Goal: Contribute content

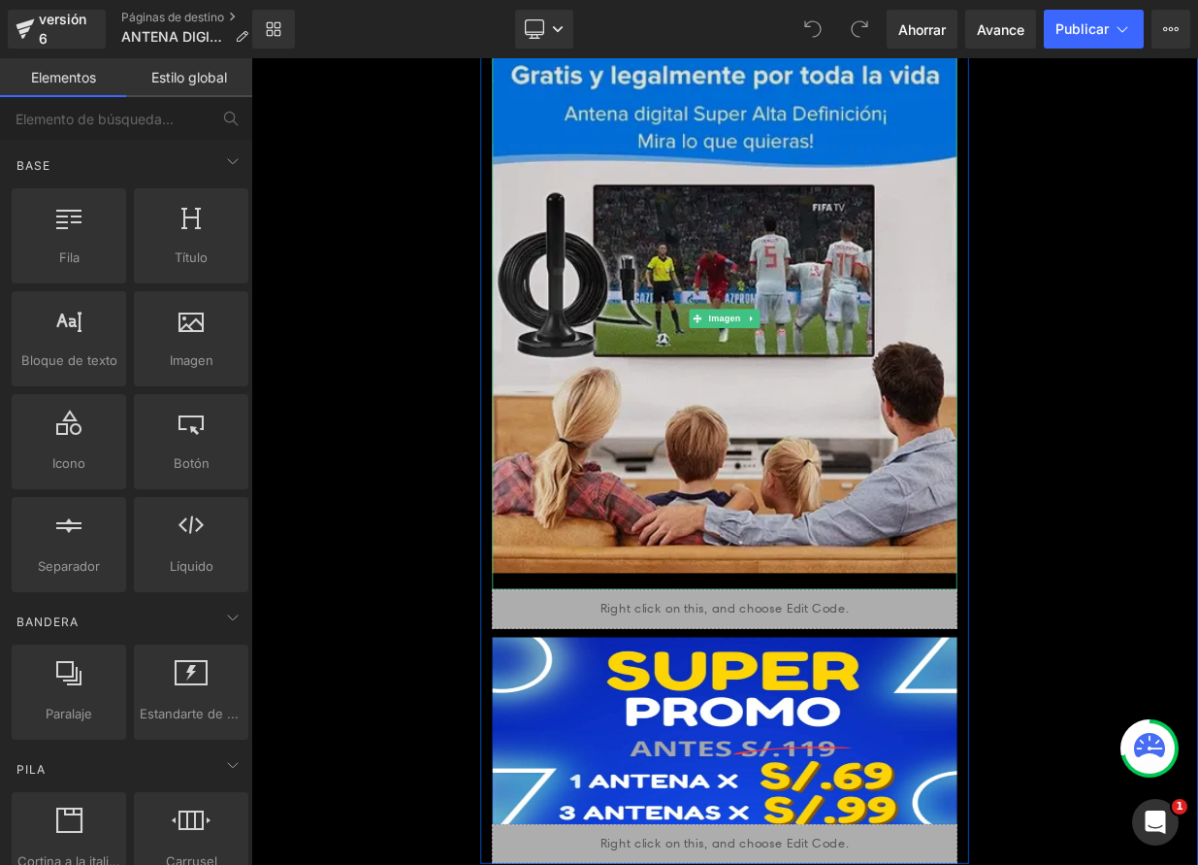
scroll to position [2710, 0]
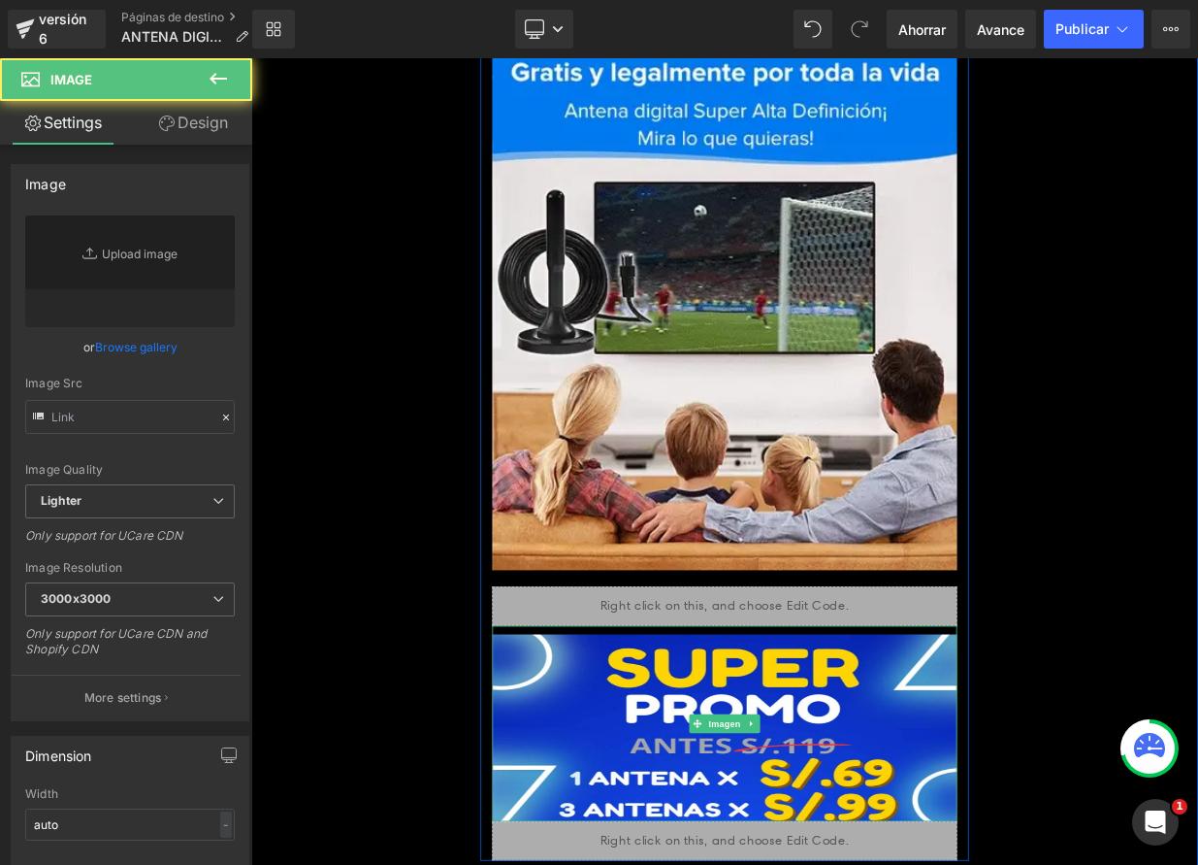
type input "https://ucarecdn.com/4e25ac22-2d7a-4409-86c6-99f55baa3bfd/-/format/auto/-/previ…"
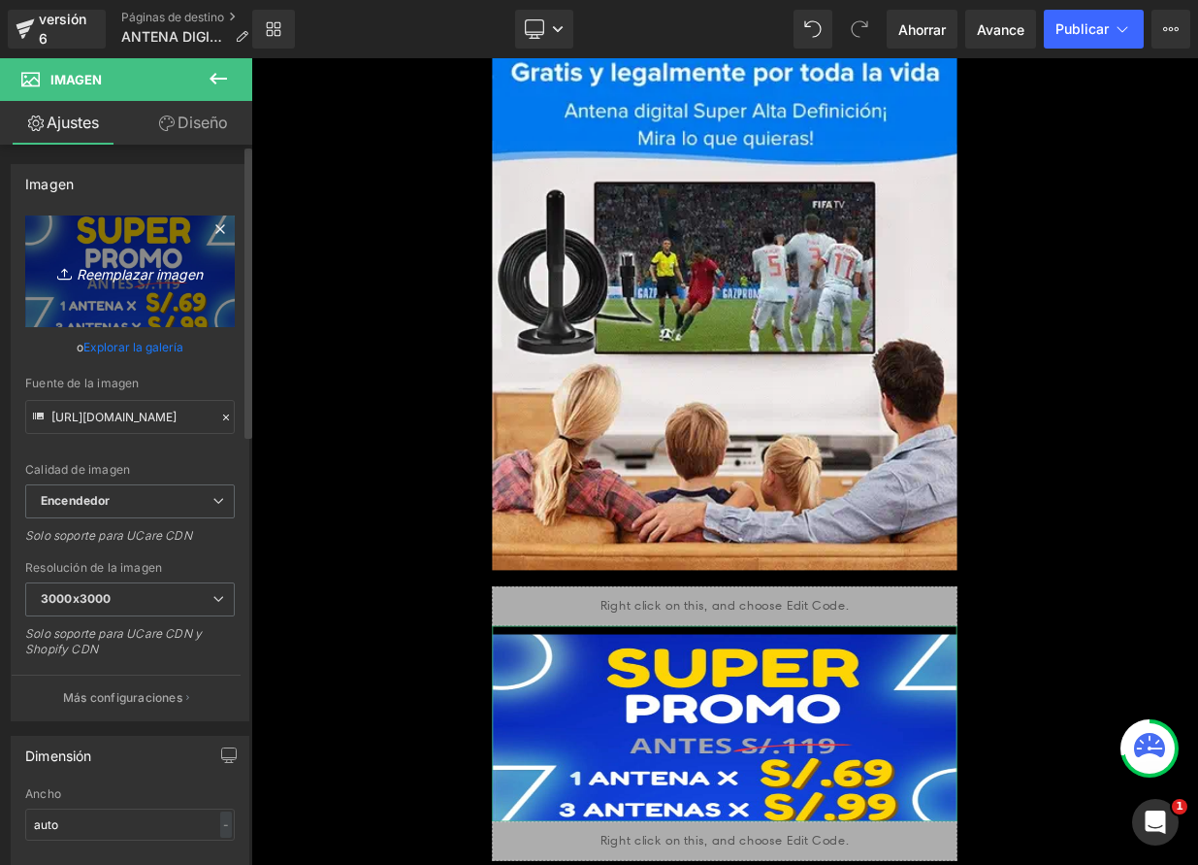
click at [140, 276] on font "Reemplazar imagen" at bounding box center [140, 273] width 126 height 16
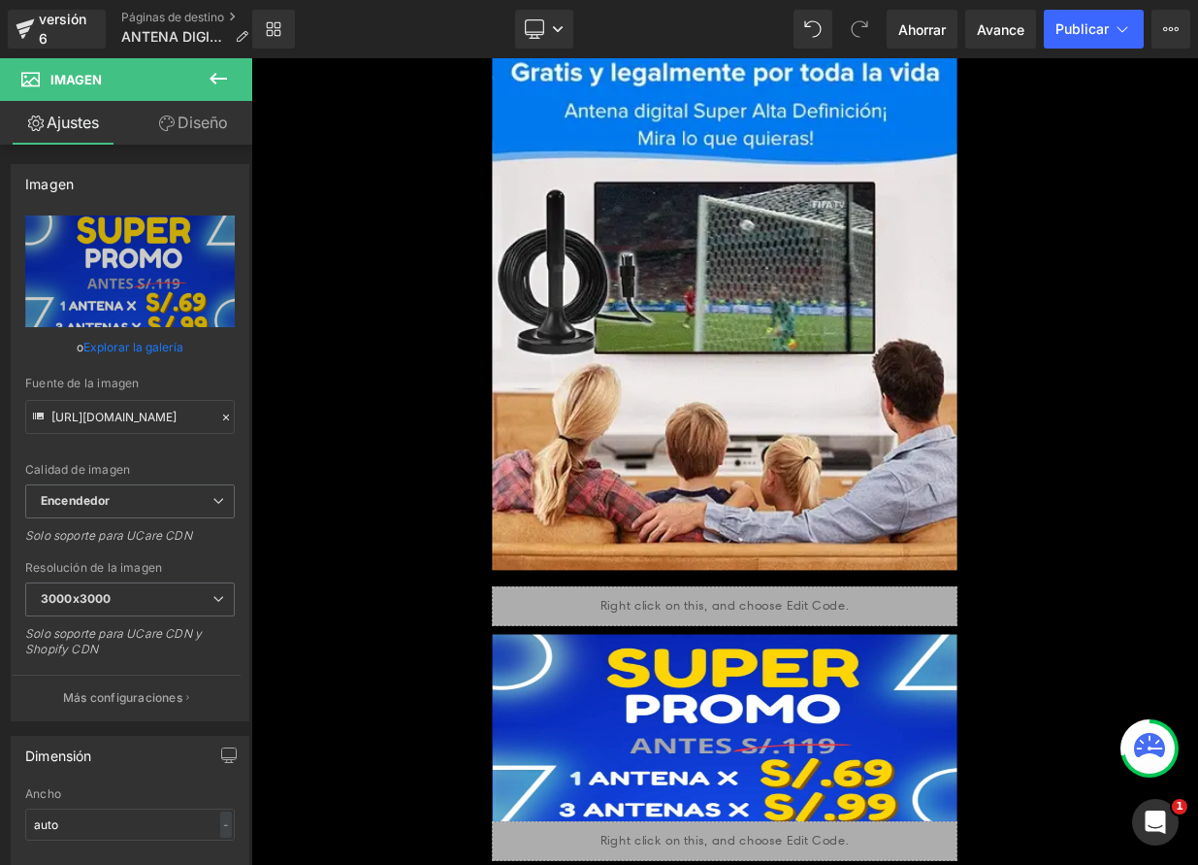
type input "C:\fakepath\PROM E.png"
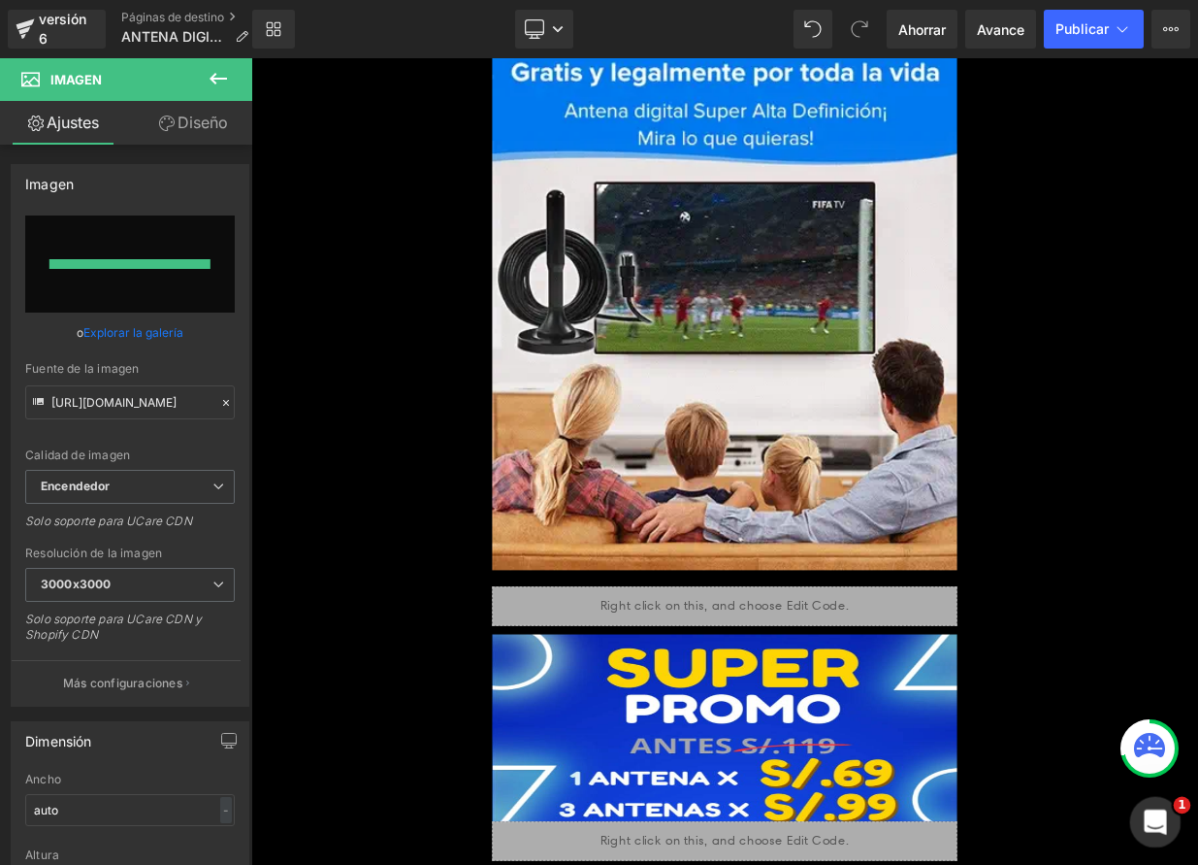
type input "https://ucarecdn.com/5e0bc7a3-9ea5-4eef-a028-74b8b89b199c/-/format/auto/-/previ…"
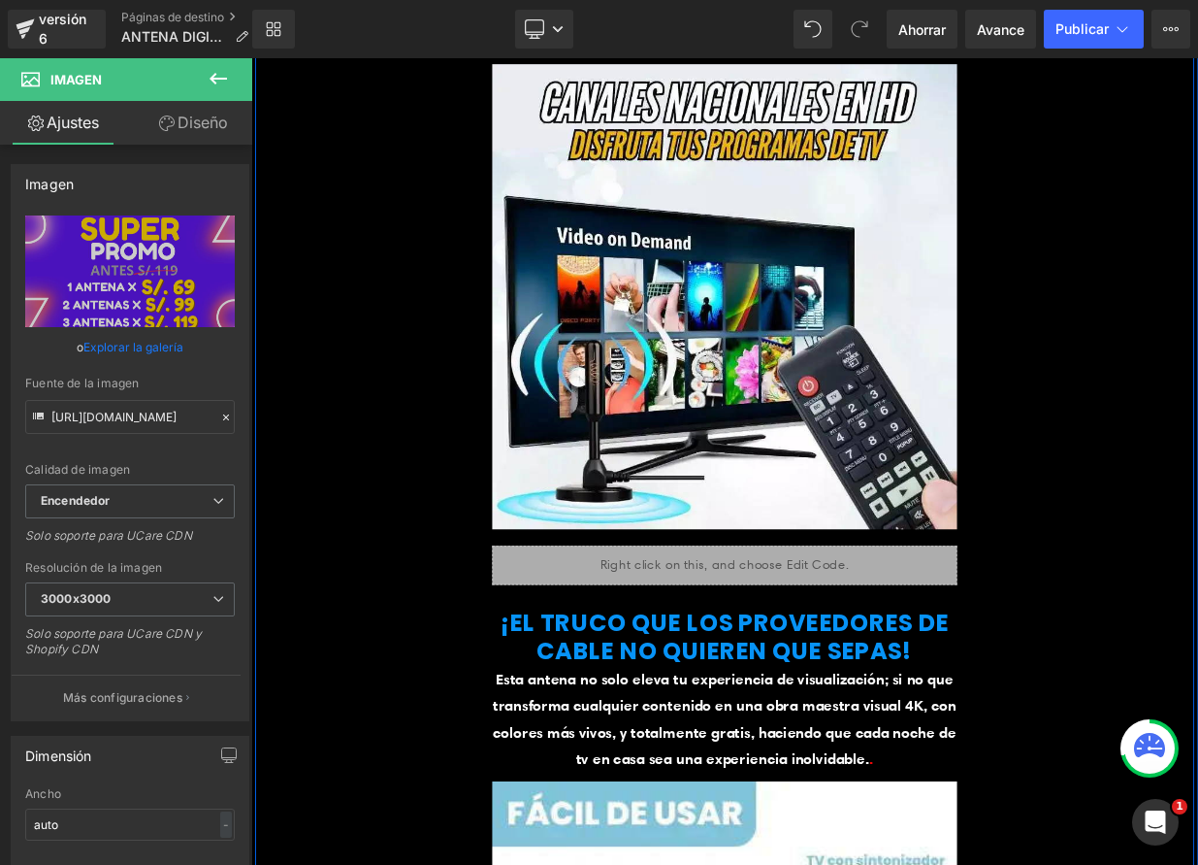
scroll to position [4200, 0]
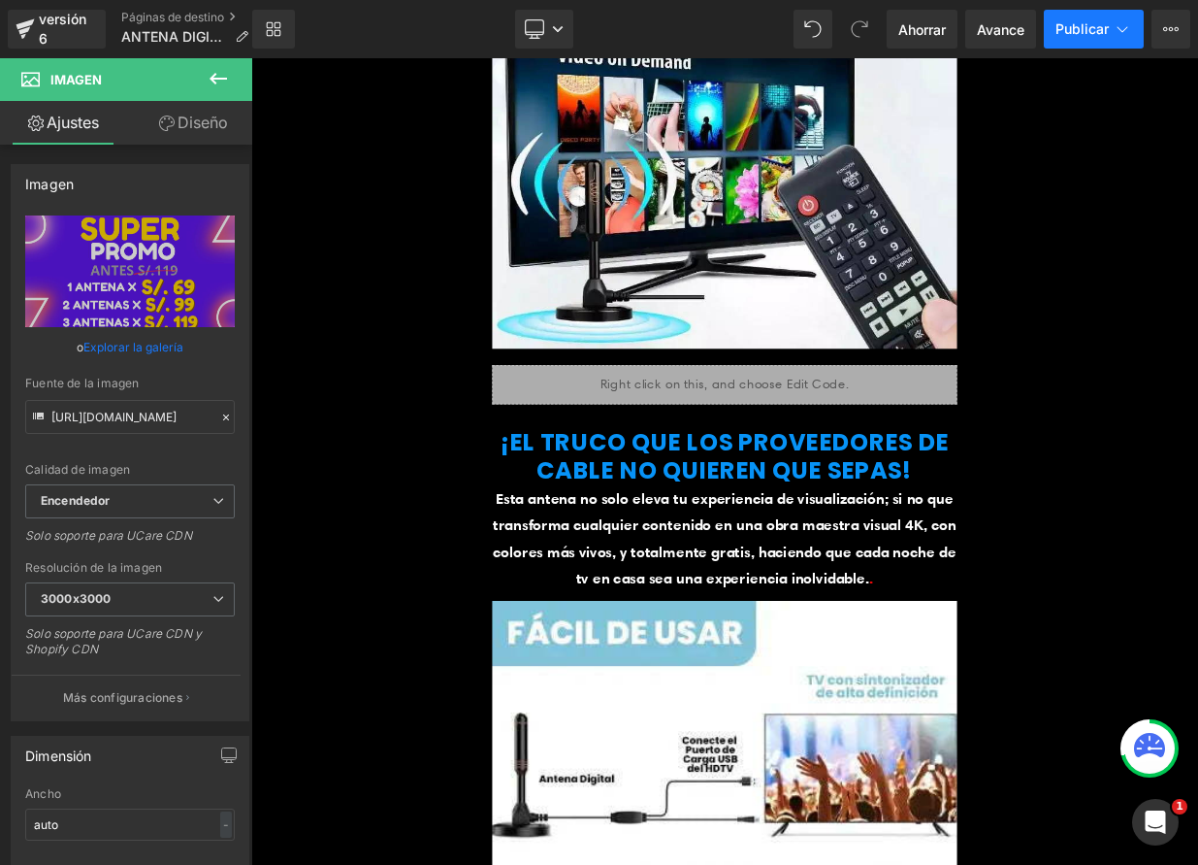
click at [1086, 28] on font "Publicar" at bounding box center [1082, 28] width 53 height 16
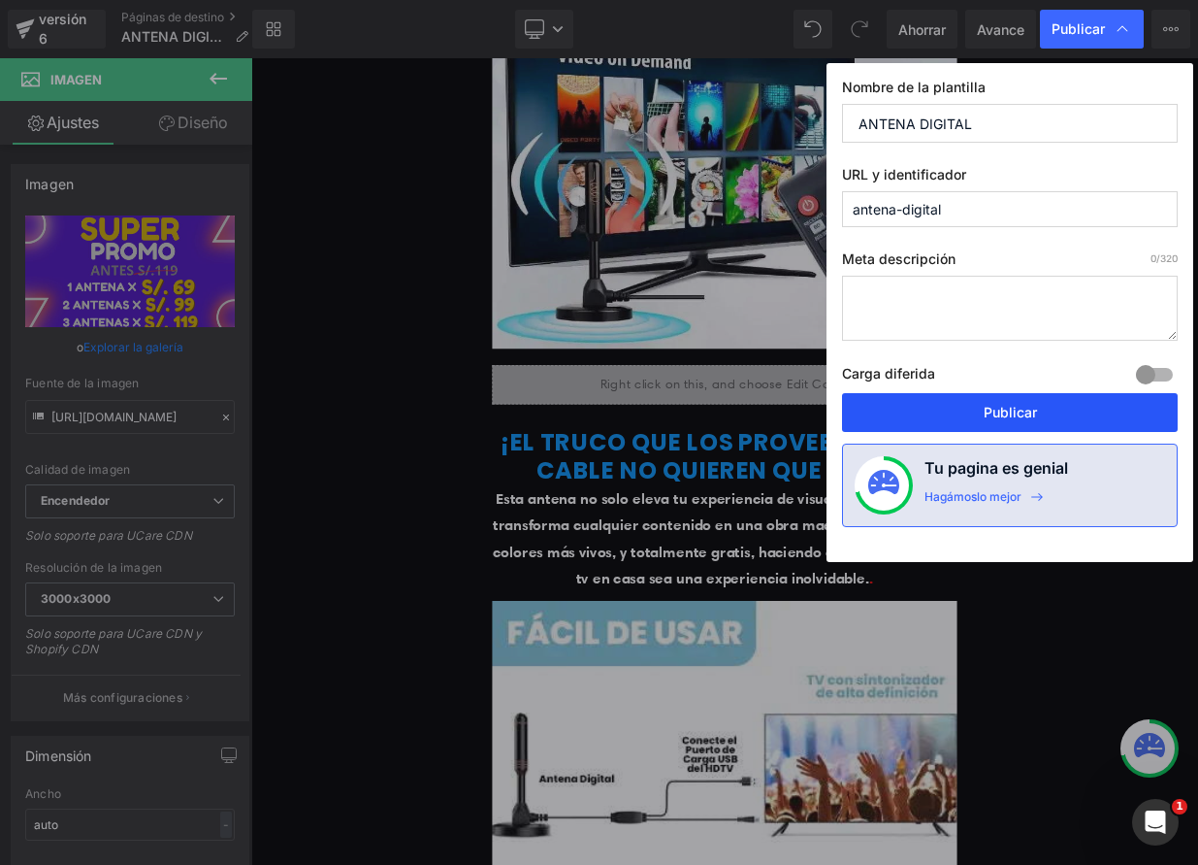
click at [1031, 419] on font "Publicar" at bounding box center [1010, 412] width 53 height 16
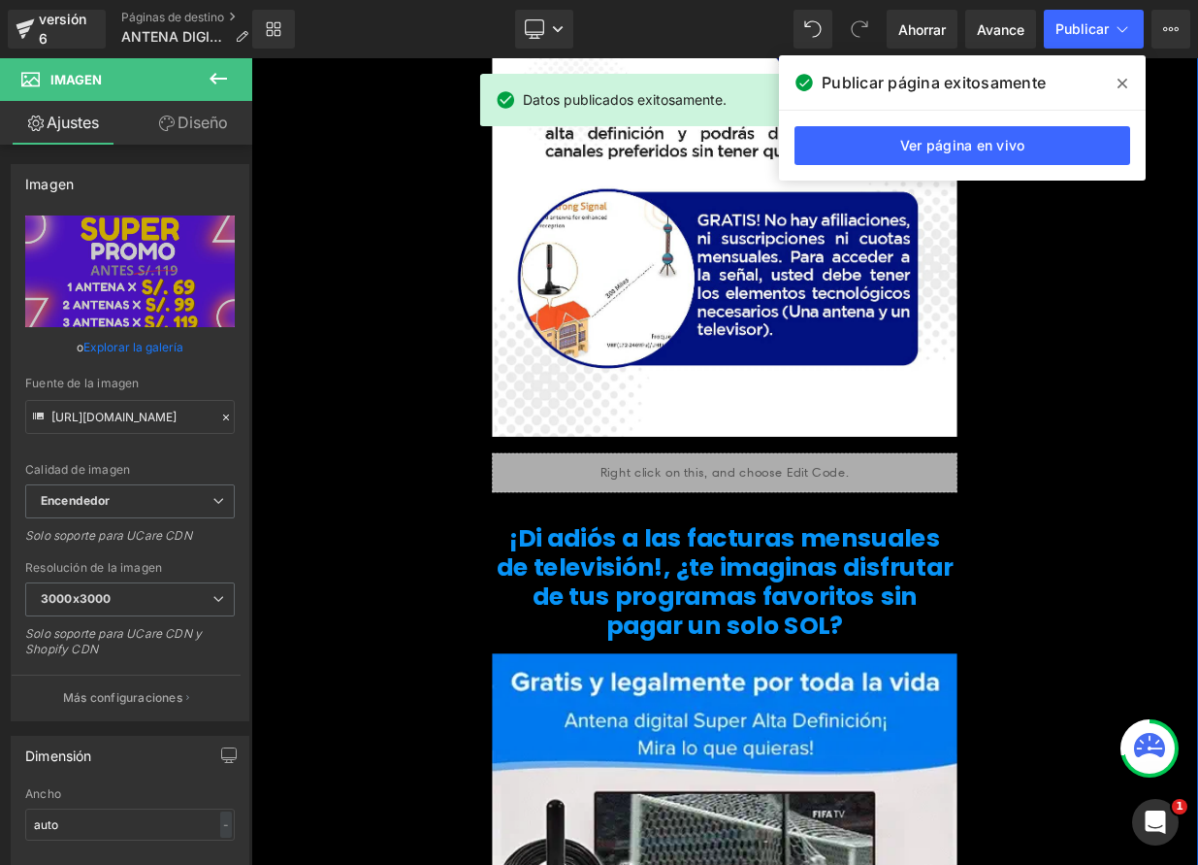
scroll to position [1529, 0]
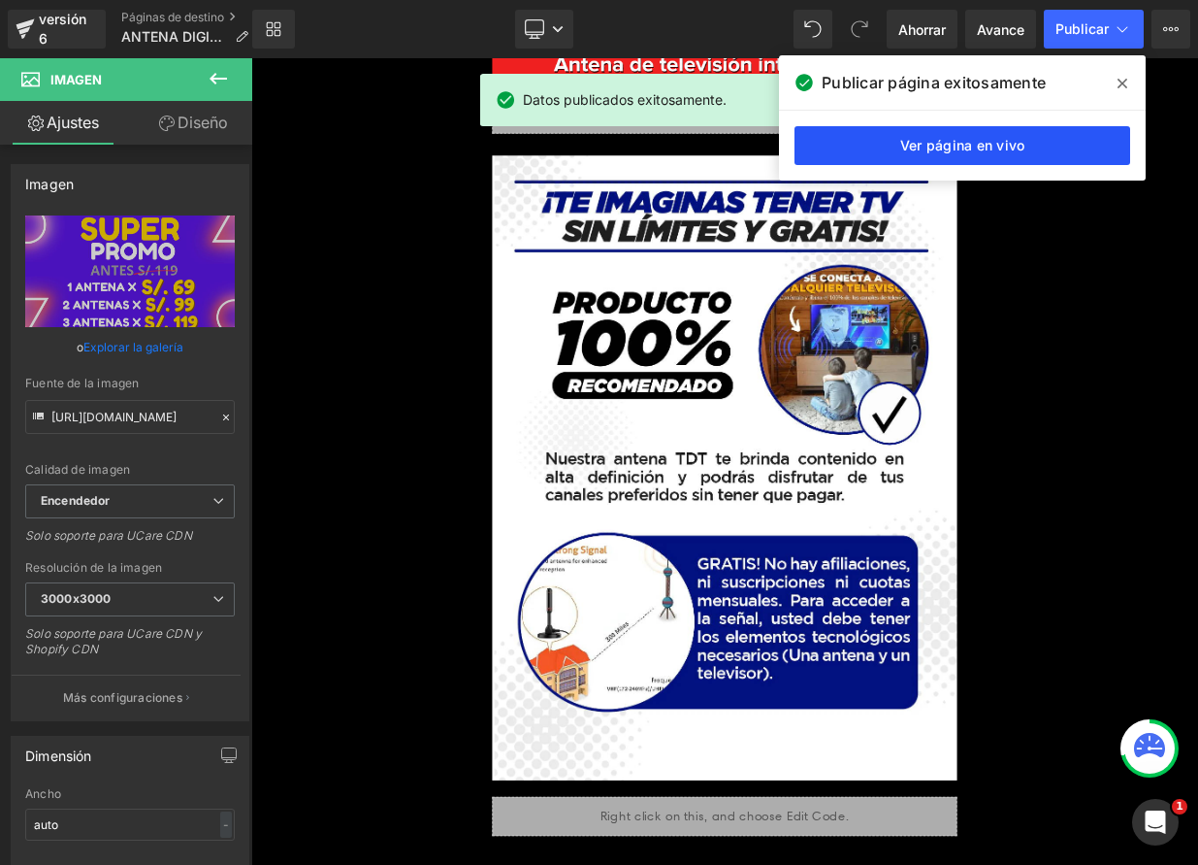
click at [1020, 133] on link "Ver página en vivo" at bounding box center [963, 145] width 336 height 39
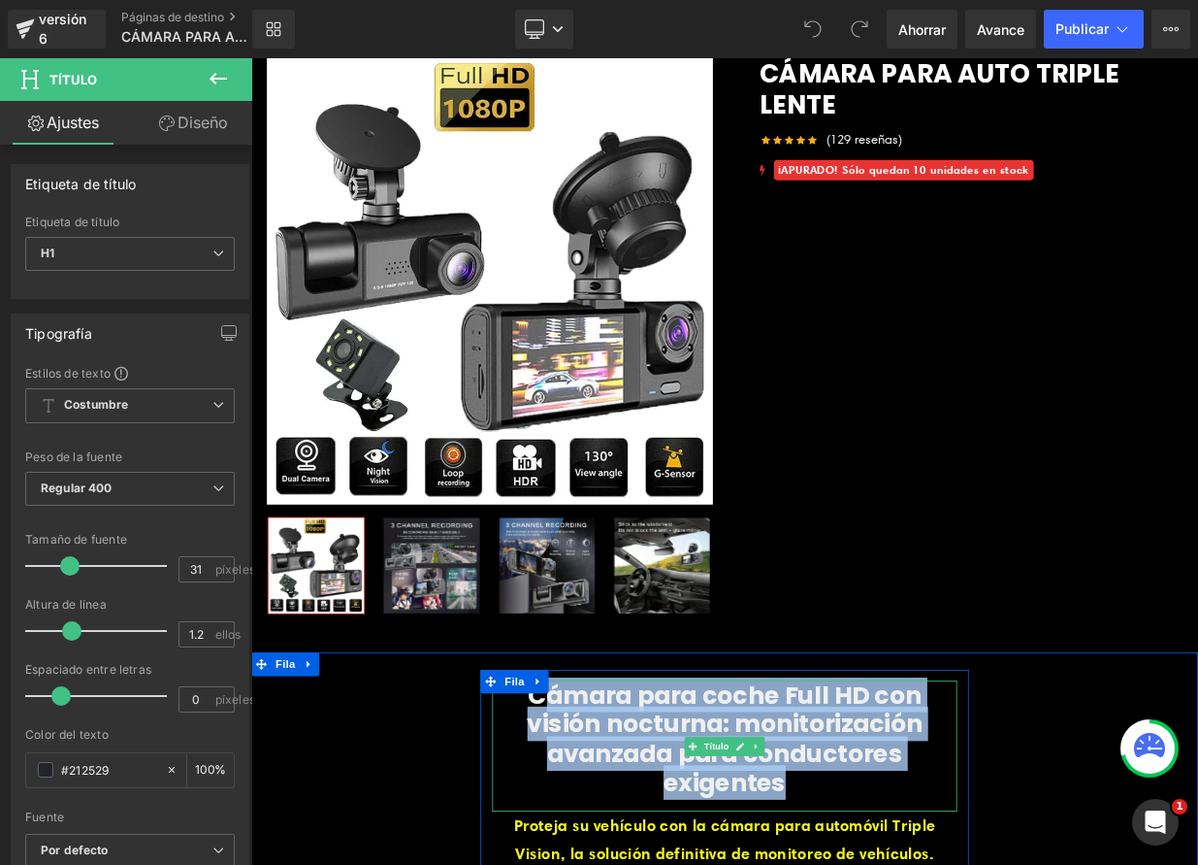
drag, startPoint x: 1030, startPoint y: 924, endPoint x: 592, endPoint y: 863, distance: 441.9
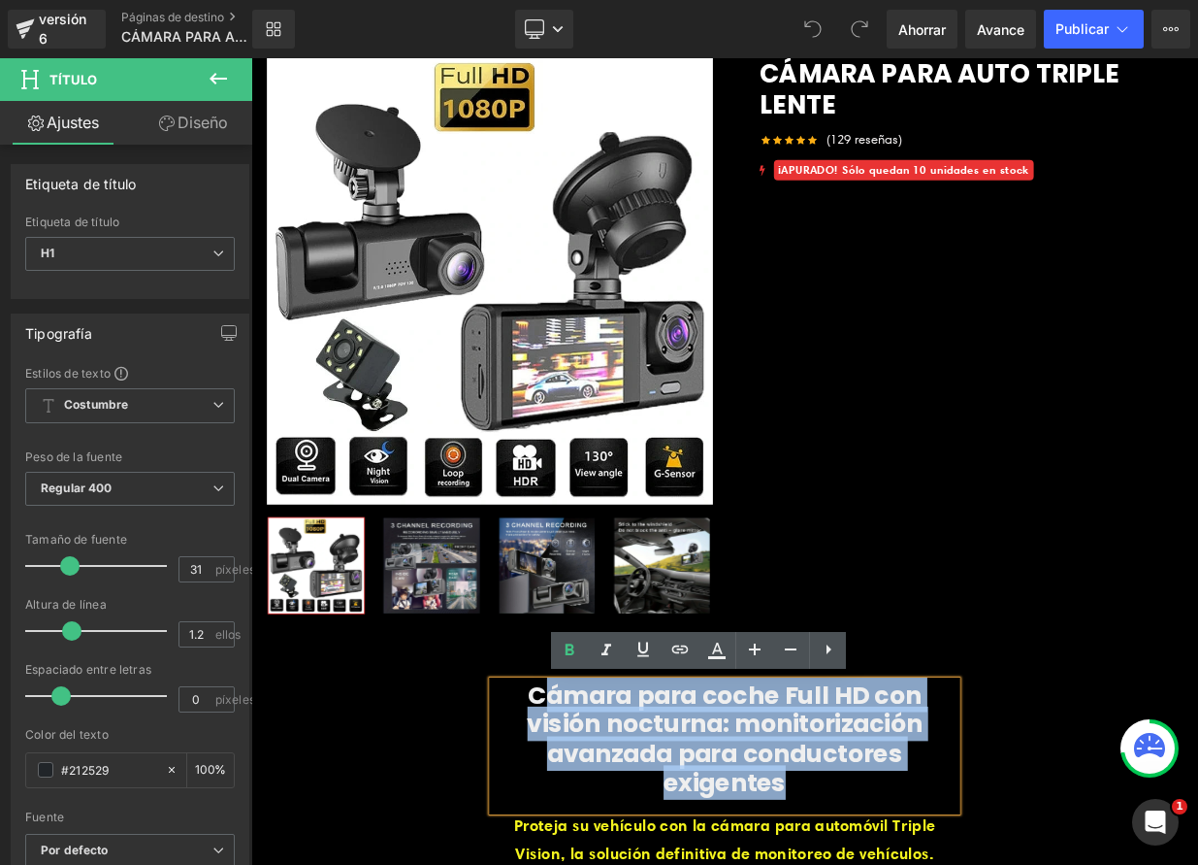
drag, startPoint x: 562, startPoint y: 846, endPoint x: 1069, endPoint y: 917, distance: 512.5
paste div
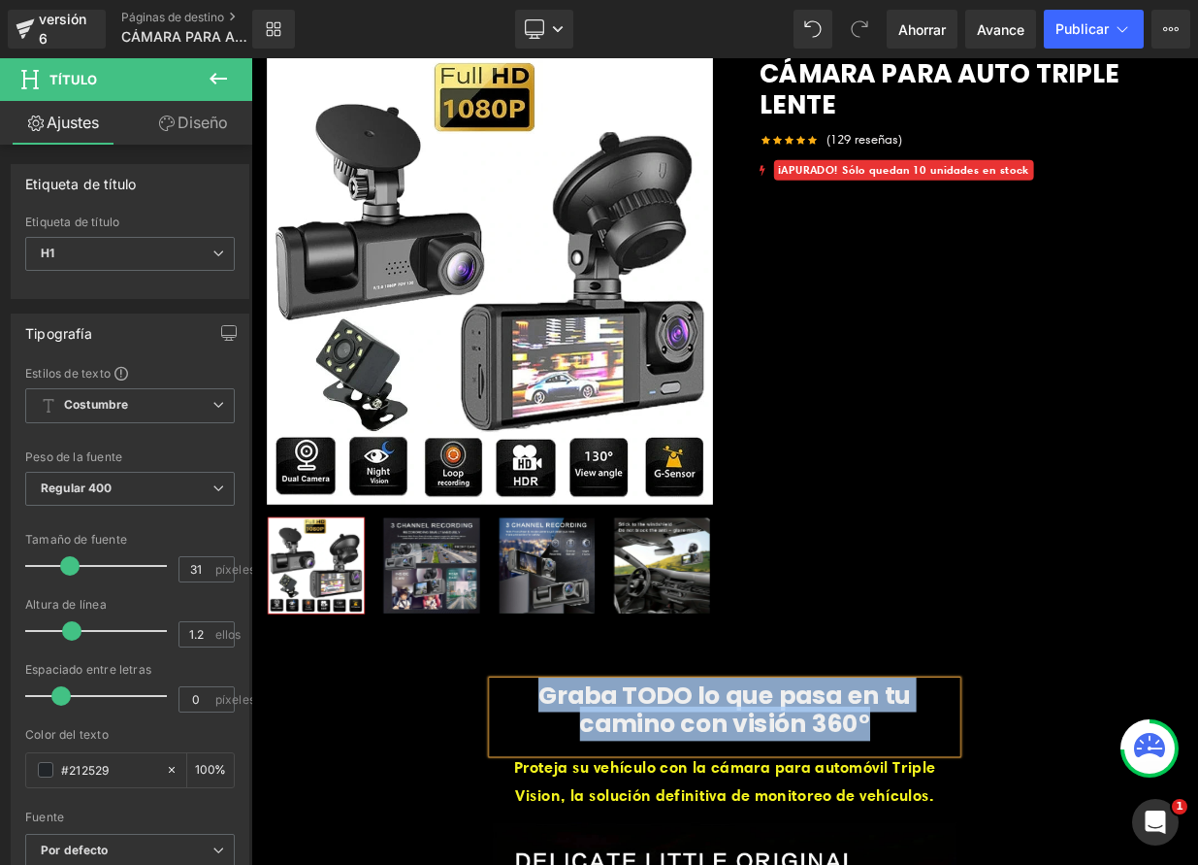
drag, startPoint x: 854, startPoint y: 887, endPoint x: 562, endPoint y: 846, distance: 294.9
click at [563, 848] on h1 "Graba TODO lo que pasa en tu camino con visión 360°" at bounding box center [838, 866] width 576 height 72
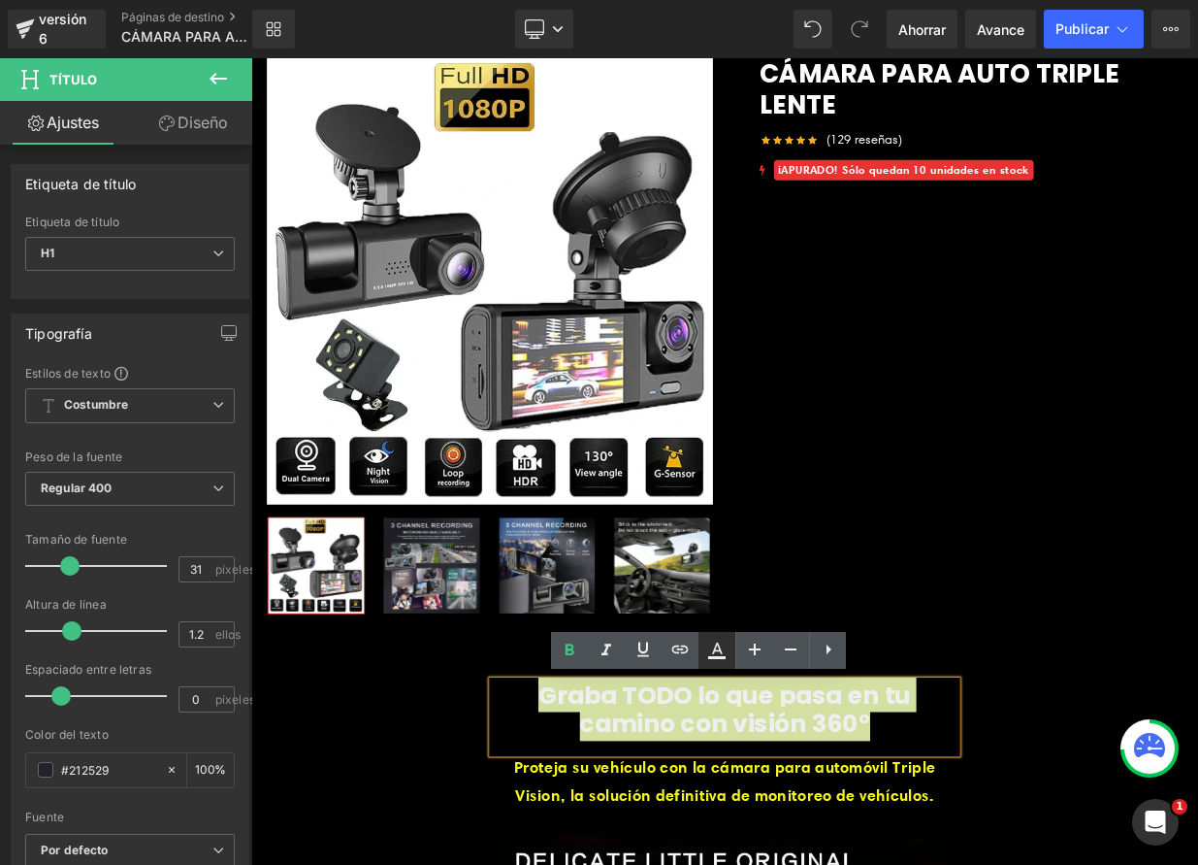
click at [720, 652] on icon at bounding box center [716, 650] width 23 height 23
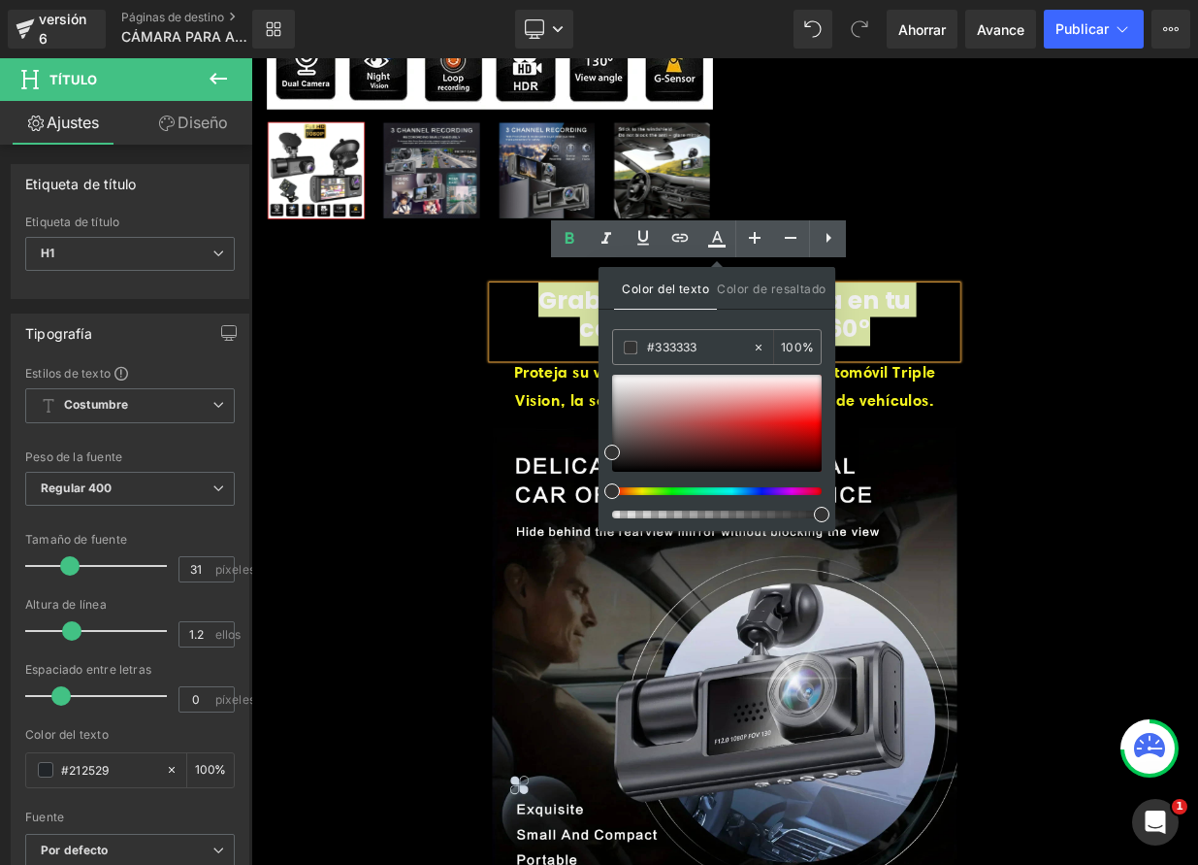
scroll to position [509, 0]
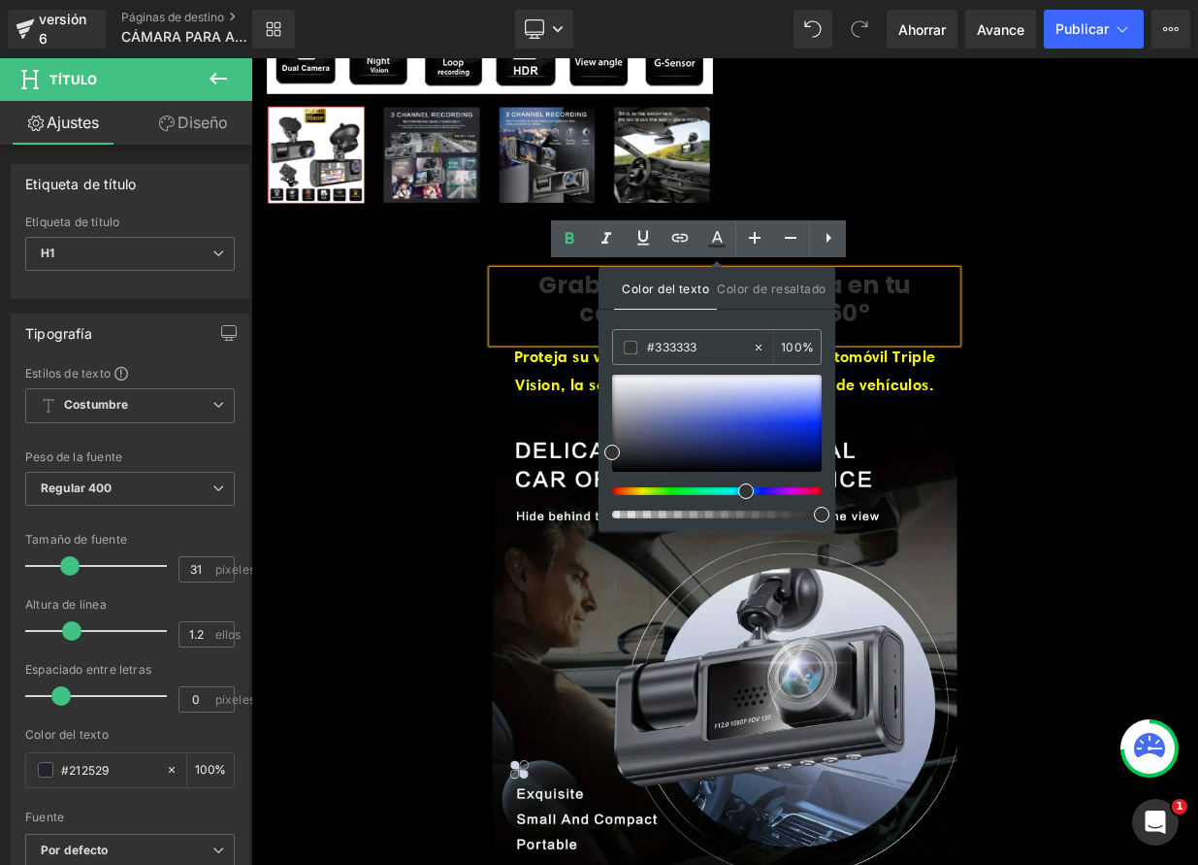
drag, startPoint x: 614, startPoint y: 496, endPoint x: 743, endPoint y: 525, distance: 132.3
click at [743, 525] on div "#333333 100 %" at bounding box center [717, 430] width 210 height 202
type input "#0924eb"
click at [804, 425] on div at bounding box center [717, 423] width 210 height 97
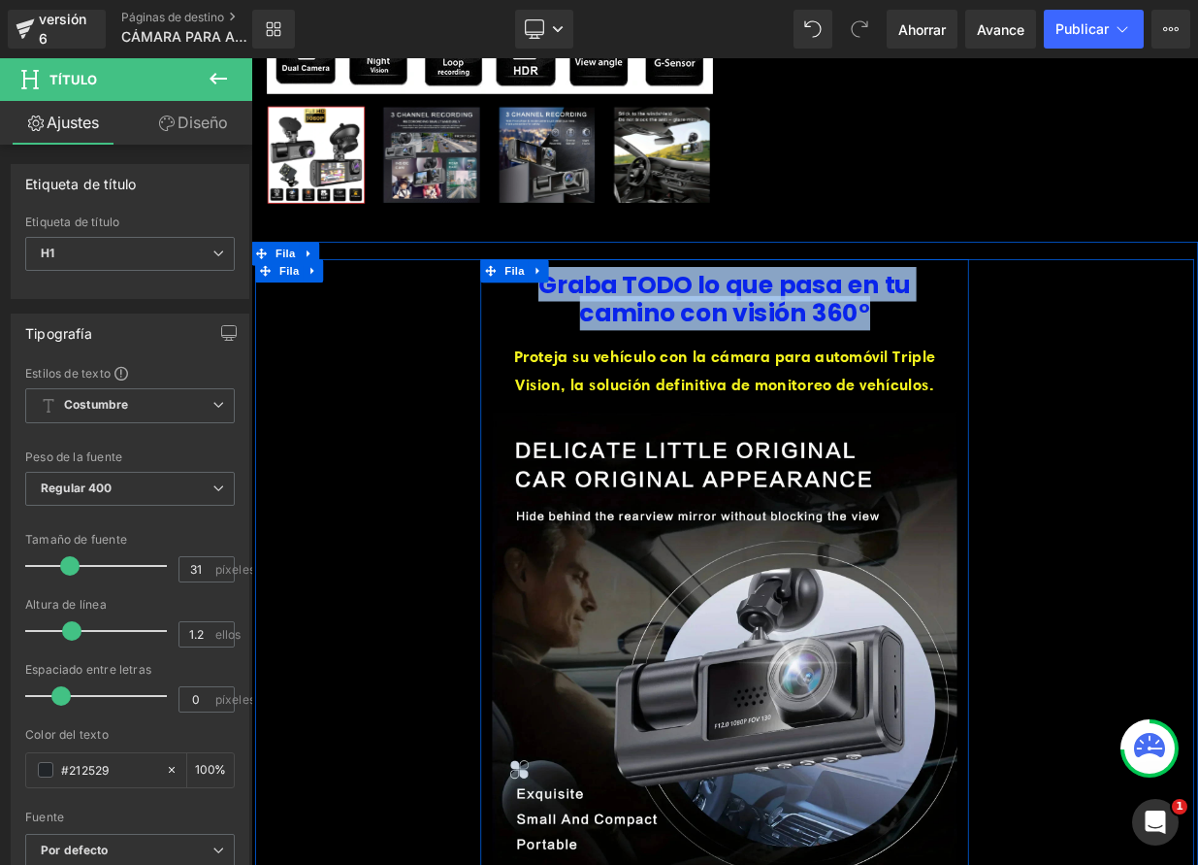
drag, startPoint x: 888, startPoint y: 371, endPoint x: 577, endPoint y: 316, distance: 315.3
click at [549, 318] on div "Graba TODO lo que pasa en tu camino con visión 360° Título Proteja su vehículo …" at bounding box center [839, 728] width 606 height 843
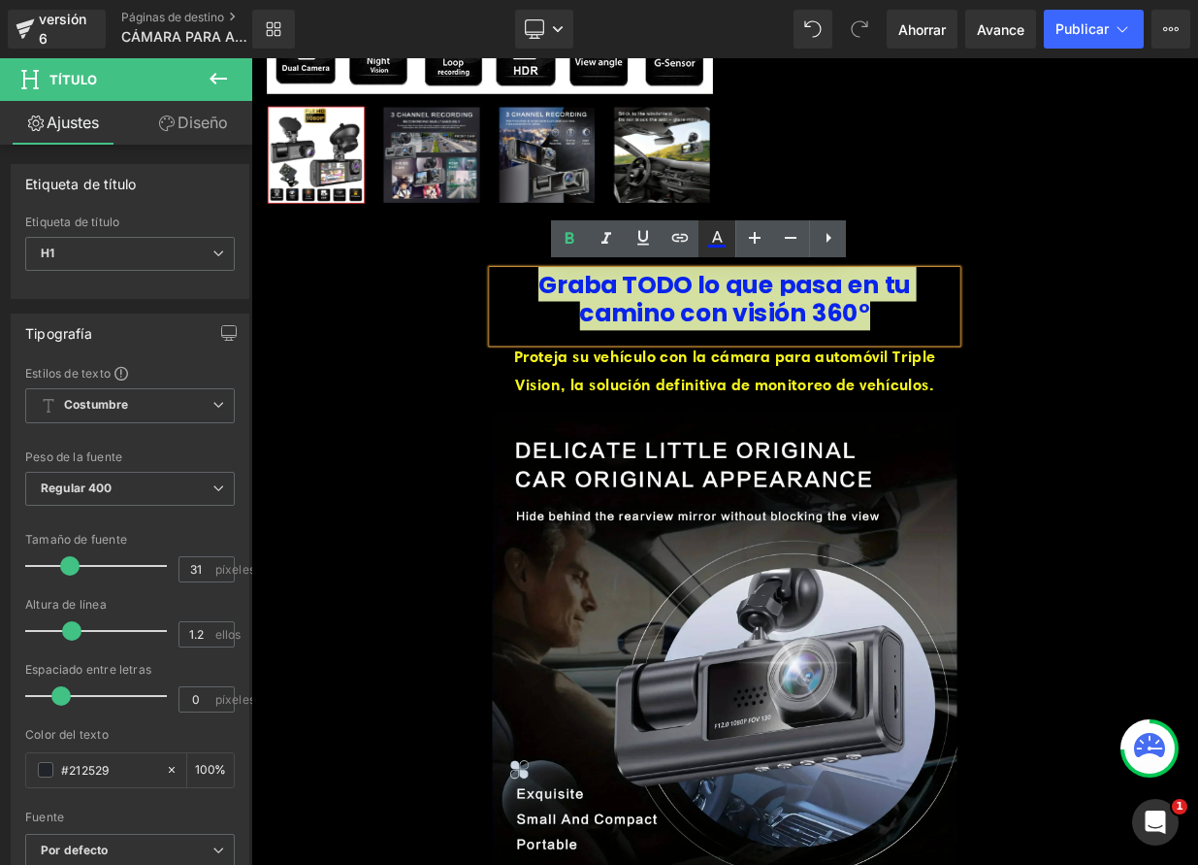
click at [706, 243] on icon at bounding box center [716, 238] width 23 height 23
type input "100"
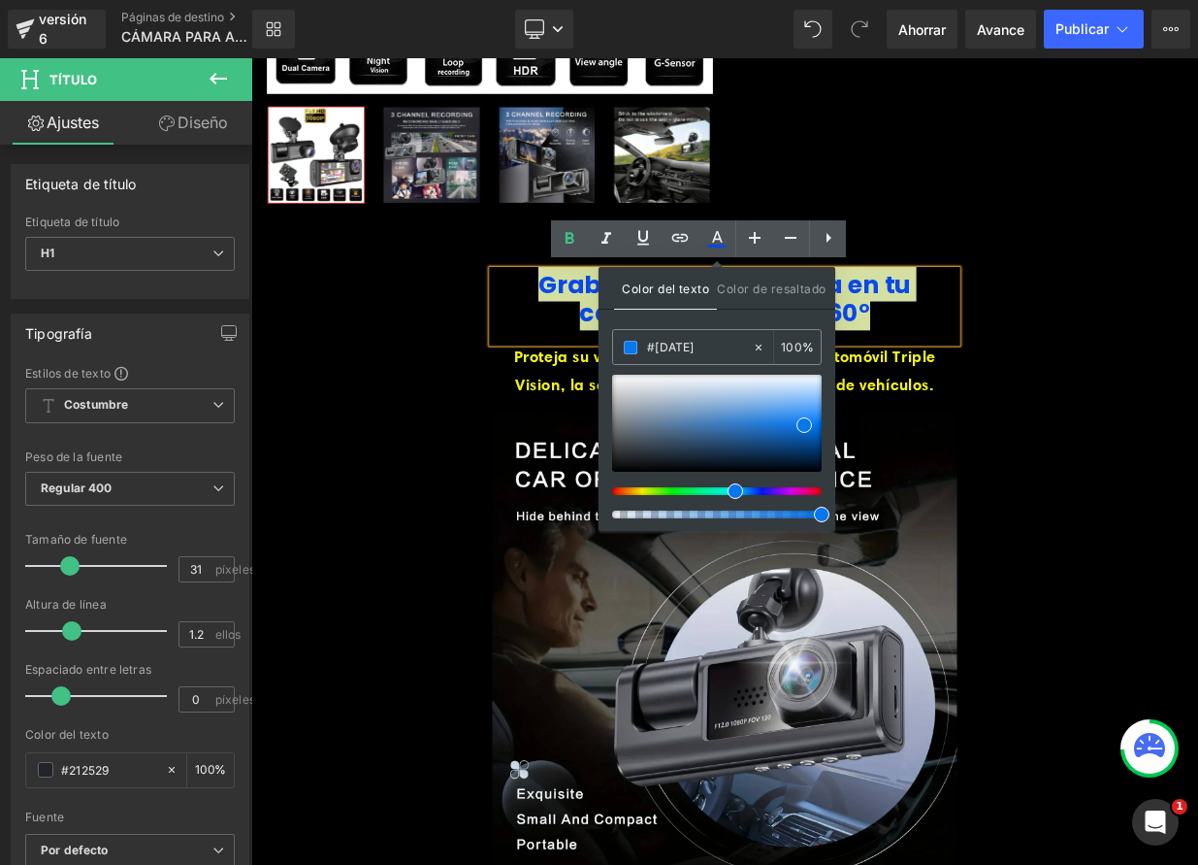
drag, startPoint x: 750, startPoint y: 492, endPoint x: 731, endPoint y: 493, distance: 19.4
click at [731, 493] on span at bounding box center [736, 491] width 16 height 16
type input "#d4e4f6"
drag, startPoint x: 801, startPoint y: 425, endPoint x: 754, endPoint y: 379, distance: 65.2
click at [747, 384] on span at bounding box center [751, 385] width 16 height 16
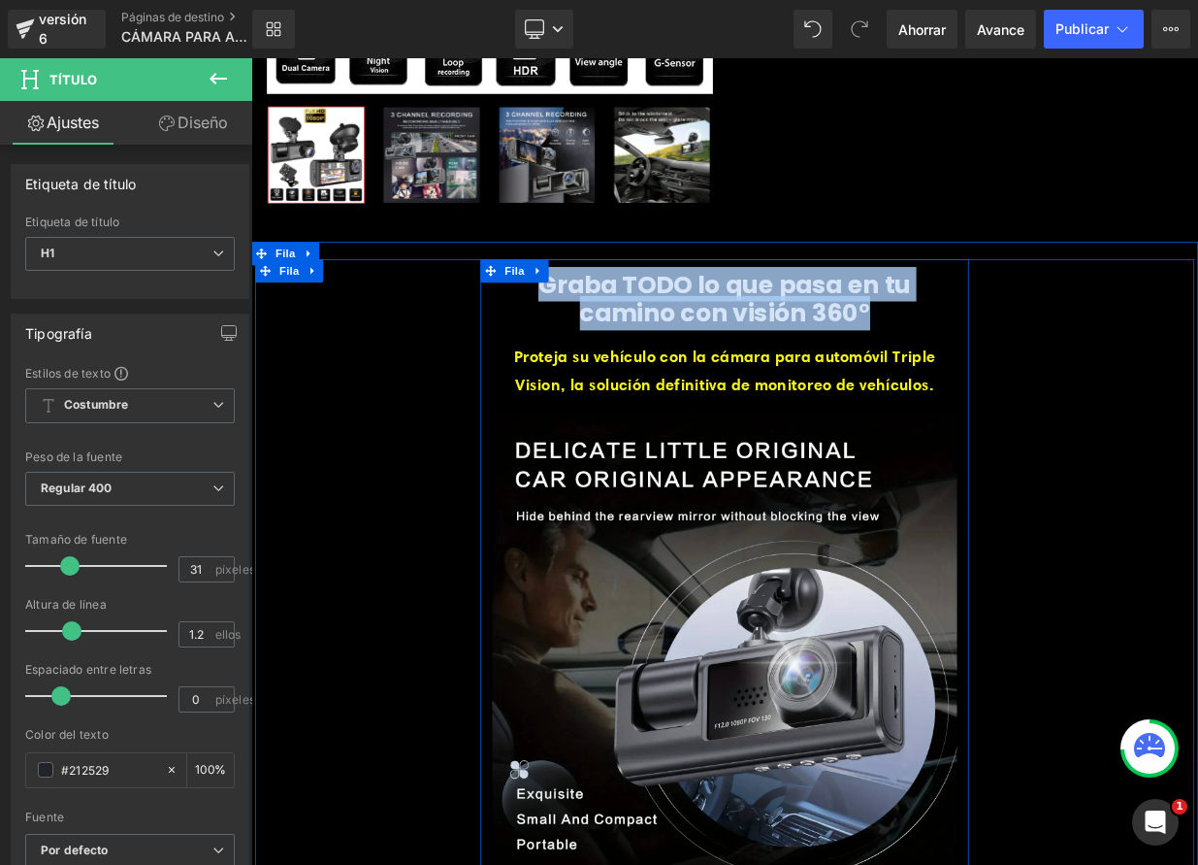
drag, startPoint x: 948, startPoint y: 367, endPoint x: 563, endPoint y: 332, distance: 386.8
click at [562, 332] on div "Graba TODO lo que pasa en tu camino con visión 360° Título Proteja su vehículo …" at bounding box center [839, 728] width 606 height 843
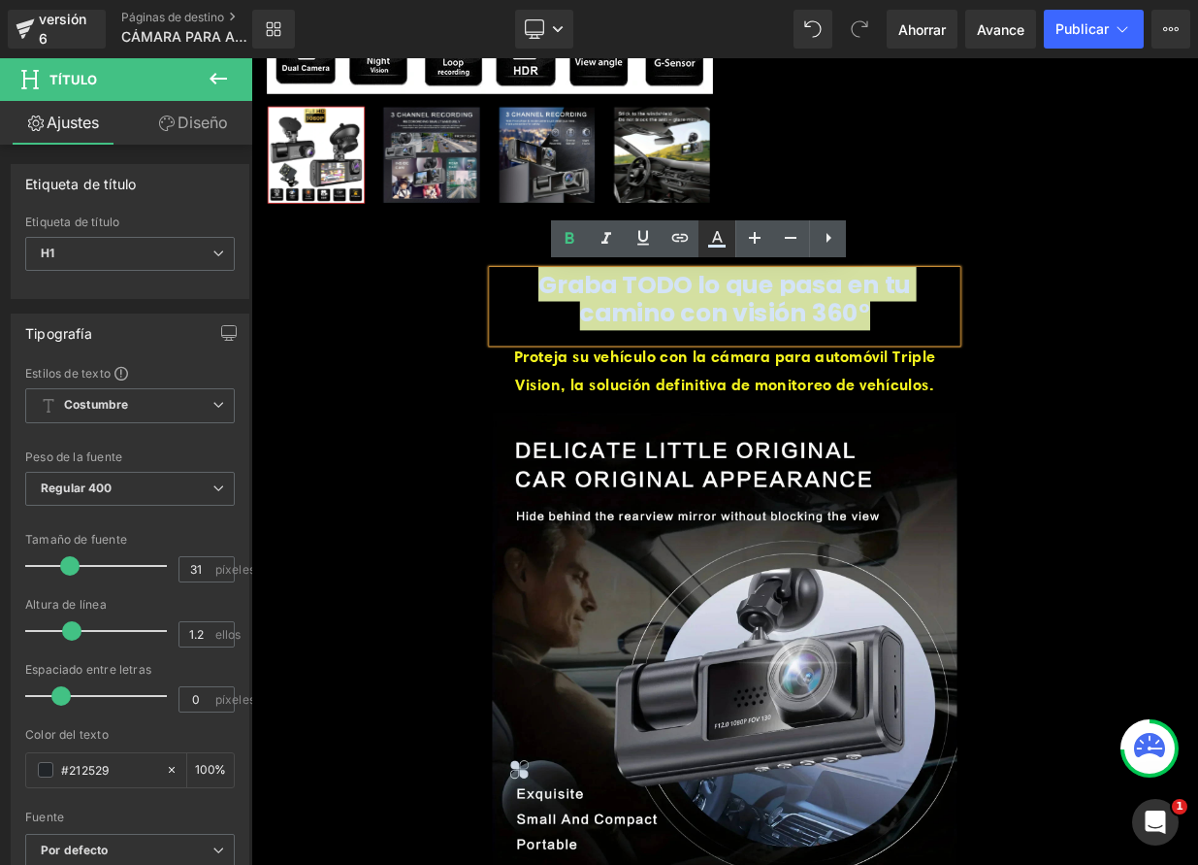
click at [716, 240] on icon at bounding box center [717, 237] width 11 height 12
type input "100"
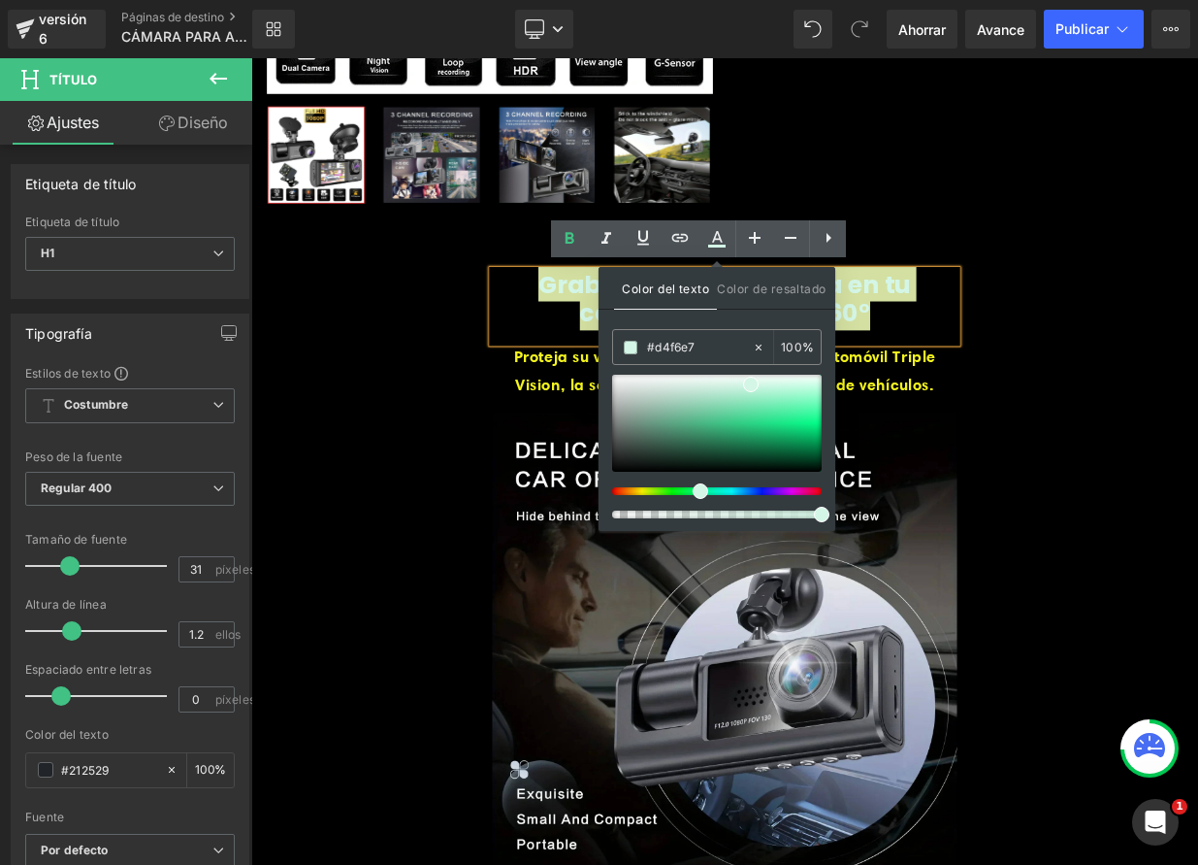
drag, startPoint x: 729, startPoint y: 492, endPoint x: 699, endPoint y: 474, distance: 35.3
click at [687, 492] on div at bounding box center [710, 491] width 210 height 8
type input "#31f097"
click at [805, 416] on div at bounding box center [717, 423] width 210 height 97
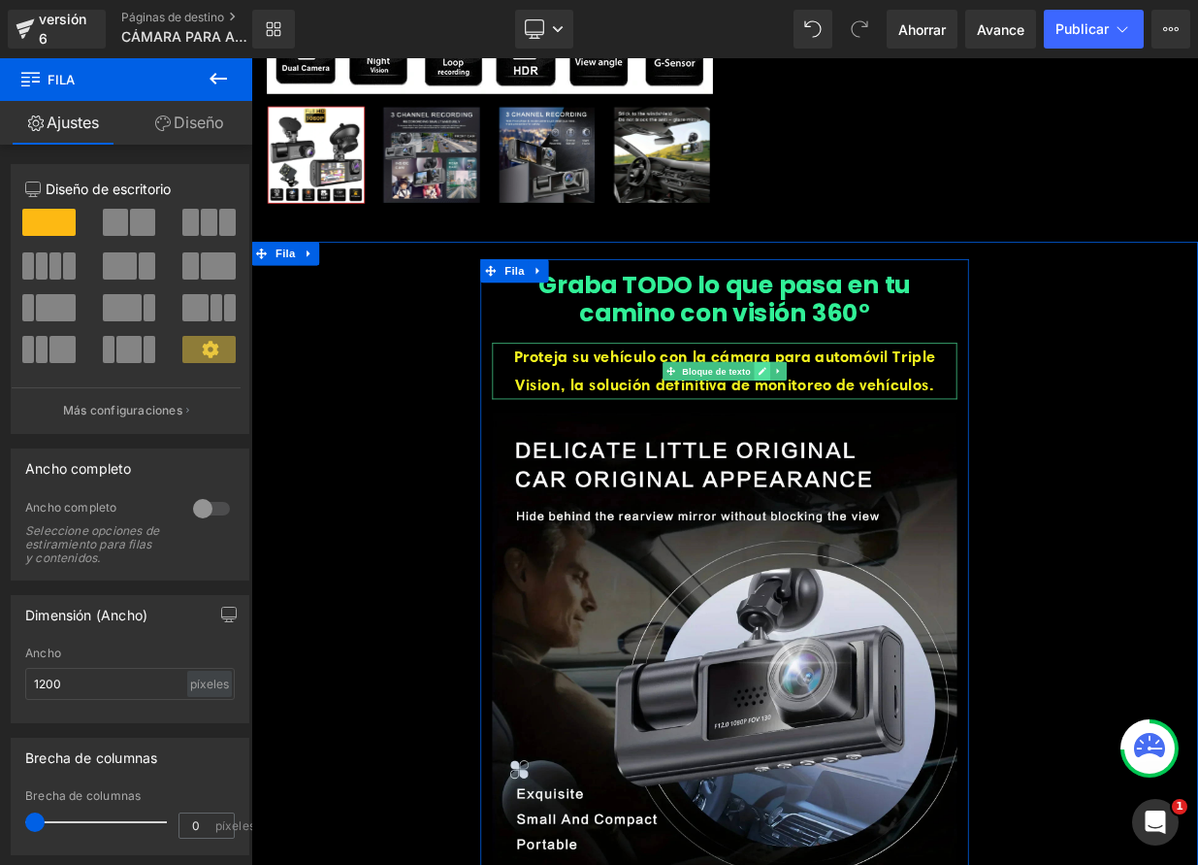
click at [879, 440] on icon at bounding box center [884, 446] width 11 height 12
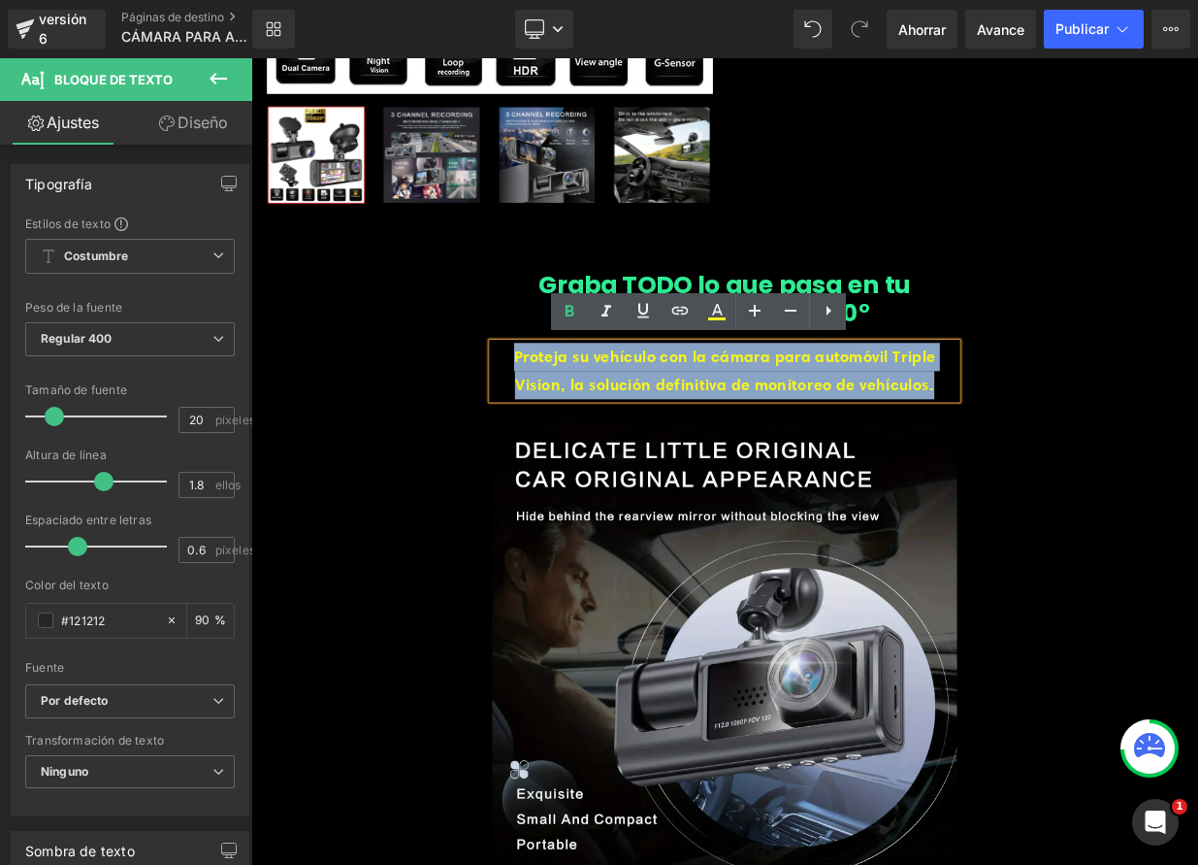
drag, startPoint x: 563, startPoint y: 423, endPoint x: 1111, endPoint y: 470, distance: 550.3
click at [1111, 469] on p "Proteja su vehículo con la cámara para automóvil Triple Vision, la solución def…" at bounding box center [838, 445] width 576 height 70
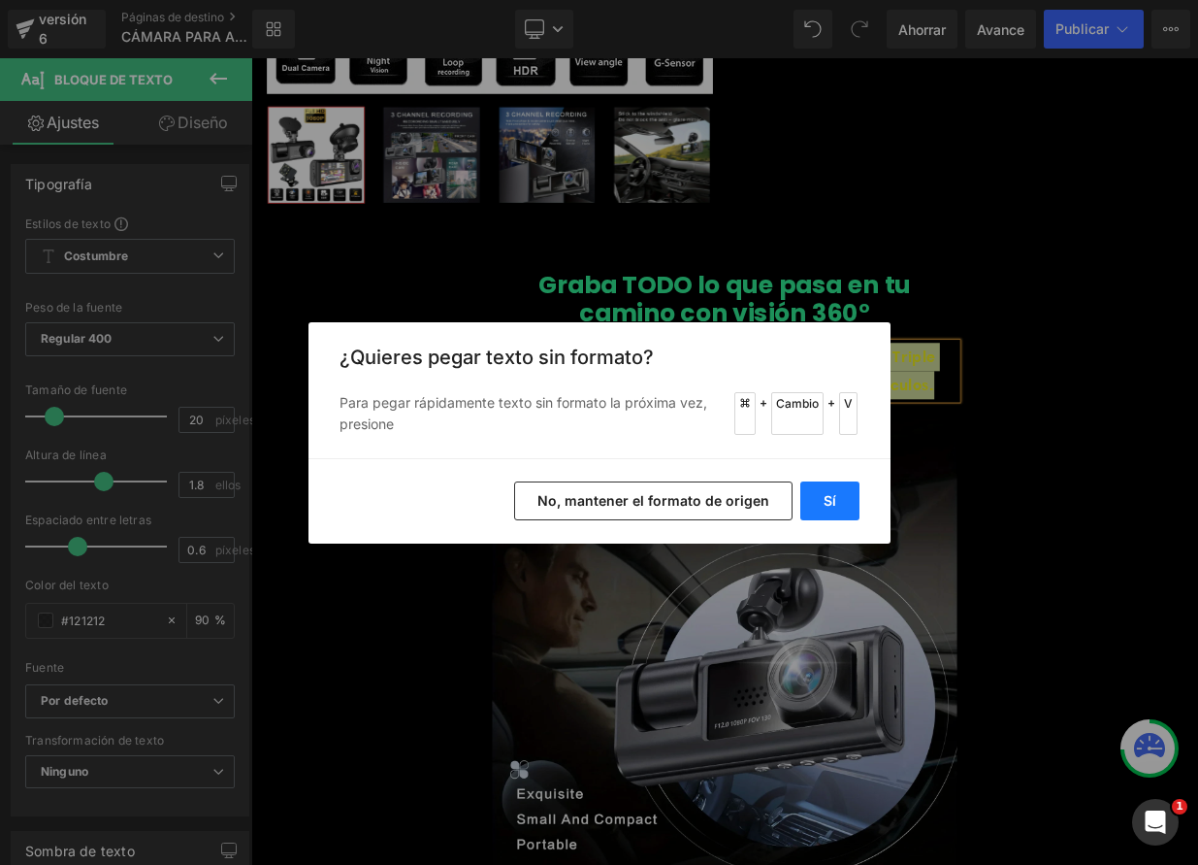
click at [834, 494] on font "Sí" at bounding box center [830, 500] width 13 height 16
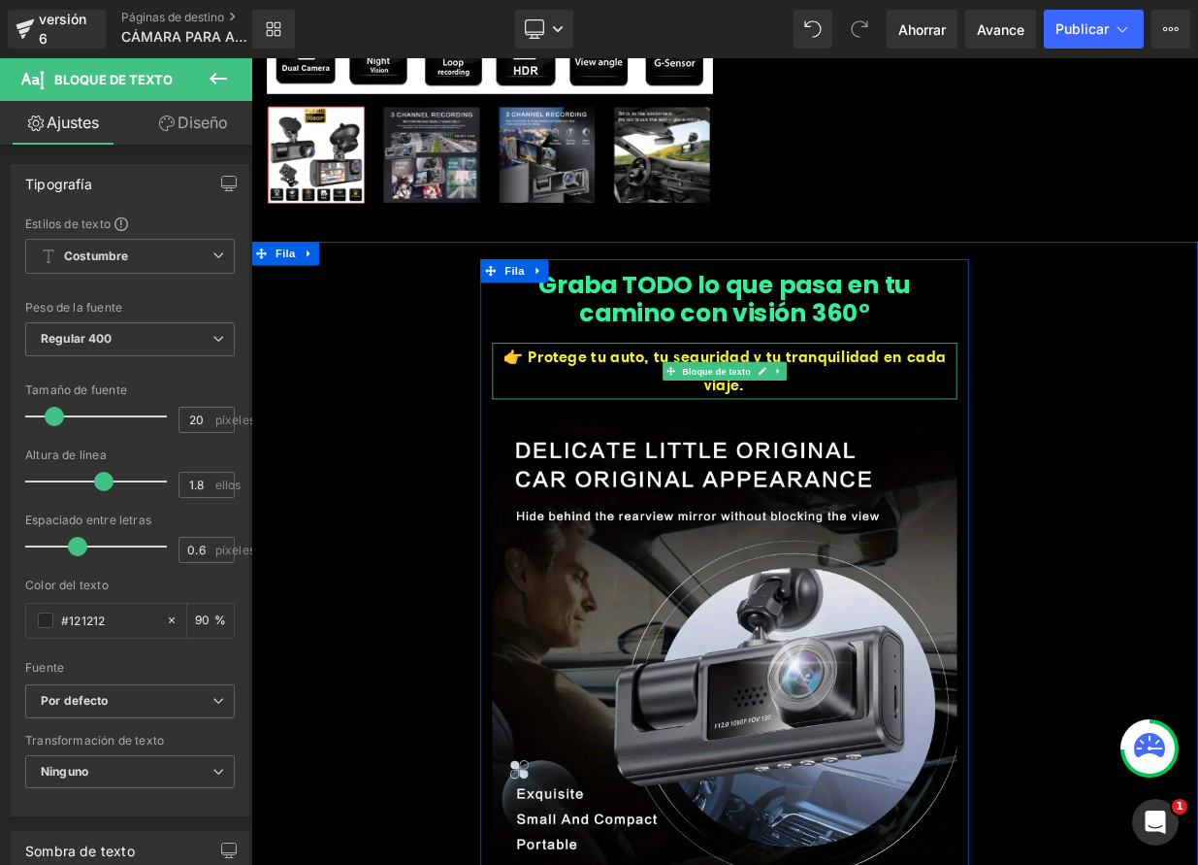
click at [938, 448] on p "👉 Protege tu auto, tu seguridad y tu tranquilidad en cada viaje." at bounding box center [838, 445] width 576 height 70
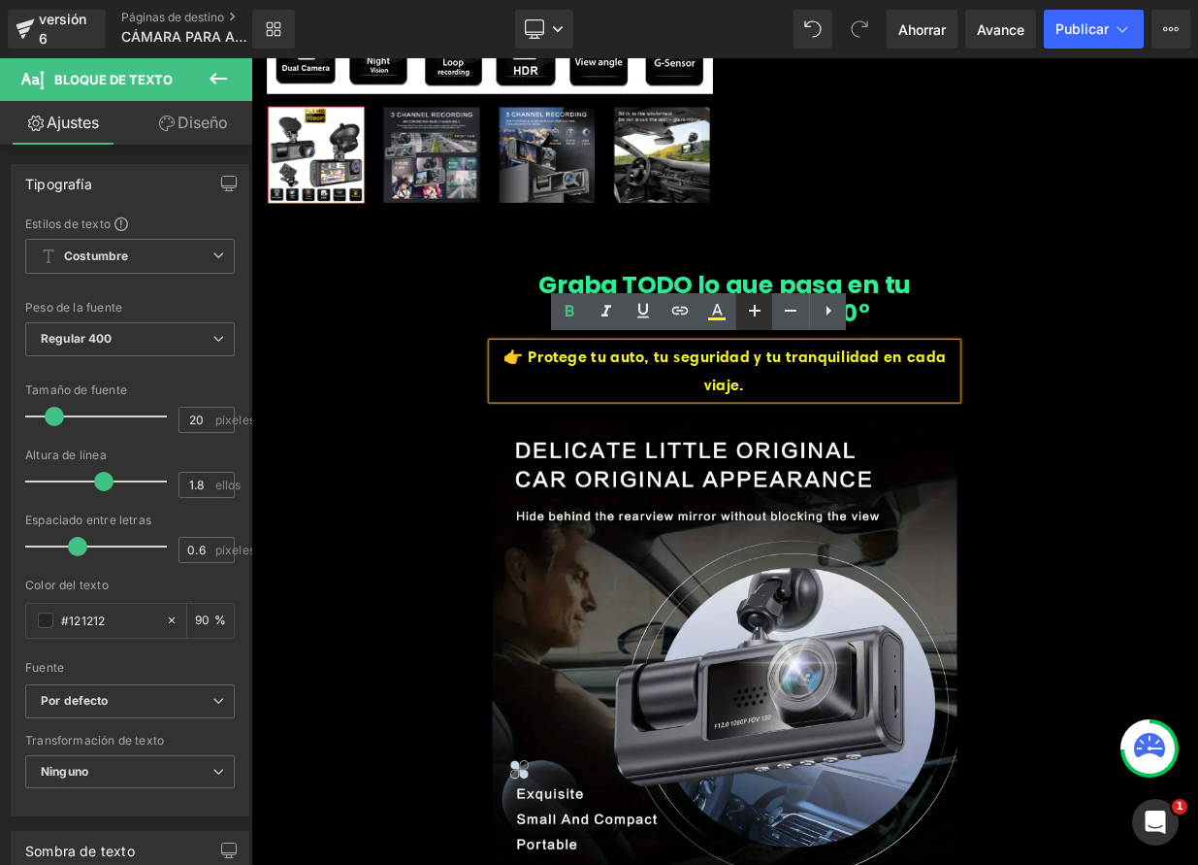
click at [763, 312] on icon at bounding box center [754, 310] width 23 height 23
type input "22"
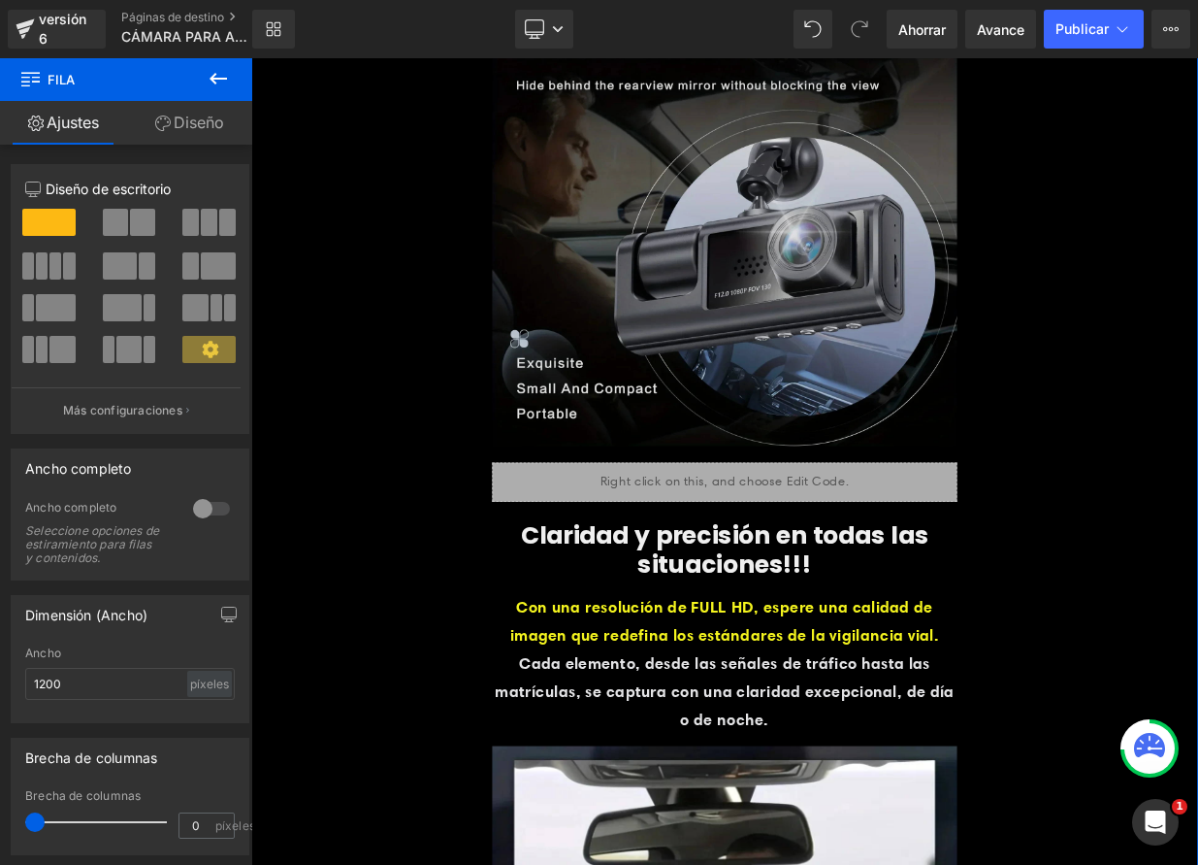
scroll to position [1067, 0]
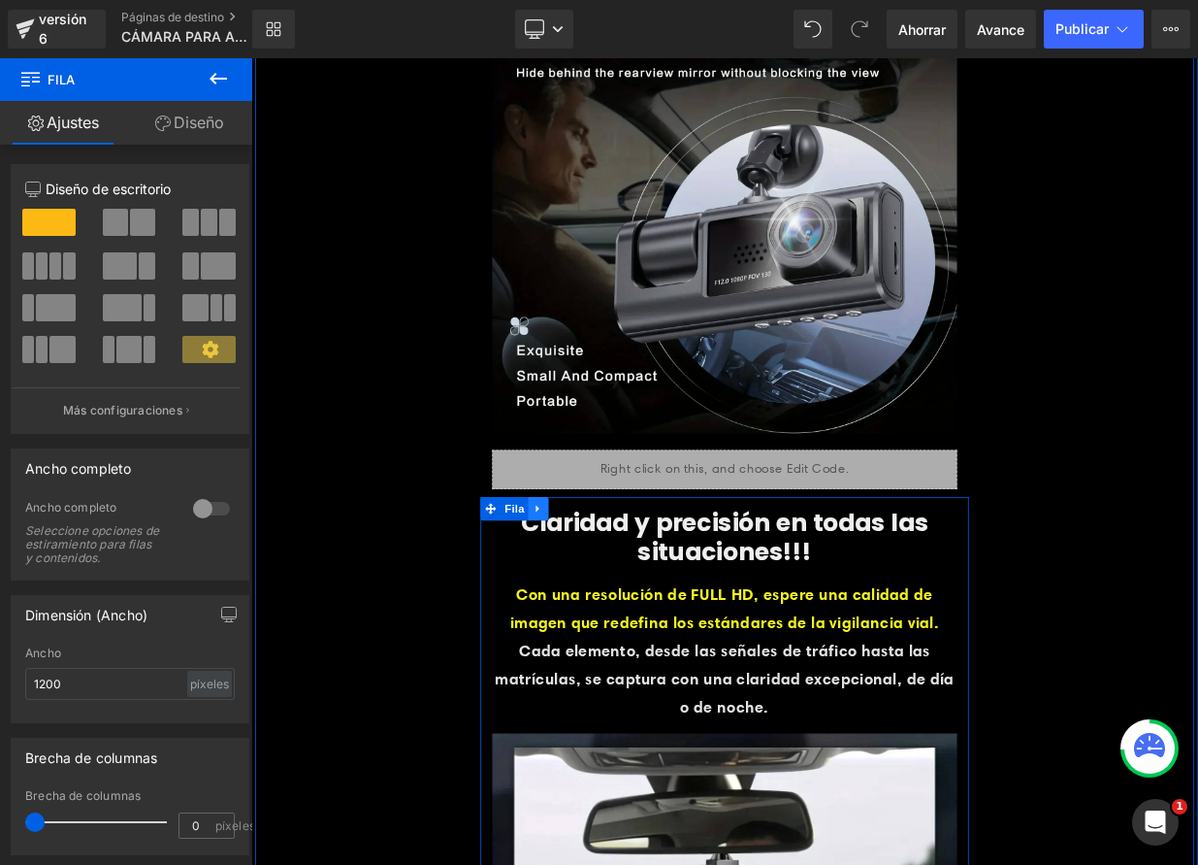
click at [606, 612] on icon at bounding box center [608, 615] width 14 height 15
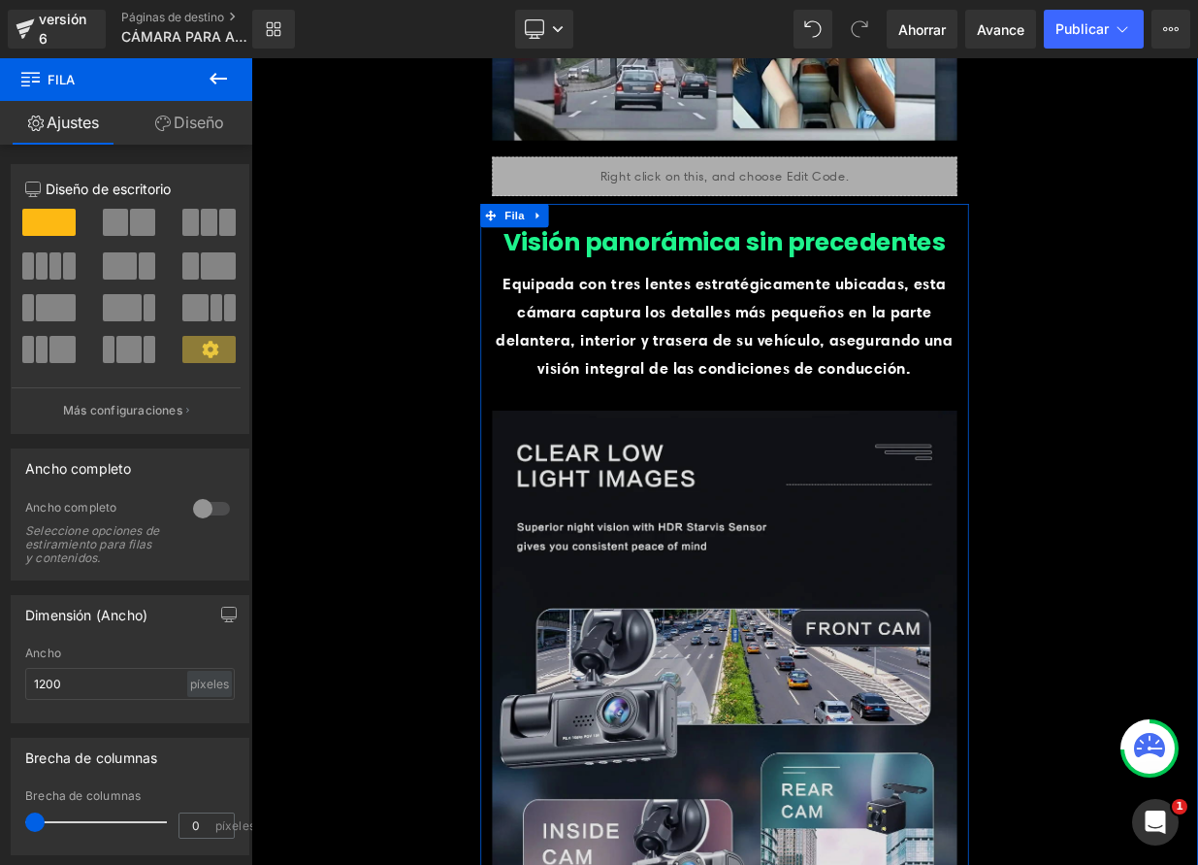
scroll to position [2375, 0]
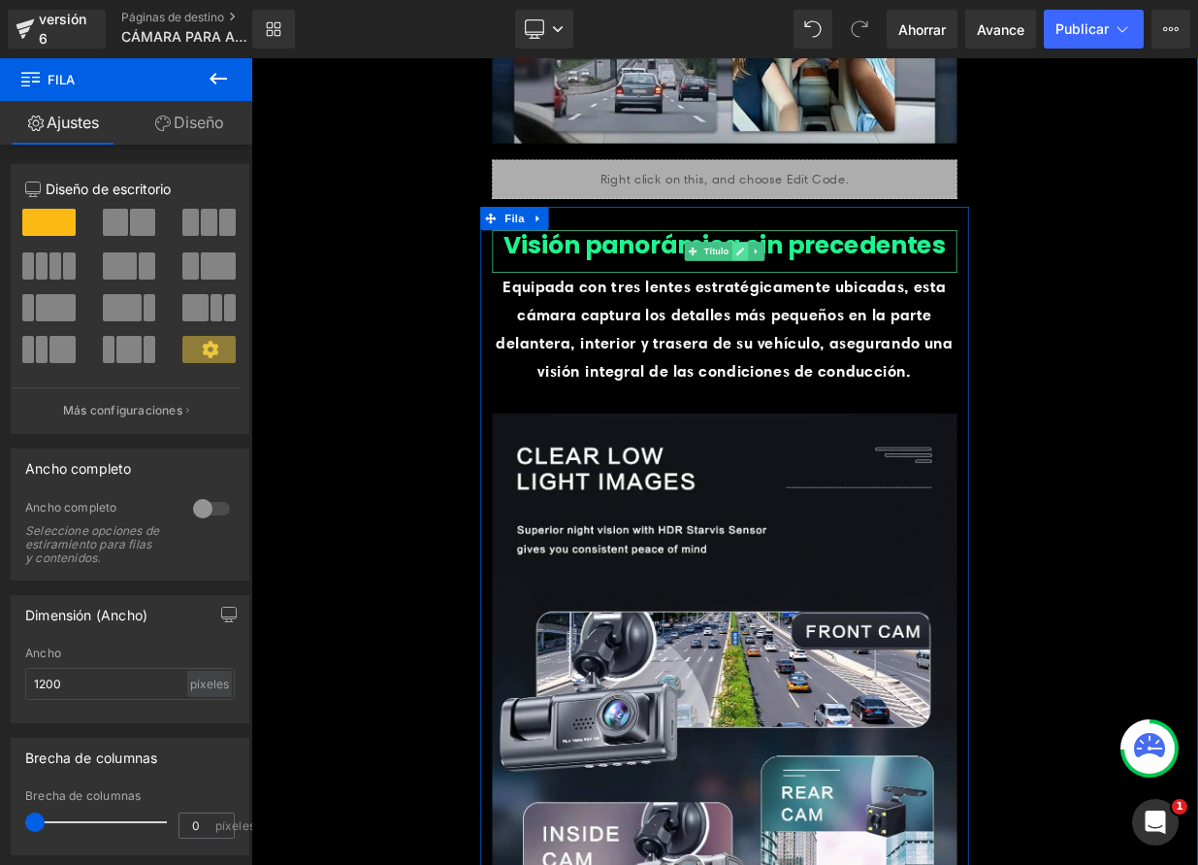
click at [855, 298] on icon at bounding box center [857, 298] width 11 height 12
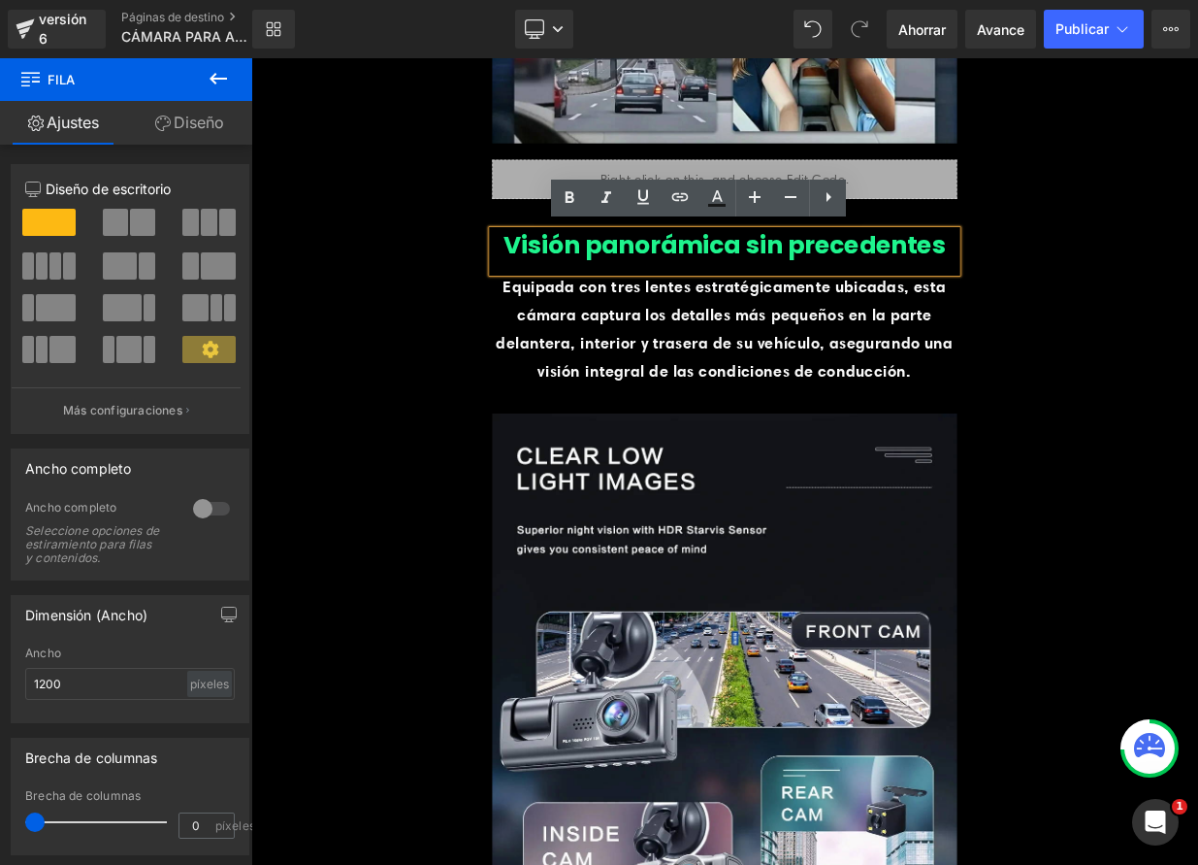
click at [678, 295] on font "Visión panorámica sin precedentes" at bounding box center [838, 289] width 549 height 43
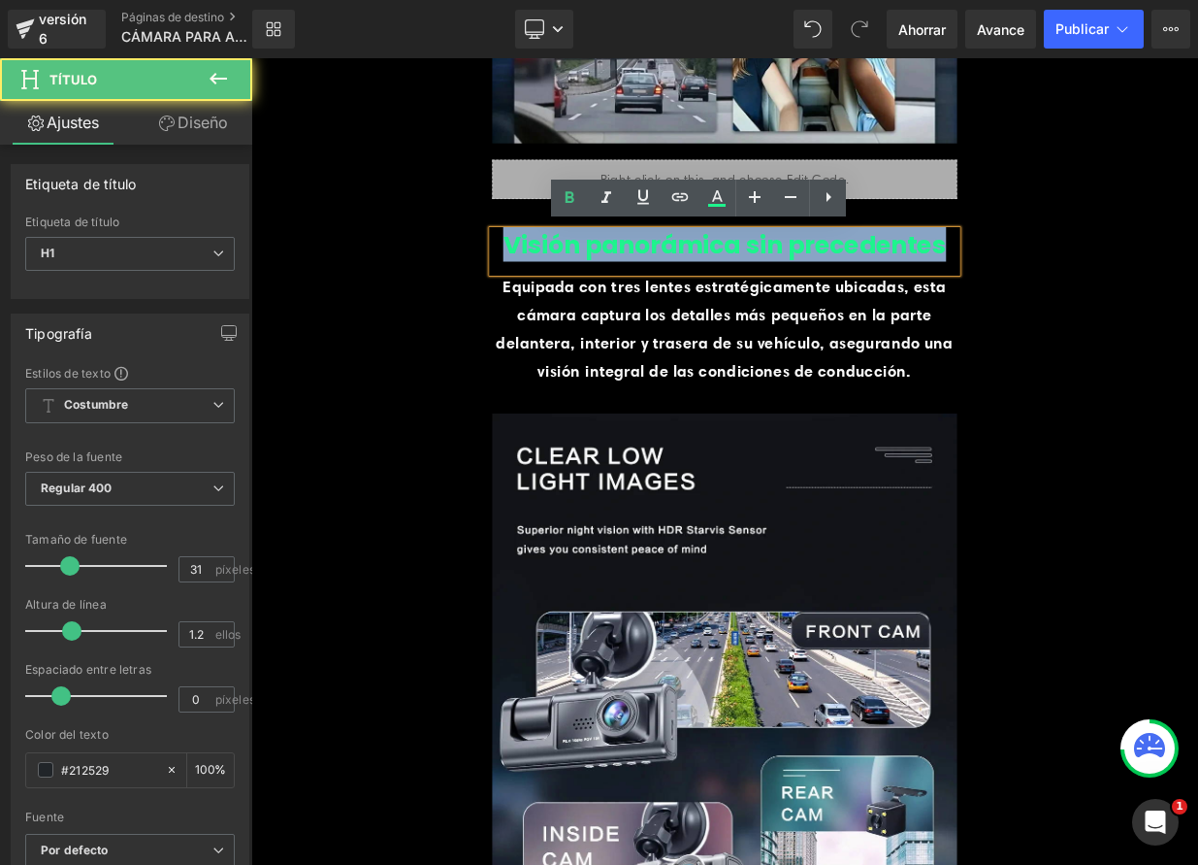
drag, startPoint x: 586, startPoint y: 275, endPoint x: 1099, endPoint y: 308, distance: 513.4
click at [1099, 308] on div "Visión panorámica sin precedentes" at bounding box center [838, 298] width 576 height 52
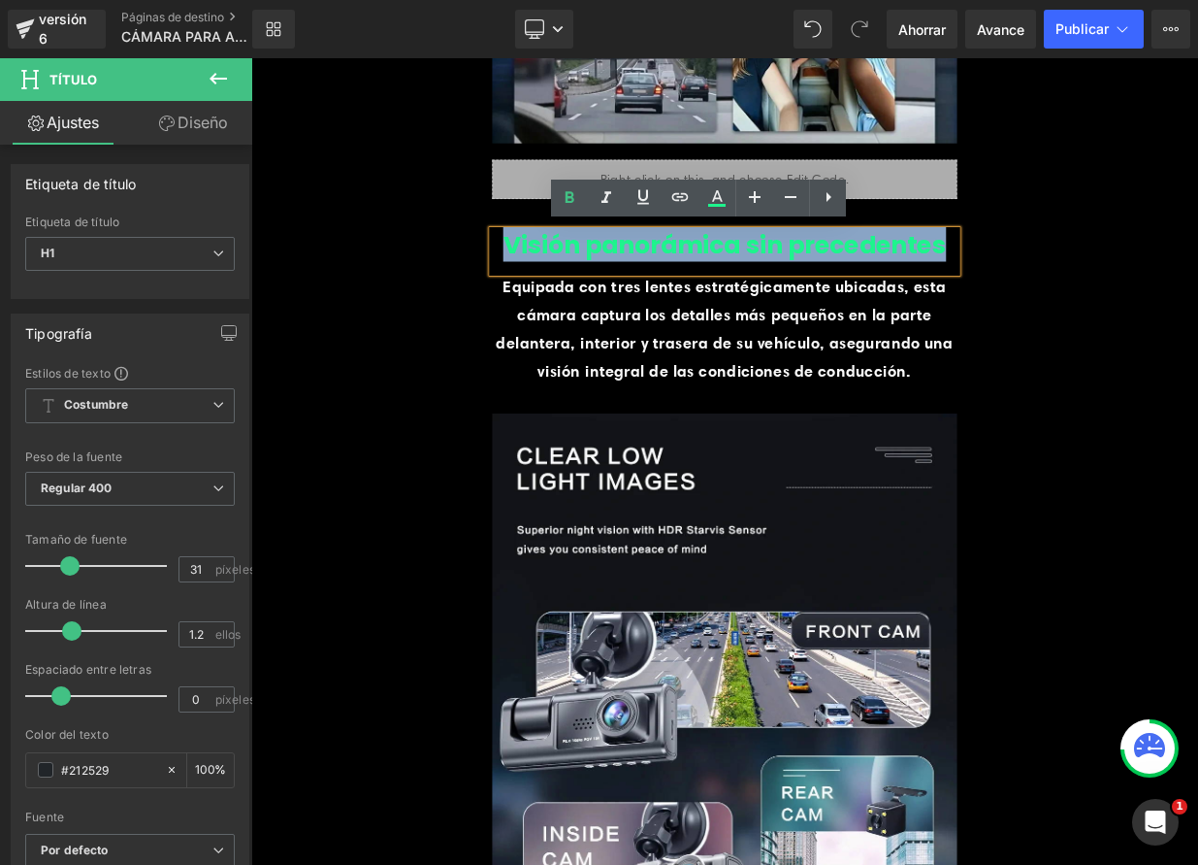
paste div
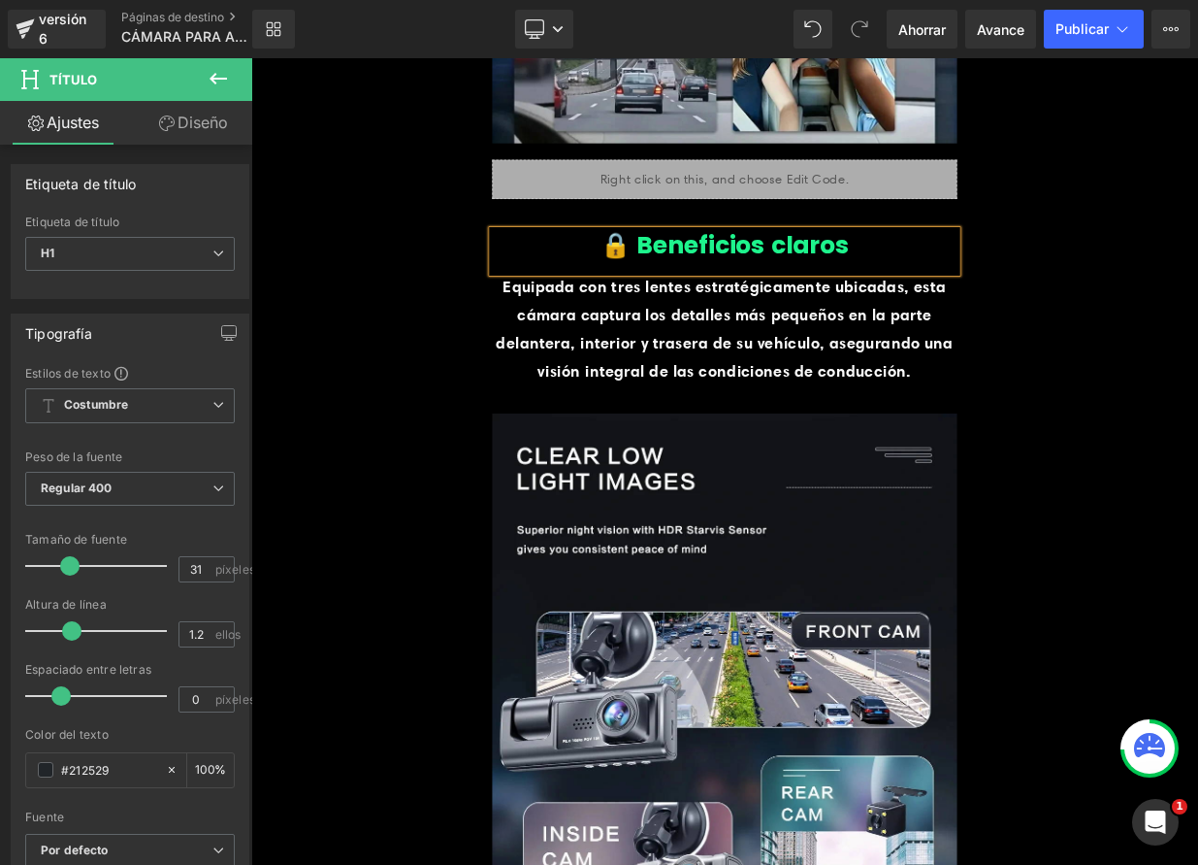
click at [895, 379] on font "Equipada con tres lentes estratégicamente ubicadas, esta cámara captura los det…" at bounding box center [838, 393] width 567 height 129
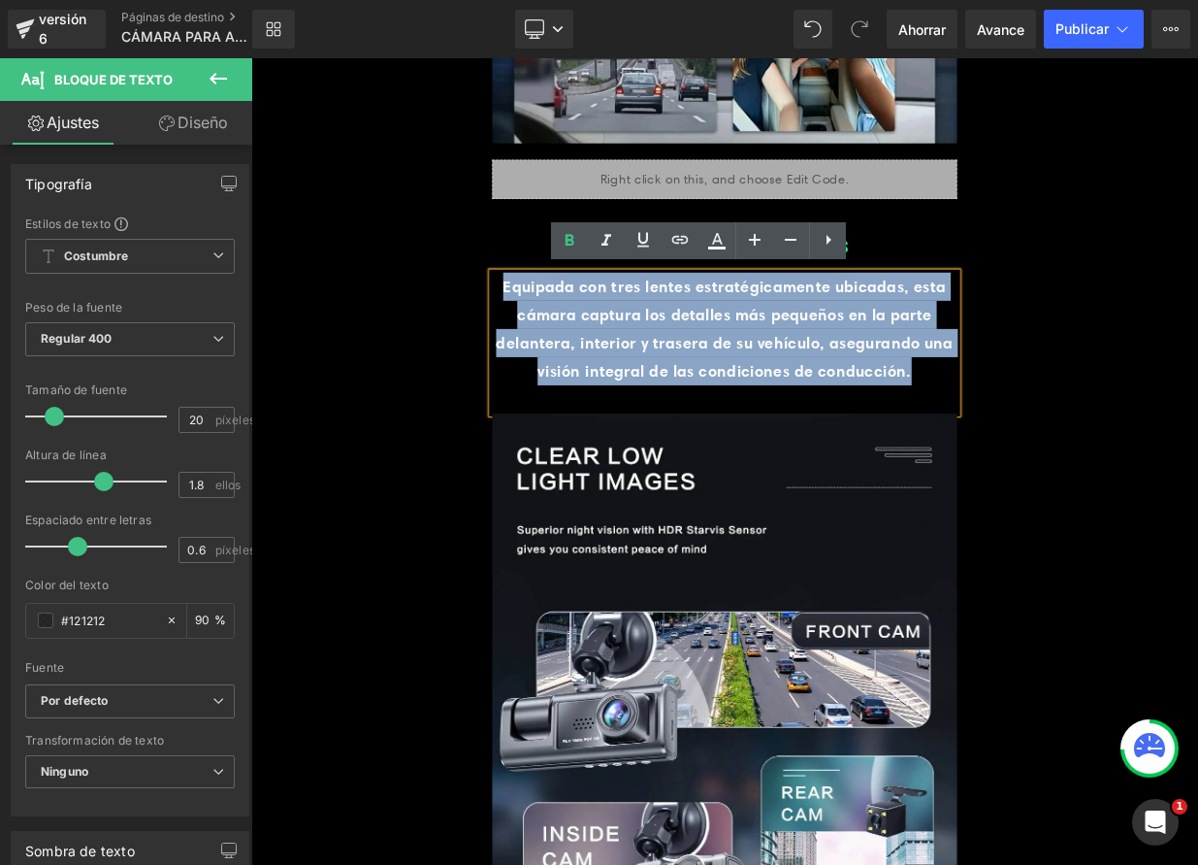
drag, startPoint x: 555, startPoint y: 340, endPoint x: 1125, endPoint y: 464, distance: 583.0
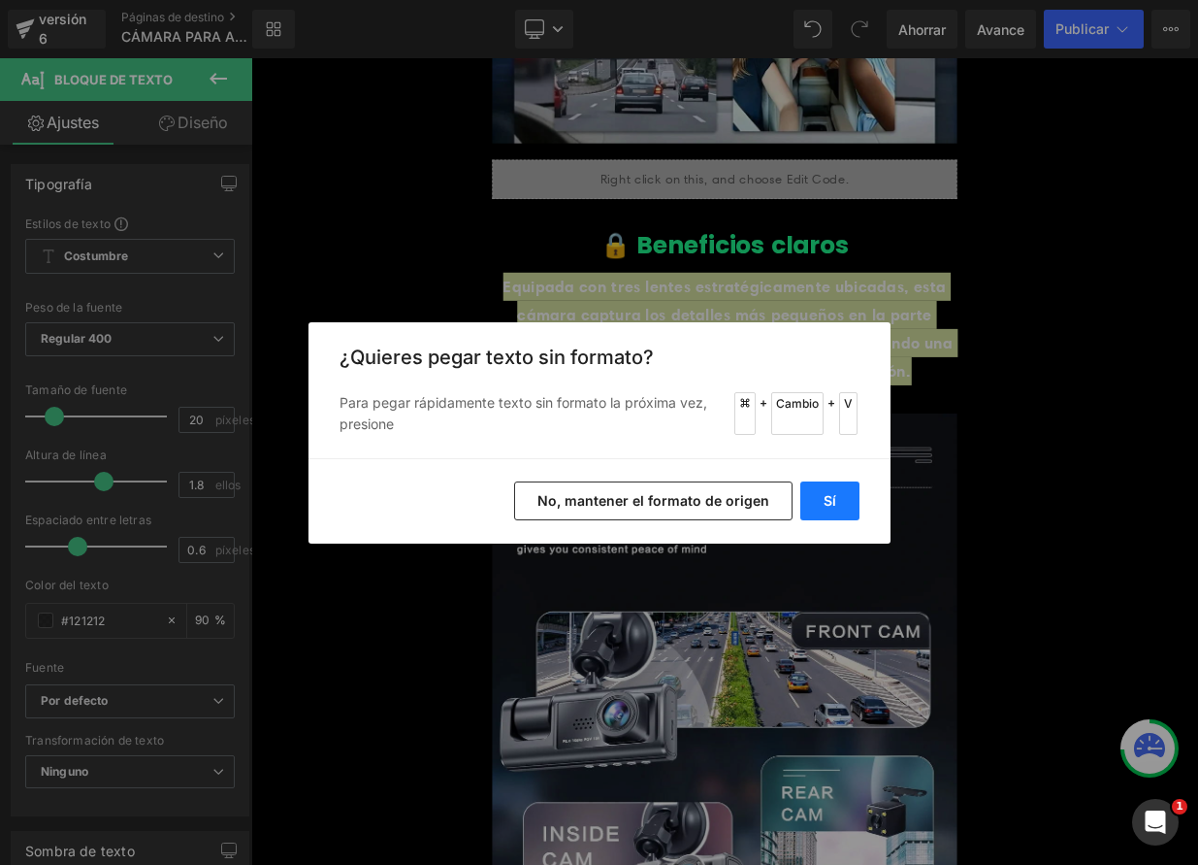
click at [825, 499] on font "Sí" at bounding box center [830, 500] width 13 height 16
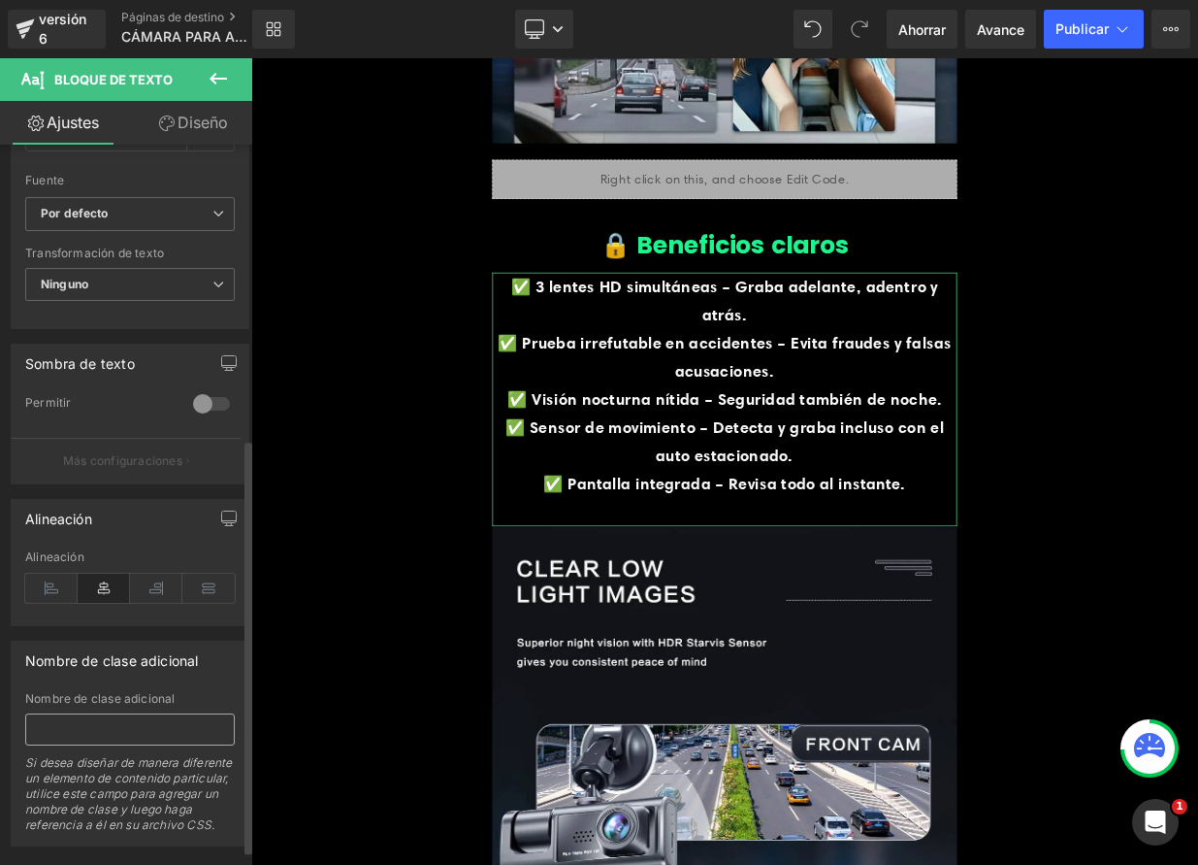
scroll to position [522, 0]
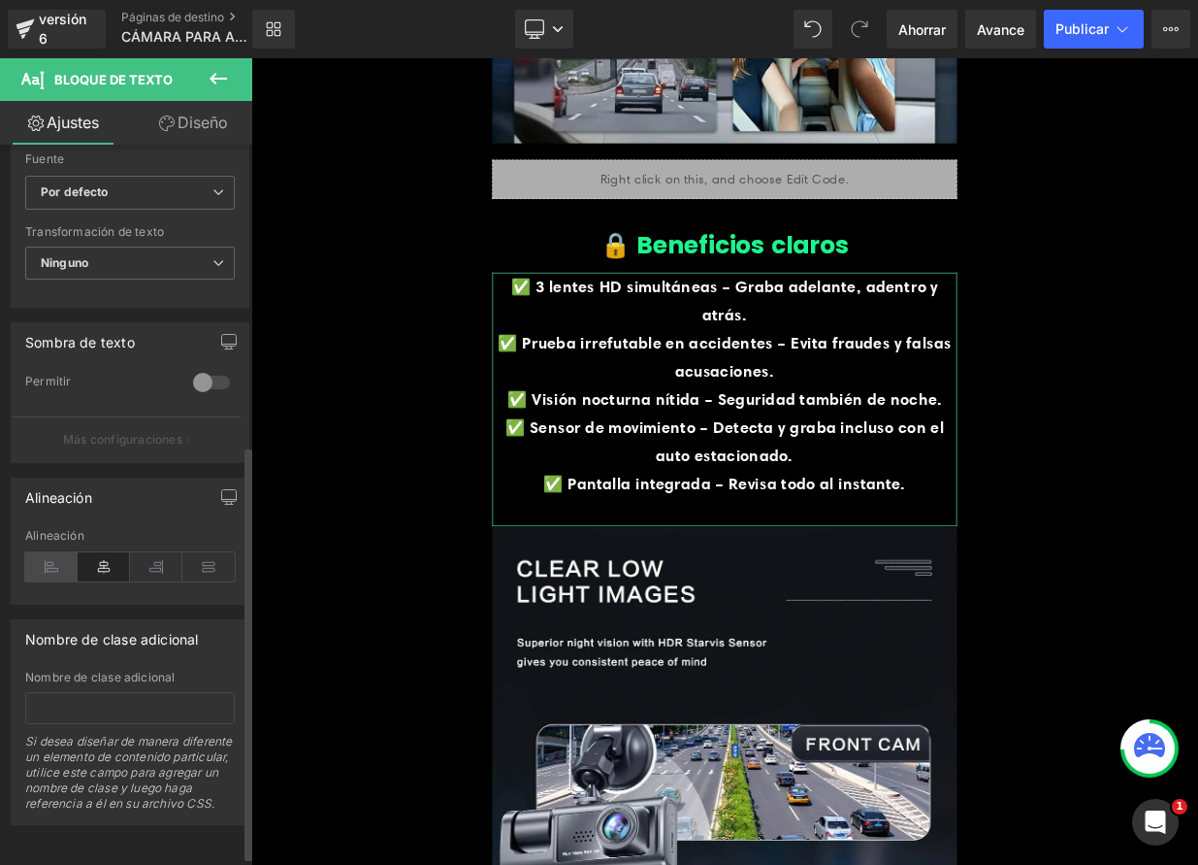
drag, startPoint x: 49, startPoint y: 559, endPoint x: 61, endPoint y: 556, distance: 12.9
click at [49, 559] on icon at bounding box center [51, 566] width 52 height 29
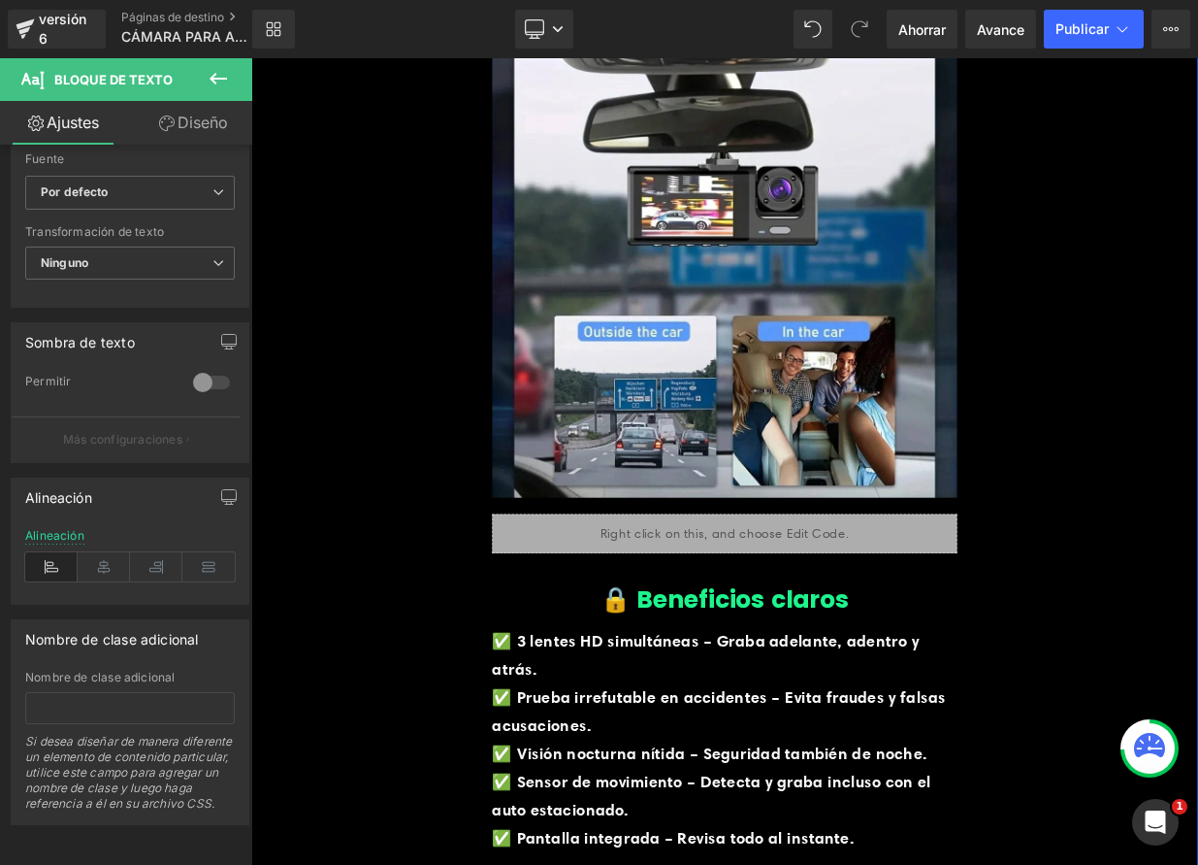
scroll to position [2069, 0]
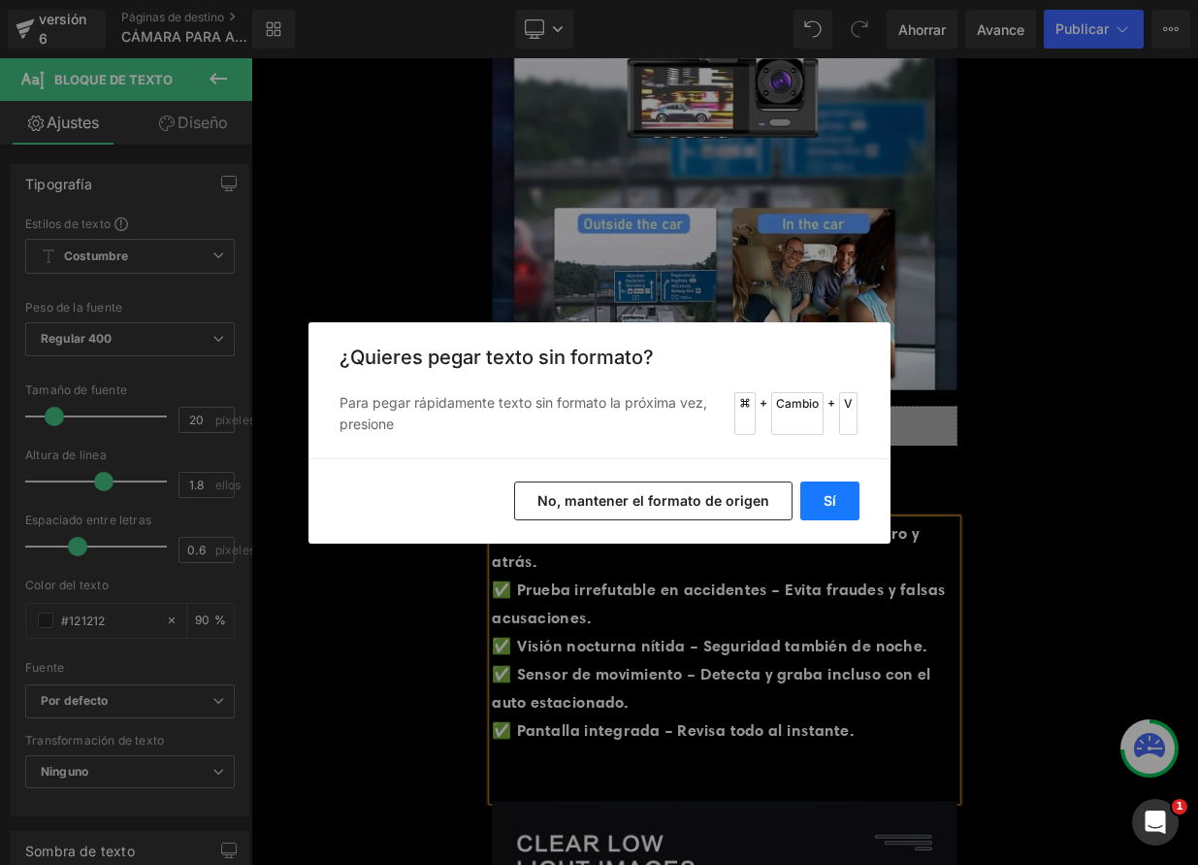
click at [833, 501] on font "Sí" at bounding box center [830, 500] width 13 height 16
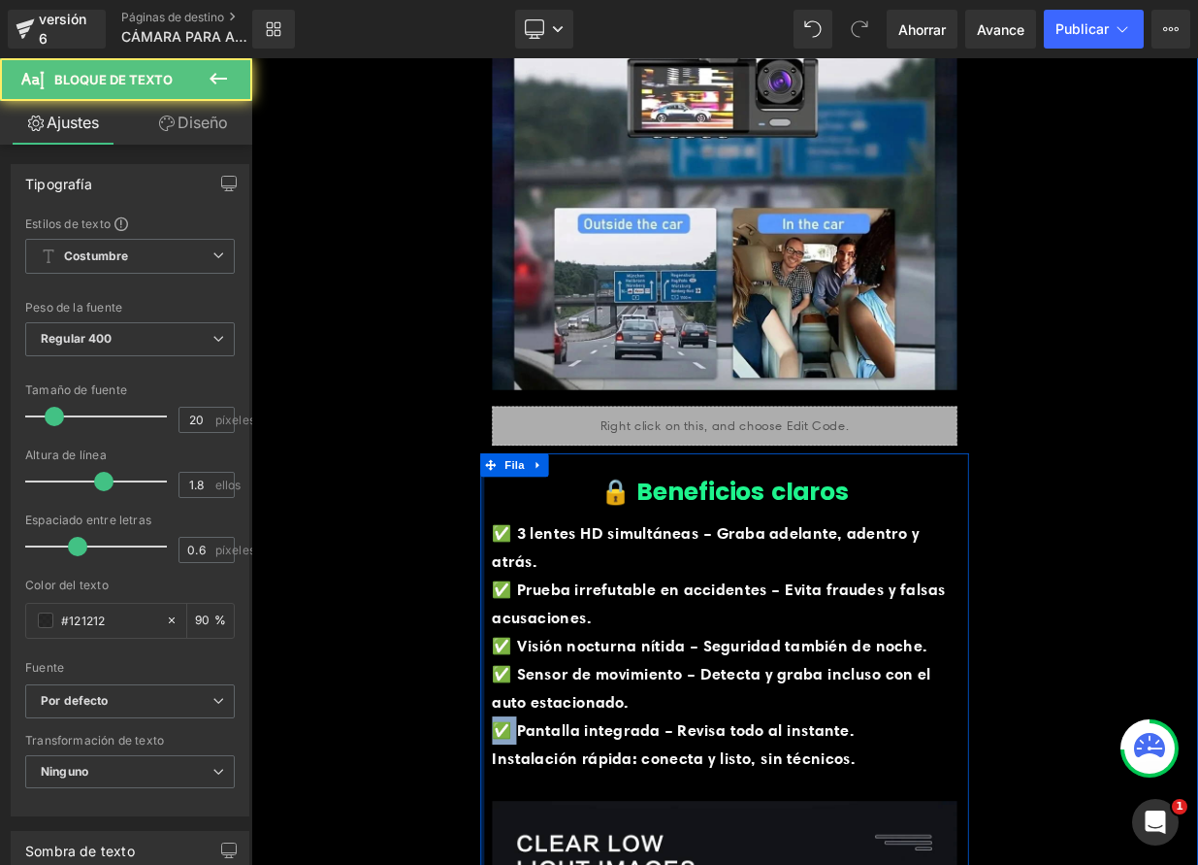
drag, startPoint x: 570, startPoint y: 891, endPoint x: 536, endPoint y: 875, distance: 37.3
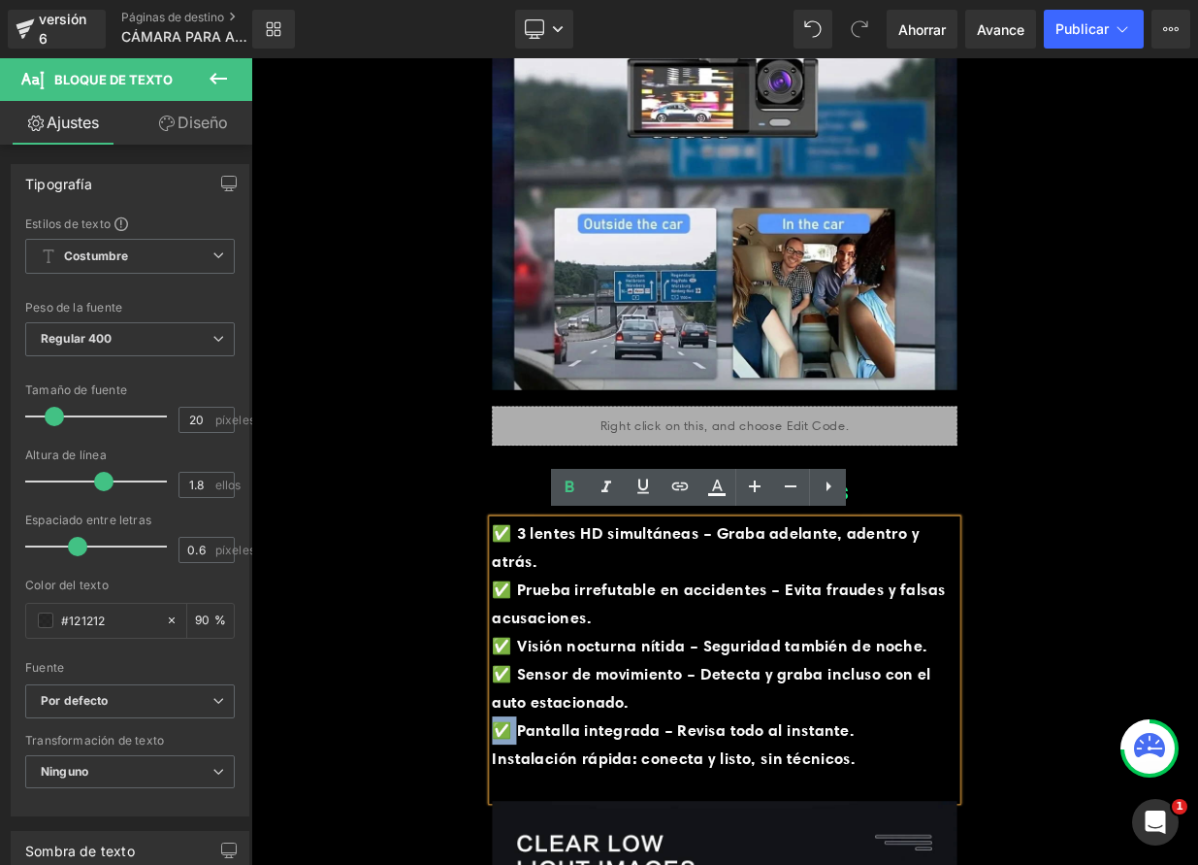
copy font "✅"
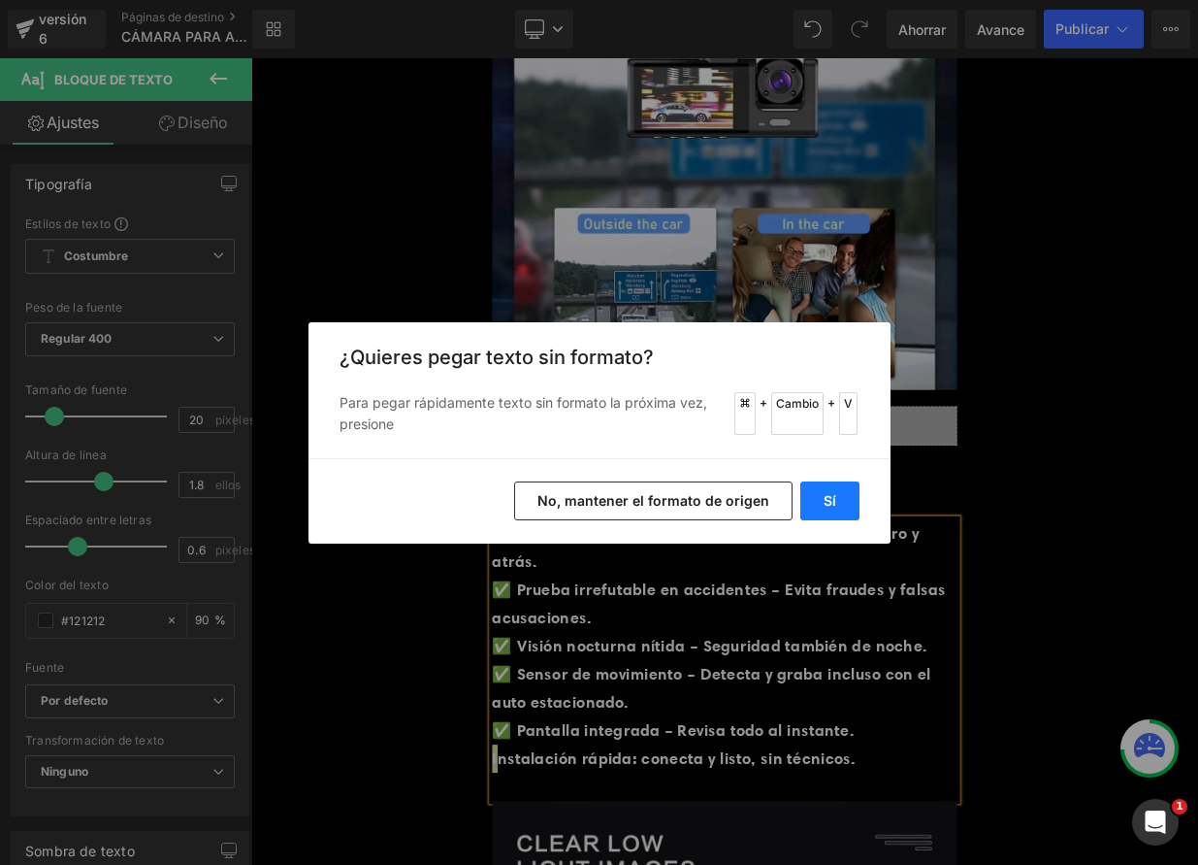
click at [845, 494] on button "Sí" at bounding box center [830, 500] width 59 height 39
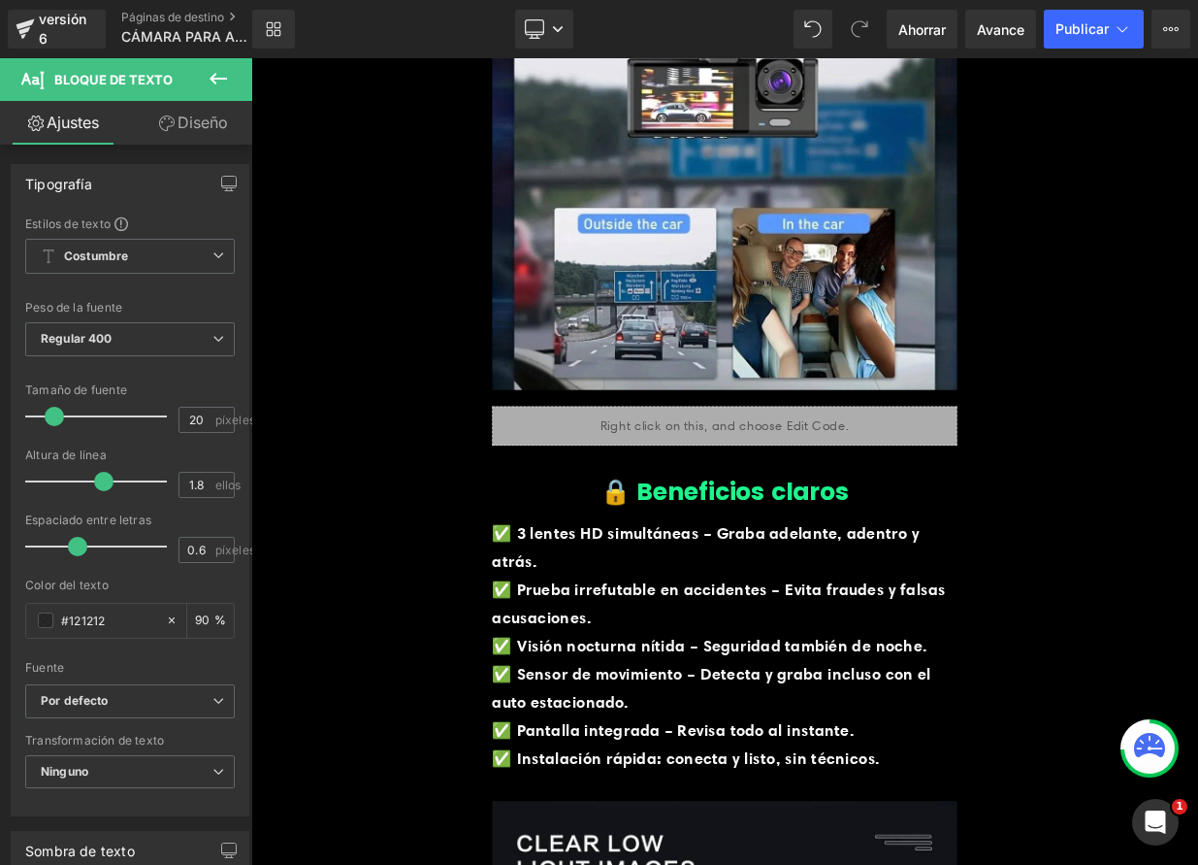
click at [632, 781] on font "Renderizado de contenido" at bounding box center [599, 787] width 168 height 16
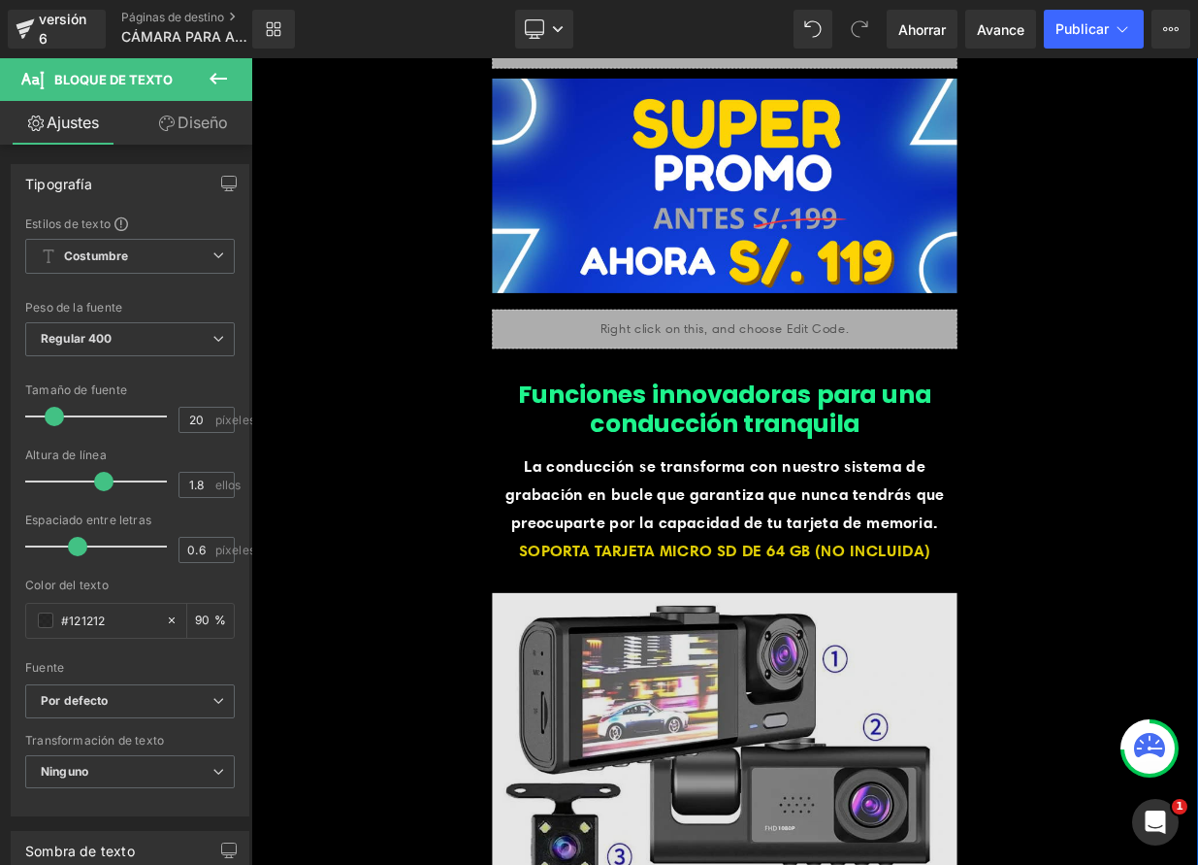
scroll to position [3865, 0]
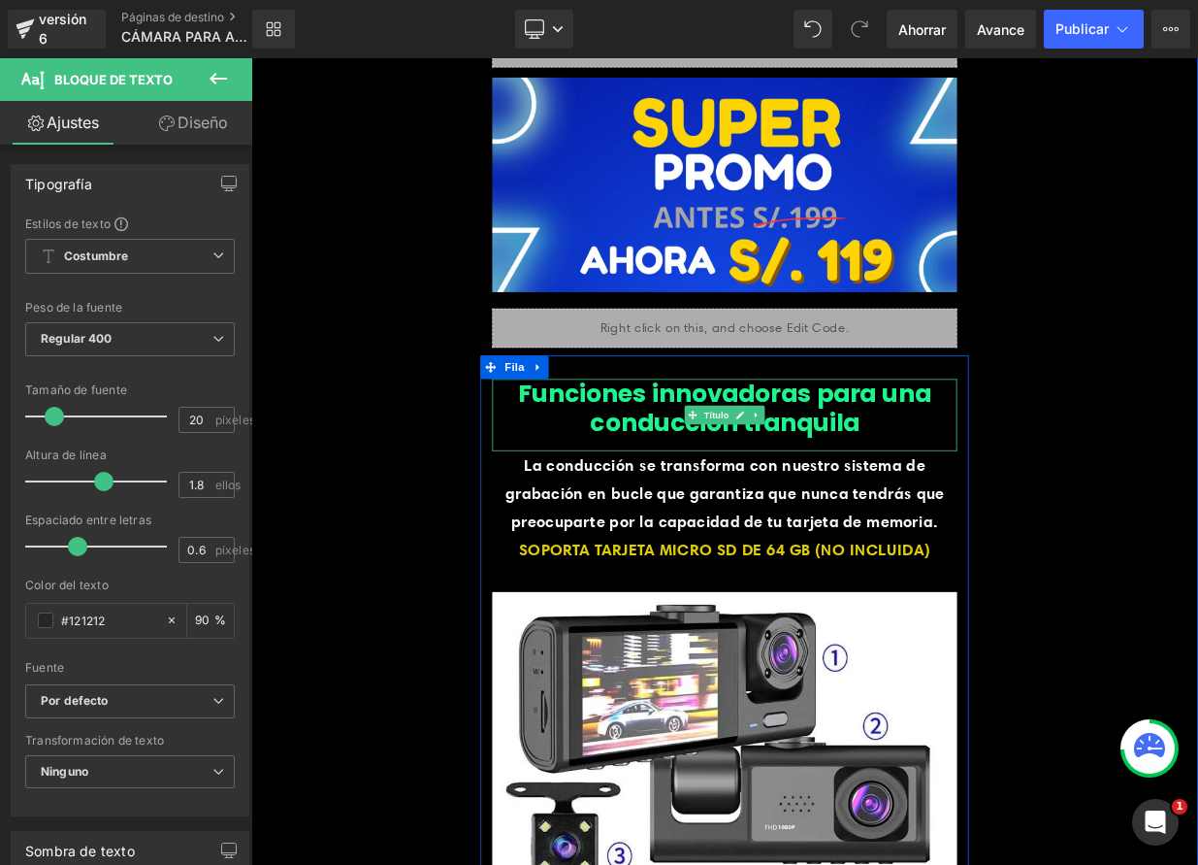
drag, startPoint x: 854, startPoint y: 496, endPoint x: 805, endPoint y: 491, distance: 48.8
click at [854, 496] on icon at bounding box center [857, 501] width 11 height 12
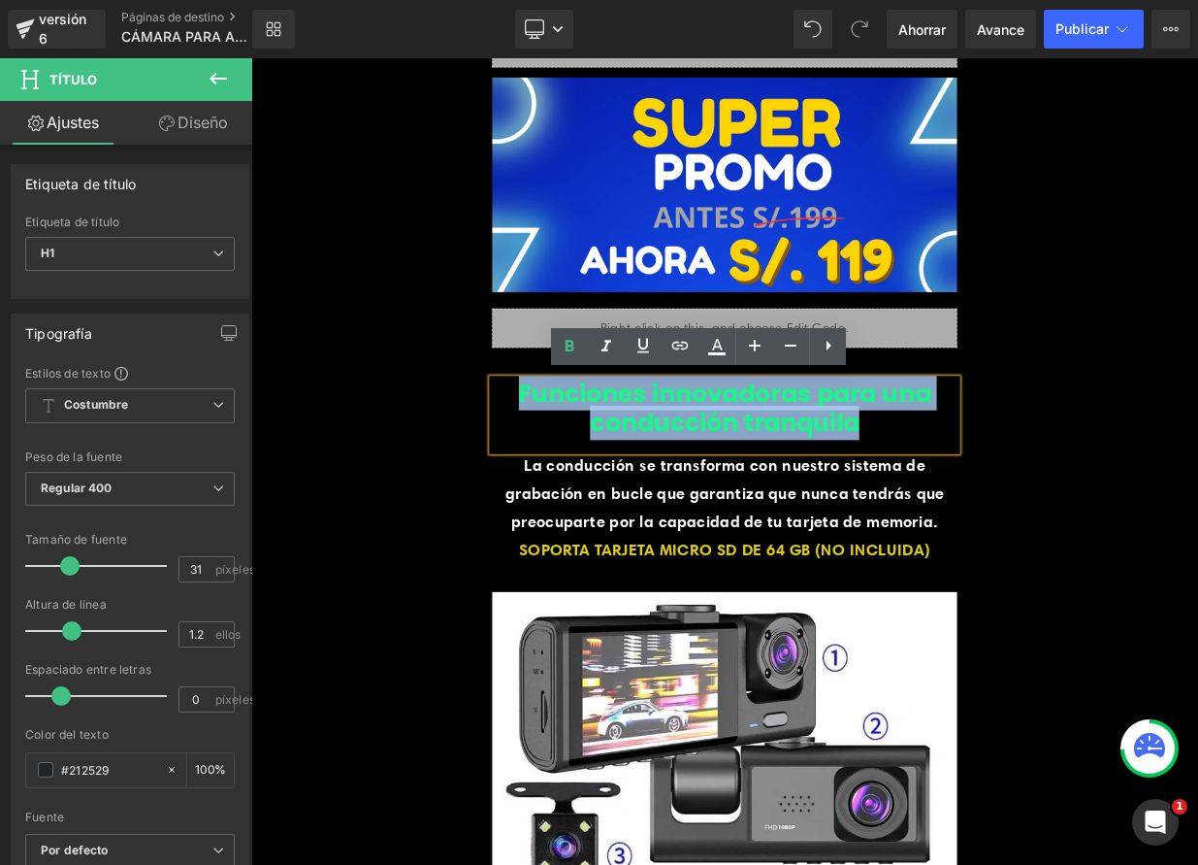
drag, startPoint x: 621, startPoint y: 475, endPoint x: 999, endPoint y: 517, distance: 379.9
click at [999, 517] on h1 "Funciones innovadoras para una conducción tranquila" at bounding box center [838, 492] width 576 height 72
paste div
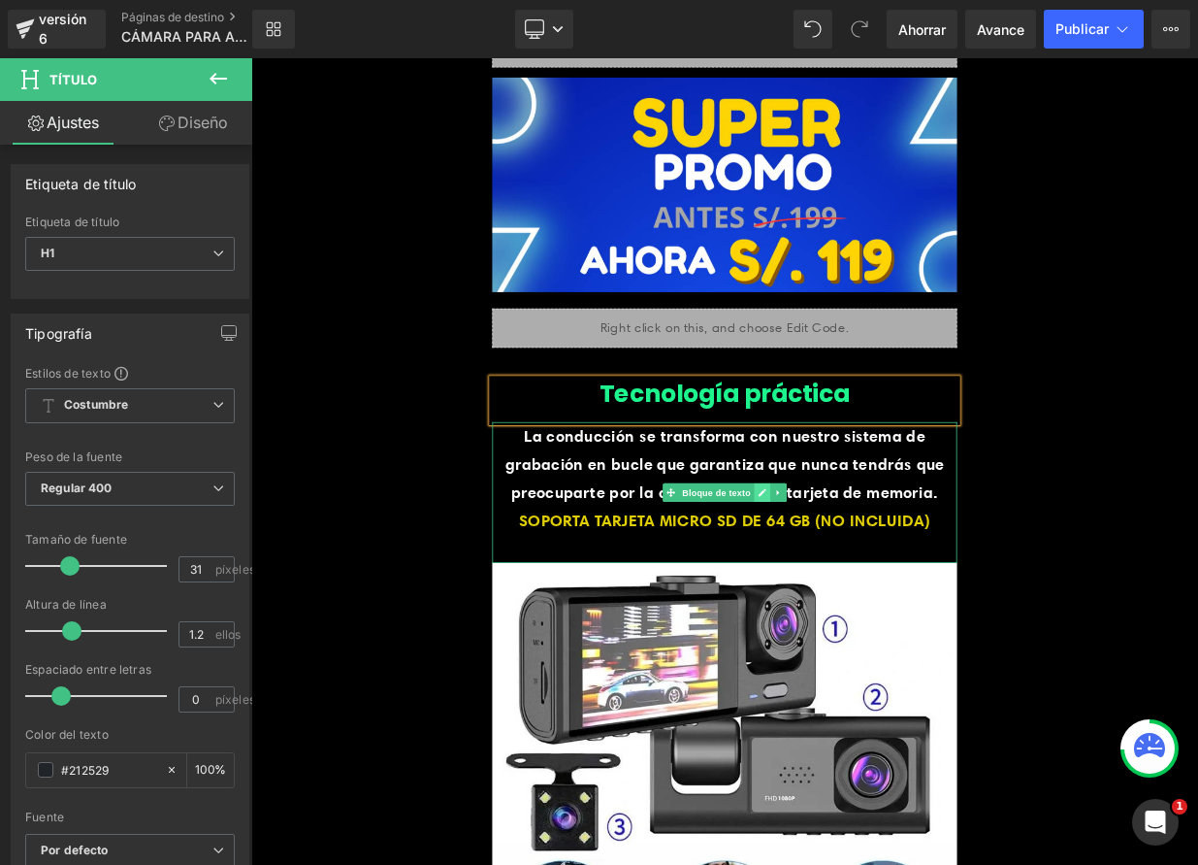
click at [880, 593] on icon at bounding box center [885, 597] width 10 height 10
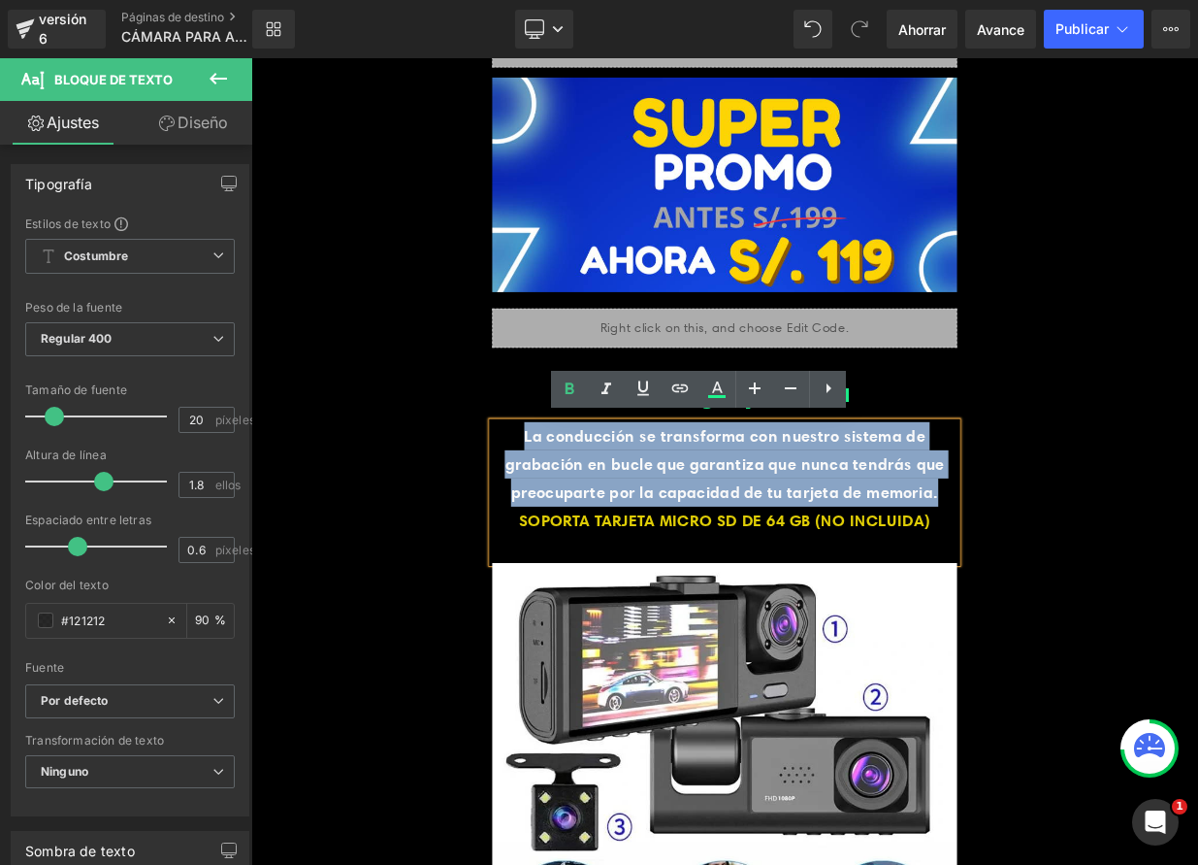
drag, startPoint x: 574, startPoint y: 522, endPoint x: 1103, endPoint y: 599, distance: 535.4
click at [1103, 599] on p "La conducción se transforma con nuestro sistema de grabación en bucle que garan…" at bounding box center [838, 561] width 576 height 105
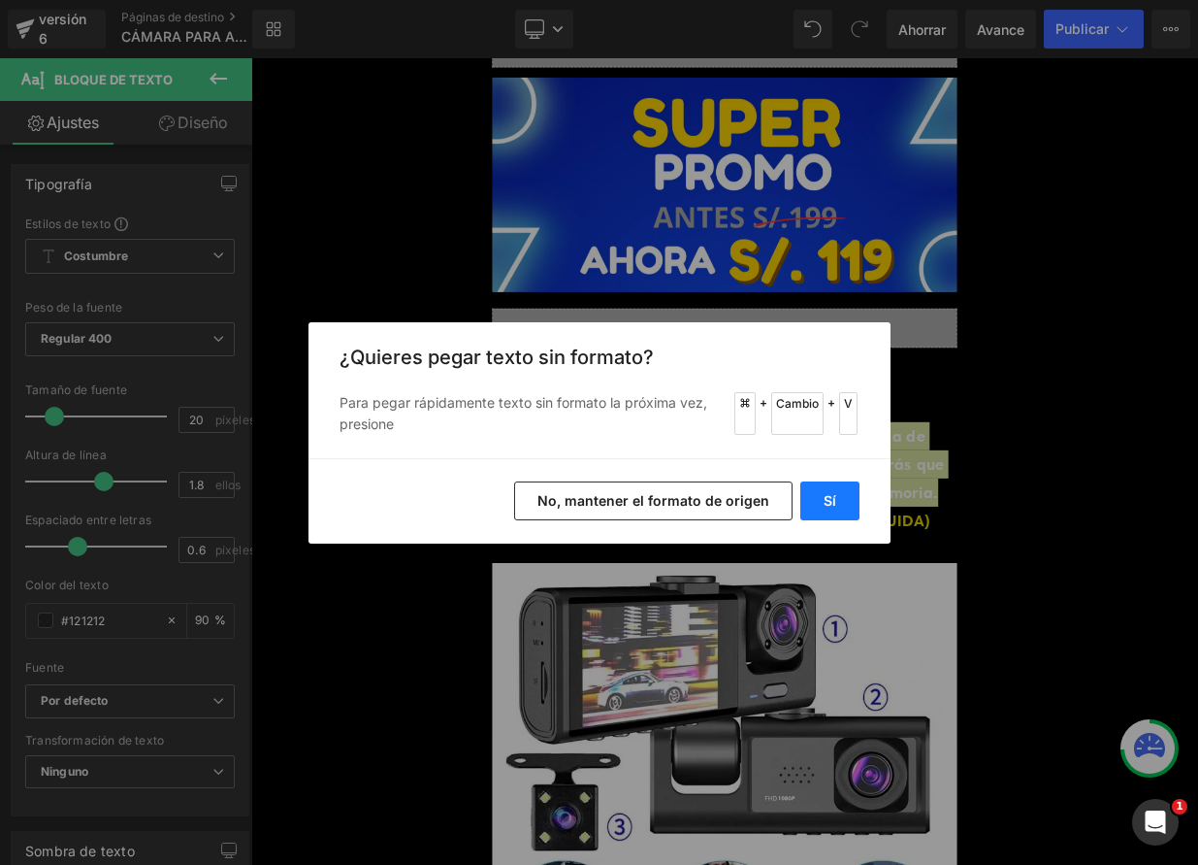
click at [839, 505] on button "Sí" at bounding box center [830, 500] width 59 height 39
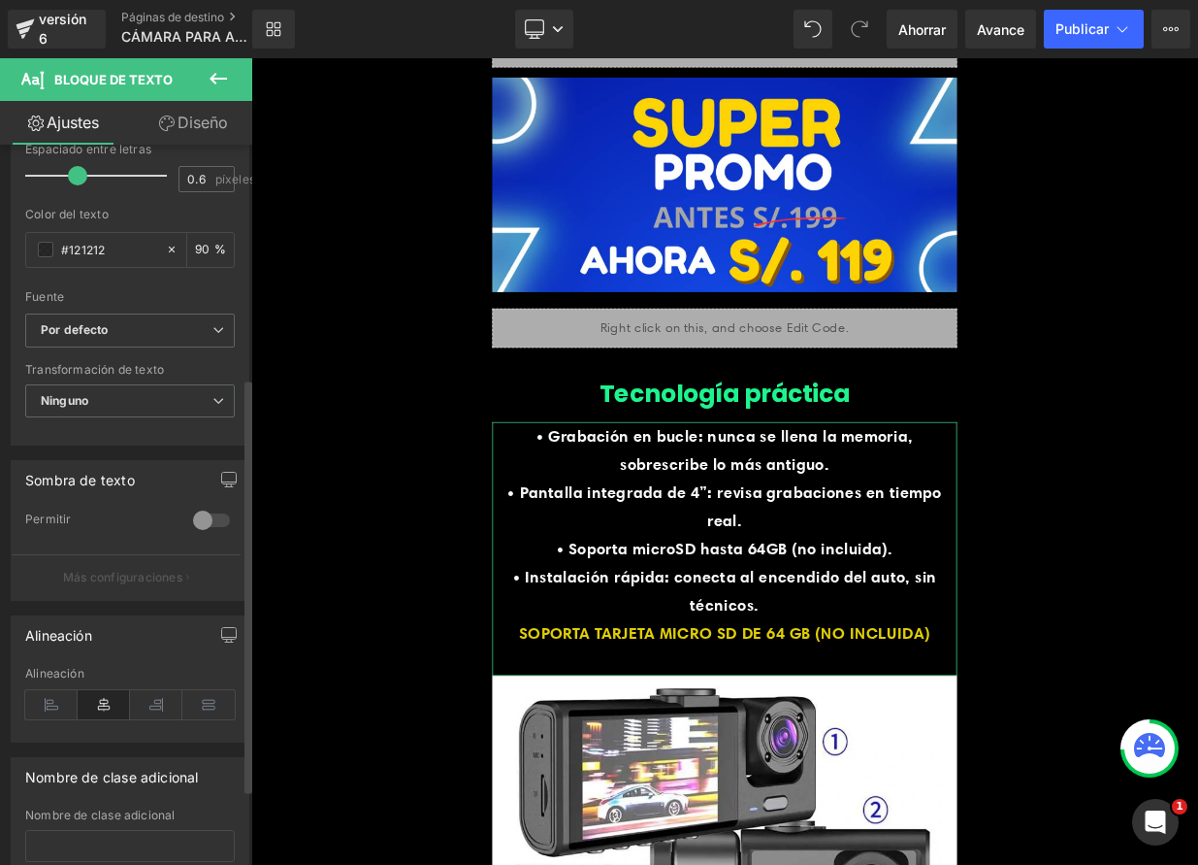
scroll to position [407, 0]
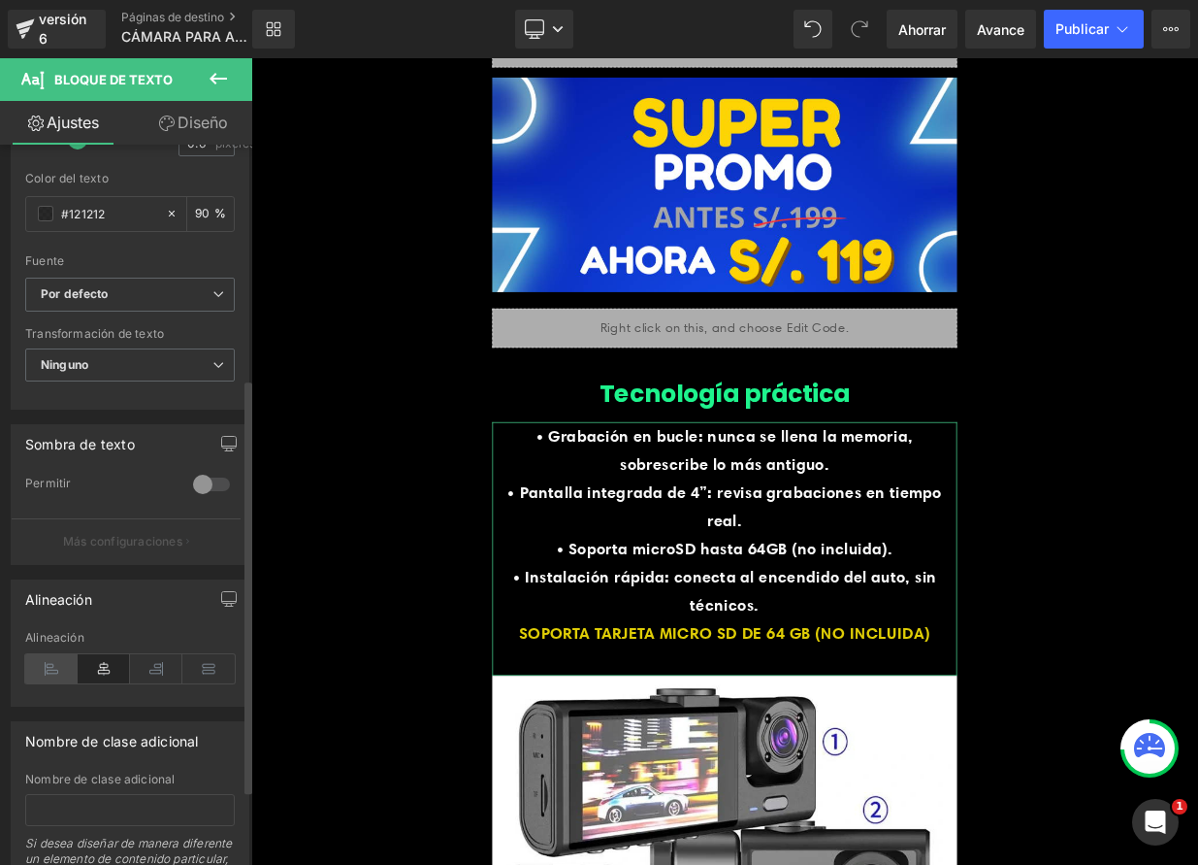
click at [48, 678] on icon at bounding box center [51, 668] width 52 height 29
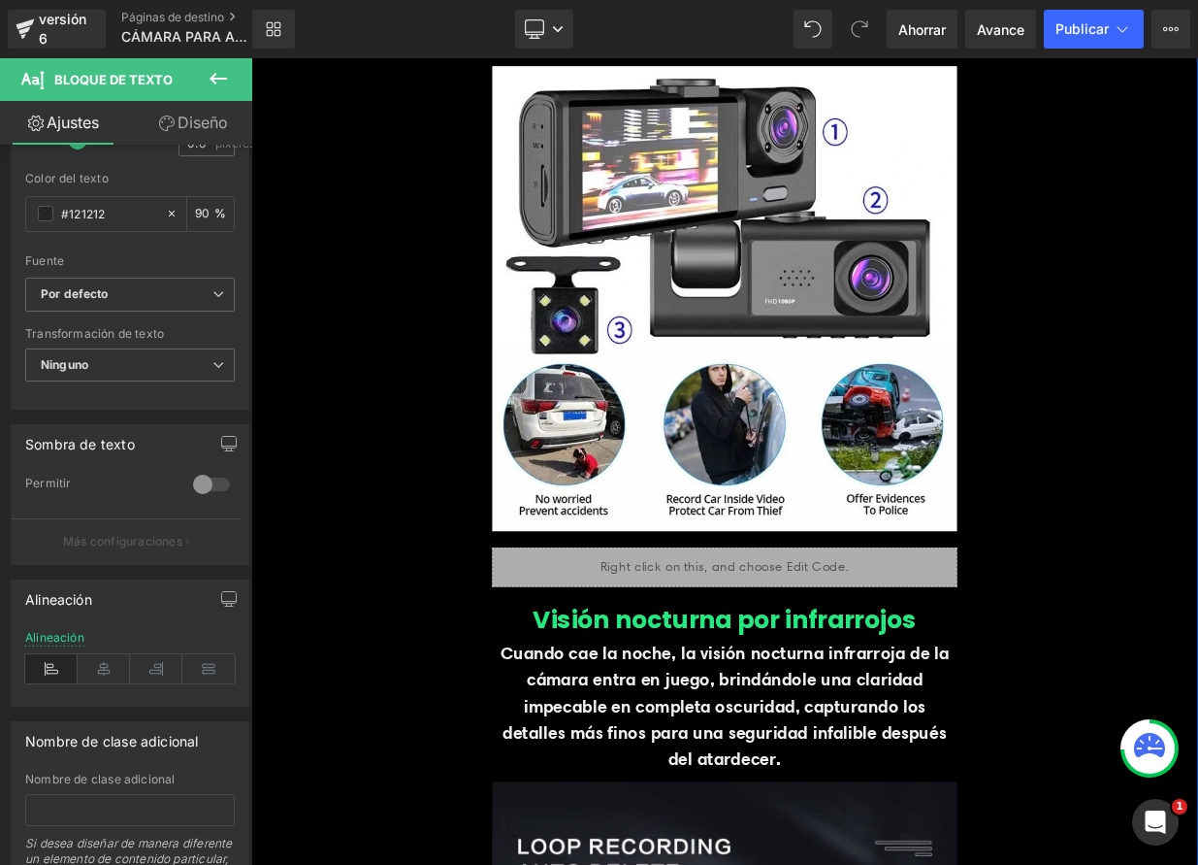
scroll to position [4652, 0]
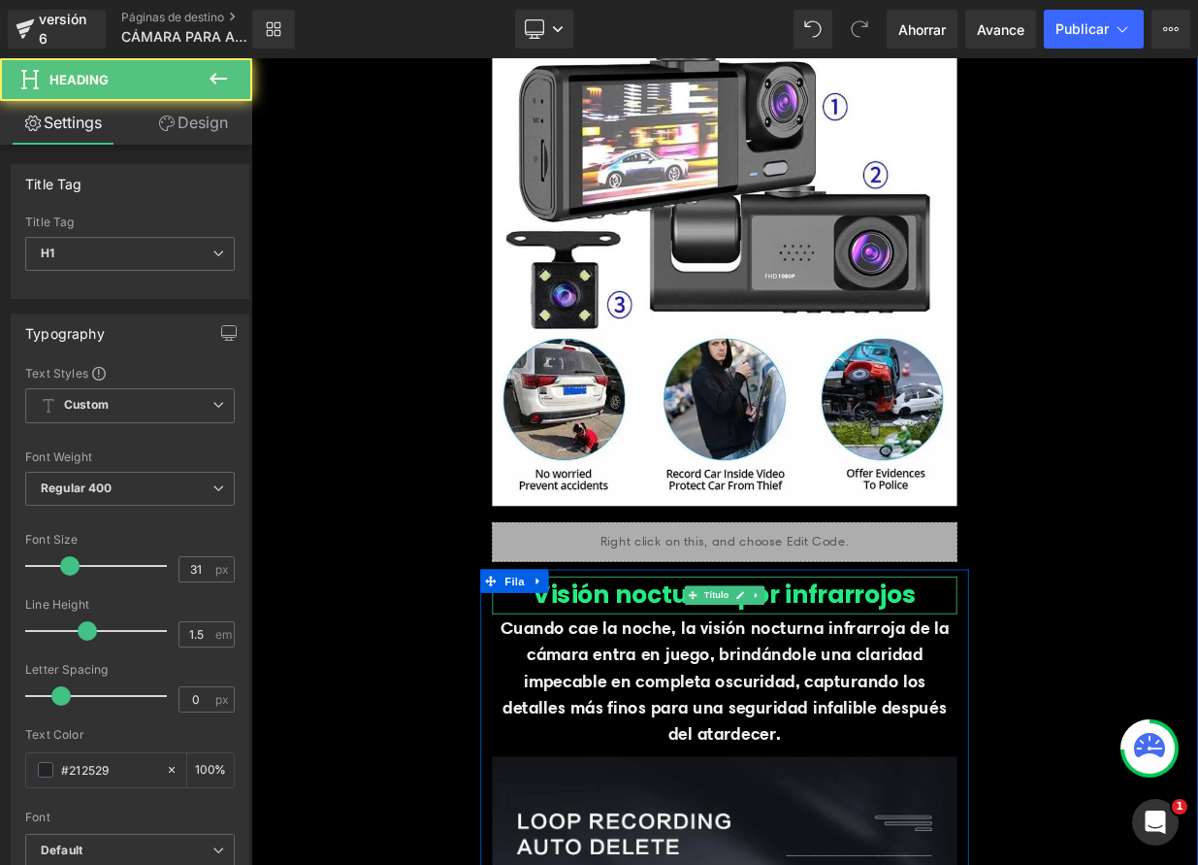
drag, startPoint x: 953, startPoint y: 728, endPoint x: 980, endPoint y: 727, distance: 27.2
click at [953, 728] on font "Visión nocturna por infrarrojos" at bounding box center [839, 723] width 476 height 43
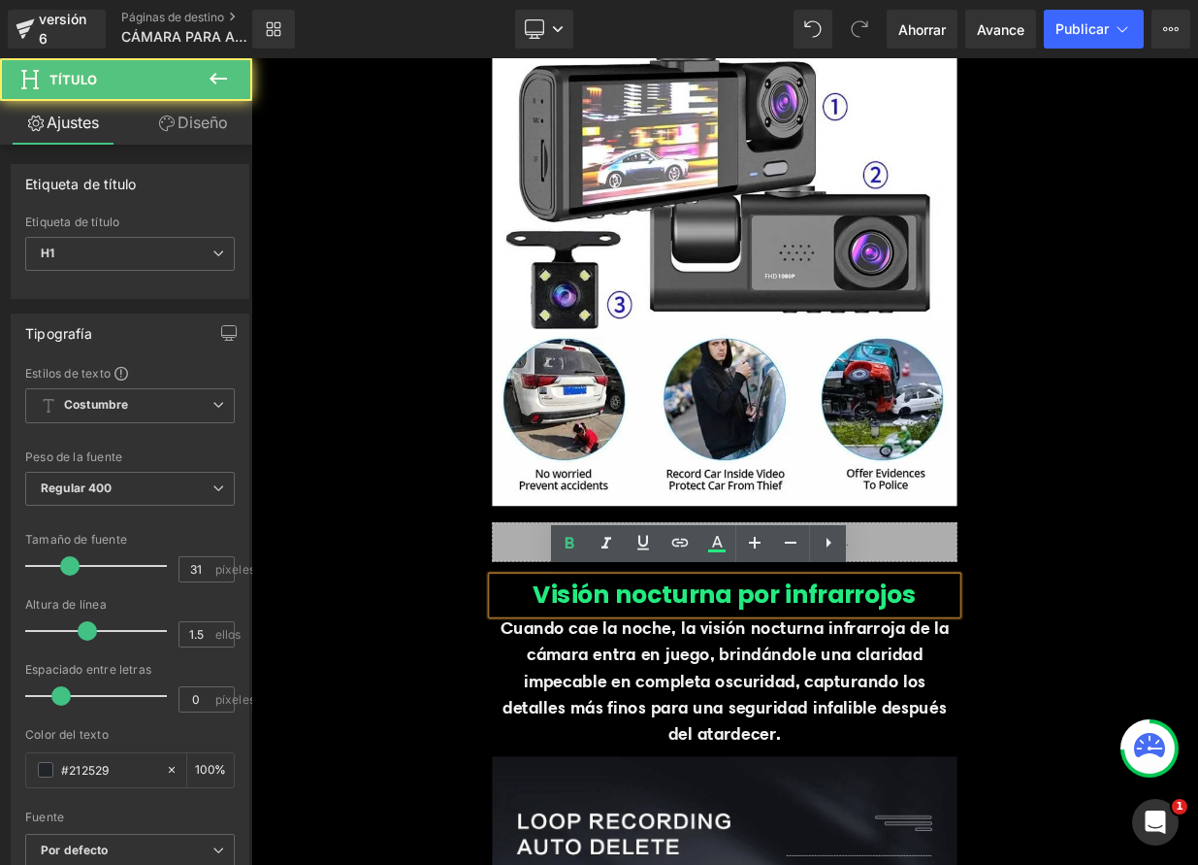
click at [1075, 724] on h1 "Visión nocturna por infrarrojos" at bounding box center [838, 724] width 576 height 46
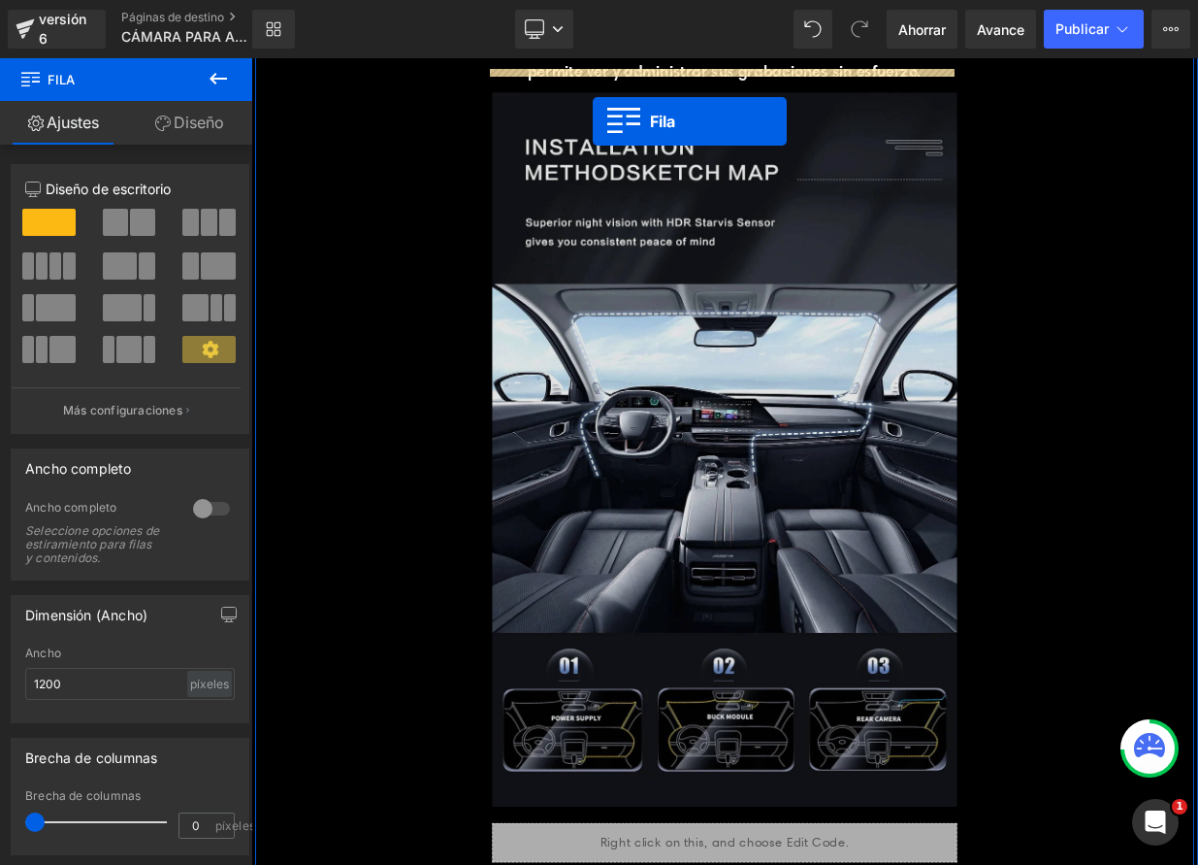
scroll to position [5618, 0]
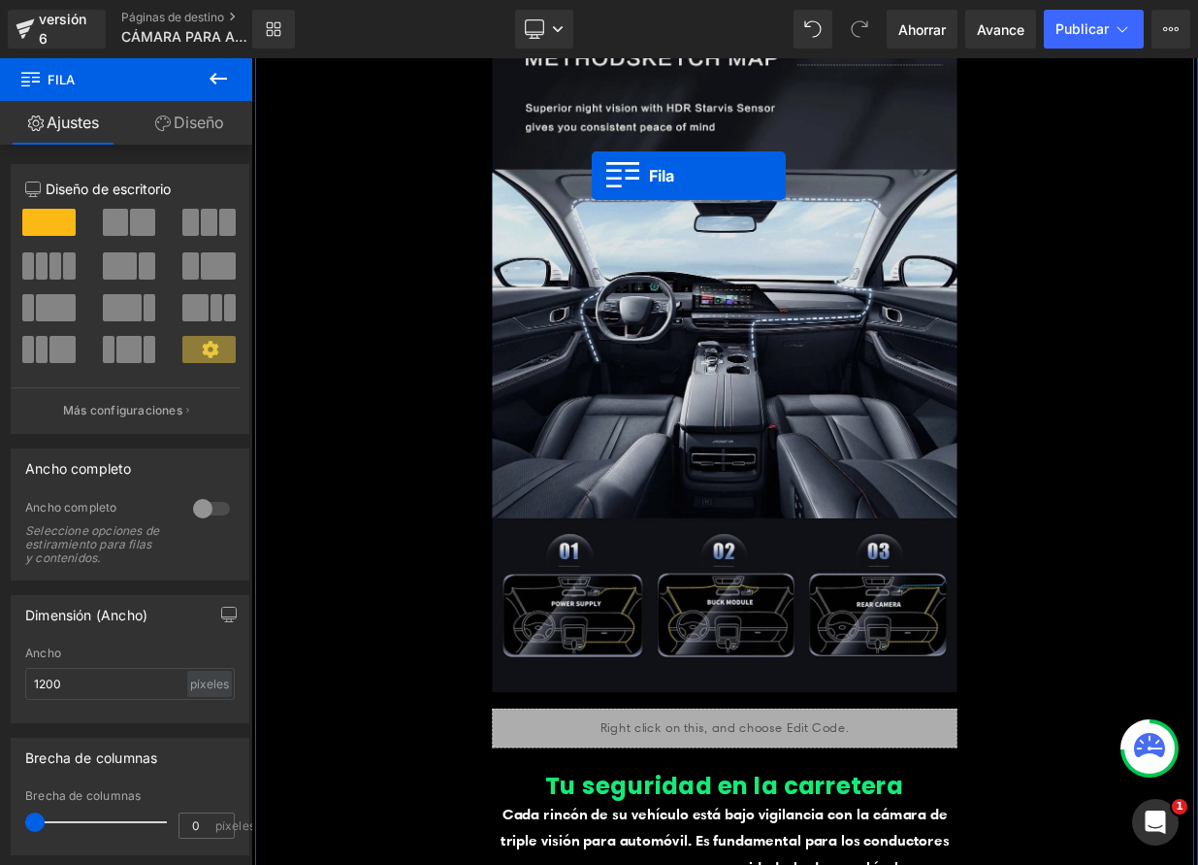
drag, startPoint x: 540, startPoint y: 699, endPoint x: 673, endPoint y: 203, distance: 513.7
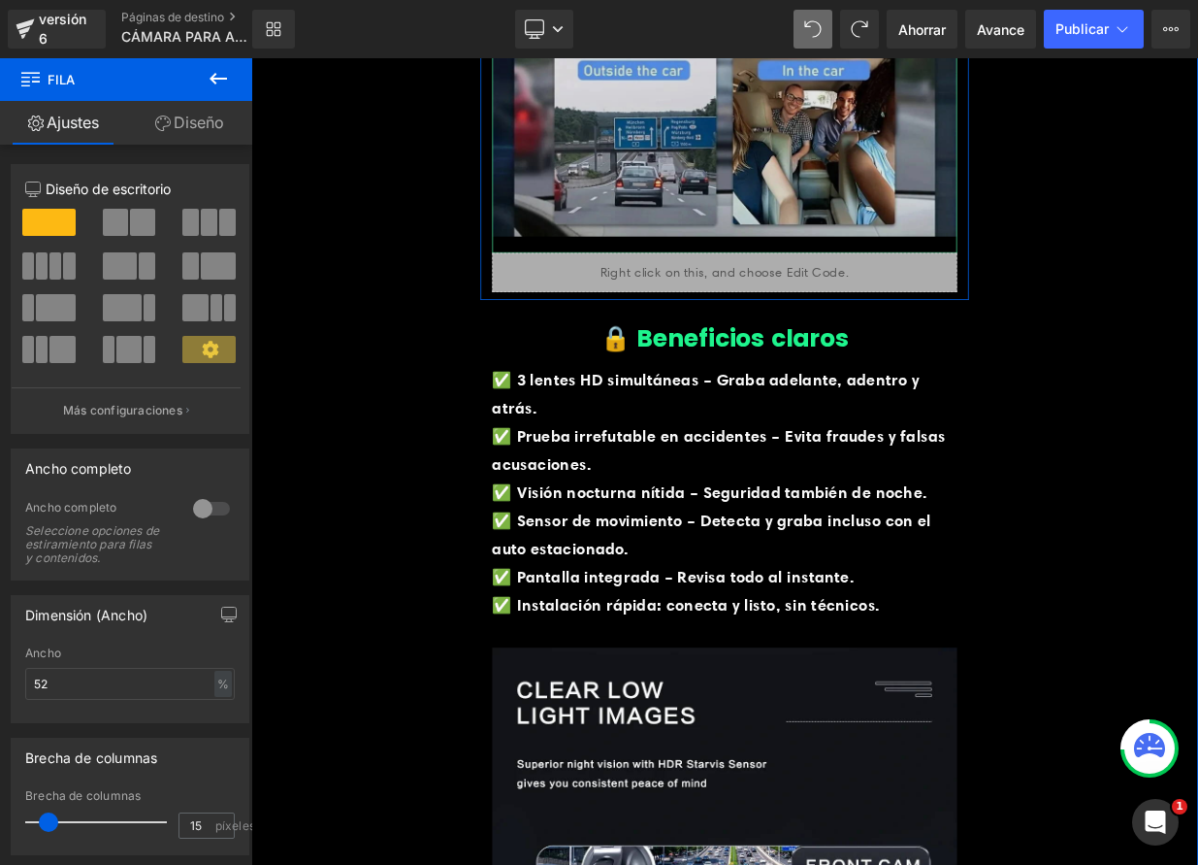
scroll to position [2297, 0]
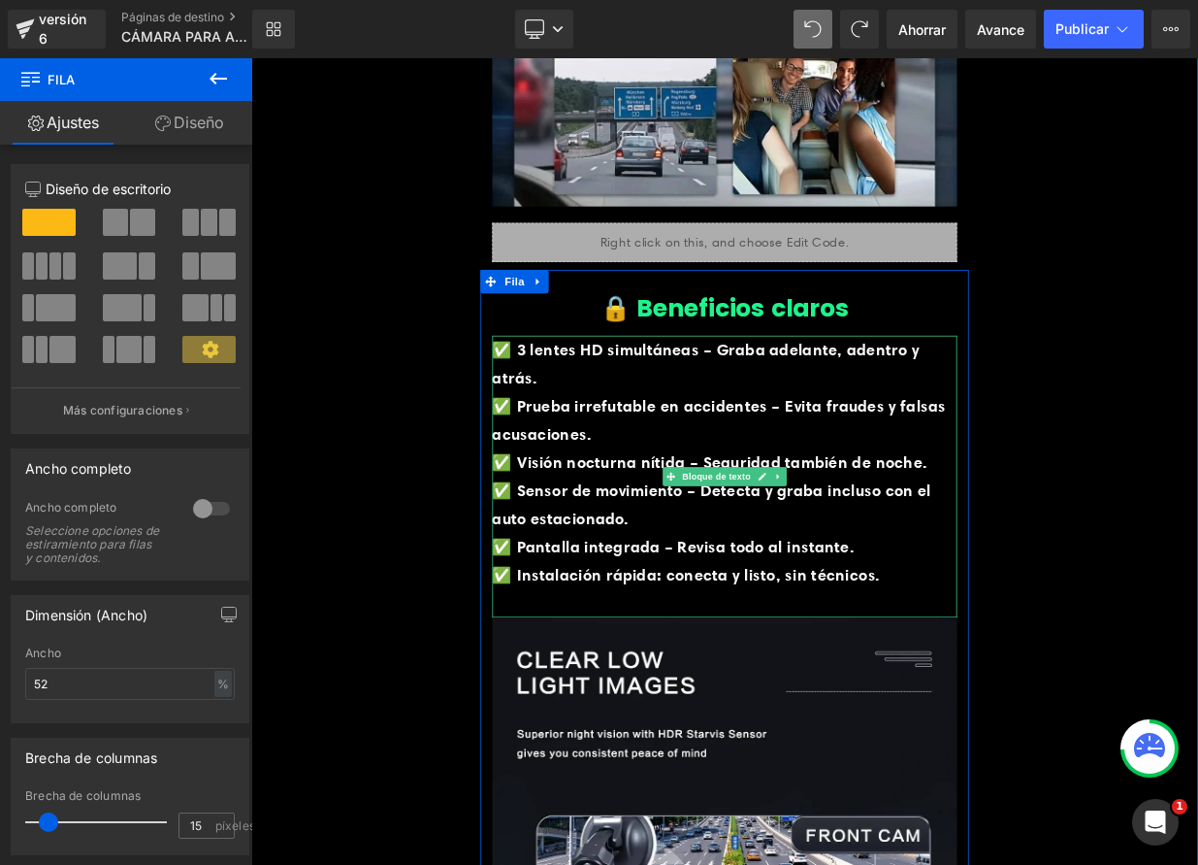
click at [989, 556] on font "✅ Visión nocturna nítida – Seguridad también de noche." at bounding box center [820, 558] width 540 height 24
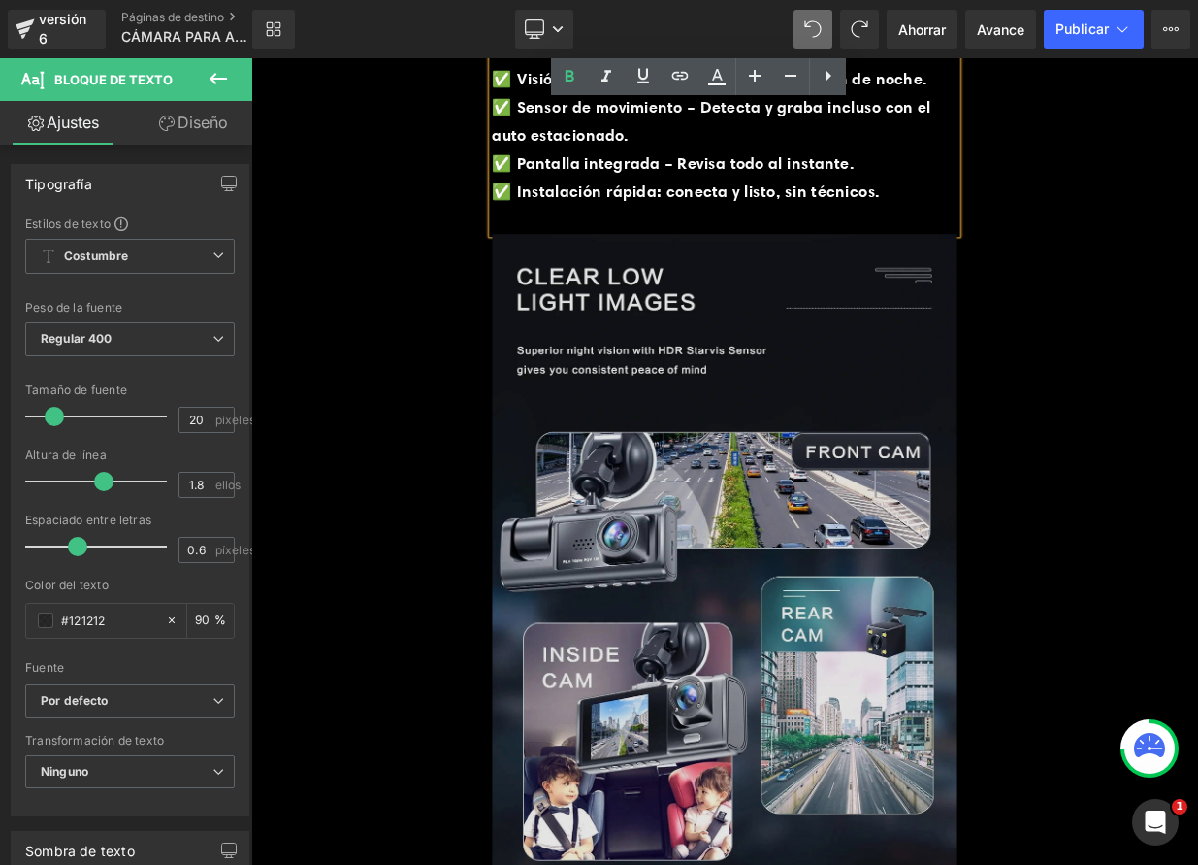
scroll to position [2558, 0]
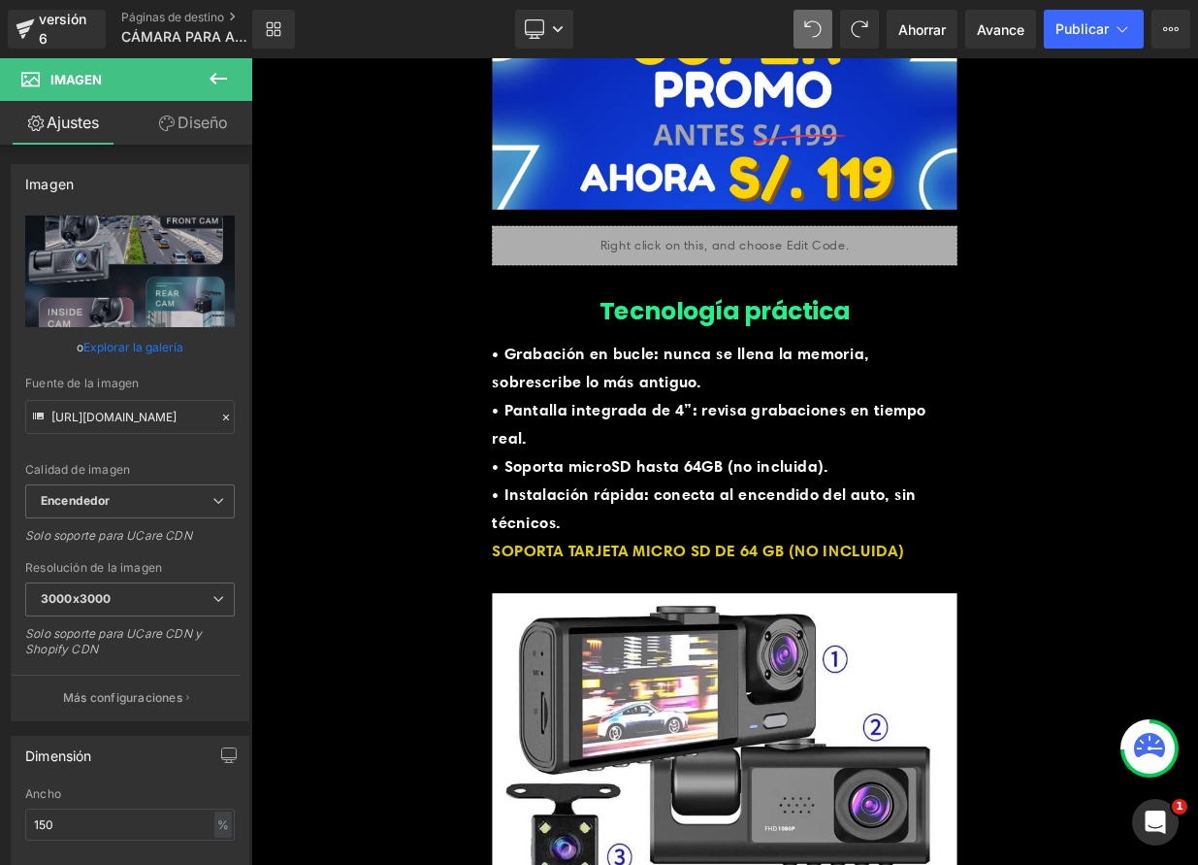
scroll to position [4266, 0]
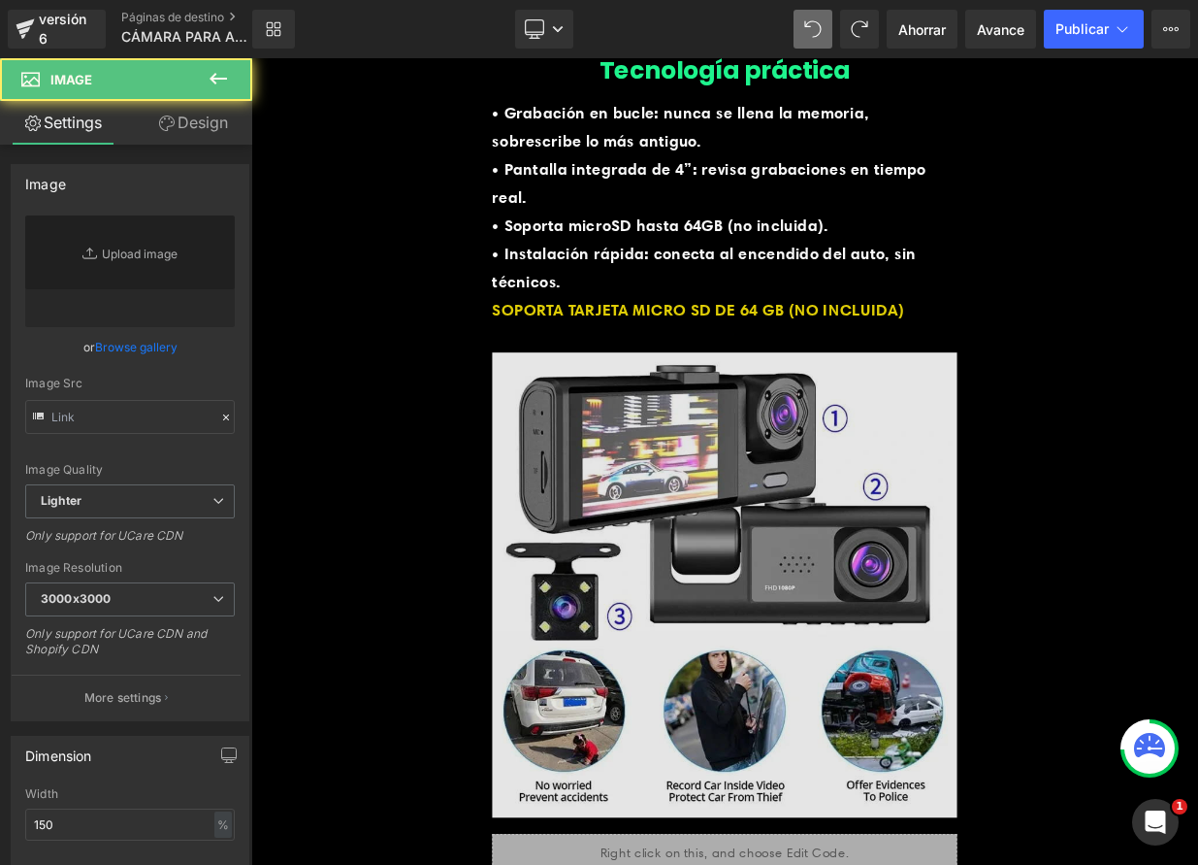
click at [866, 747] on img at bounding box center [838, 721] width 576 height 597
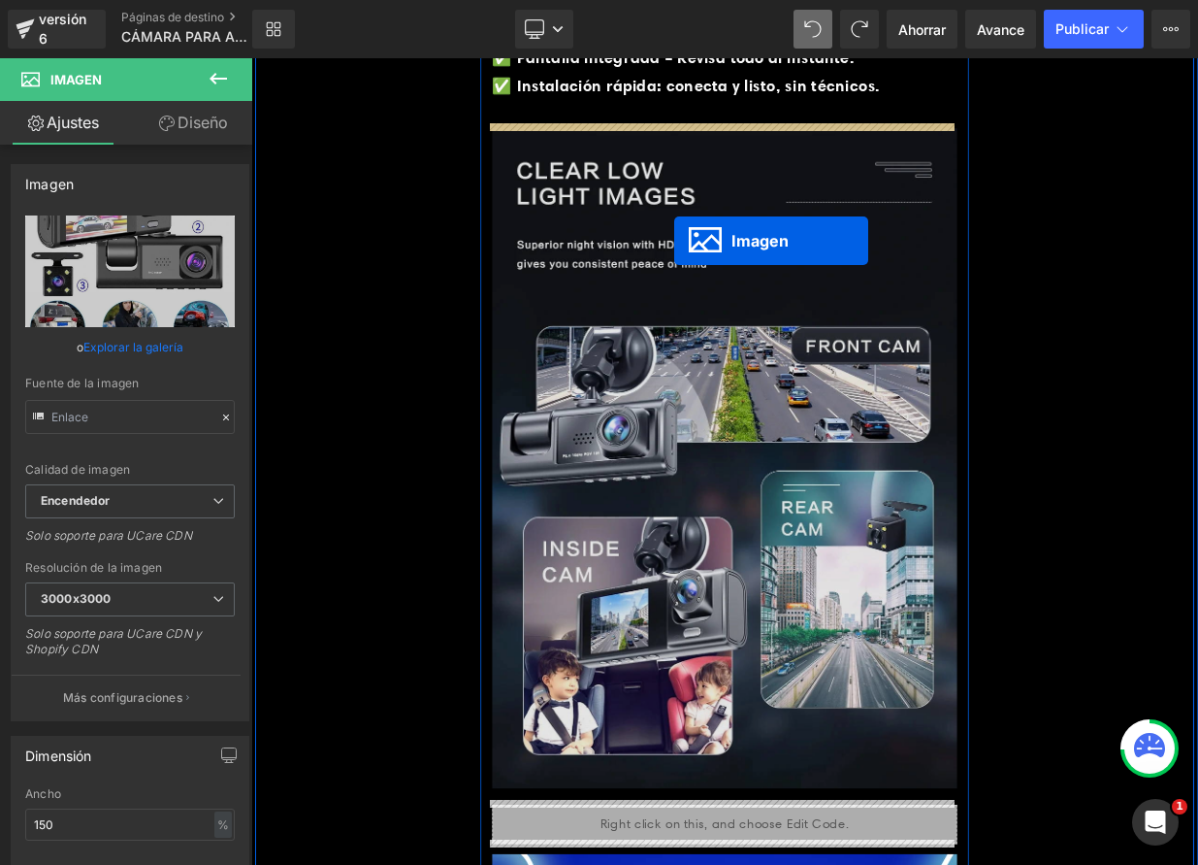
scroll to position [2795, 0]
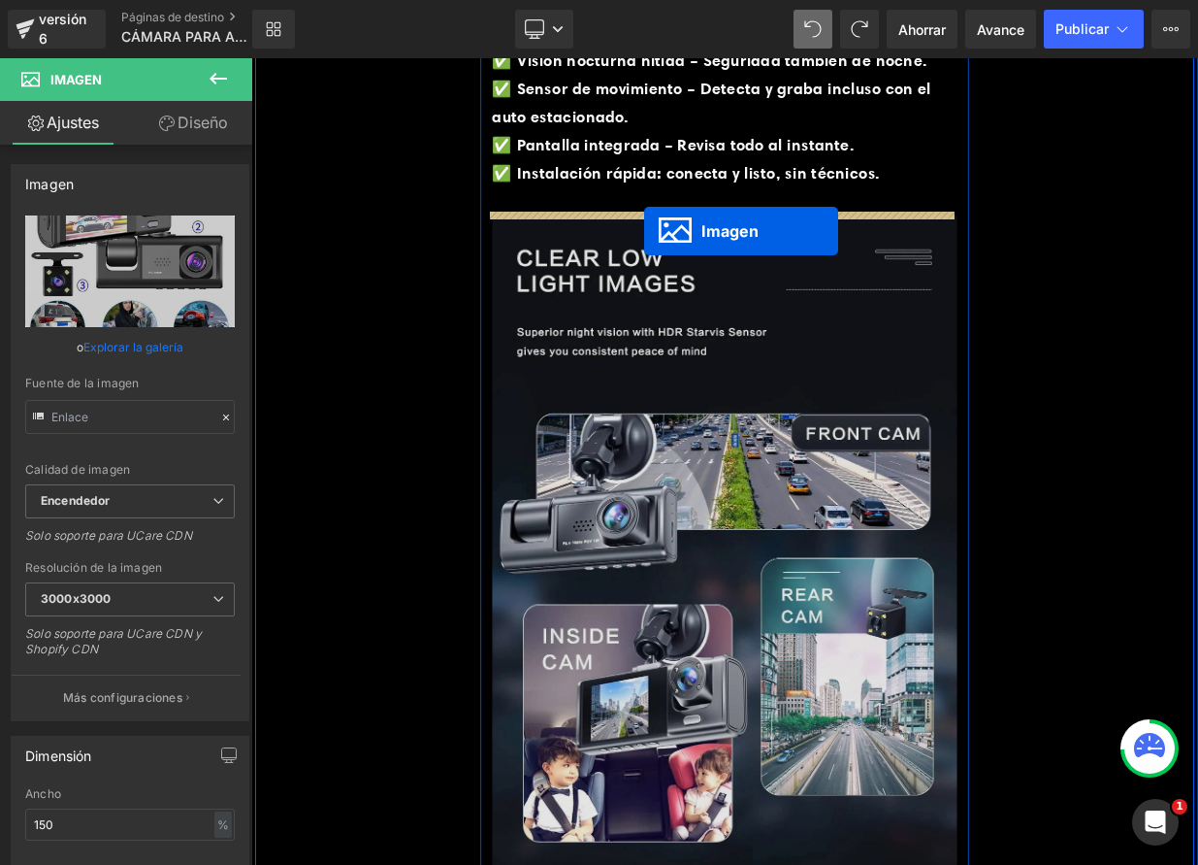
drag, startPoint x: 795, startPoint y: 818, endPoint x: 738, endPoint y: 272, distance: 549.2
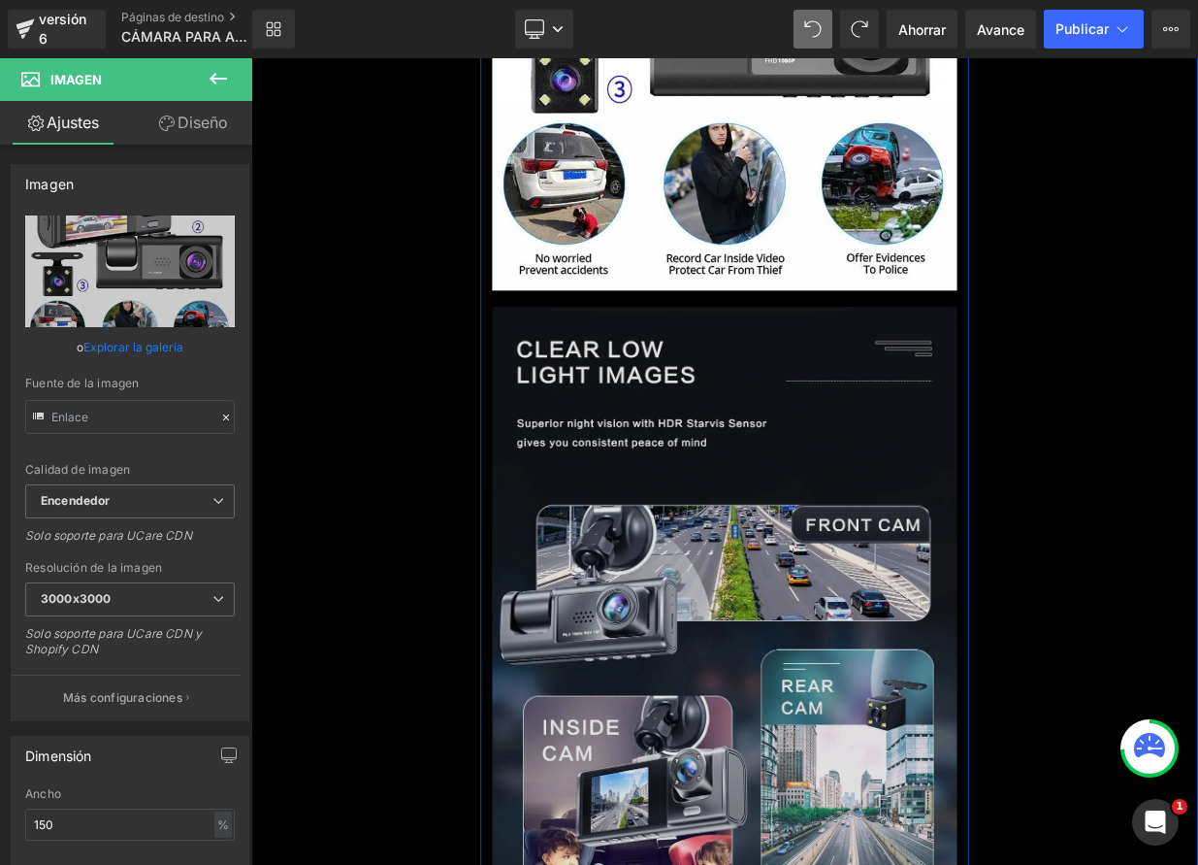
scroll to position [3501, 0]
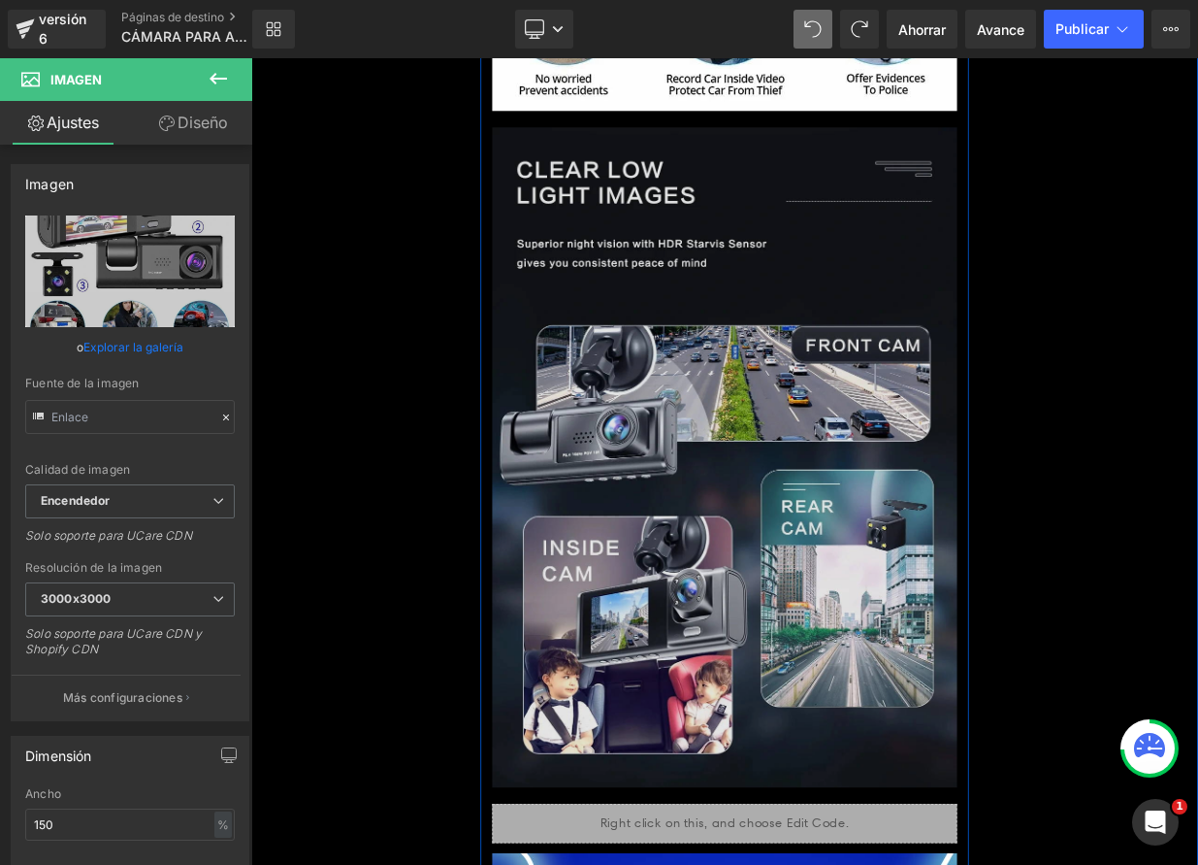
click at [781, 561] on img at bounding box center [838, 563] width 576 height 838
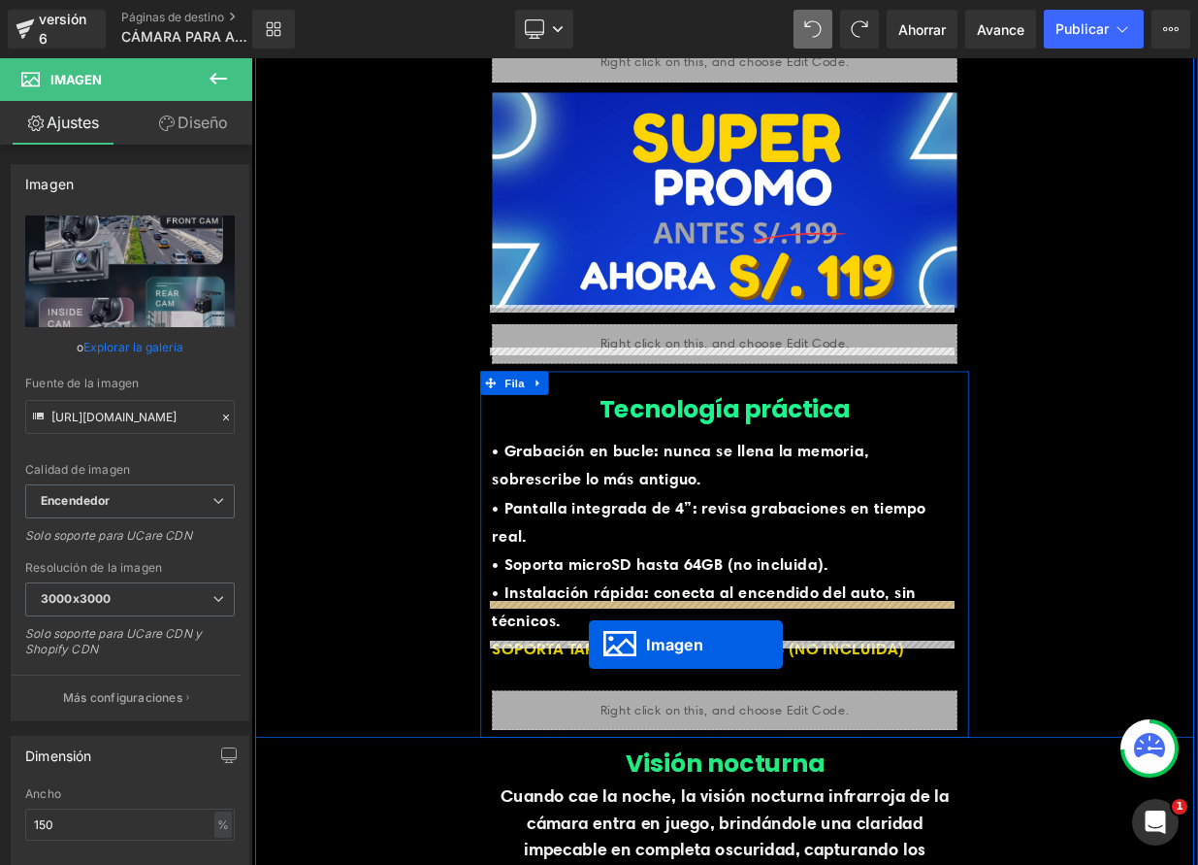
scroll to position [3887, 0]
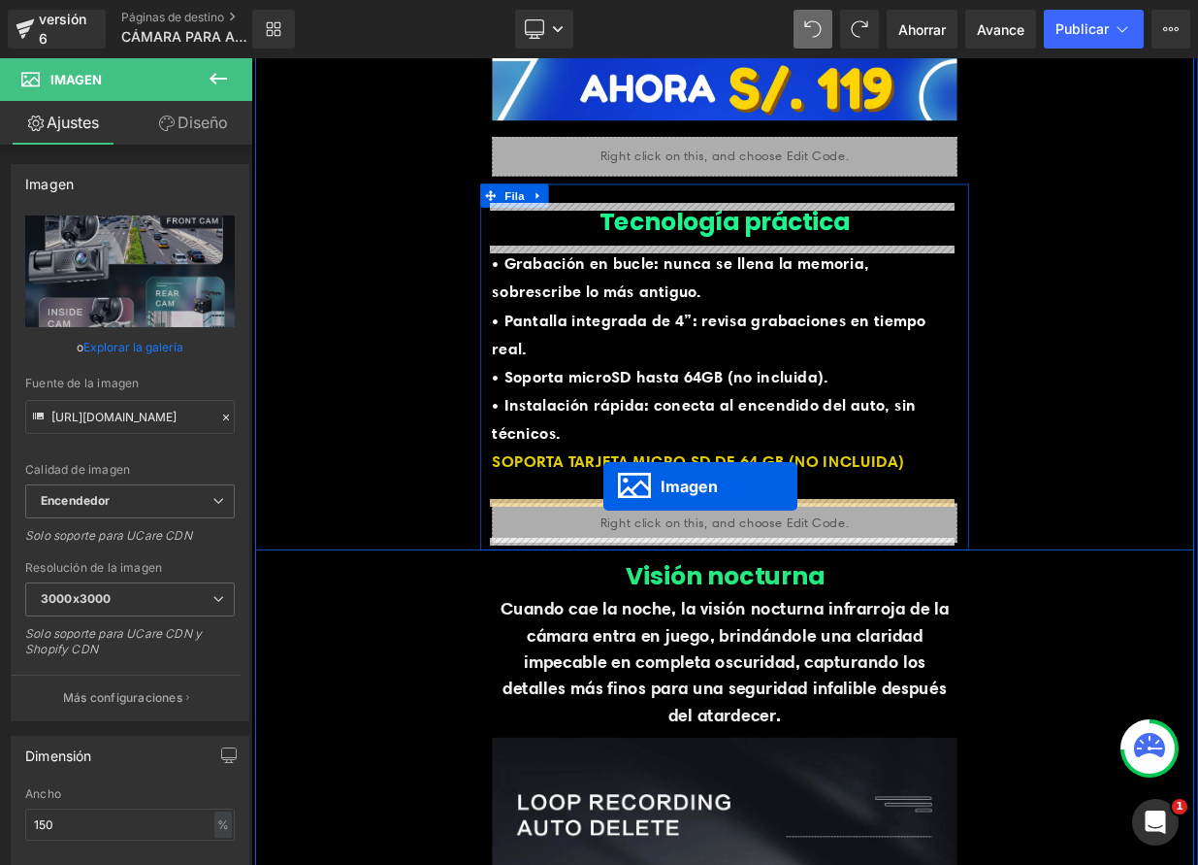
drag, startPoint x: 795, startPoint y: 561, endPoint x: 688, endPoint y: 589, distance: 110.4
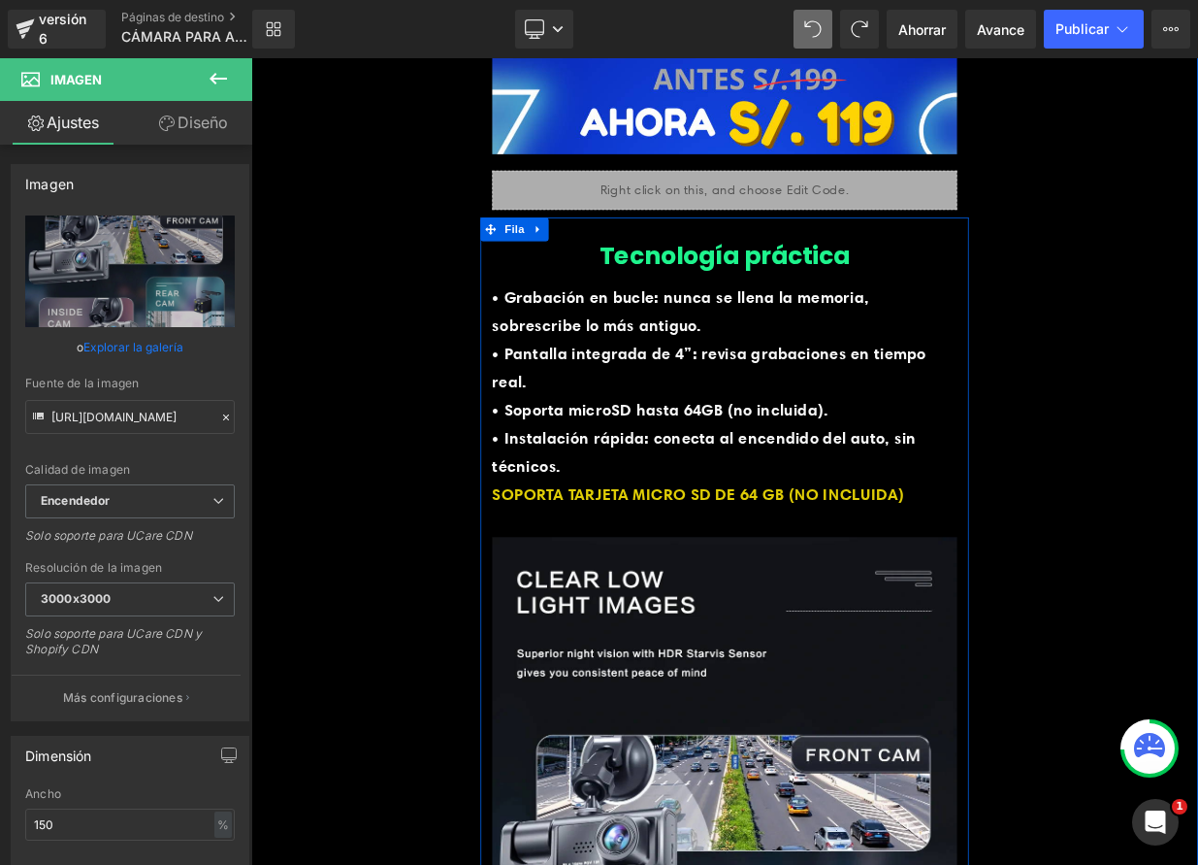
scroll to position [3780, 0]
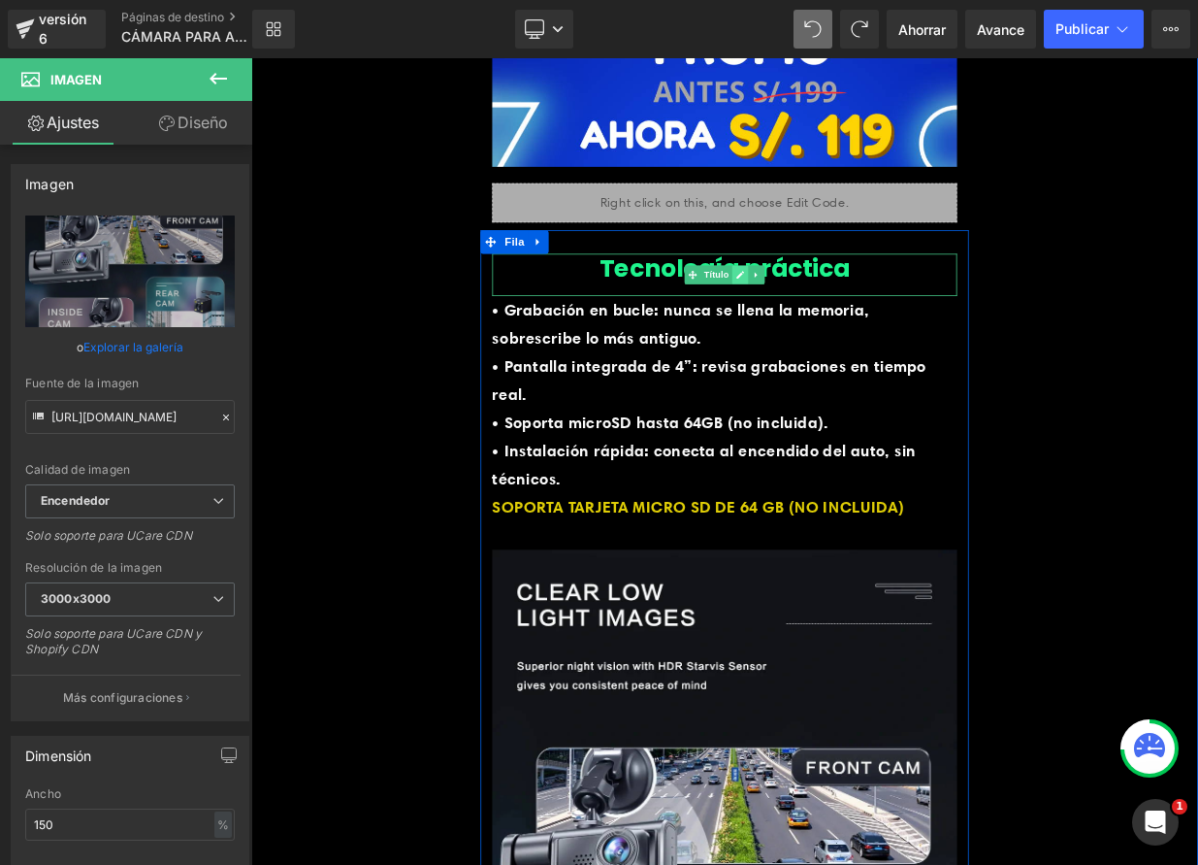
click at [853, 324] on icon at bounding box center [858, 327] width 10 height 10
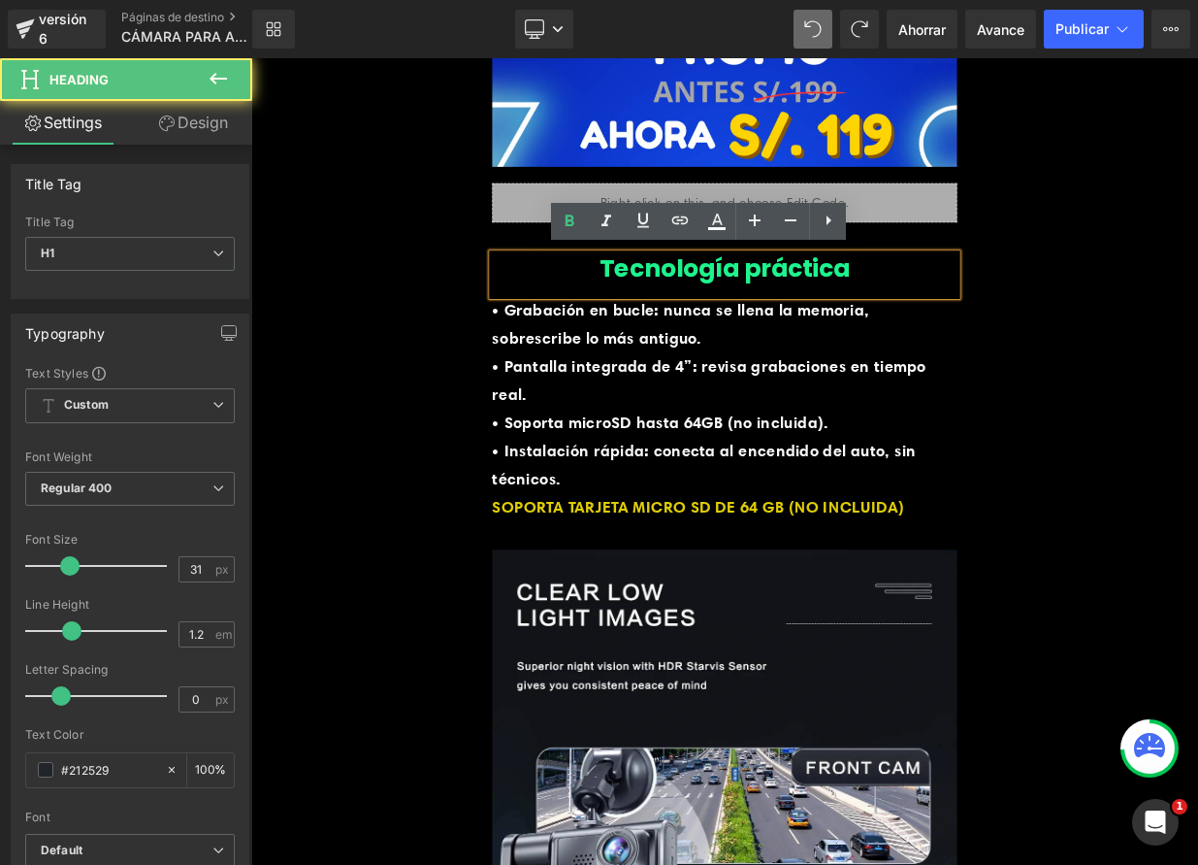
click at [992, 315] on h1 "Tecnología práctica" at bounding box center [838, 319] width 576 height 36
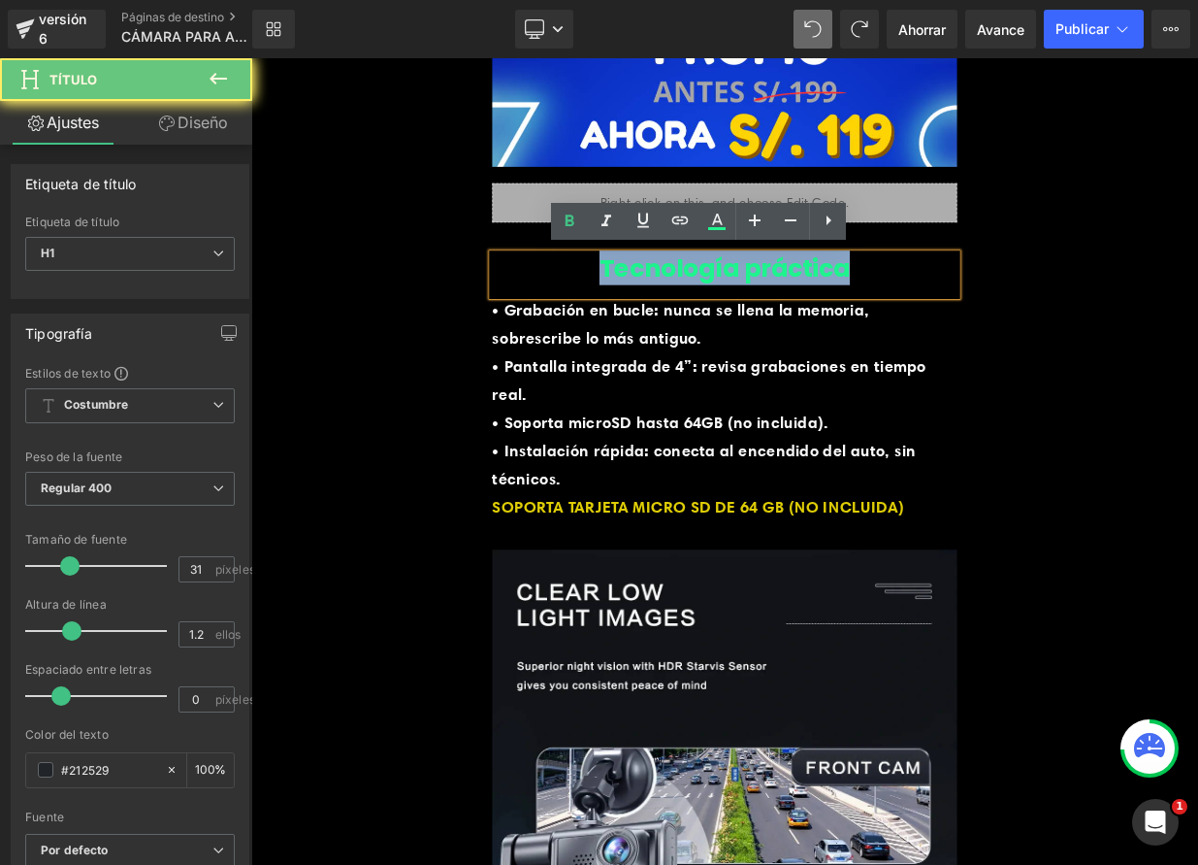
drag, startPoint x: 991, startPoint y: 315, endPoint x: 673, endPoint y: 284, distance: 319.8
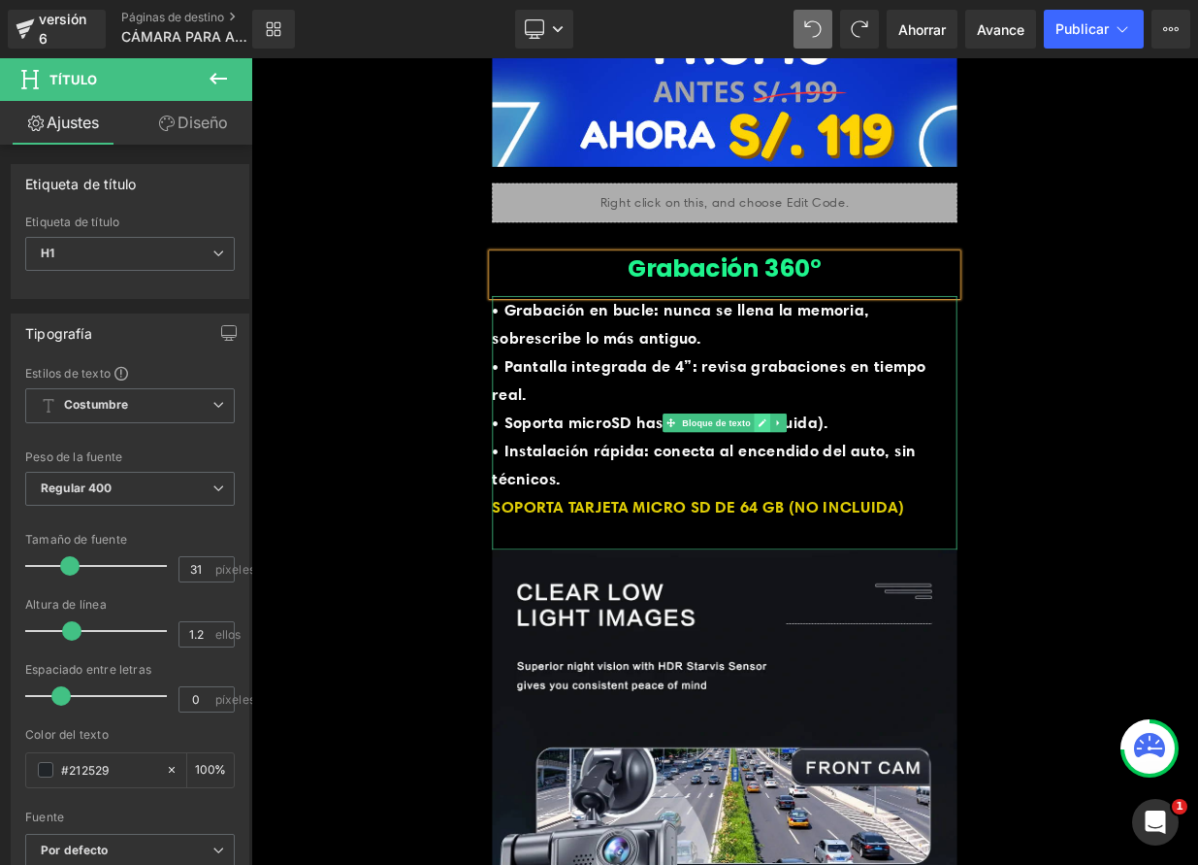
click at [880, 509] on icon at bounding box center [885, 511] width 10 height 10
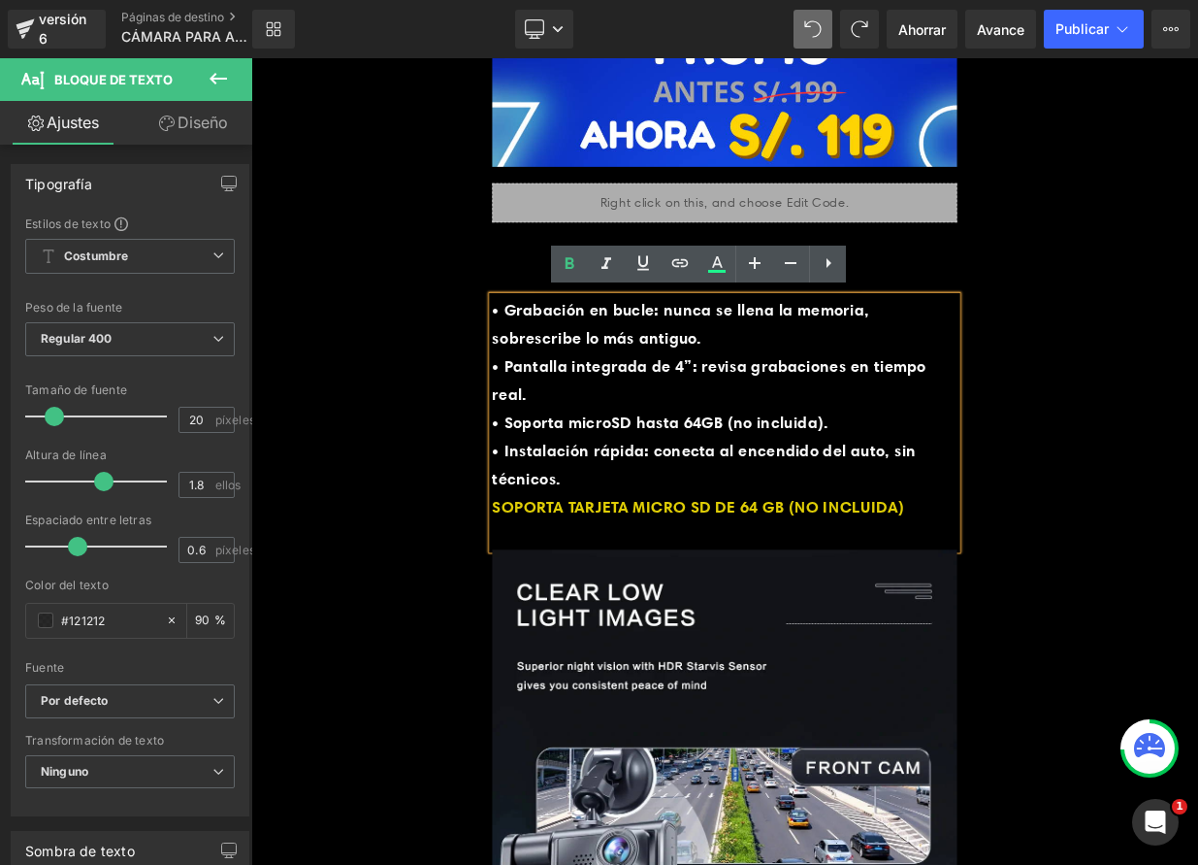
drag, startPoint x: 549, startPoint y: 366, endPoint x: 688, endPoint y: 580, distance: 255.4
click at [688, 580] on div "• Grabación en bucle: nunca se llena la memoria, sobrescribe lo más antiguo. • …" at bounding box center [838, 510] width 576 height 314
click at [689, 579] on p "• Instalación rápida: conecta al encendido del auto, sin técnicos." at bounding box center [838, 563] width 576 height 70
drag, startPoint x: 651, startPoint y: 575, endPoint x: 541, endPoint y: 362, distance: 240.5
click at [550, 362] on div "• Grabación en bucle: nunca se llena la memoria, sobrescribe lo más antiguo. • …" at bounding box center [838, 510] width 576 height 314
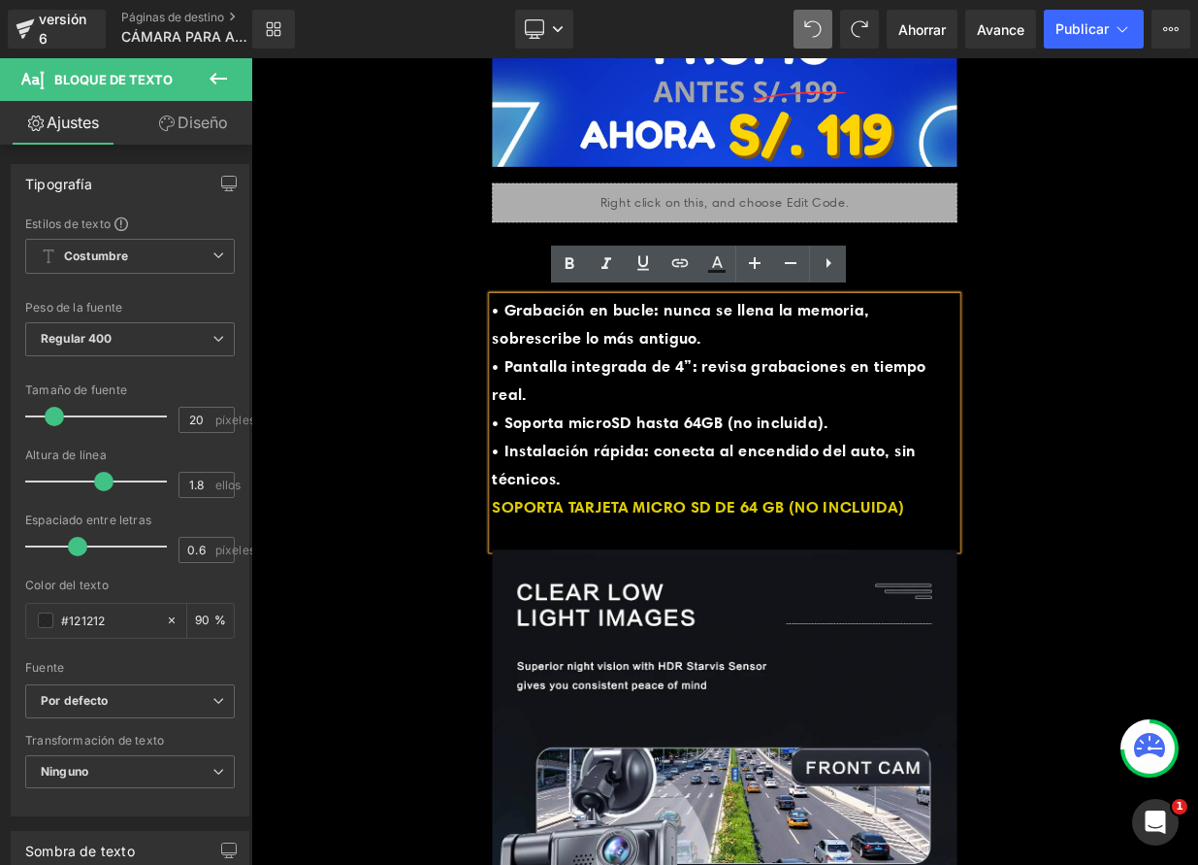
click at [640, 570] on p "• Instalación rápida: conecta al encendido del auto, sin técnicos." at bounding box center [838, 563] width 576 height 70
drag, startPoint x: 618, startPoint y: 566, endPoint x: 543, endPoint y: 351, distance: 227.1
click at [550, 353] on div "• Grabación en bucle: nunca se llena la memoria, sobrescribe lo más antiguo. • …" at bounding box center [838, 510] width 576 height 314
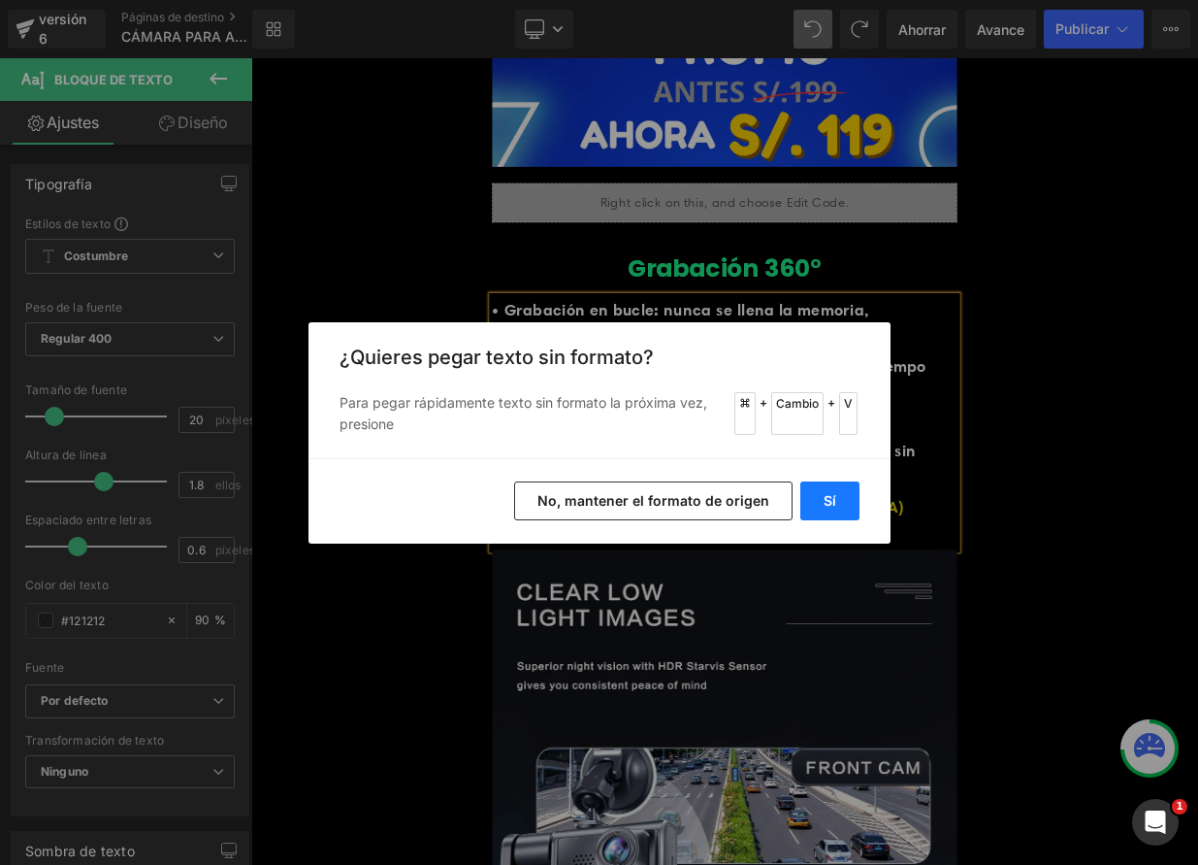
click at [820, 494] on button "Sí" at bounding box center [830, 500] width 59 height 39
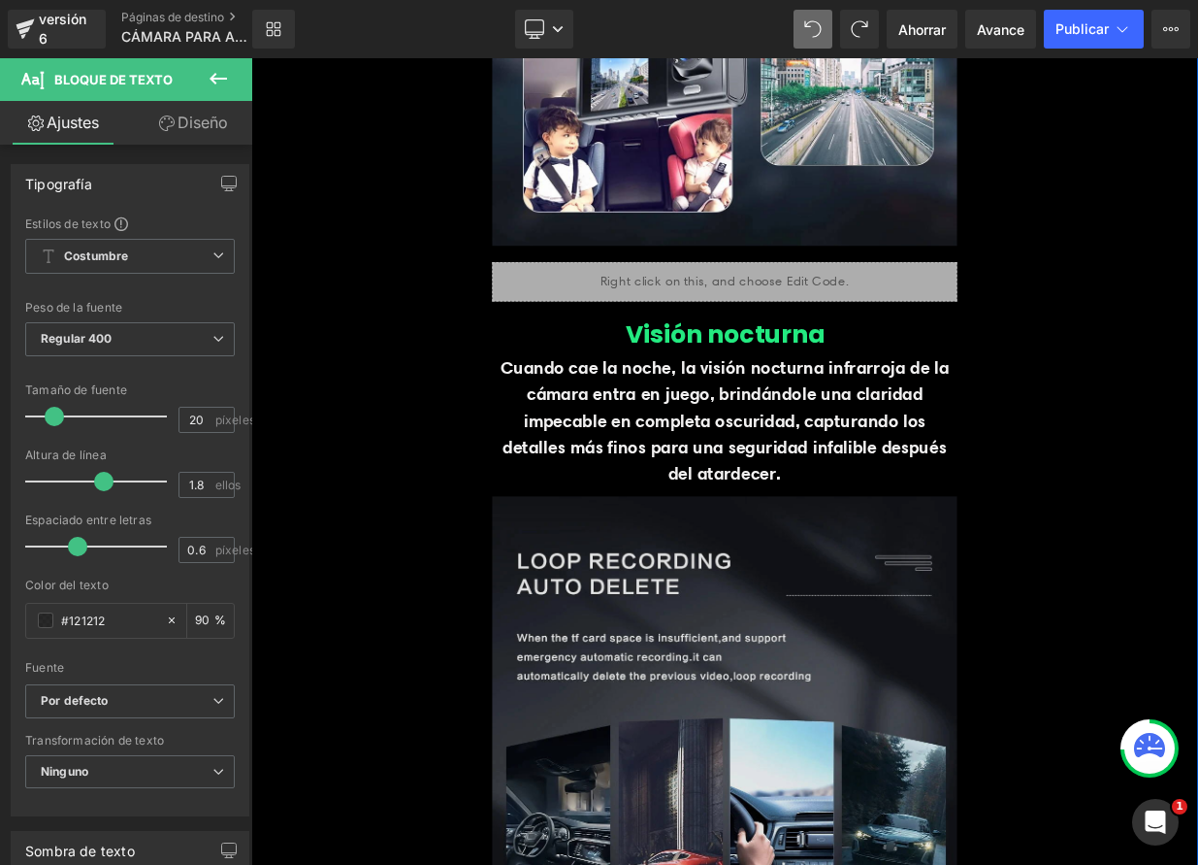
scroll to position [4904, 0]
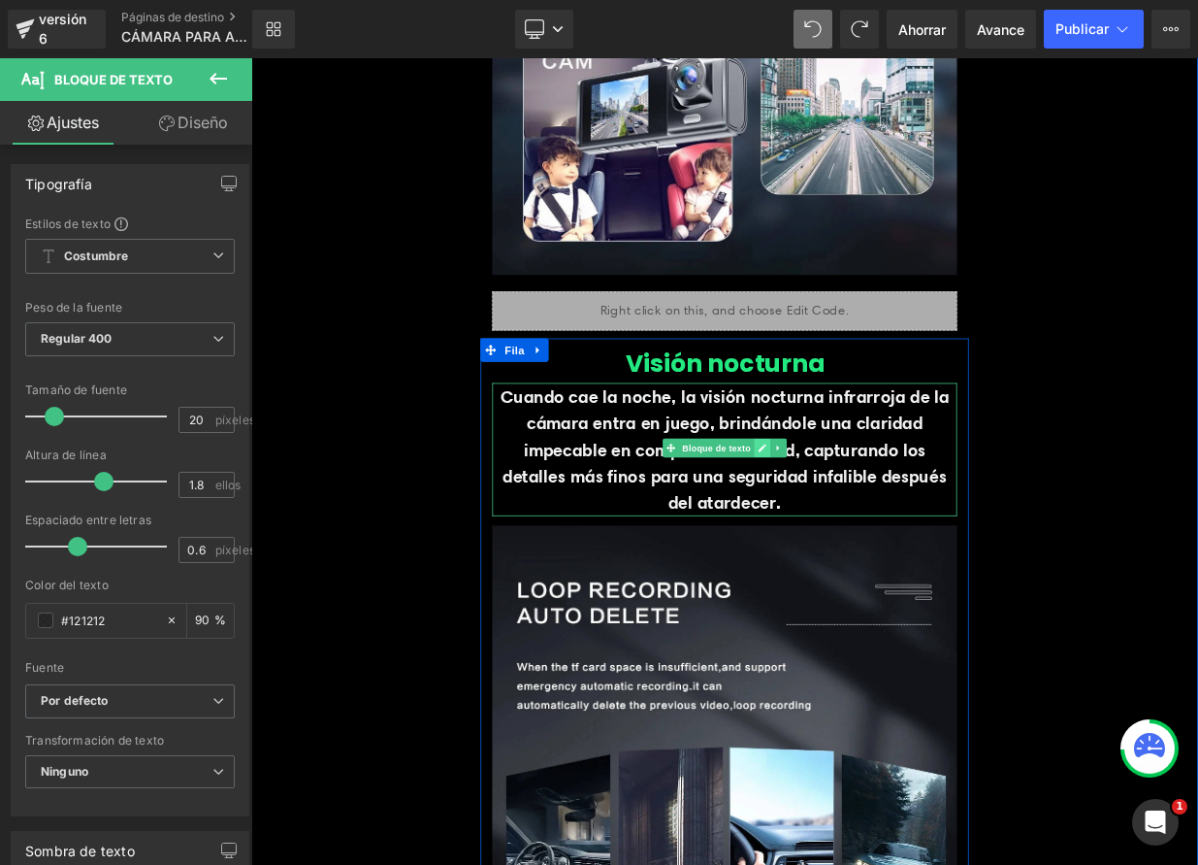
click at [874, 542] on link at bounding box center [884, 541] width 20 height 23
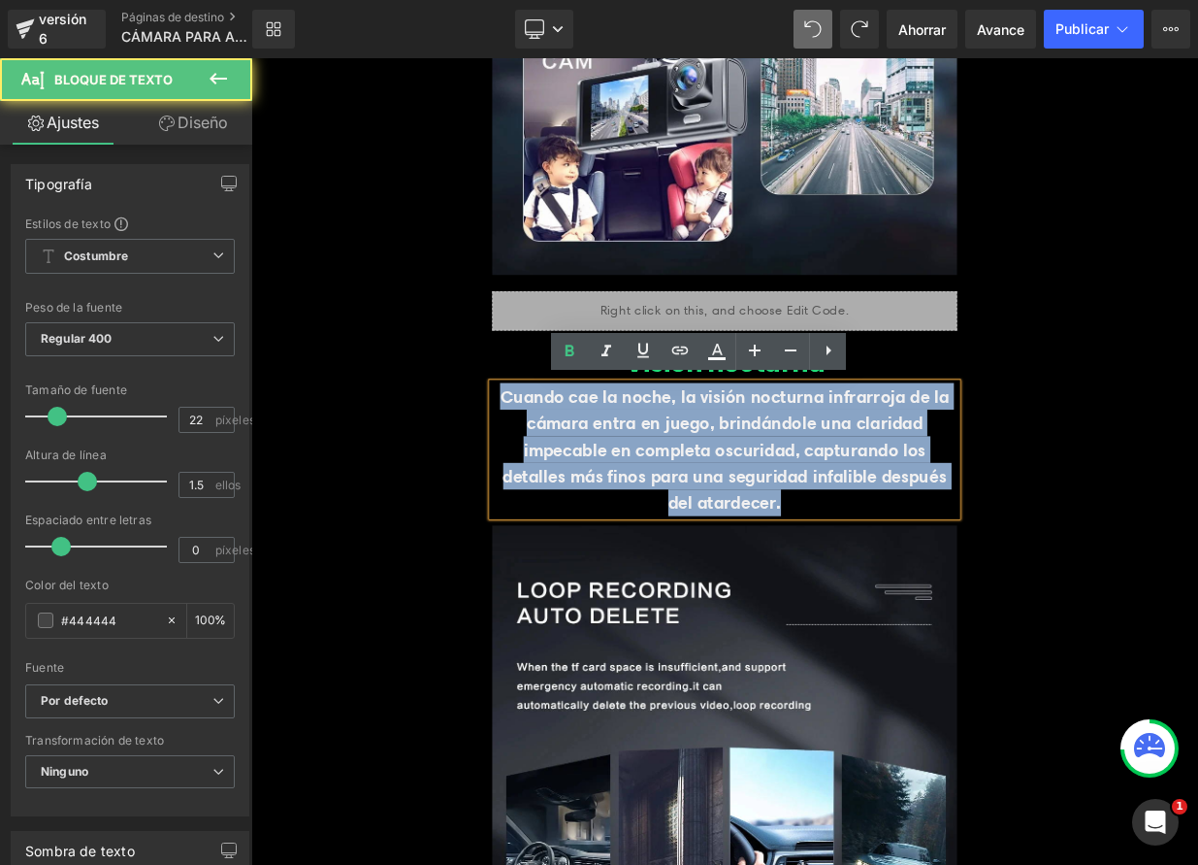
drag, startPoint x: 560, startPoint y: 474, endPoint x: 935, endPoint y: 604, distance: 397.4
click at [935, 604] on p "Cuando cae la noche, la visión nocturna infrarroja de la cámara entra en juego,…" at bounding box center [838, 543] width 576 height 165
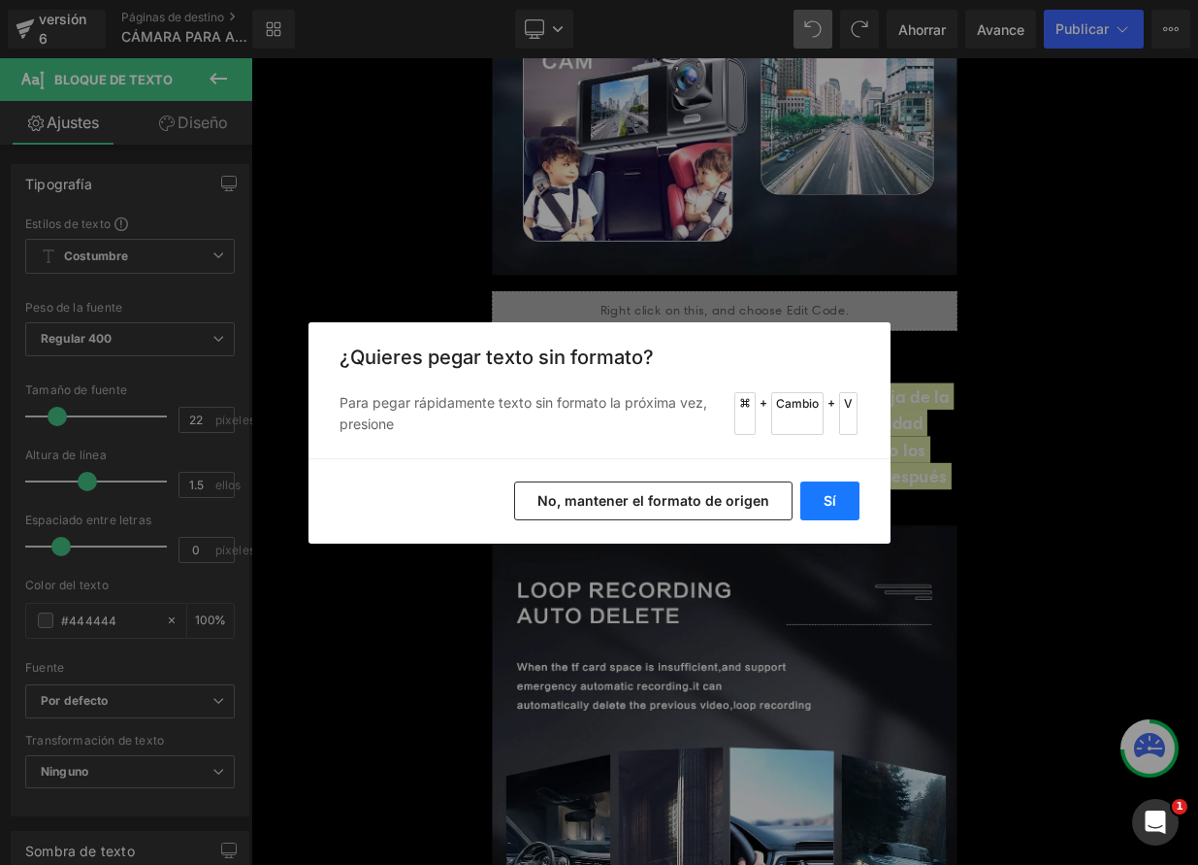
click at [833, 511] on button "Sí" at bounding box center [830, 500] width 59 height 39
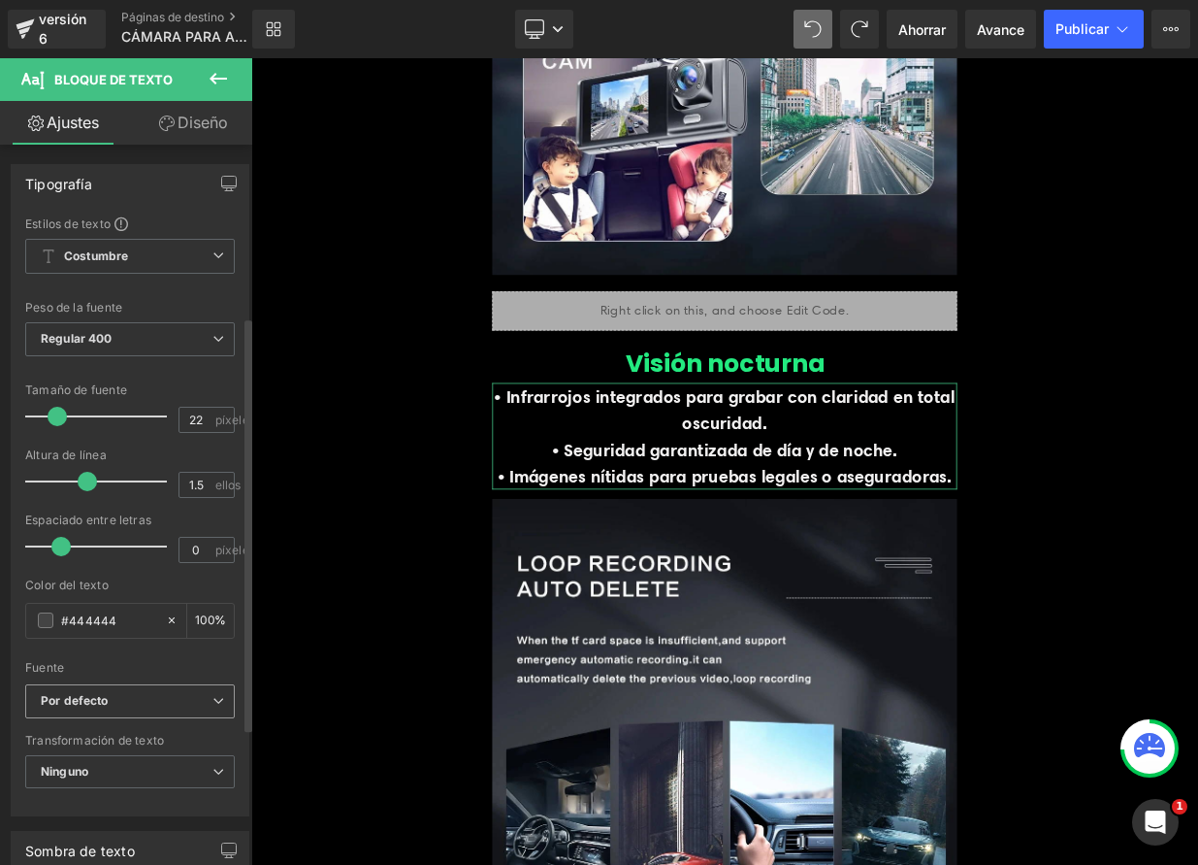
scroll to position [502, 0]
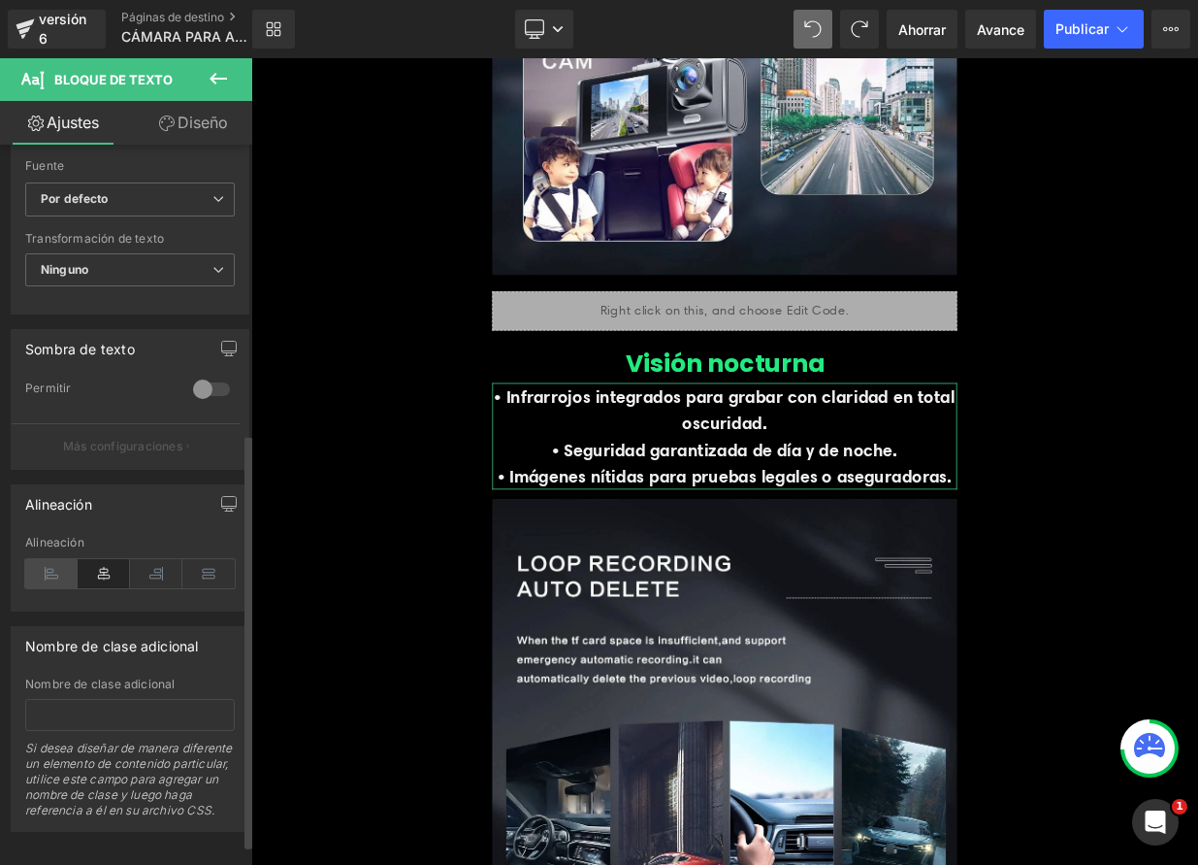
click at [50, 578] on icon at bounding box center [51, 573] width 52 height 29
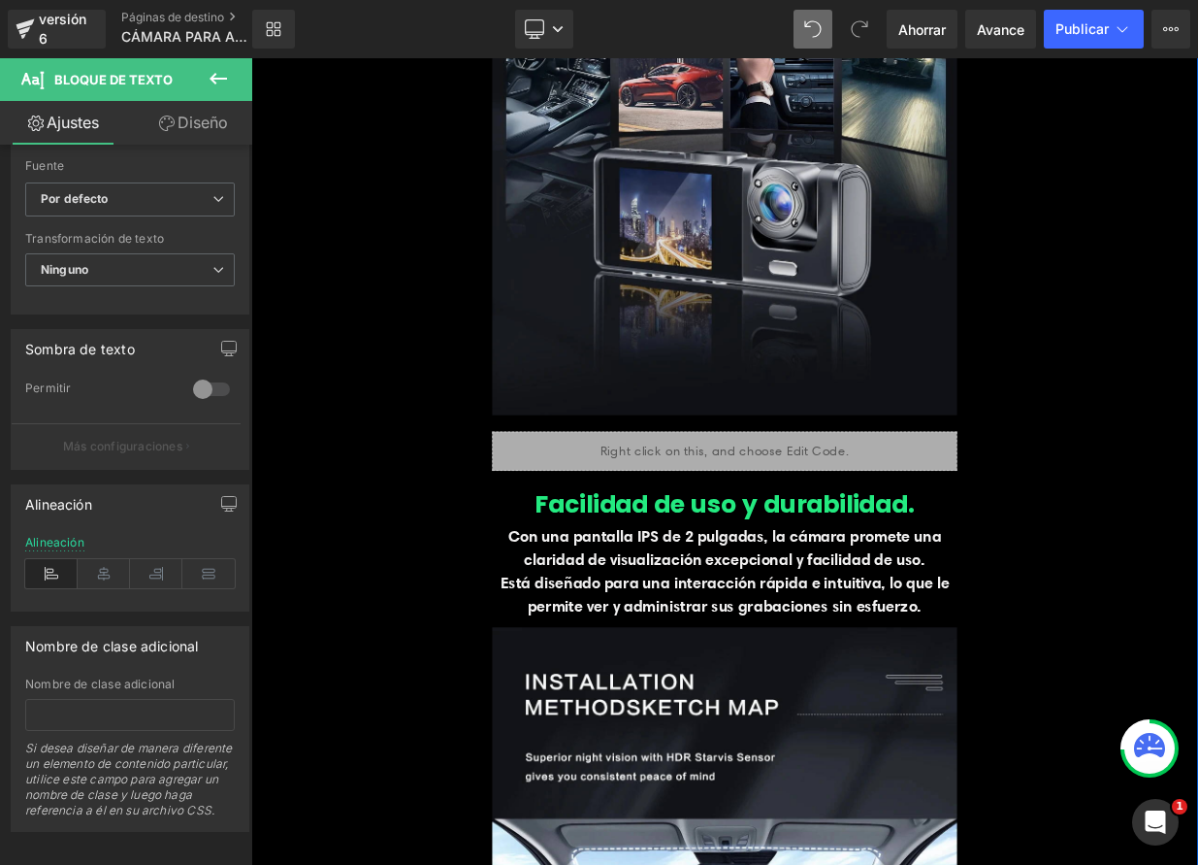
scroll to position [5923, 0]
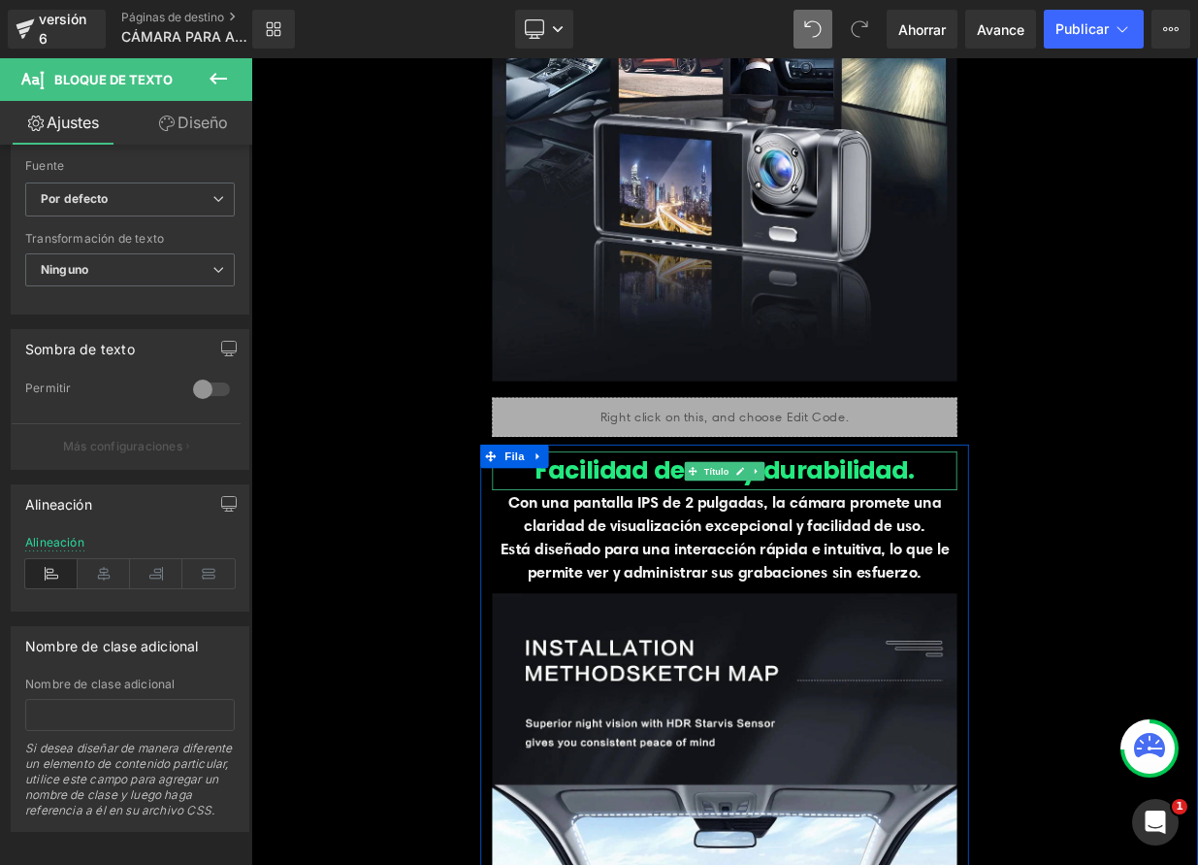
drag, startPoint x: 856, startPoint y: 601, endPoint x: 828, endPoint y: 600, distance: 28.2
click at [857, 582] on link at bounding box center [858, 570] width 20 height 23
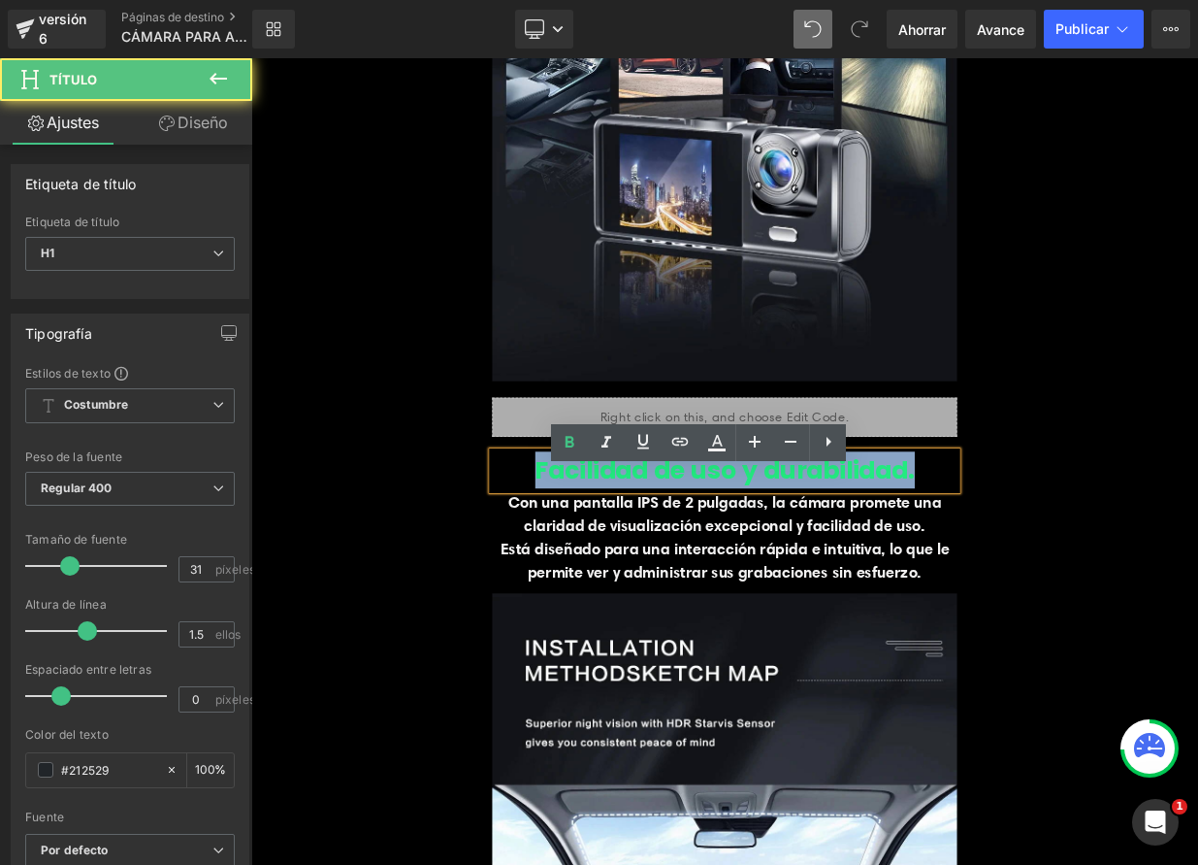
drag, startPoint x: 611, startPoint y: 592, endPoint x: 1086, endPoint y: 601, distance: 474.6
click at [1086, 592] on h1 "Facilidad de uso y durabilidad." at bounding box center [838, 569] width 576 height 46
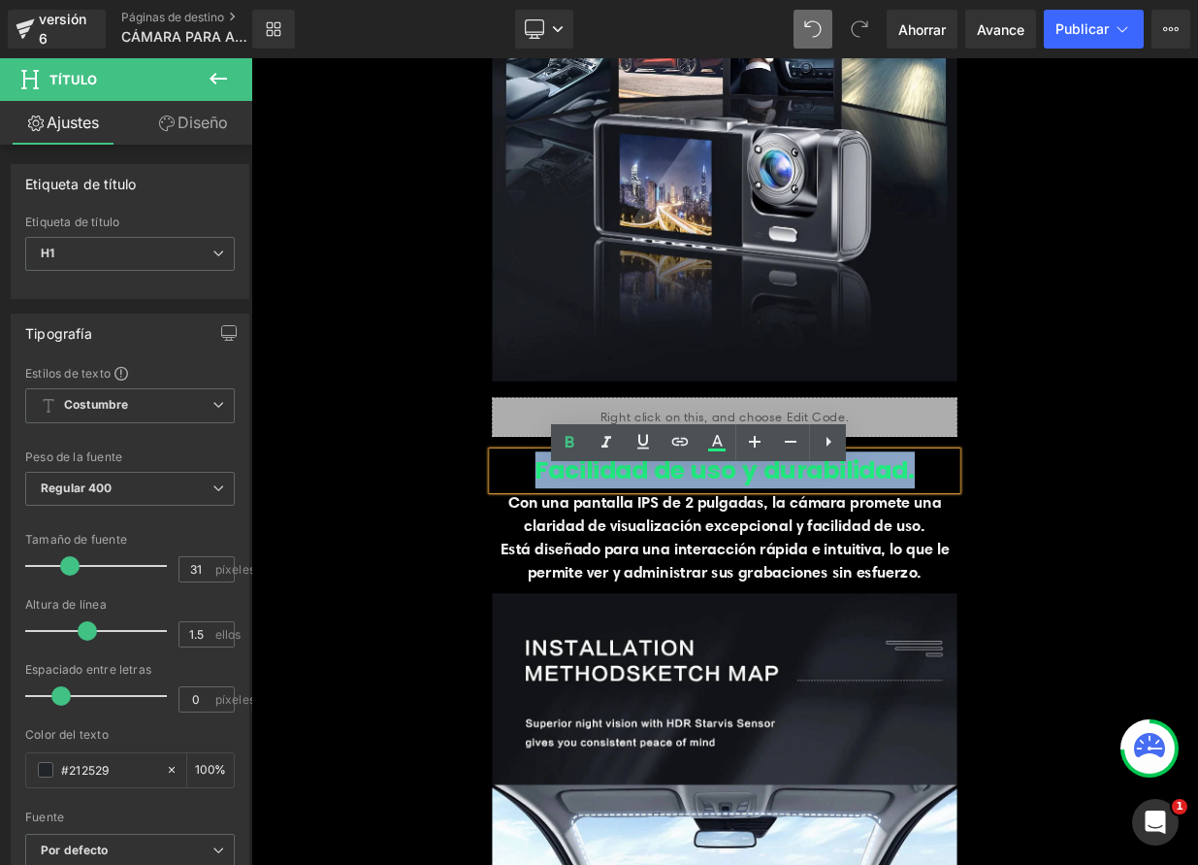
paste div
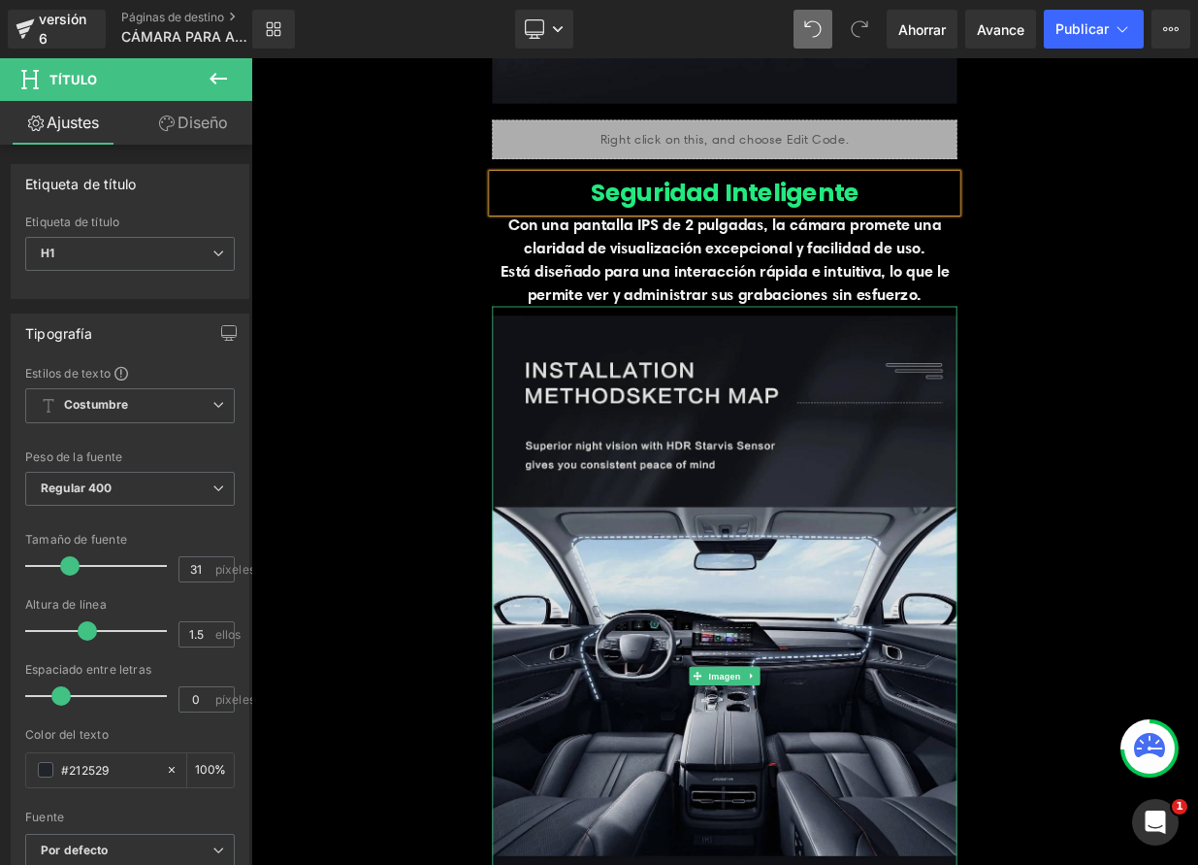
scroll to position [6265, 0]
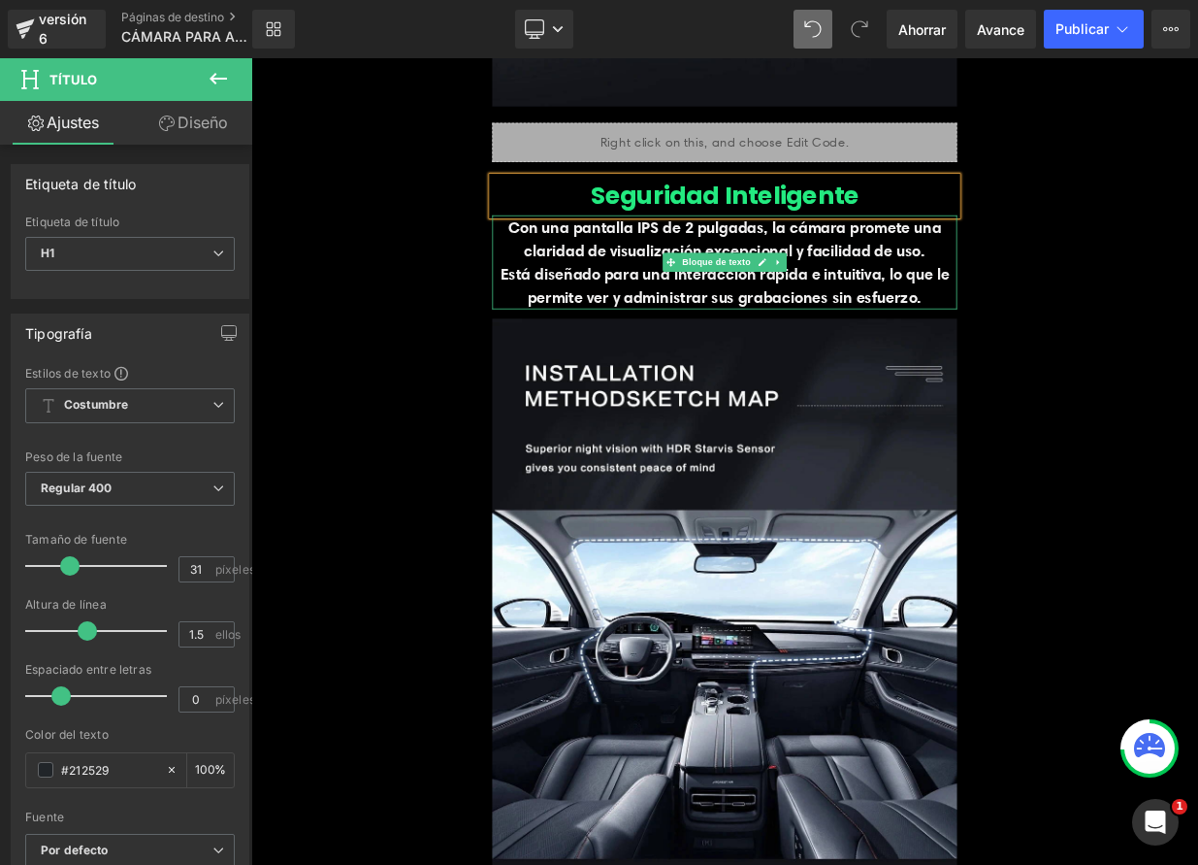
click at [880, 315] on icon at bounding box center [885, 311] width 10 height 10
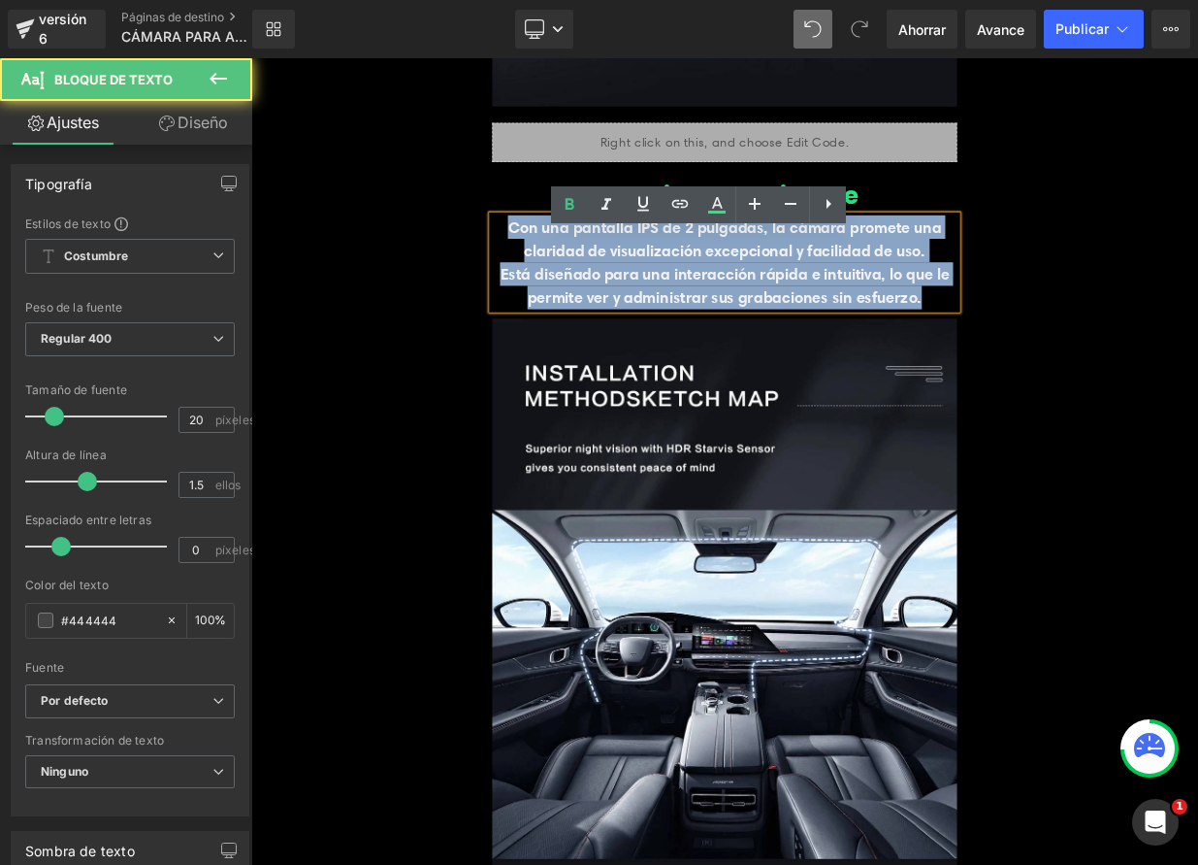
drag, startPoint x: 557, startPoint y: 289, endPoint x: 1121, endPoint y: 391, distance: 573.0
click at [1121, 369] on div "Con una pantalla IPS de 2 pulgadas, la cámara promete una claridad de visualiza…" at bounding box center [838, 310] width 576 height 116
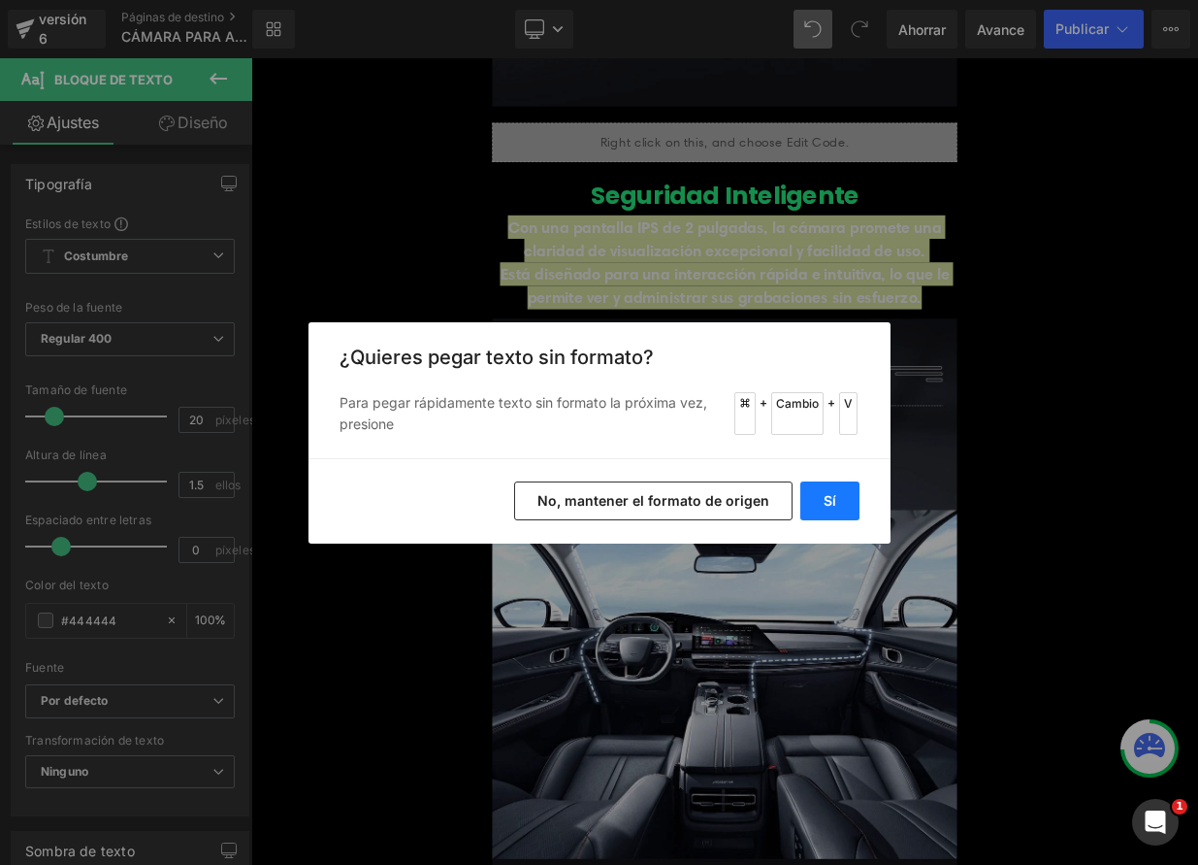
click at [831, 504] on font "Sí" at bounding box center [830, 500] width 13 height 16
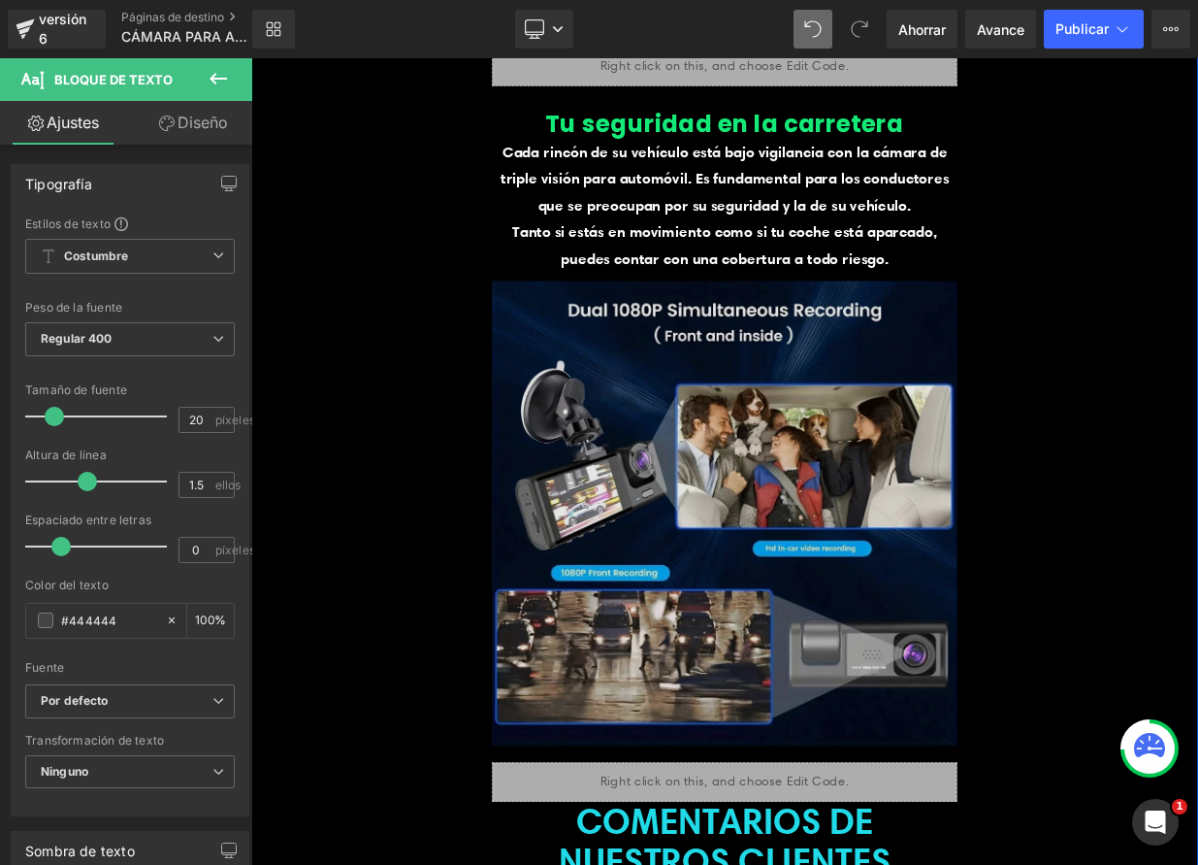
scroll to position [7601, 0]
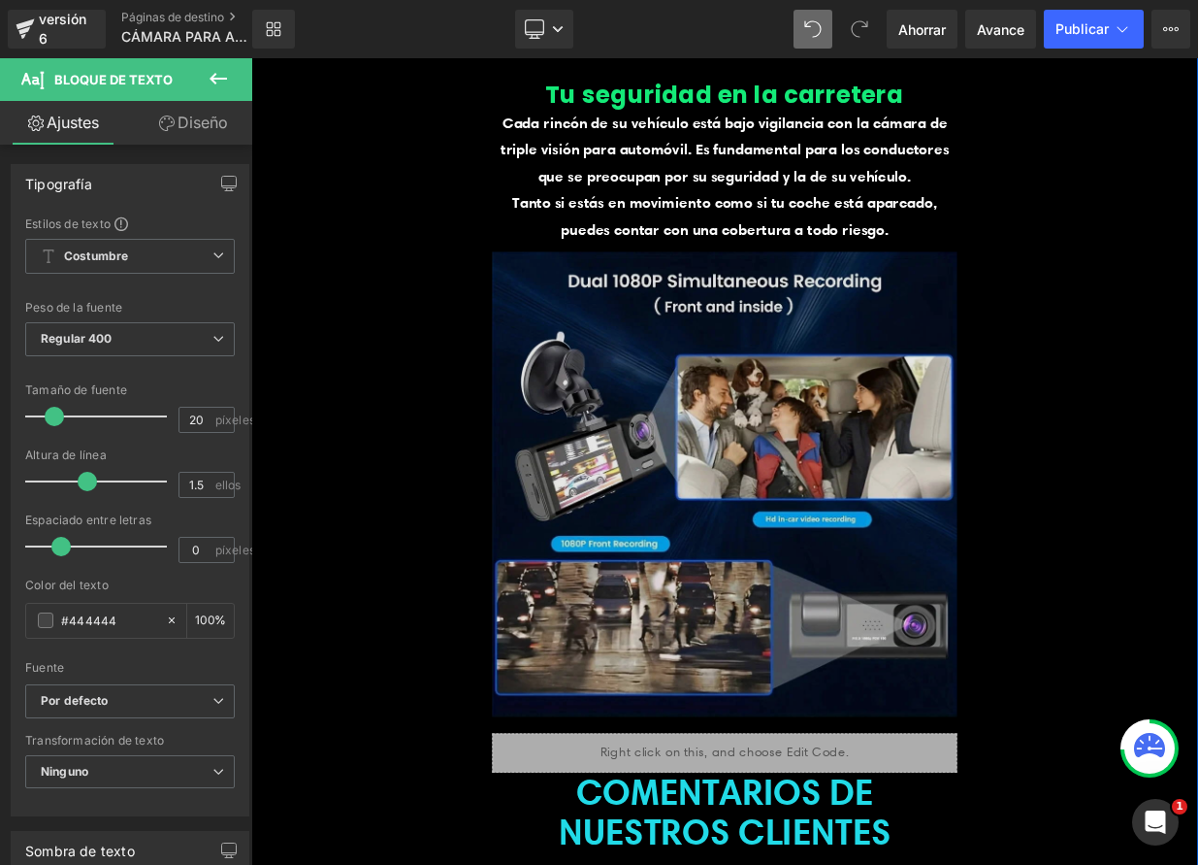
click at [843, 683] on img at bounding box center [838, 590] width 576 height 608
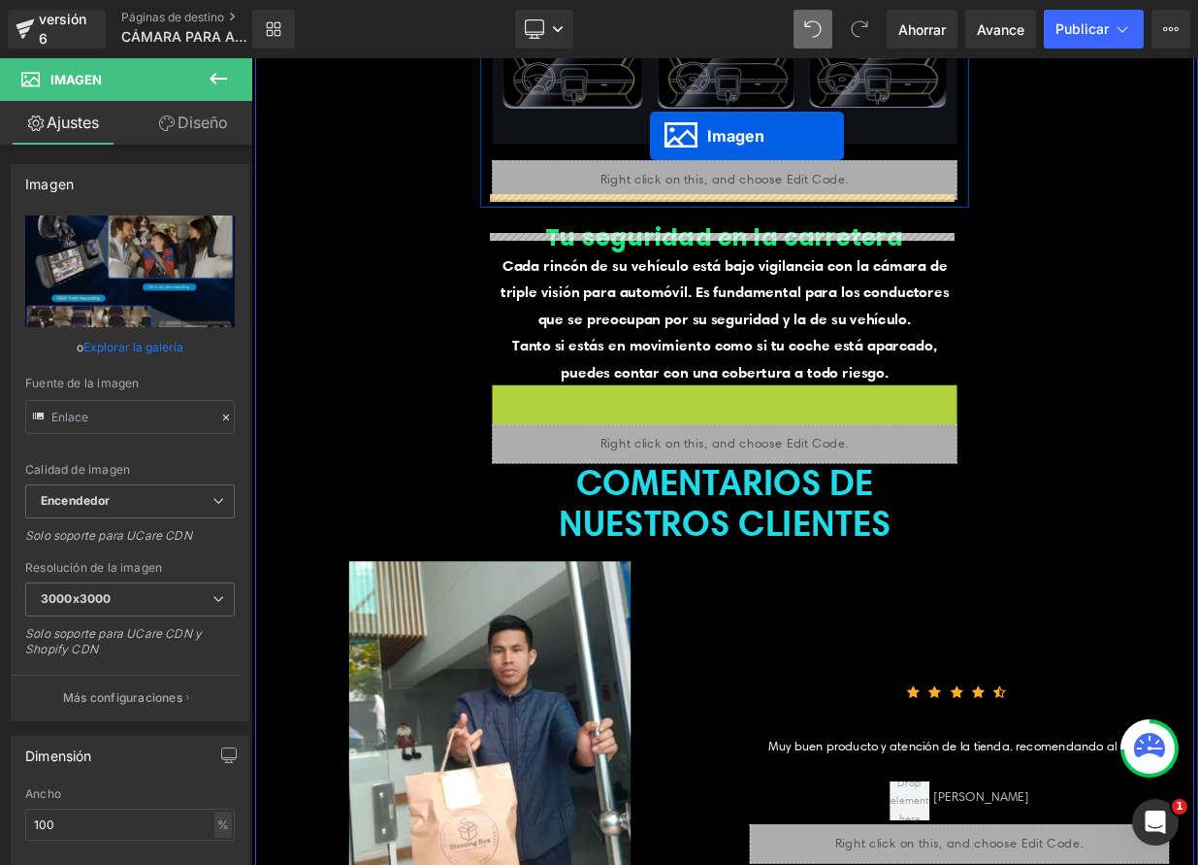
scroll to position [7403, 0]
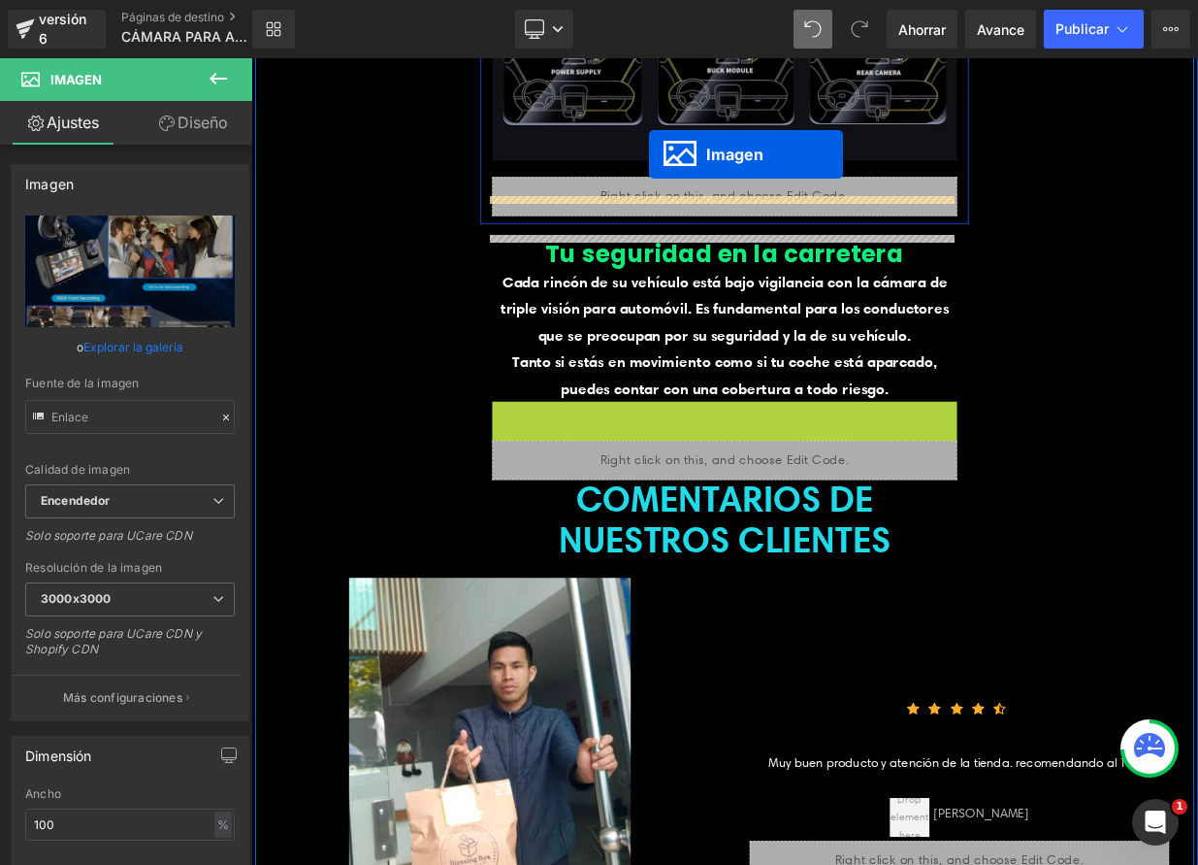
drag, startPoint x: 796, startPoint y: 643, endPoint x: 744, endPoint y: 178, distance: 468.6
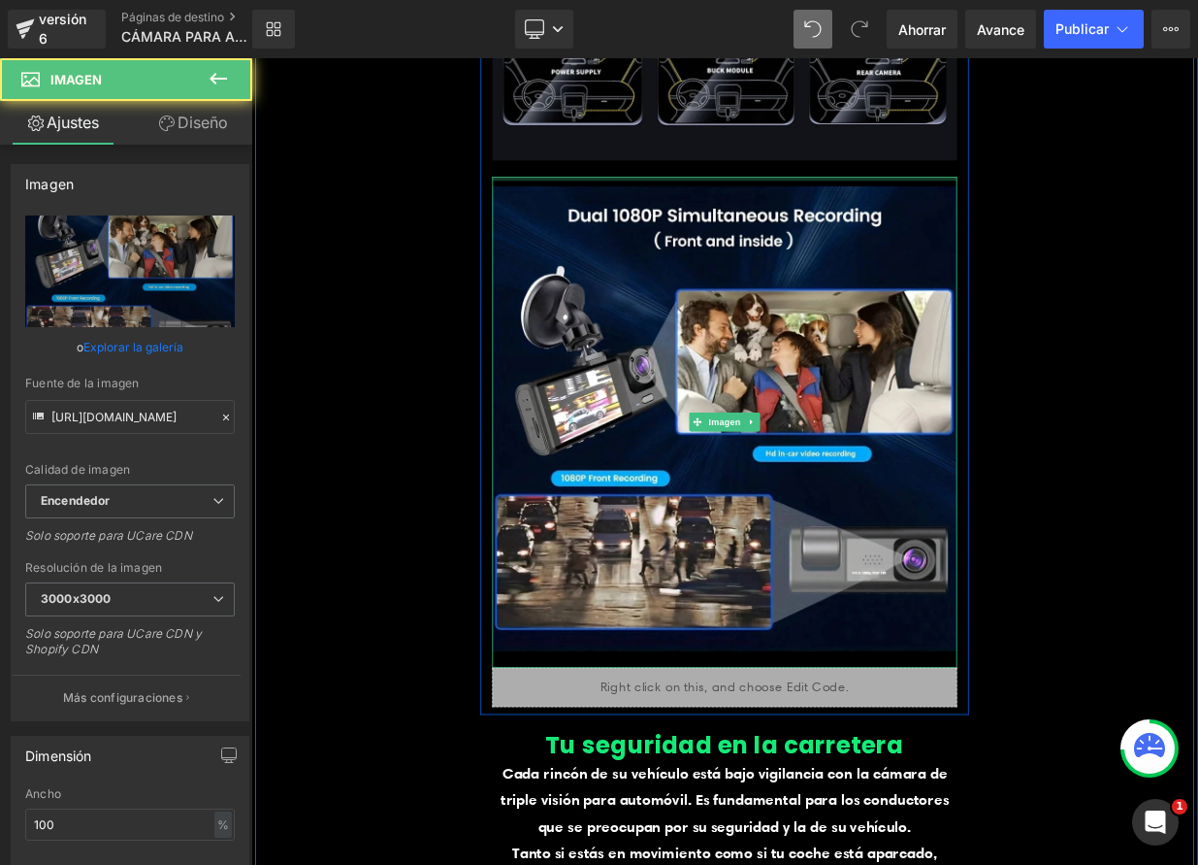
scroll to position [7099, 0]
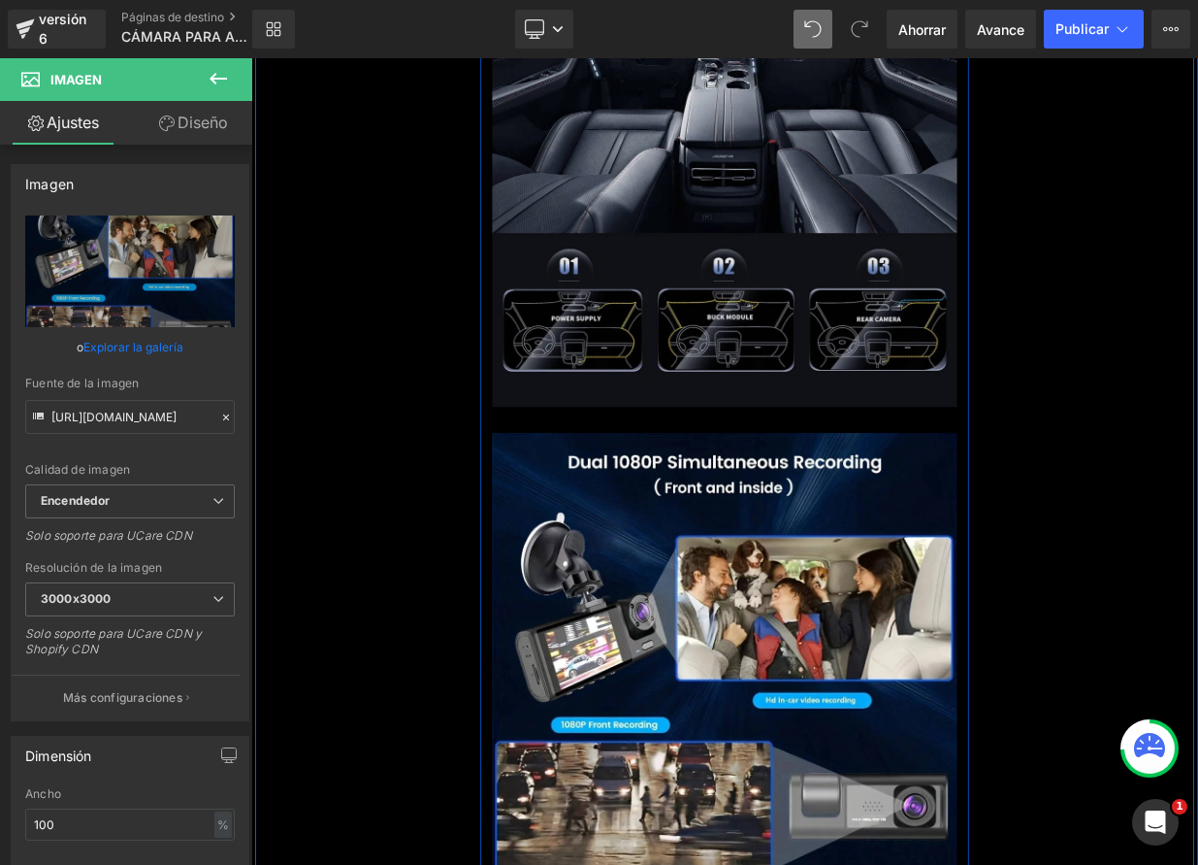
click at [818, 212] on img at bounding box center [838, 51] width 576 height 917
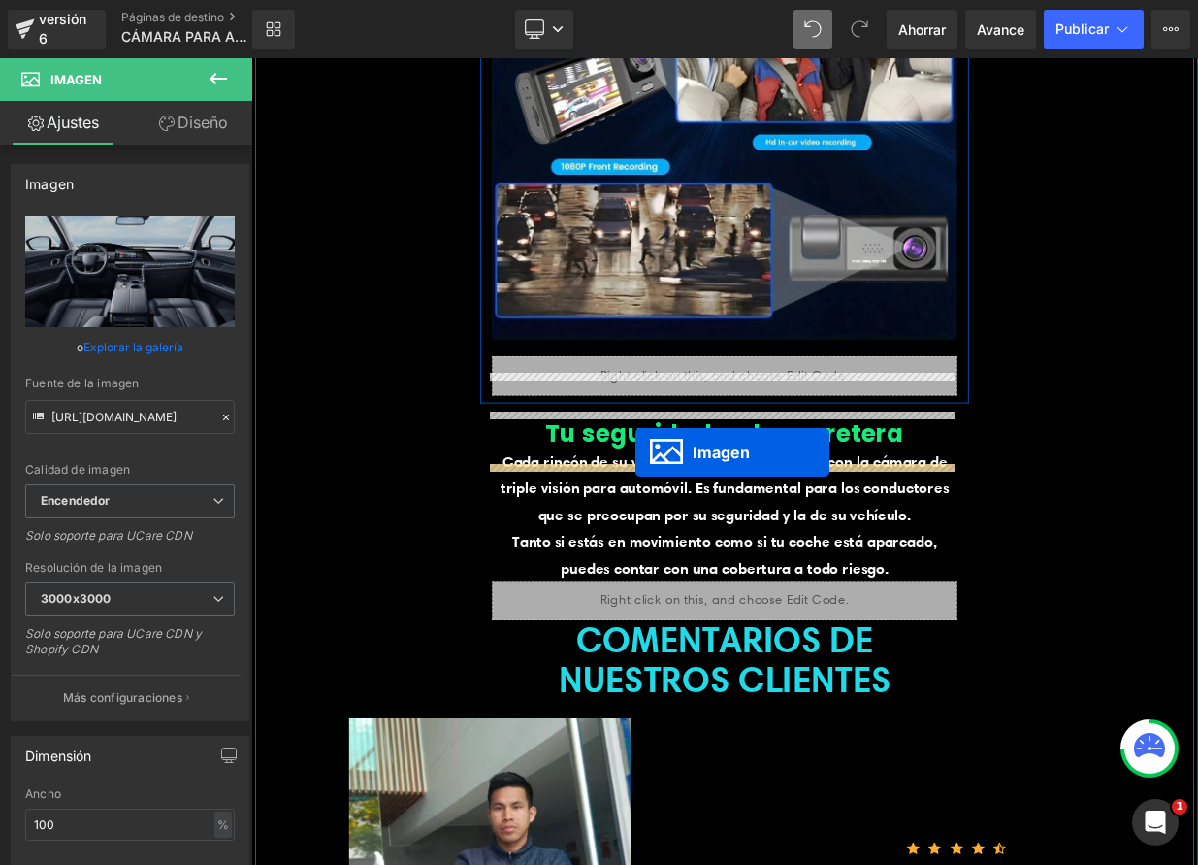
scroll to position [6929, 0]
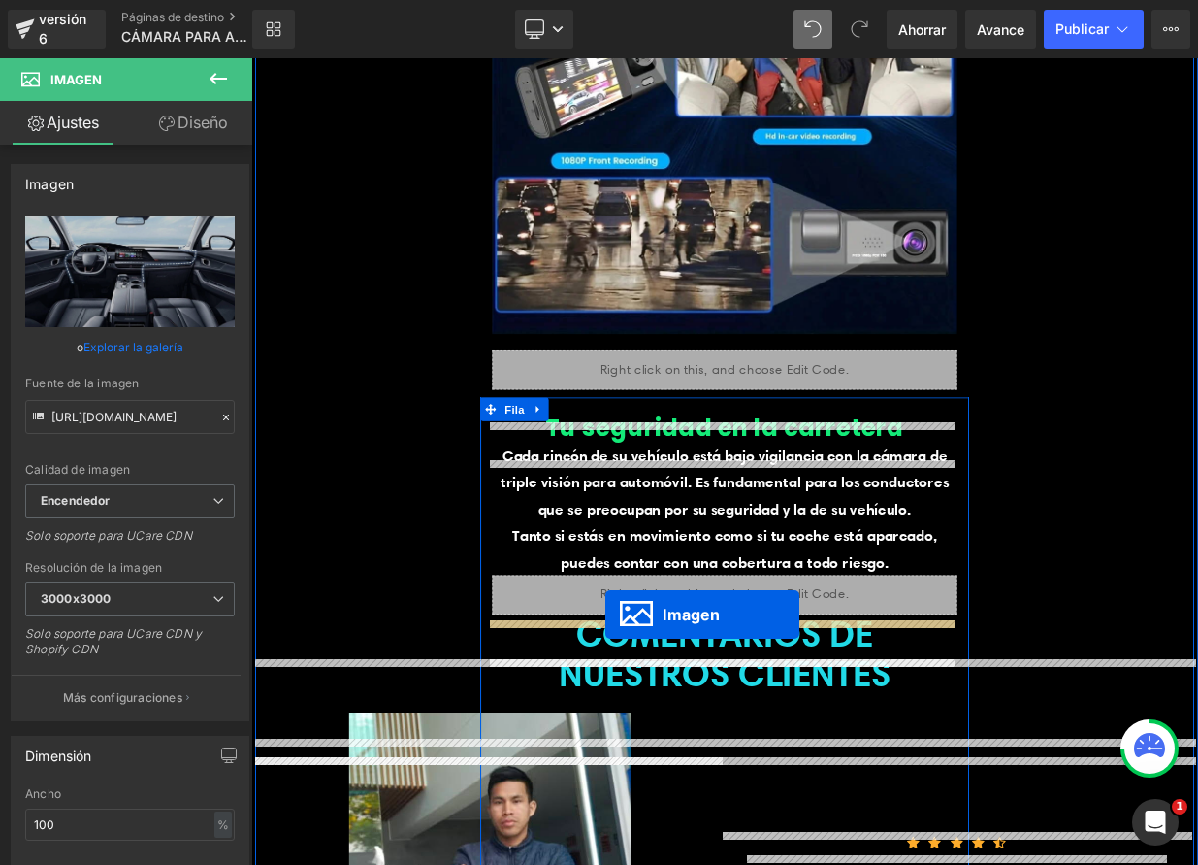
drag, startPoint x: 796, startPoint y: 71, endPoint x: 690, endPoint y: 747, distance: 684.6
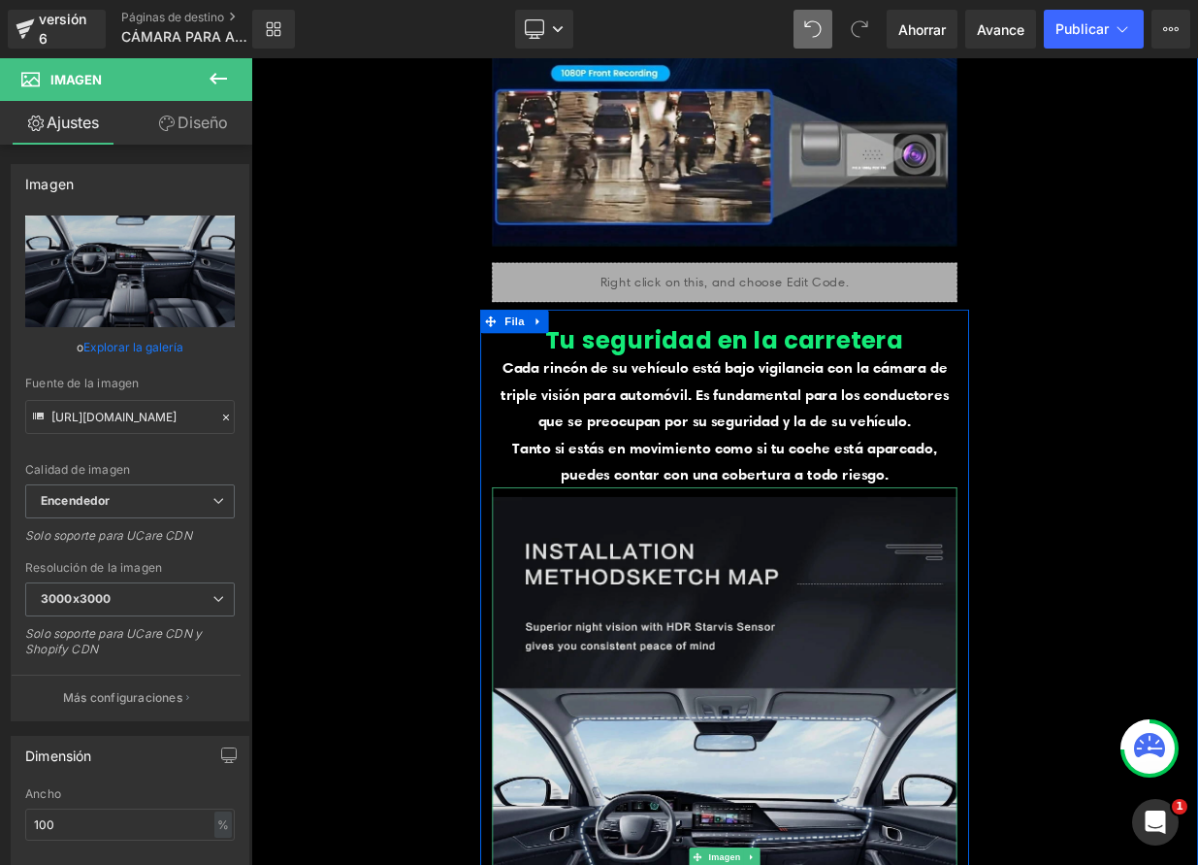
scroll to position [6962, 0]
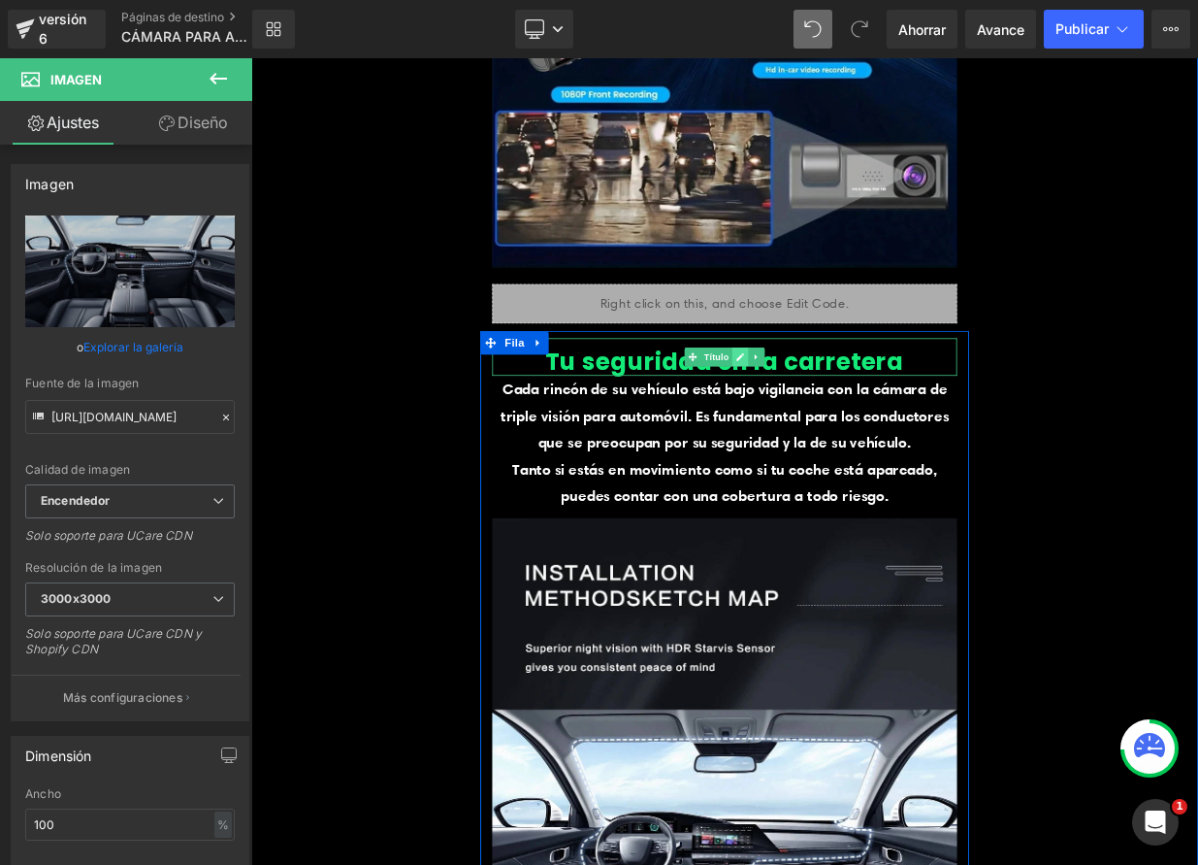
click at [853, 434] on icon at bounding box center [858, 429] width 10 height 10
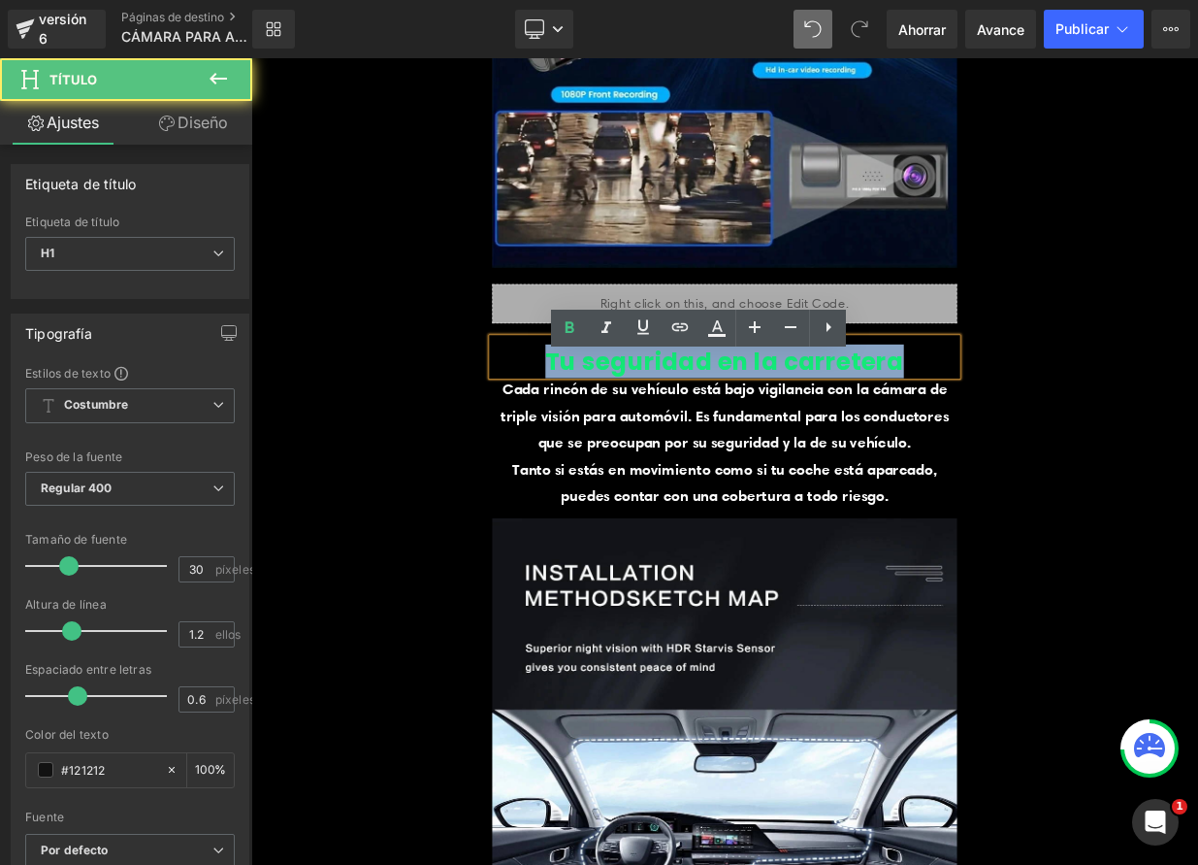
drag, startPoint x: 656, startPoint y: 452, endPoint x: 1049, endPoint y: 464, distance: 393.2
click at [1049, 452] on h1 "Tu seguridad en la carretera" at bounding box center [838, 434] width 576 height 35
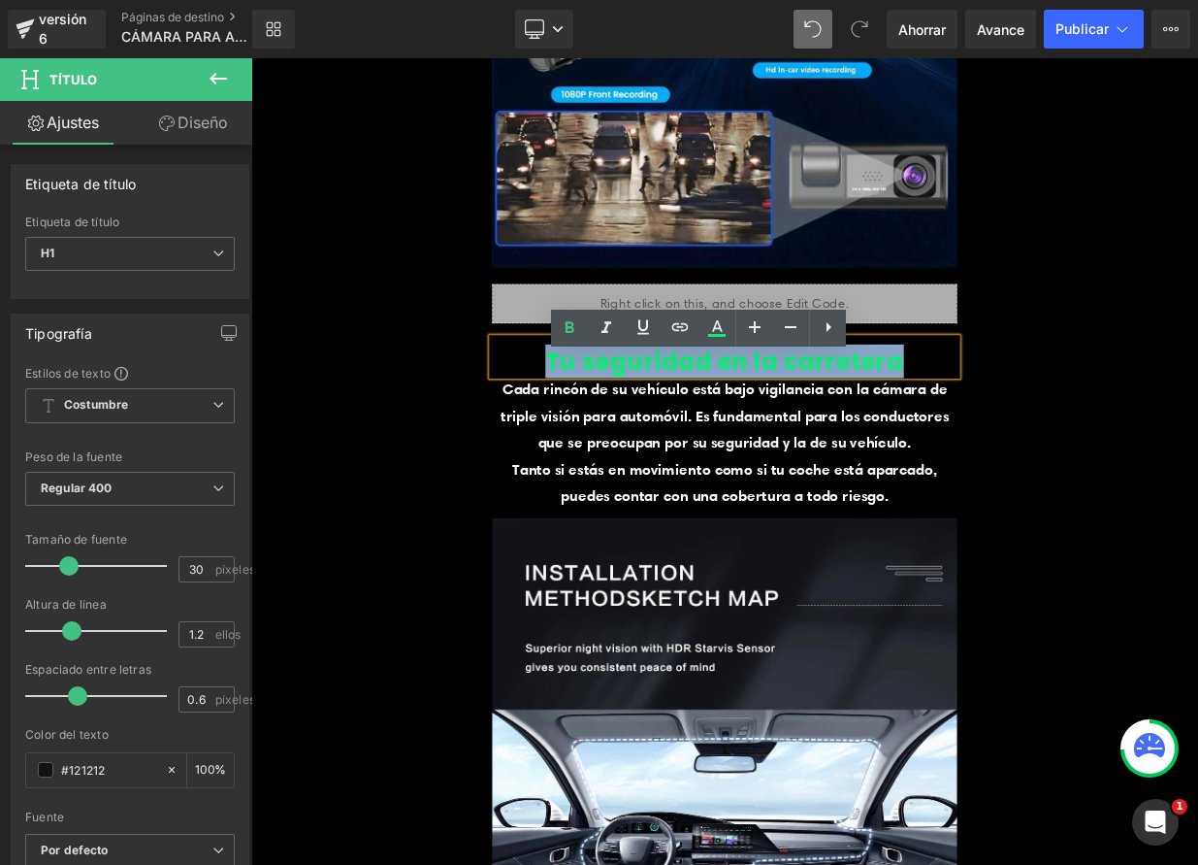
paste div
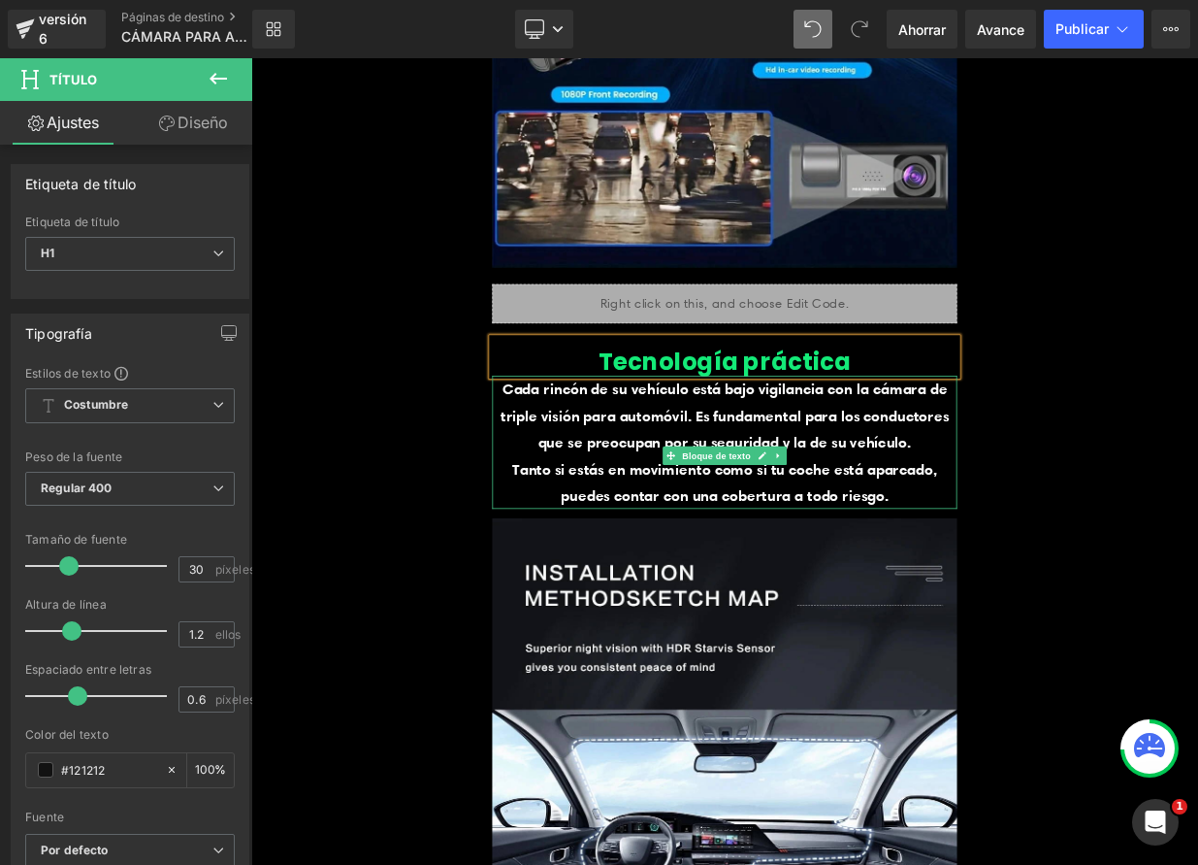
drag, startPoint x: 867, startPoint y: 592, endPoint x: 842, endPoint y: 564, distance: 37.2
click at [868, 546] on font "Cada rincón de su vehículo está bajo vigilancia con la cámara de triple visión …" at bounding box center [839, 501] width 556 height 89
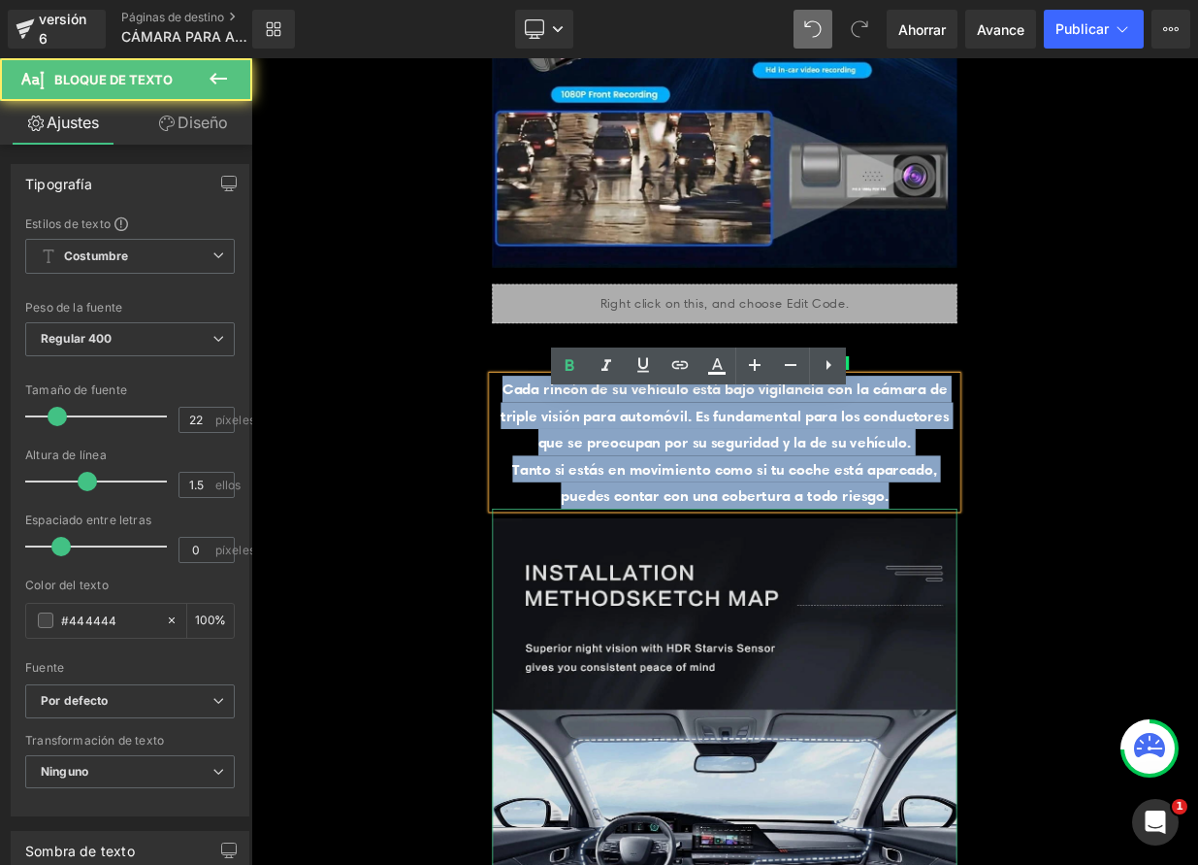
drag, startPoint x: 547, startPoint y: 492, endPoint x: 1073, endPoint y: 694, distance: 563.4
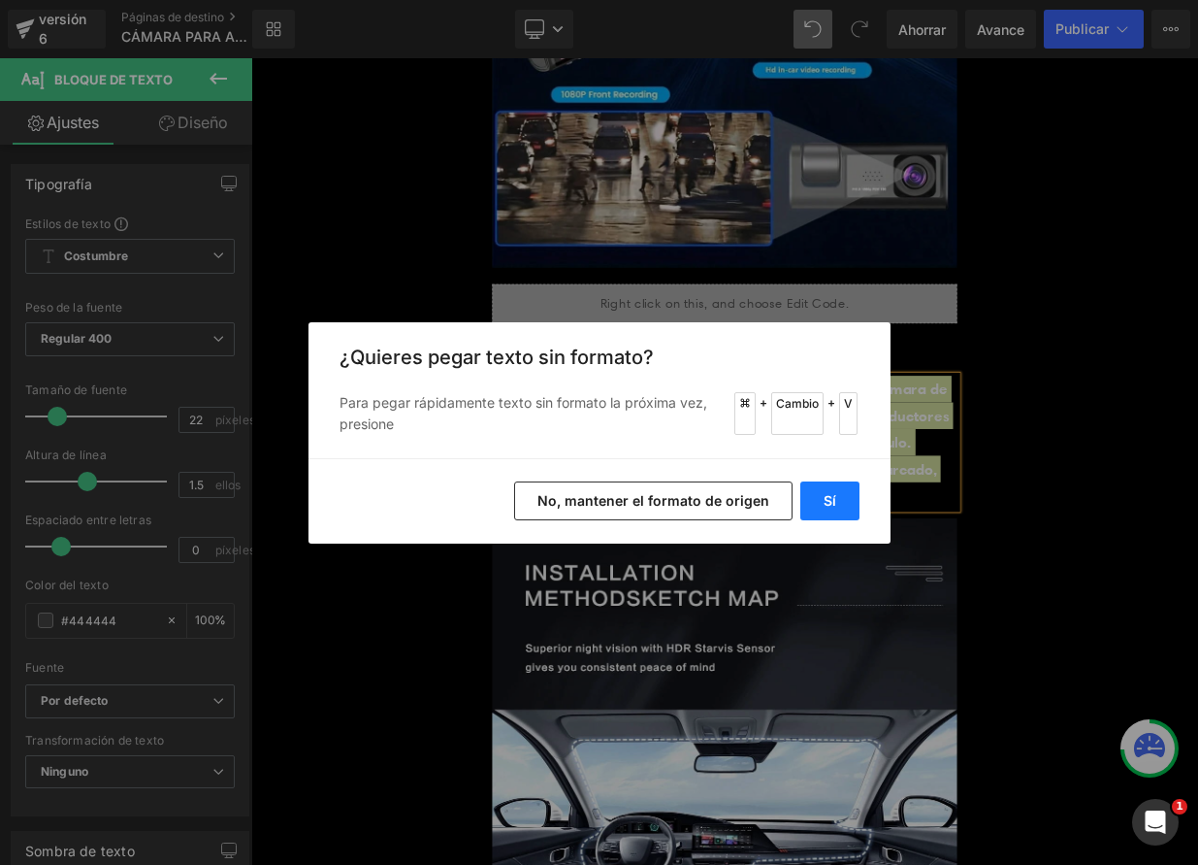
click at [839, 493] on button "Sí" at bounding box center [830, 500] width 59 height 39
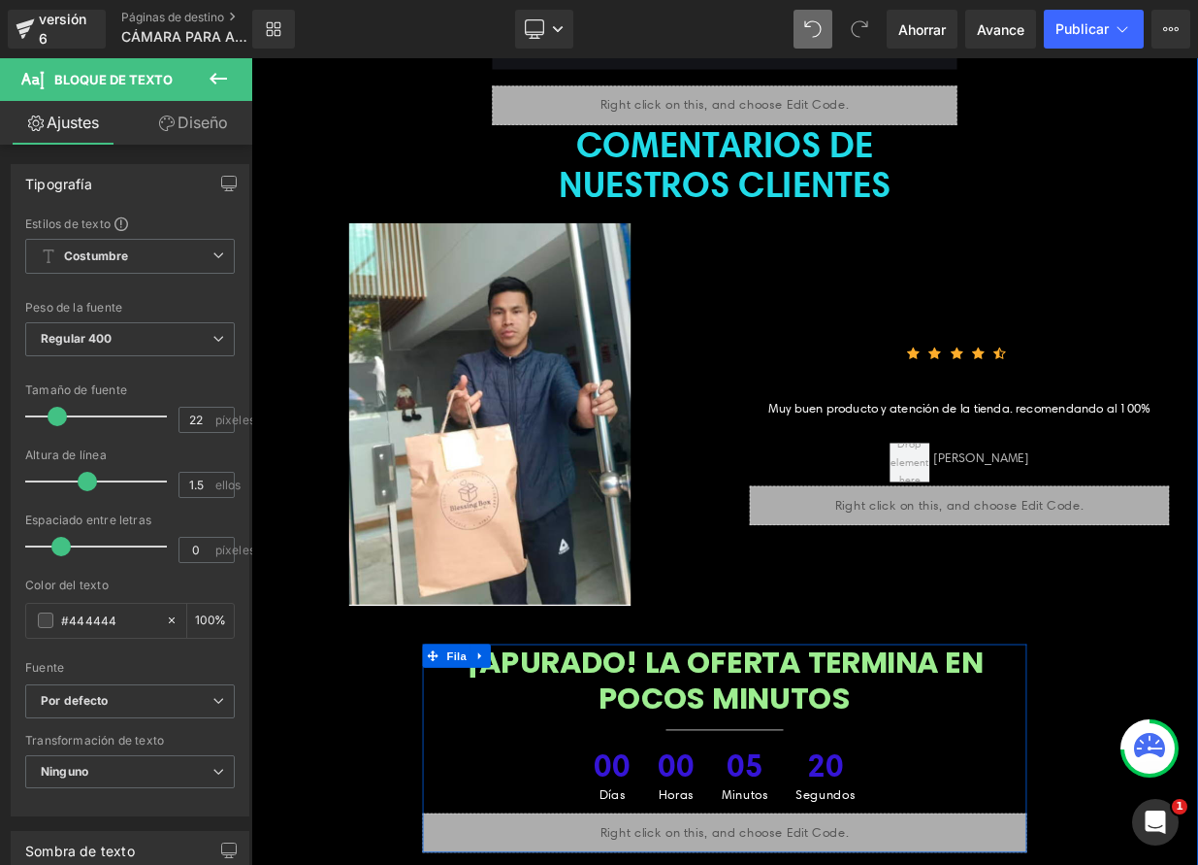
scroll to position [8355, 0]
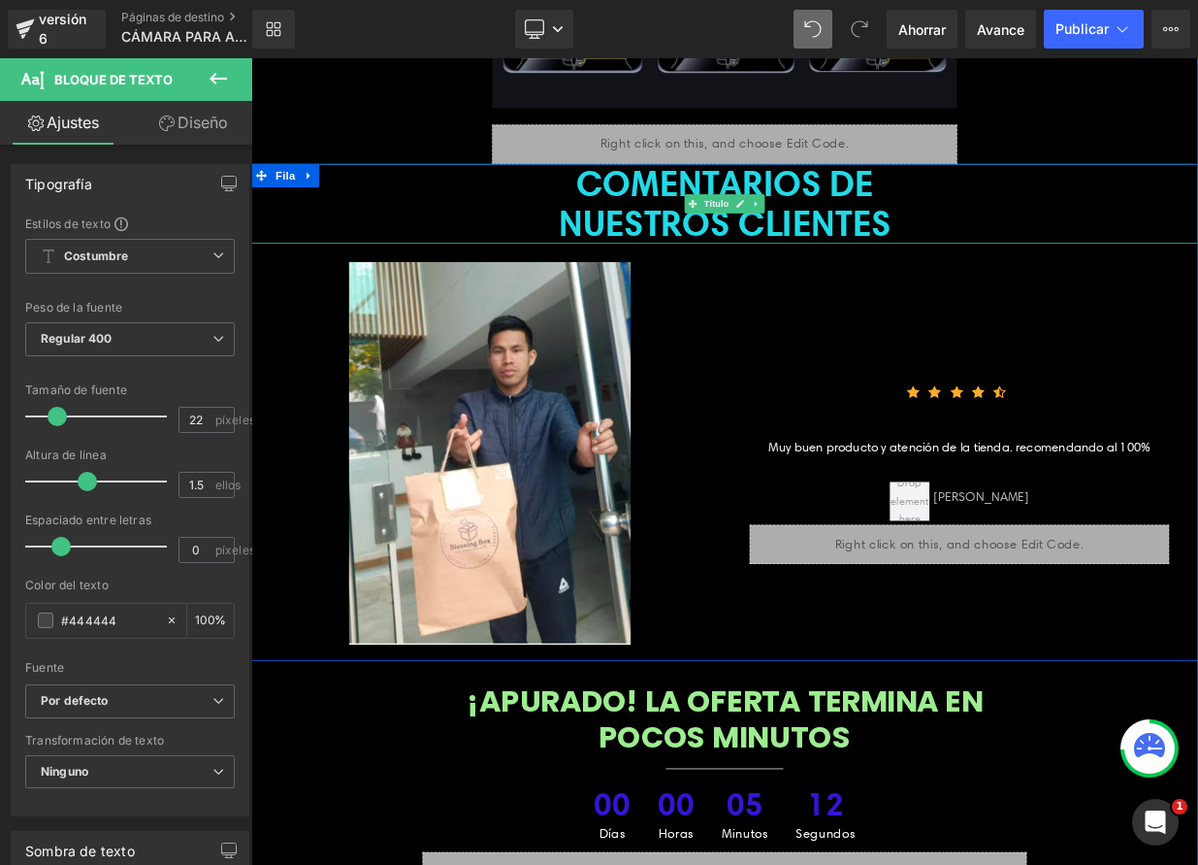
drag, startPoint x: 850, startPoint y: 272, endPoint x: 817, endPoint y: 259, distance: 35.3
click at [850, 250] on link at bounding box center [858, 238] width 20 height 23
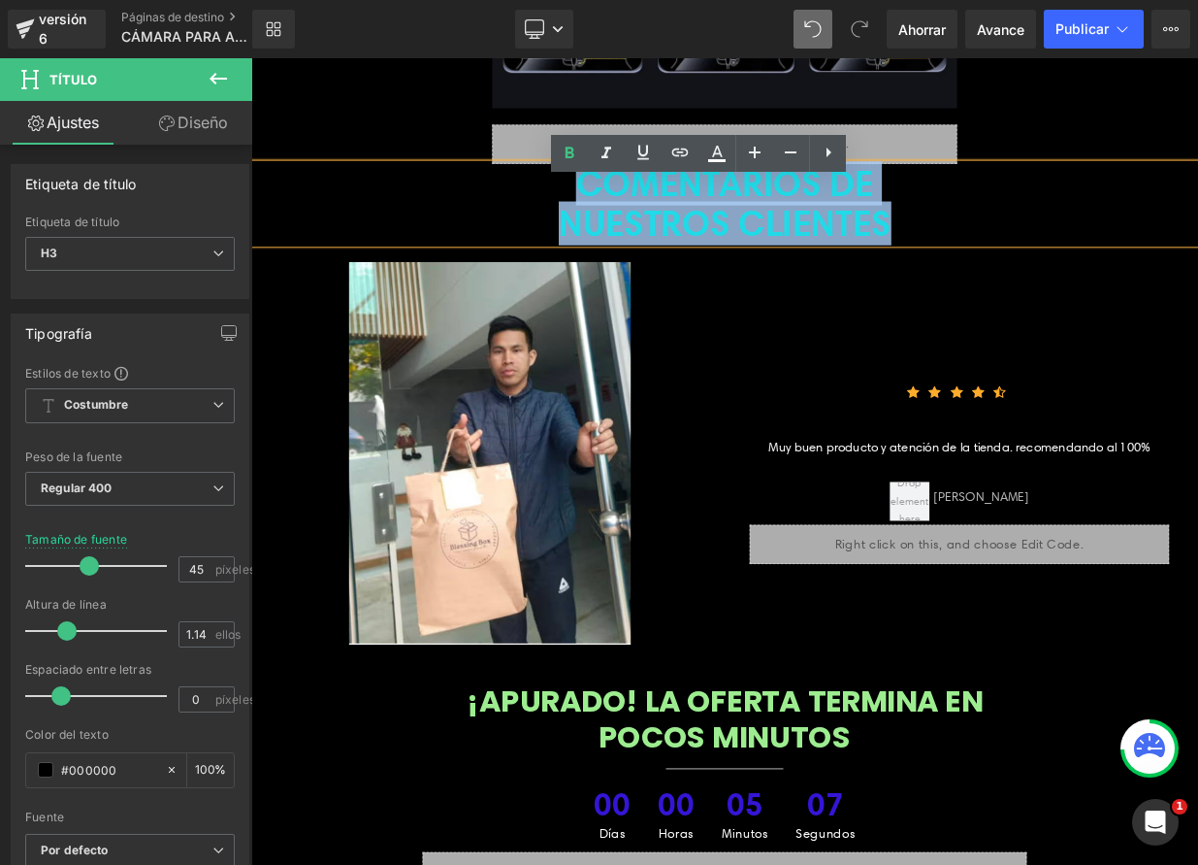
drag, startPoint x: 635, startPoint y: 228, endPoint x: 1097, endPoint y: 286, distance: 465.6
click at [1097, 286] on div "COMENTARIOS DE NUESTROS CLIENTES" at bounding box center [838, 239] width 1174 height 100
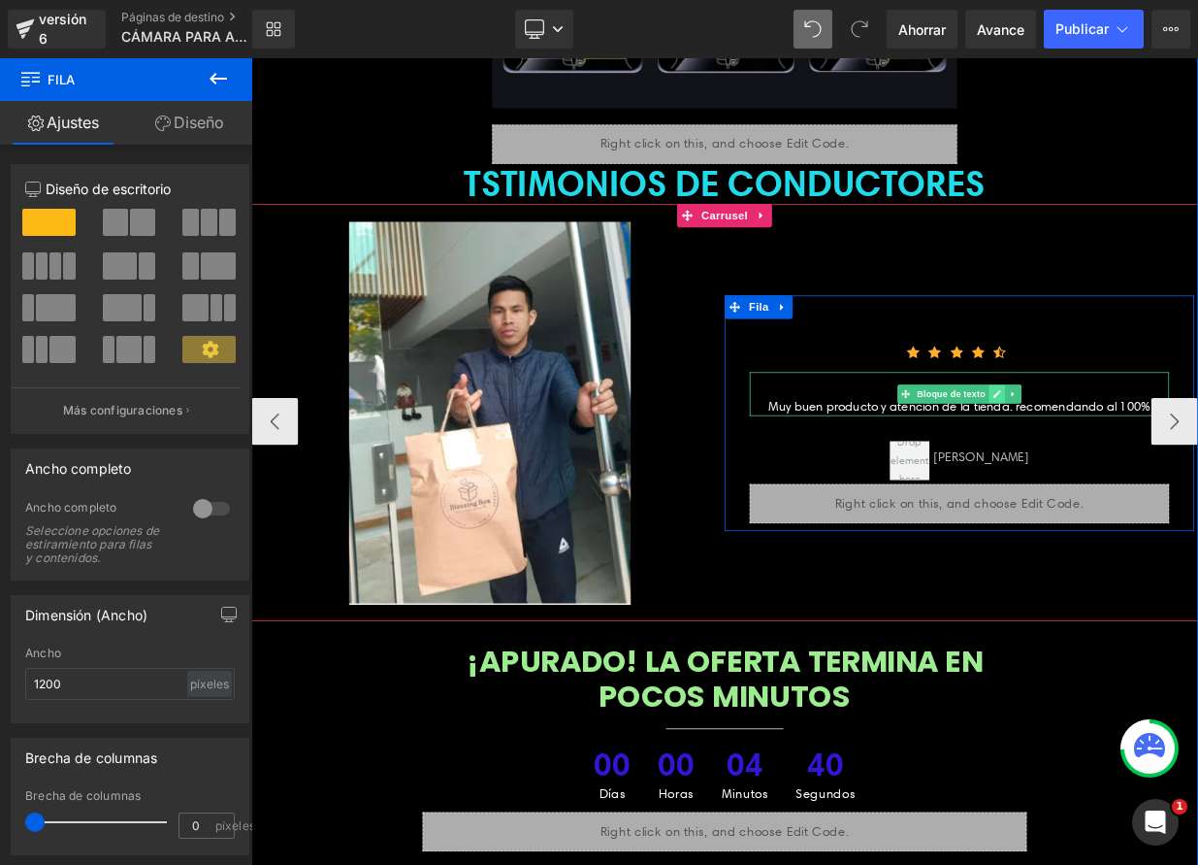
click at [1172, 480] on icon at bounding box center [1175, 475] width 11 height 12
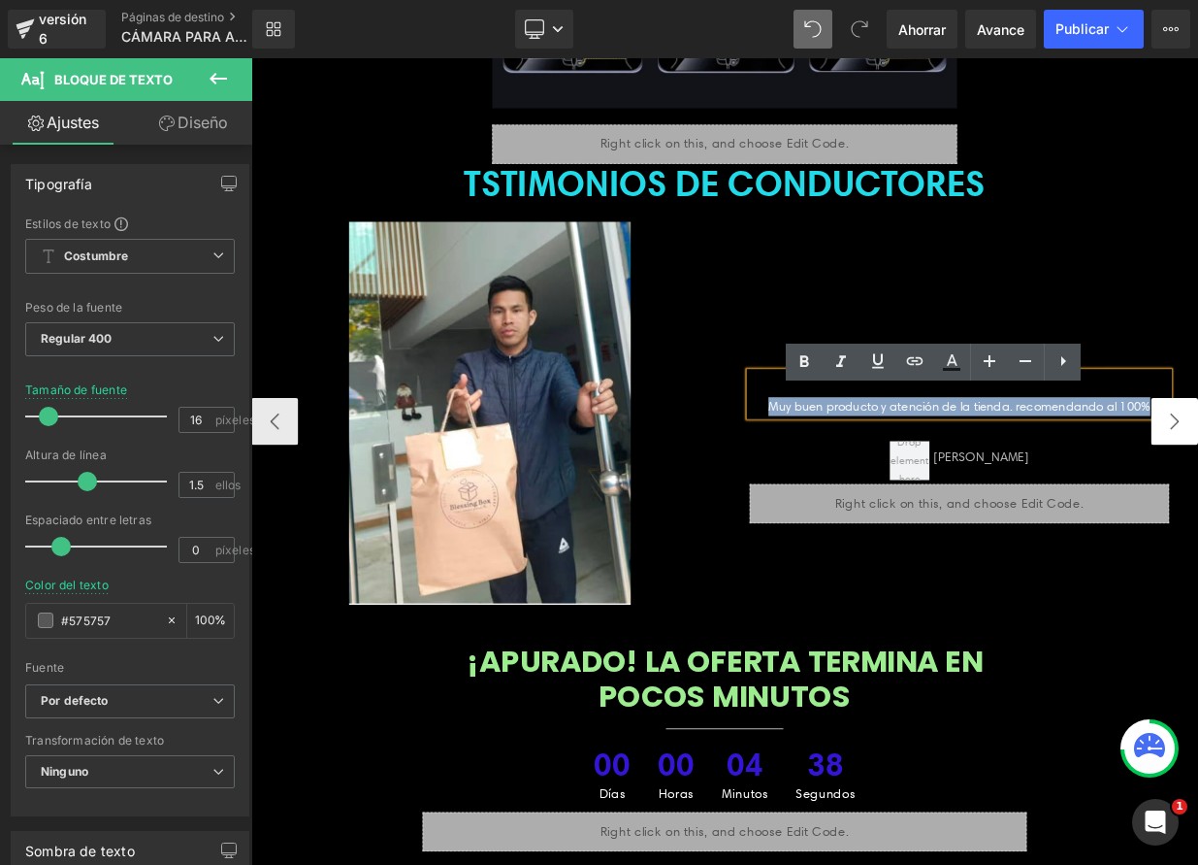
drag, startPoint x: 889, startPoint y: 510, endPoint x: 1391, endPoint y: 508, distance: 501.7
click at [1198, 508] on div "Imagen Icono Icono Icono Icono Icono Lista de iconos Hoz Muy buen producto y at…" at bounding box center [838, 508] width 1174 height 495
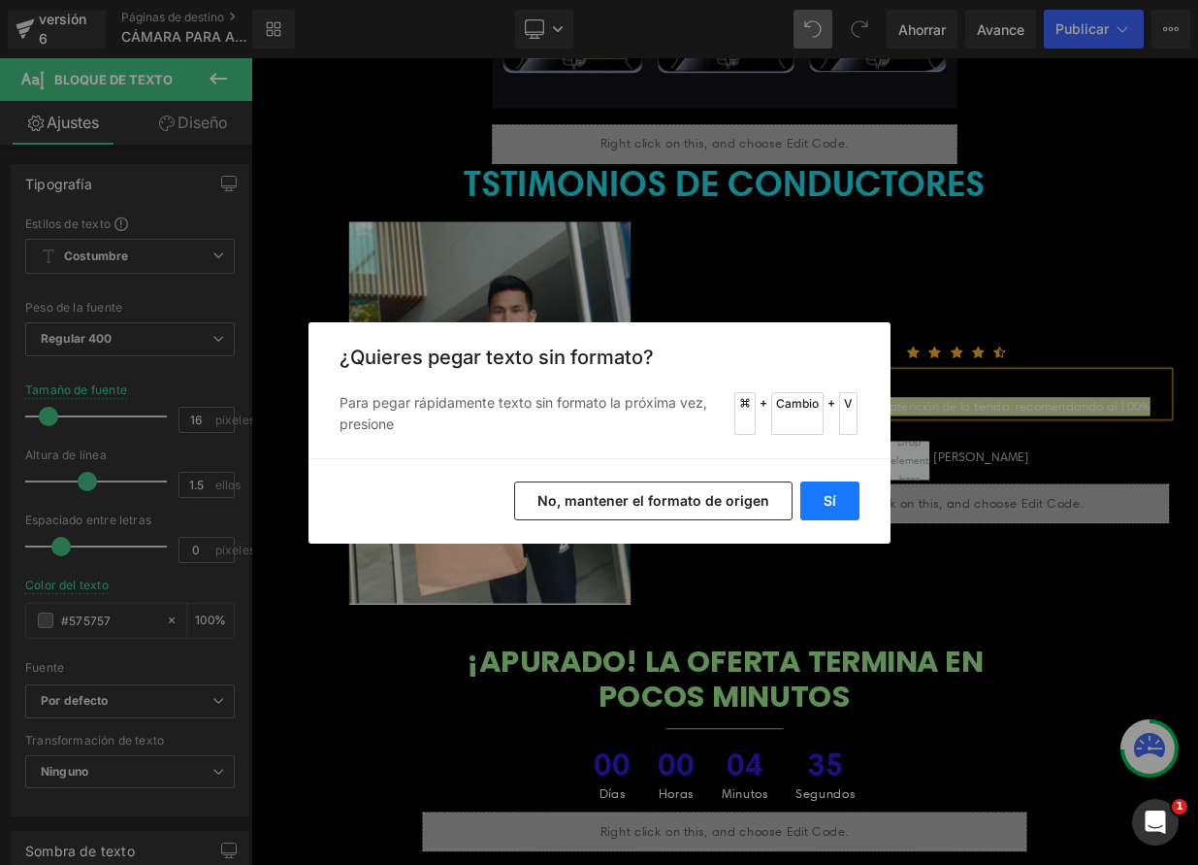
drag, startPoint x: 827, startPoint y: 491, endPoint x: 715, endPoint y: 538, distance: 120.9
click at [828, 491] on button "Sí" at bounding box center [830, 500] width 59 height 39
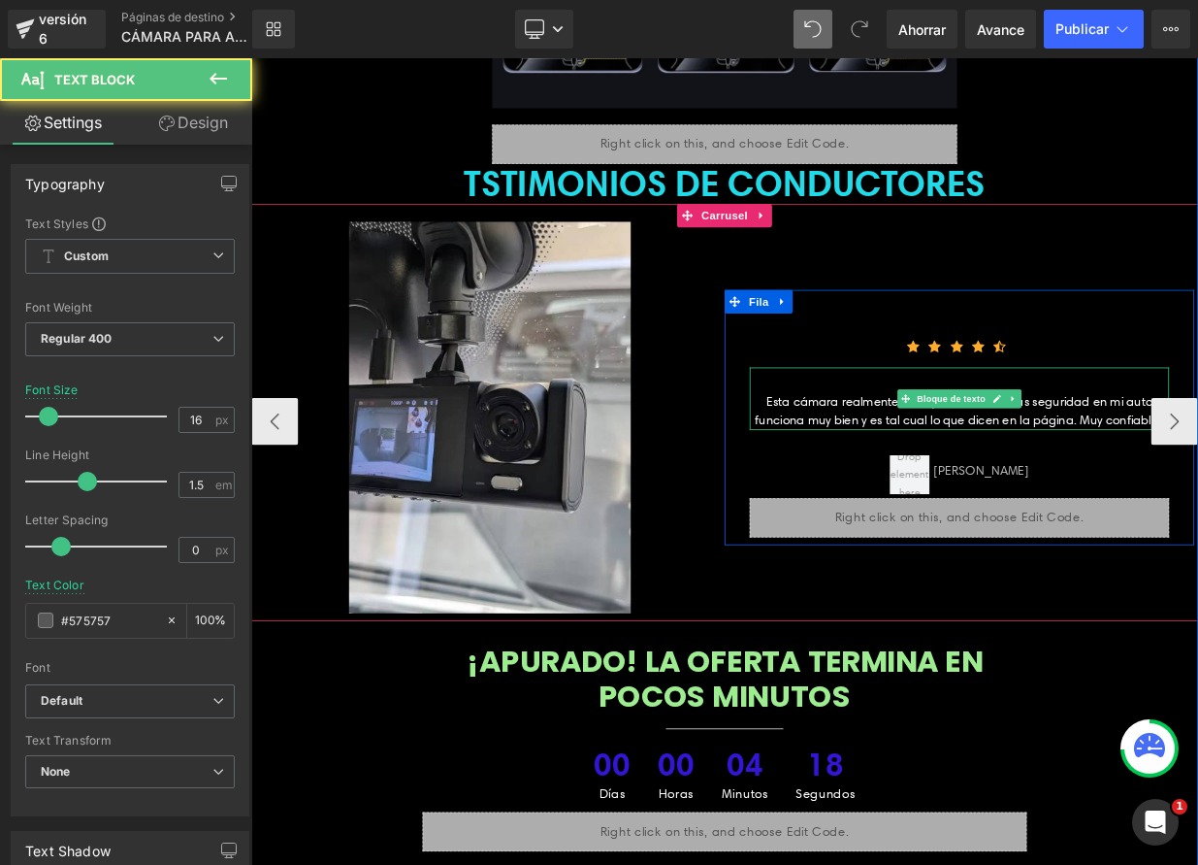
click at [888, 506] on font "Esta cámara realmente me ayuda a tener más seguridad en mi auto funciona muy bi…" at bounding box center [1129, 496] width 507 height 42
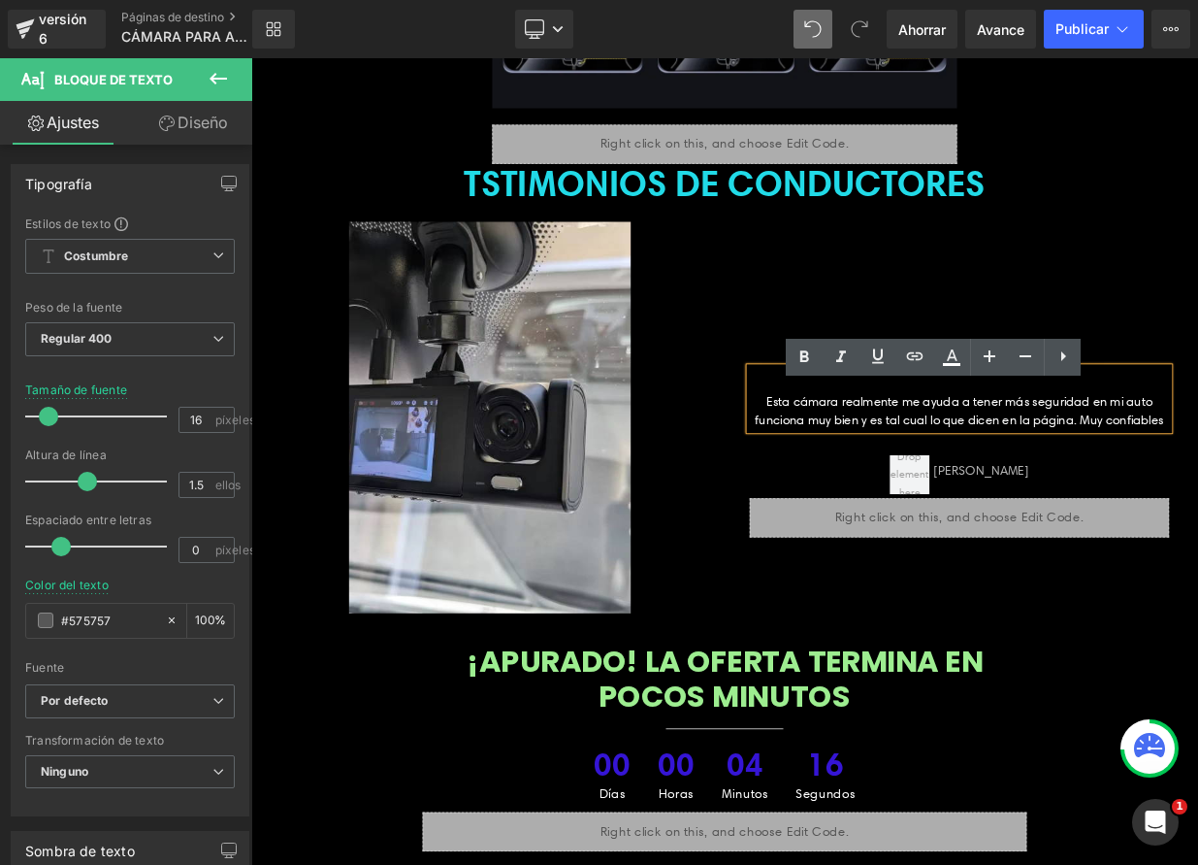
drag, startPoint x: 941, startPoint y: 509, endPoint x: 1494, endPoint y: 576, distance: 557.2
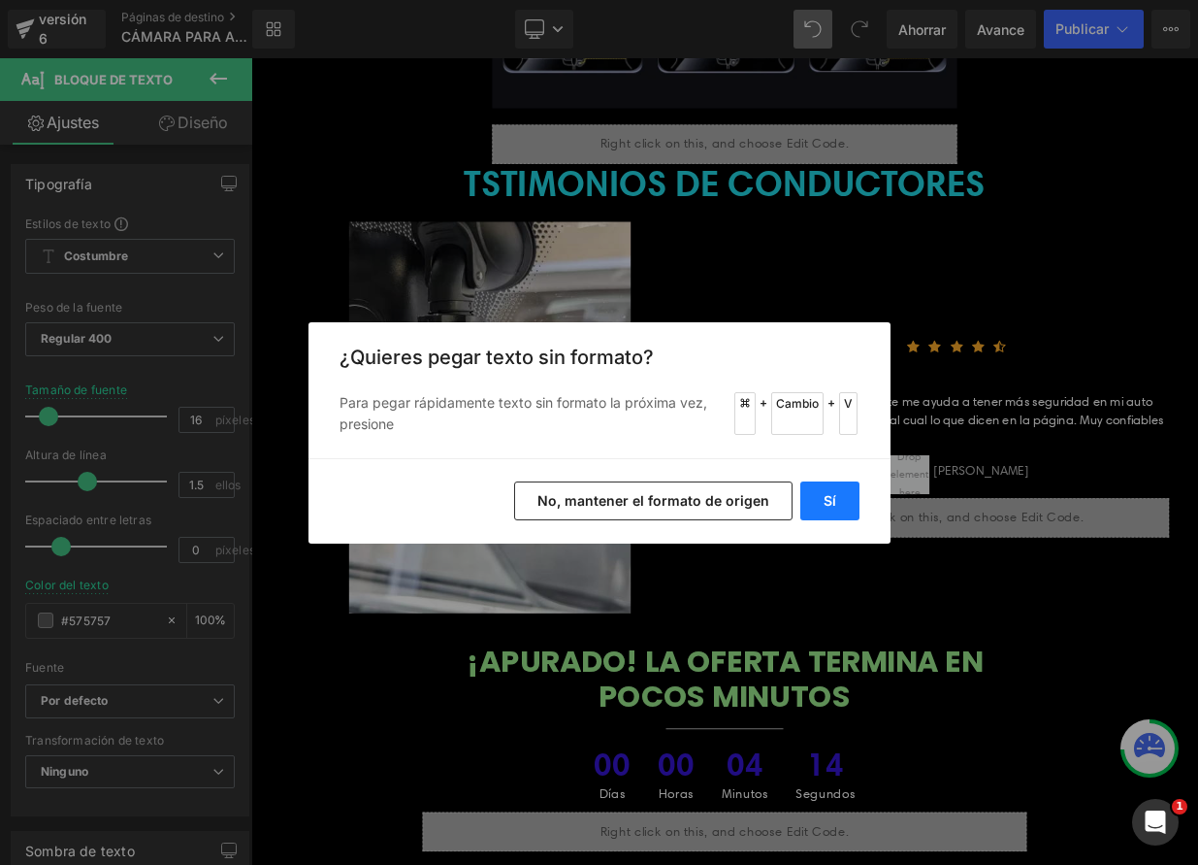
click at [854, 499] on button "Sí" at bounding box center [830, 500] width 59 height 39
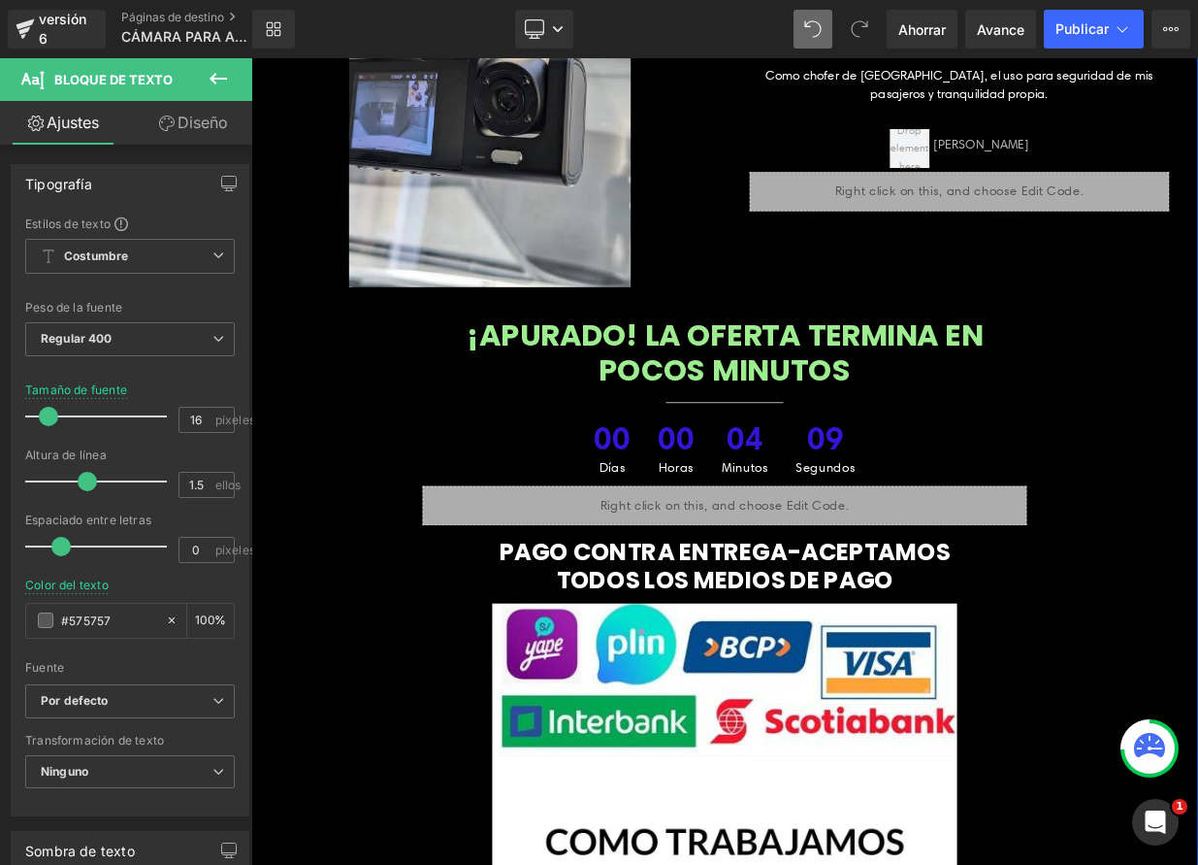
scroll to position [8764, 0]
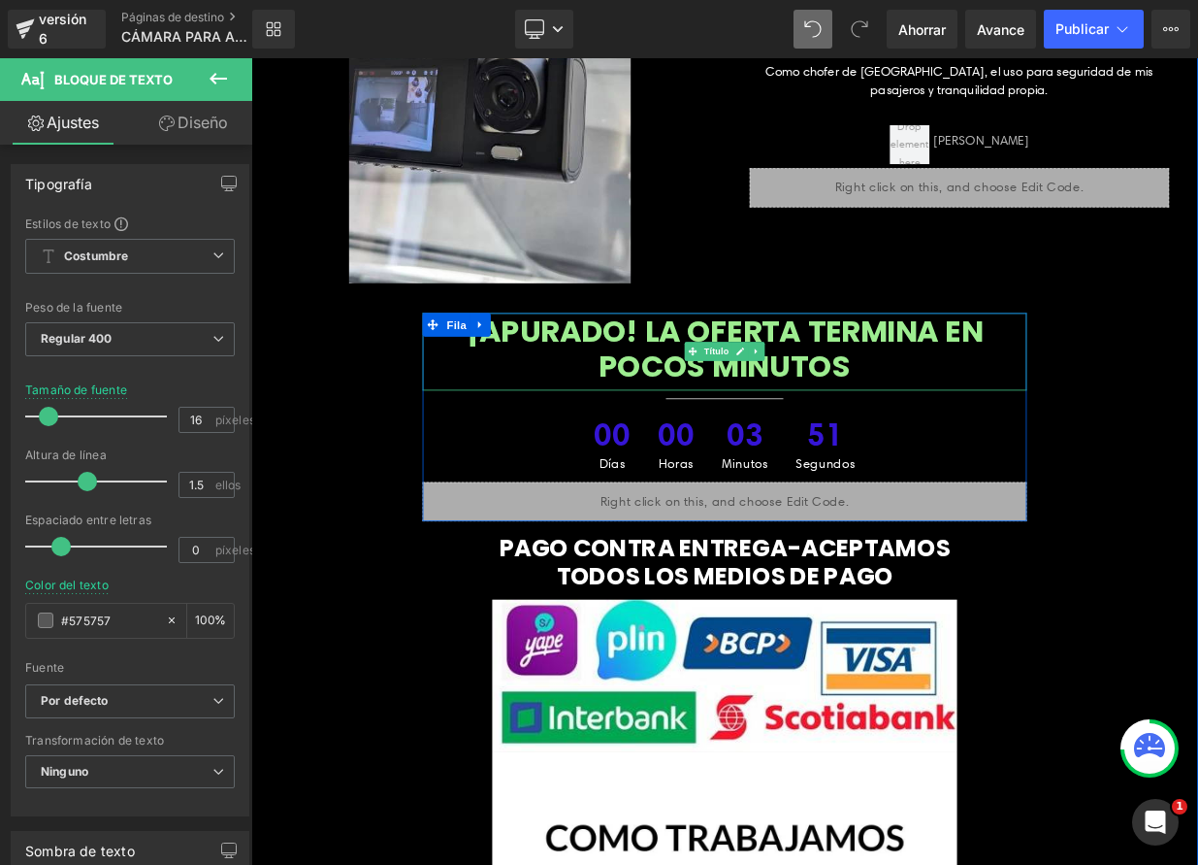
click at [1007, 459] on h2 "¡APURADO! LA OFERTA TERMINA EN POCOS MINUTOS" at bounding box center [838, 419] width 749 height 88
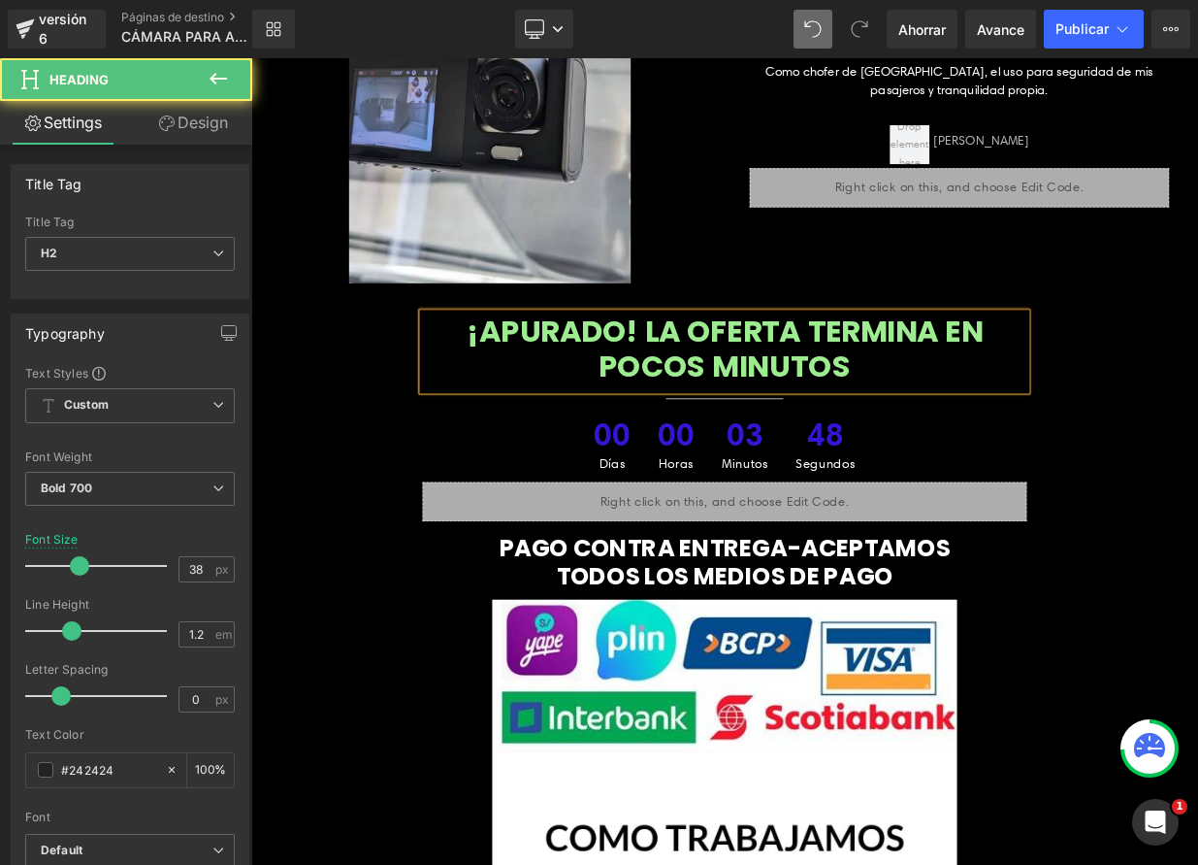
click at [1006, 463] on h2 "¡APURADO! LA OFERTA TERMINA EN POCOS MINUTOS" at bounding box center [838, 419] width 749 height 88
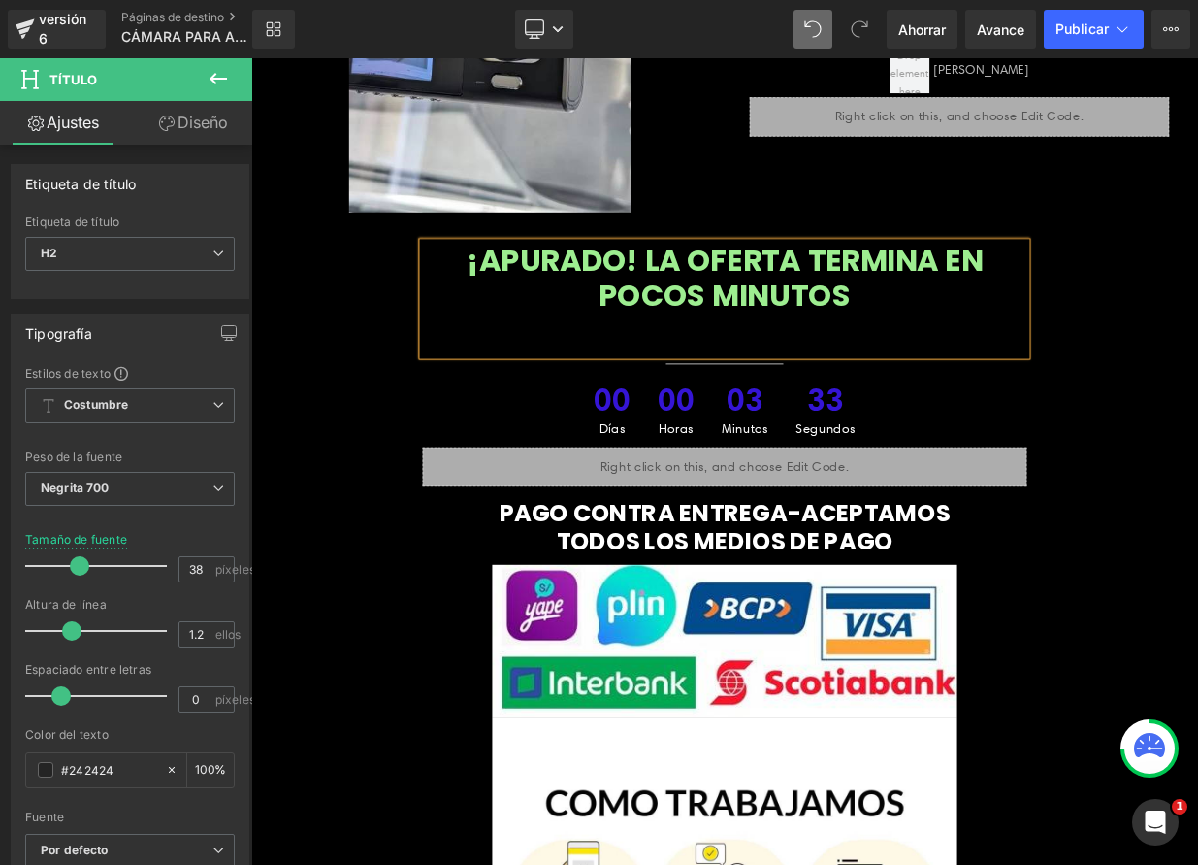
scroll to position [8946, 0]
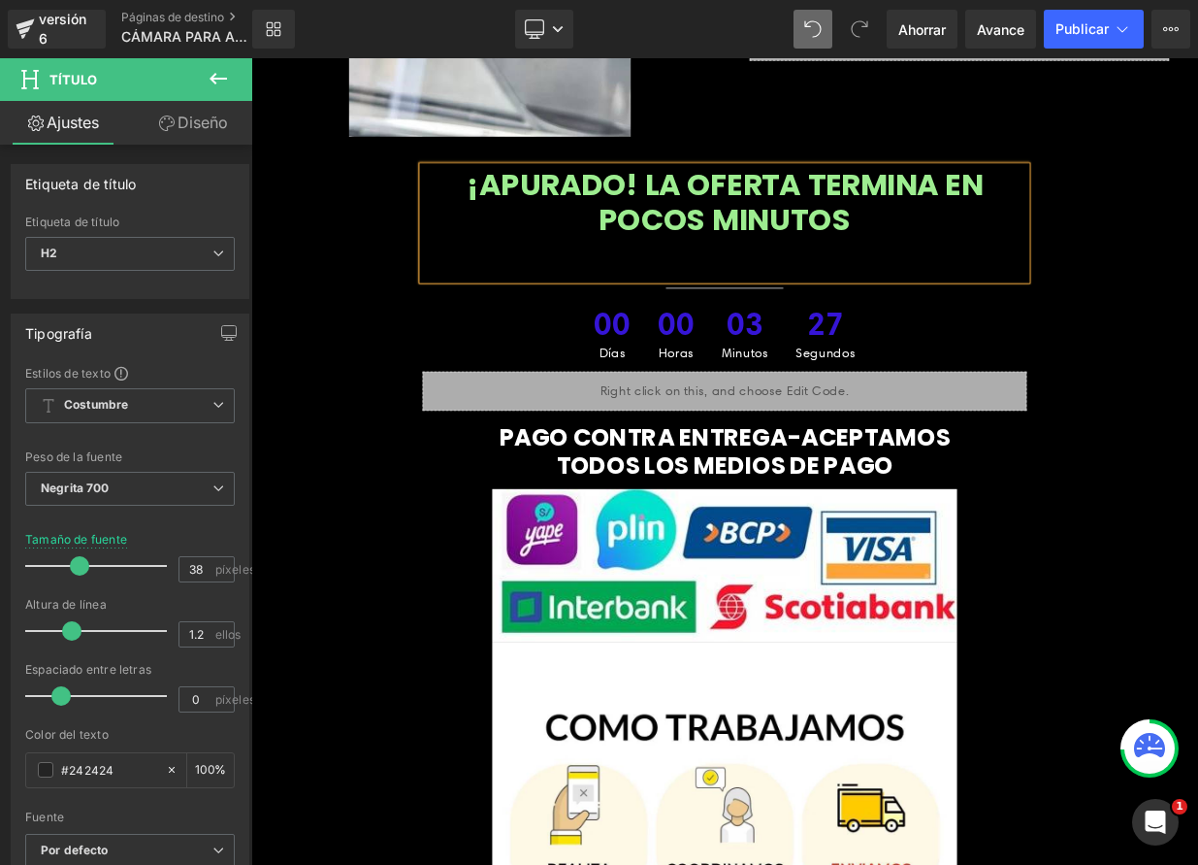
click at [694, 235] on font "¡APURADO! LA OFERTA TERMINA EN POCOS MINUTOS" at bounding box center [838, 236] width 640 height 96
click at [926, 316] on div at bounding box center [838, 302] width 749 height 45
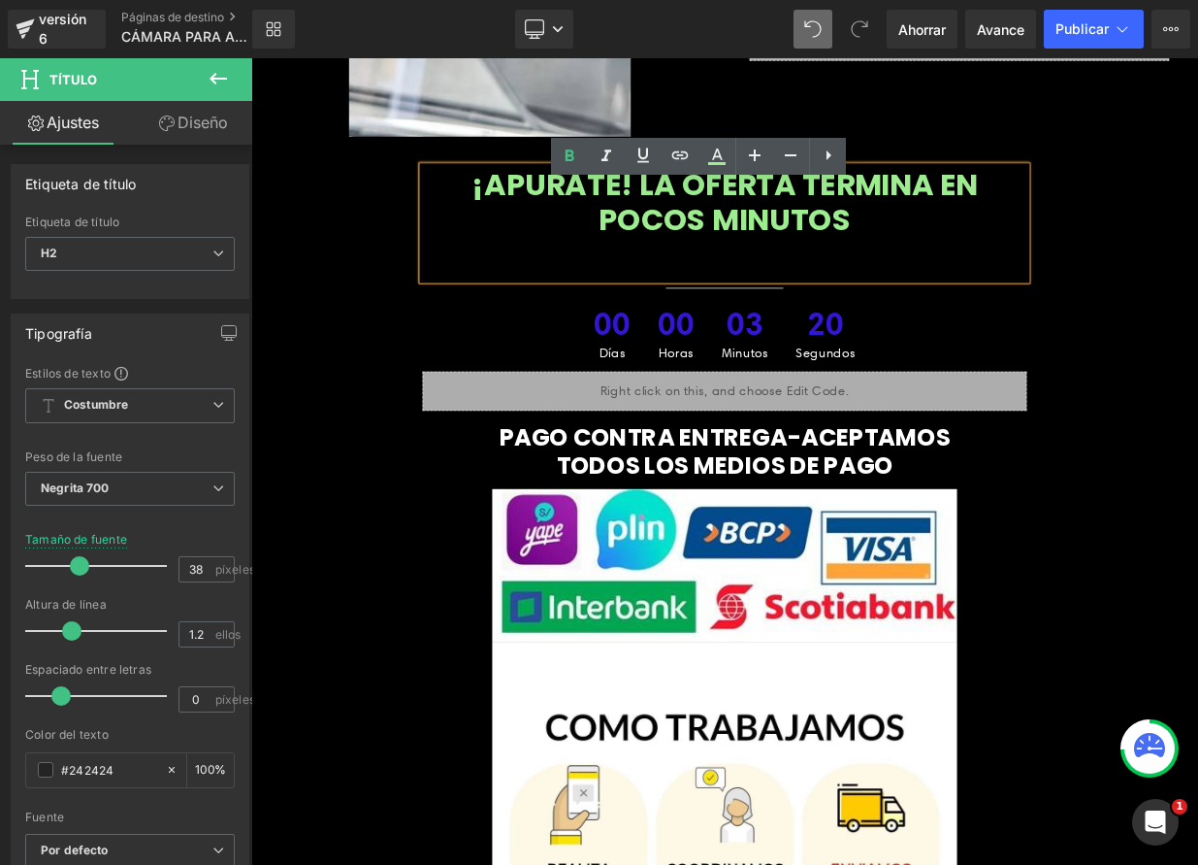
click at [920, 245] on font "¡APURATE! LA OFERTA TERMINA EN POCOS MINUTOS" at bounding box center [838, 236] width 627 height 96
drag, startPoint x: 919, startPoint y: 245, endPoint x: 723, endPoint y: 240, distance: 196.1
click at [723, 240] on font "¡APURATE! LA OFERTA TERMINA EN POCOS MINUTOS" at bounding box center [838, 236] width 627 height 96
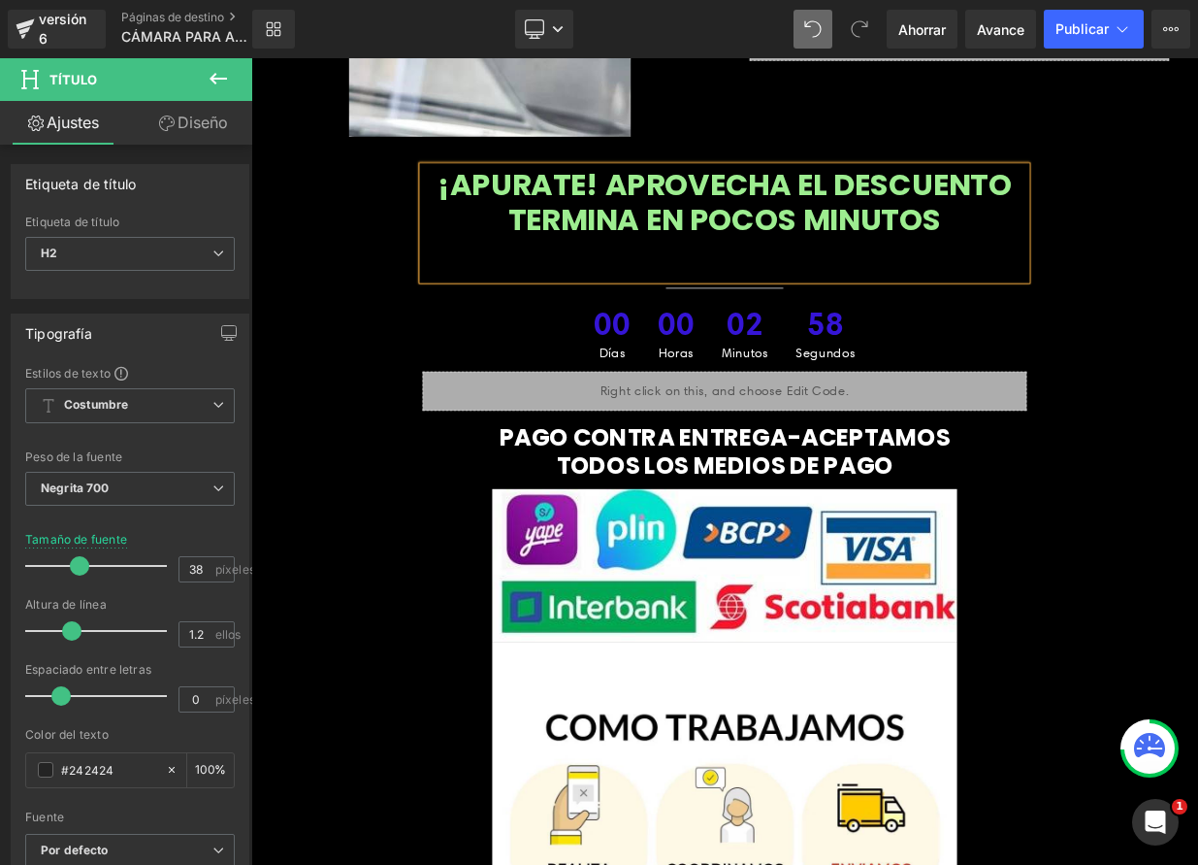
click at [1198, 410] on div "¡APURATE! APROVECHA EL DESCUENTO TERMINA EN POCOS MINUTOS Título Separador 00 D…" at bounding box center [838, 343] width 1165 height 303
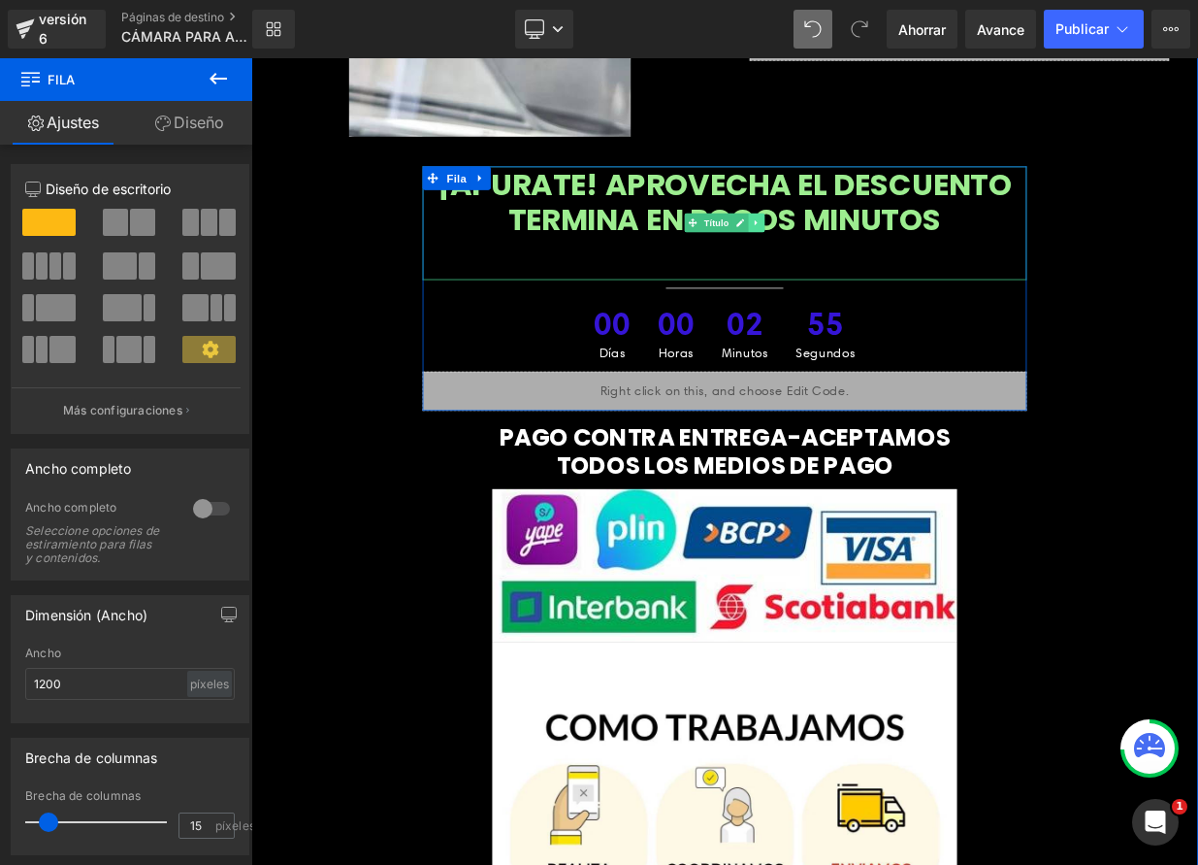
click at [872, 268] on icon at bounding box center [877, 262] width 11 height 12
click at [847, 325] on div at bounding box center [838, 302] width 749 height 45
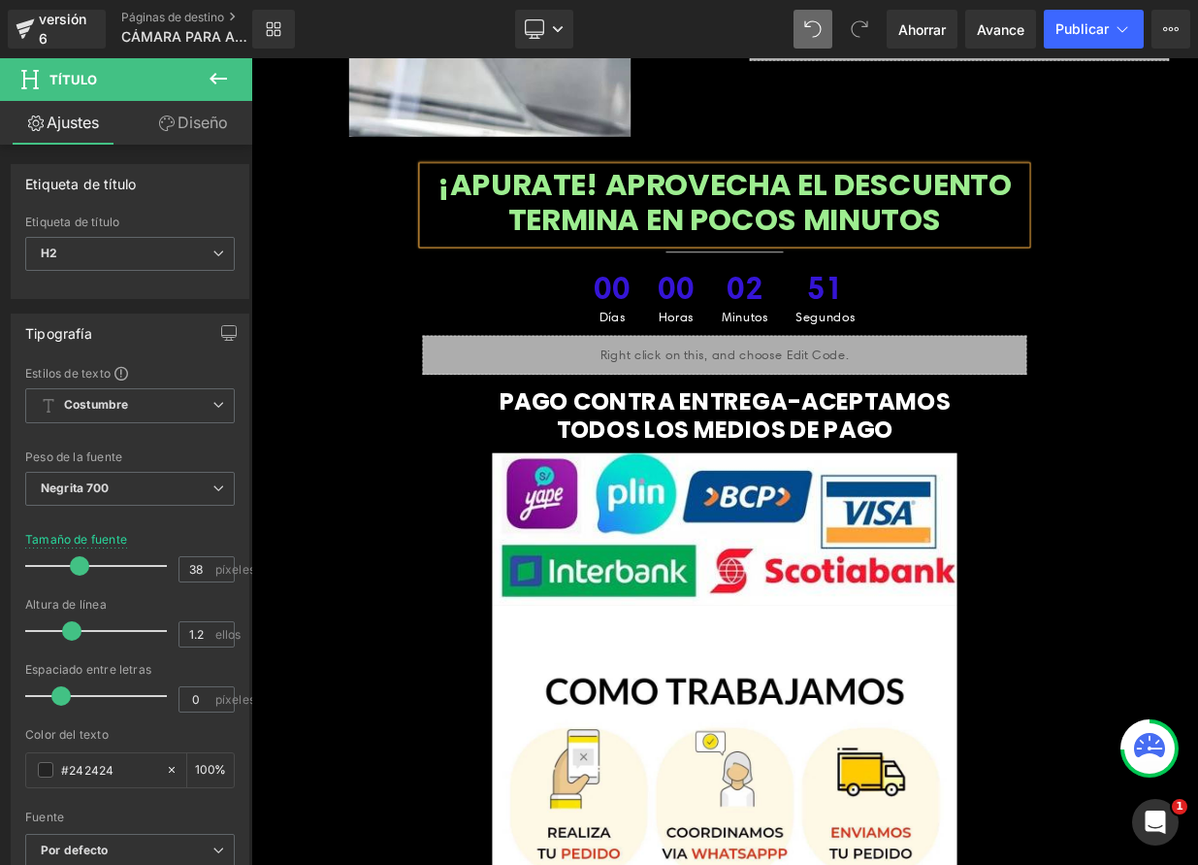
click at [913, 257] on font "¡APURATE! APROVECHA EL DESCUENTO TERMINA EN POCOS MINUTOS" at bounding box center [838, 236] width 712 height 96
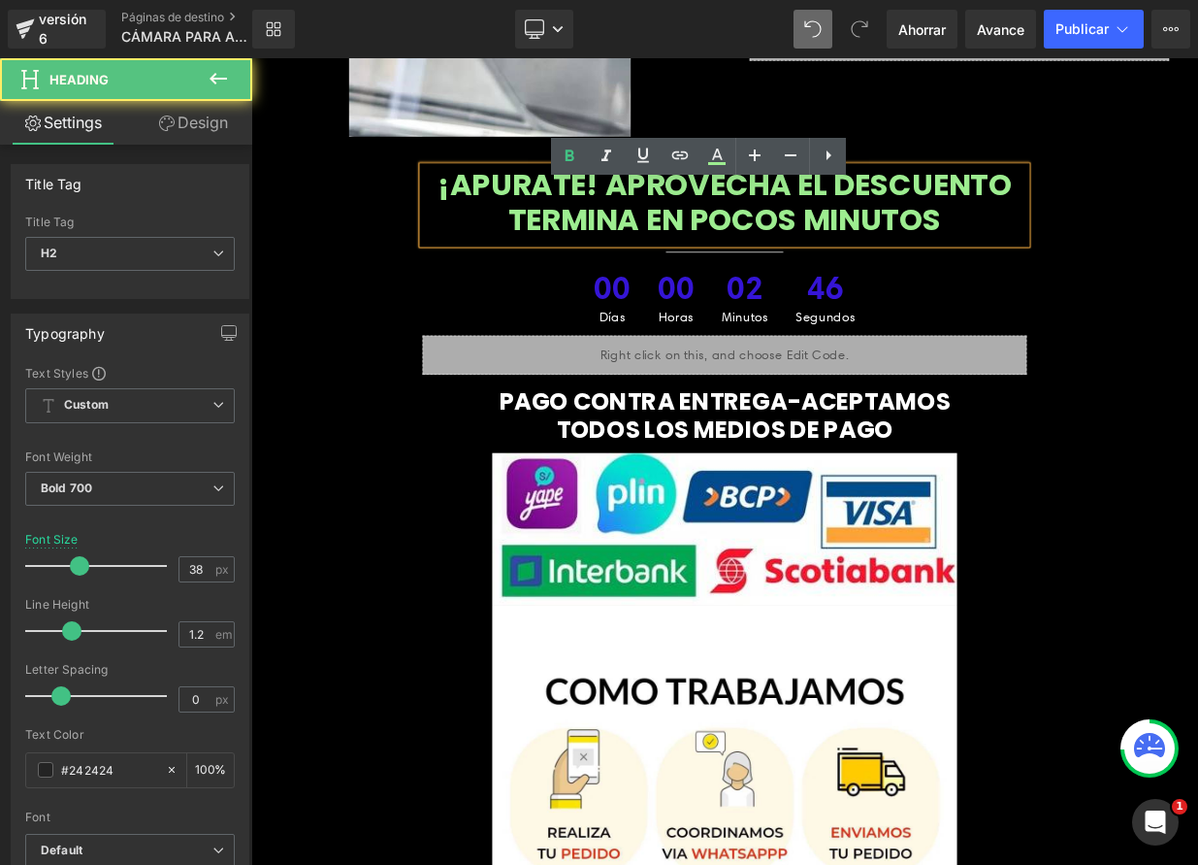
click at [836, 281] on font "¡APURATE! APROVECHA EL DESCUENTO TERMINA EN POCOS MINUTOS" at bounding box center [838, 236] width 712 height 96
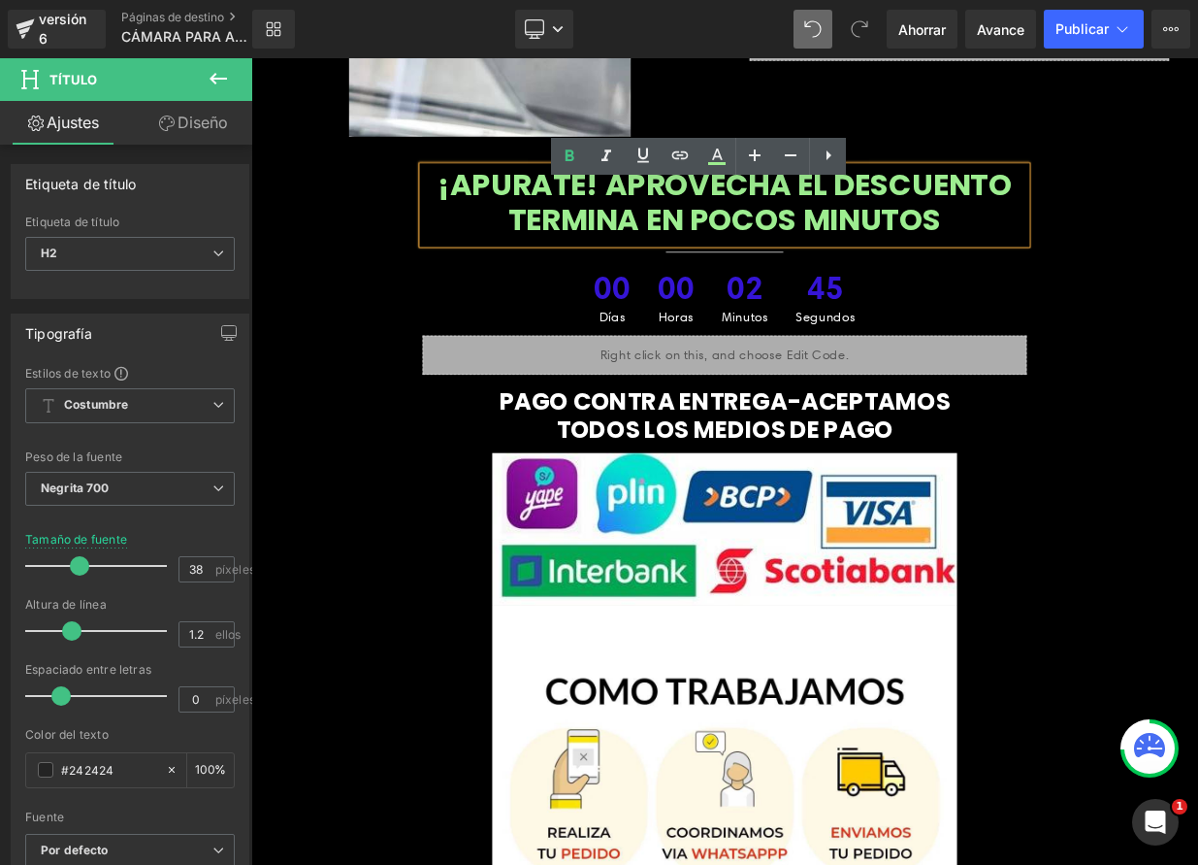
click at [1198, 321] on div "¡APURATE! APROVECHA EL DESCUENTO TERMINA EN POCOS MINUTOS Título Separador 00 D…" at bounding box center [838, 321] width 1165 height 258
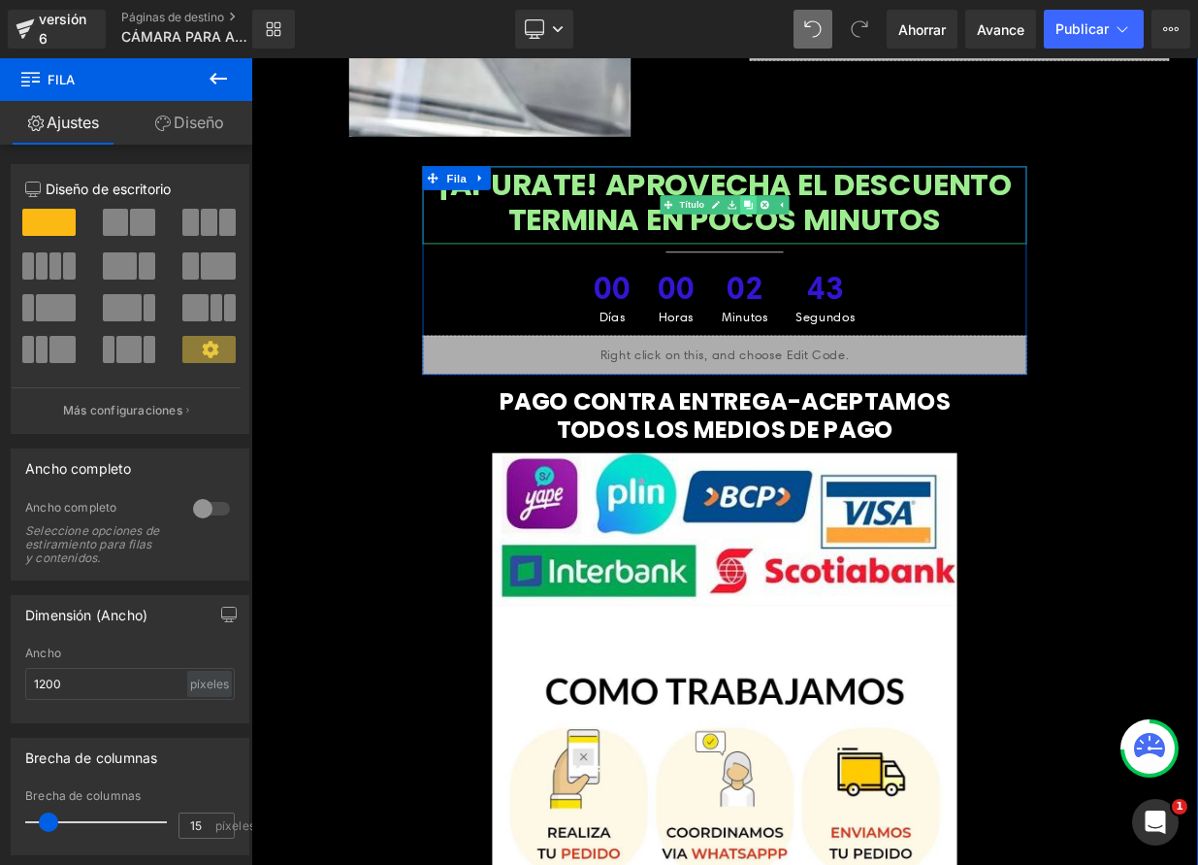
click at [863, 246] on icon at bounding box center [868, 240] width 11 height 12
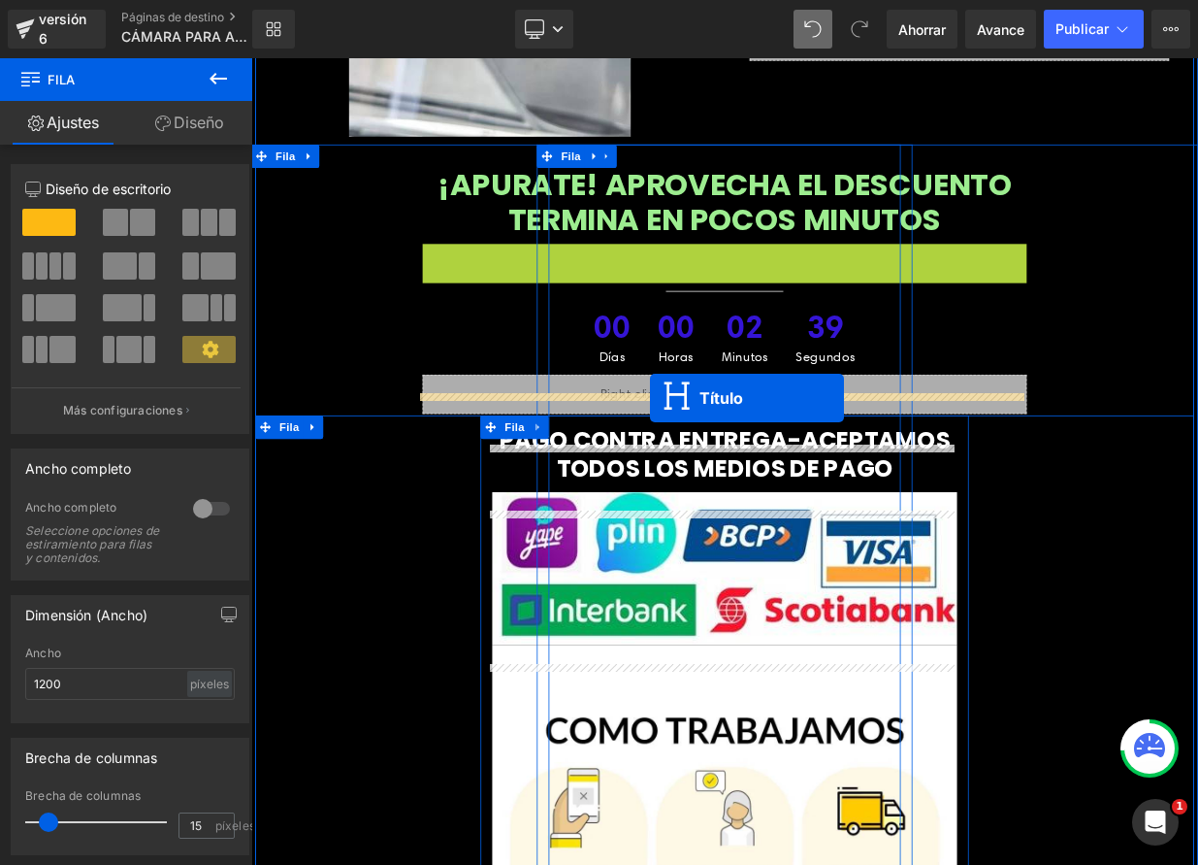
drag, startPoint x: 787, startPoint y: 391, endPoint x: 745, endPoint y: 478, distance: 96.8
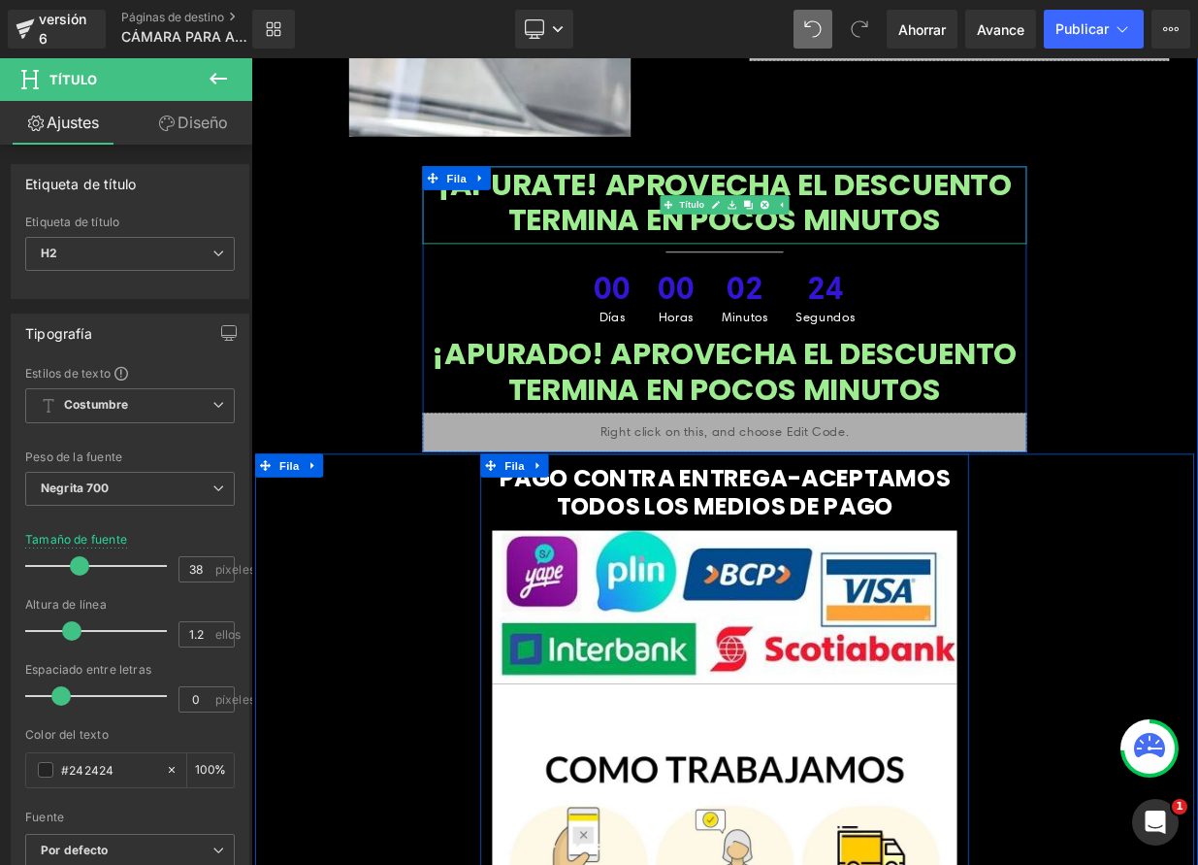
click at [1195, 241] on font "¡APURATE! APROVECHA EL DESCUENTO TERMINA EN POCOS MINUTOS" at bounding box center [838, 236] width 712 height 96
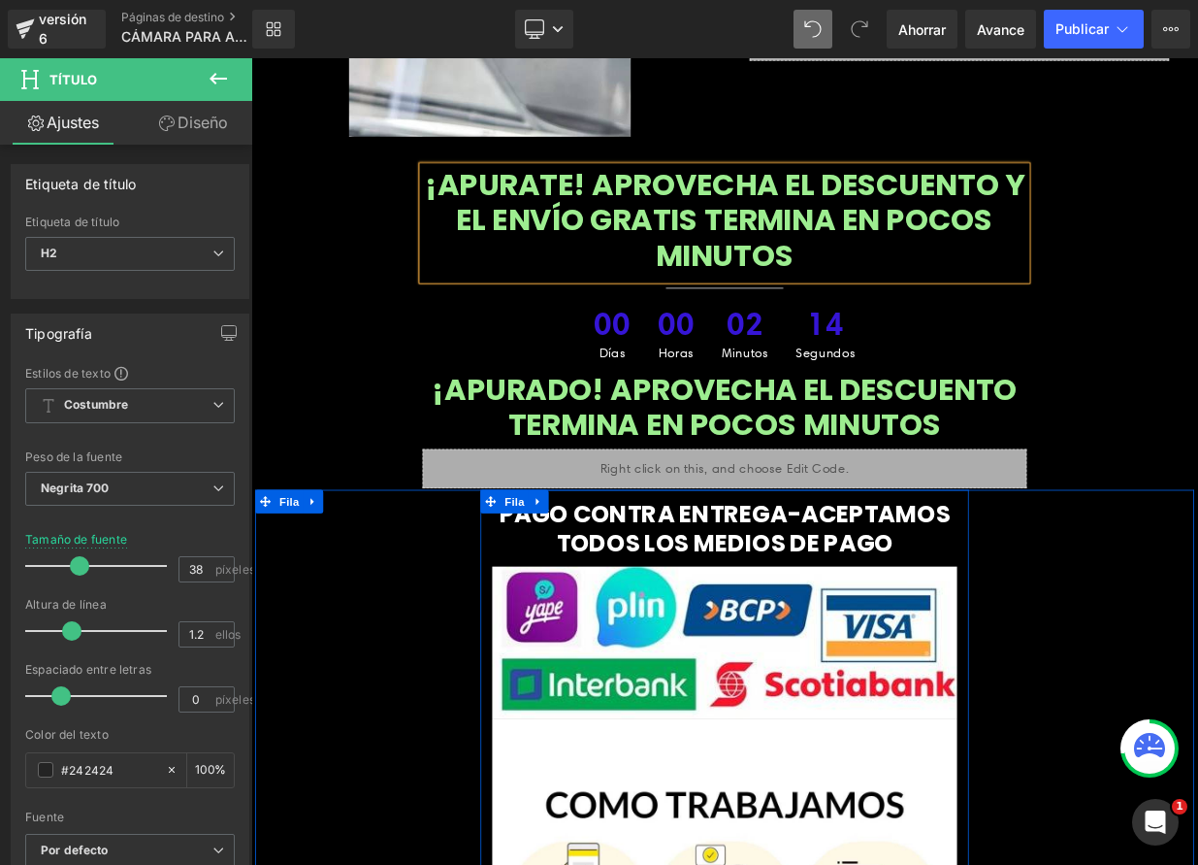
click at [1029, 279] on font "¡APURATE! APROVECHA EL DESCUENTO Y EL ENVÍO GRATIS TERMINA EN POCOS MINUTOS" at bounding box center [839, 258] width 744 height 140
click at [782, 152] on icon at bounding box center [790, 155] width 23 height 23
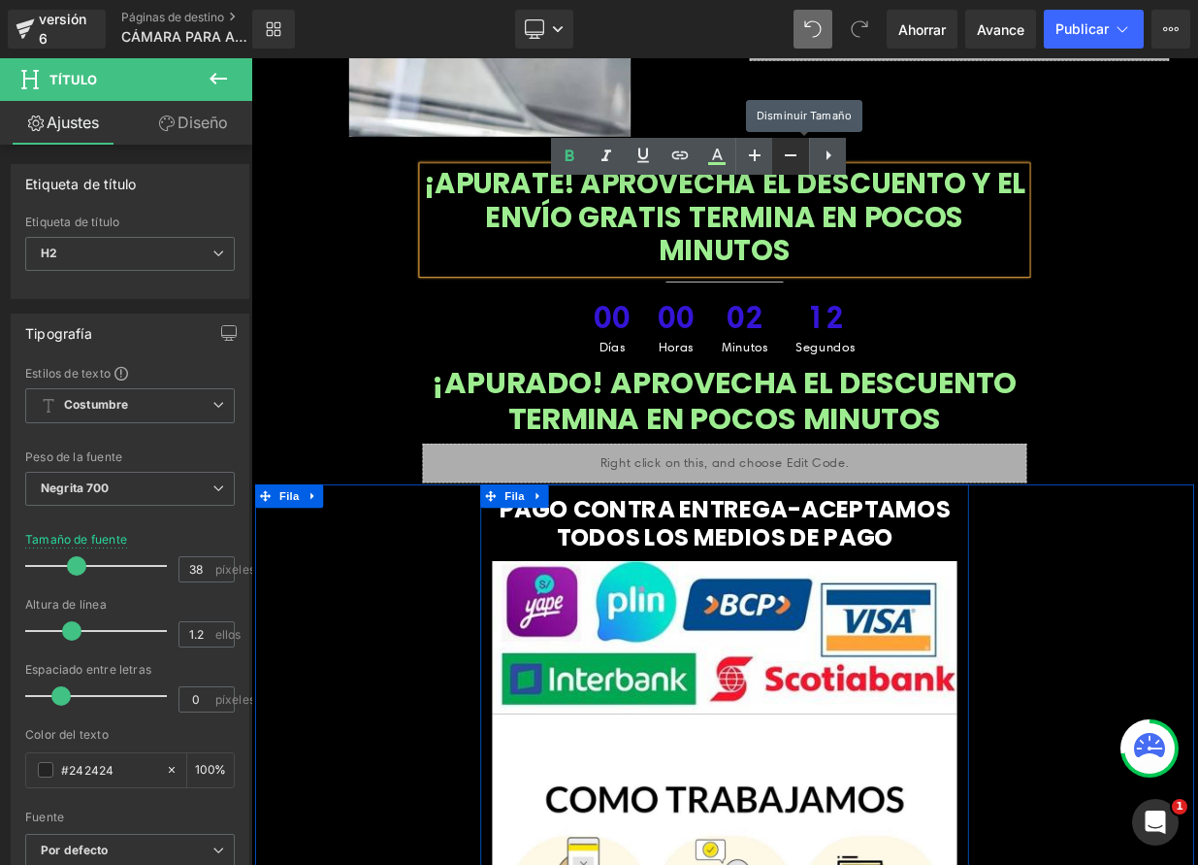
click at [782, 151] on icon at bounding box center [790, 155] width 23 height 23
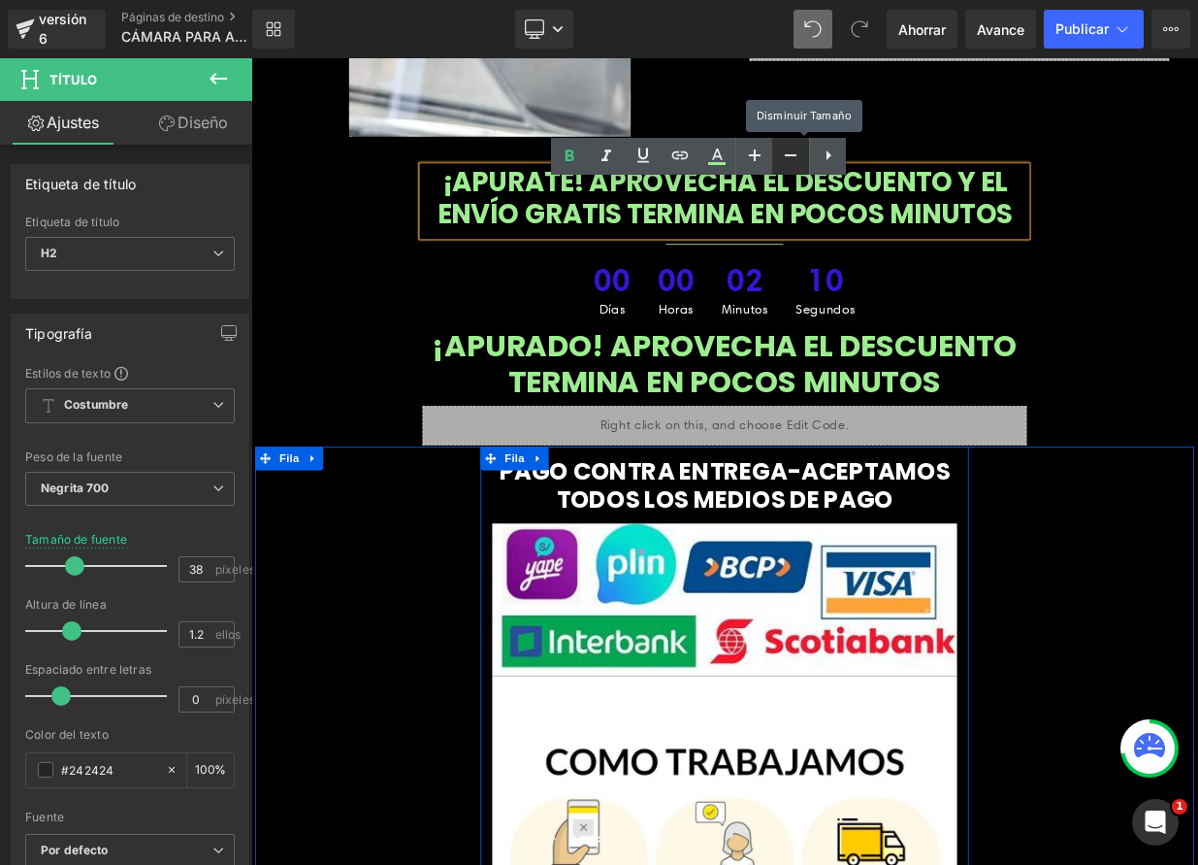
click at [782, 151] on icon at bounding box center [790, 155] width 23 height 23
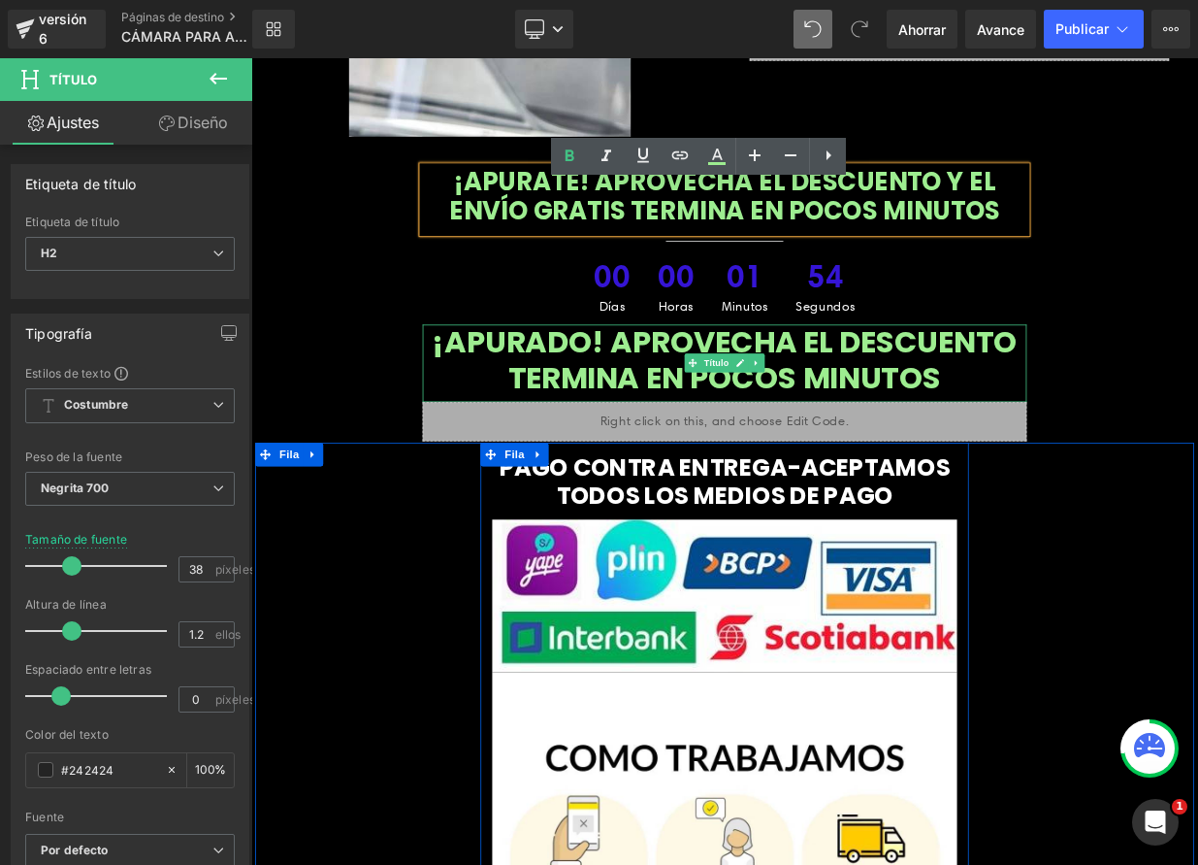
drag, startPoint x: 845, startPoint y: 481, endPoint x: 827, endPoint y: 476, distance: 19.1
click at [852, 442] on icon at bounding box center [857, 436] width 11 height 12
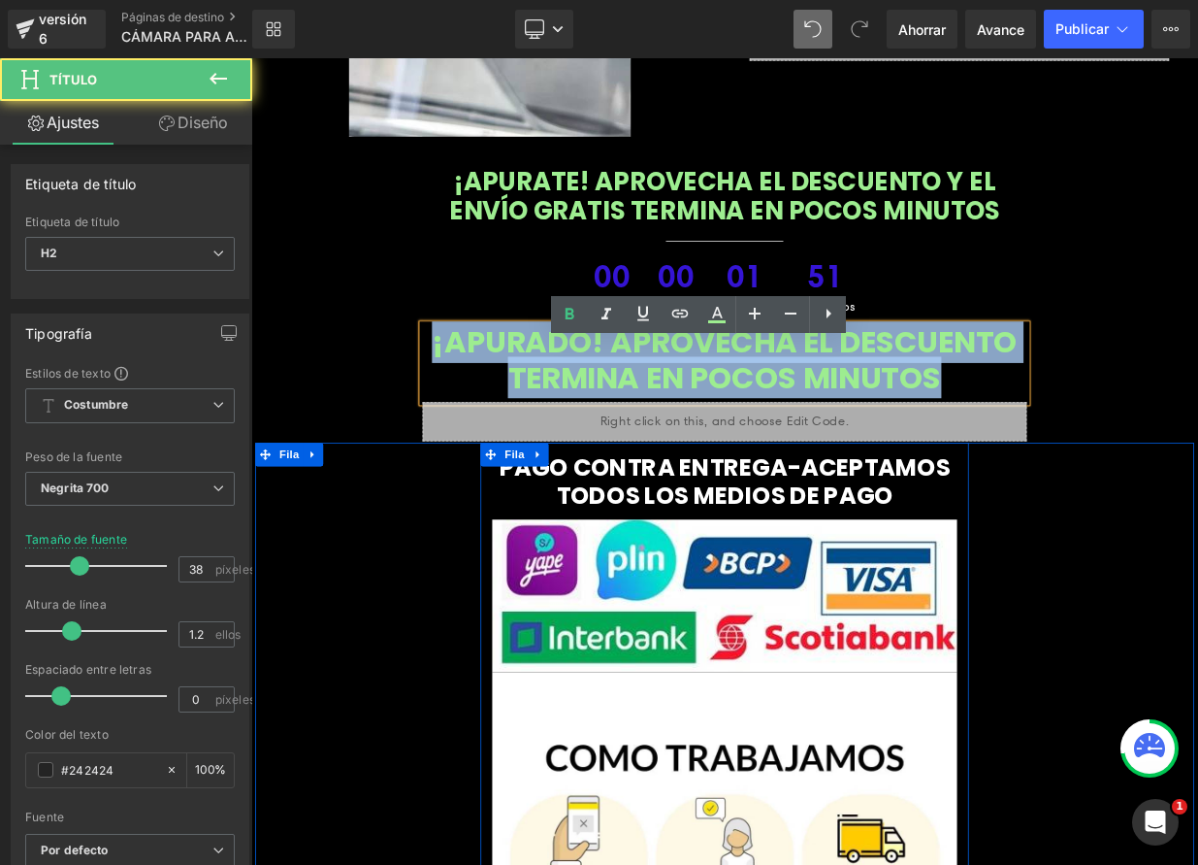
drag, startPoint x: 585, startPoint y: 437, endPoint x: 926, endPoint y: 518, distance: 350.2
click at [926, 476] on h2 "¡APURADO! APROVECHA EL DESCUENTO TERMINA EN POCOS MINUTOS" at bounding box center [838, 432] width 749 height 88
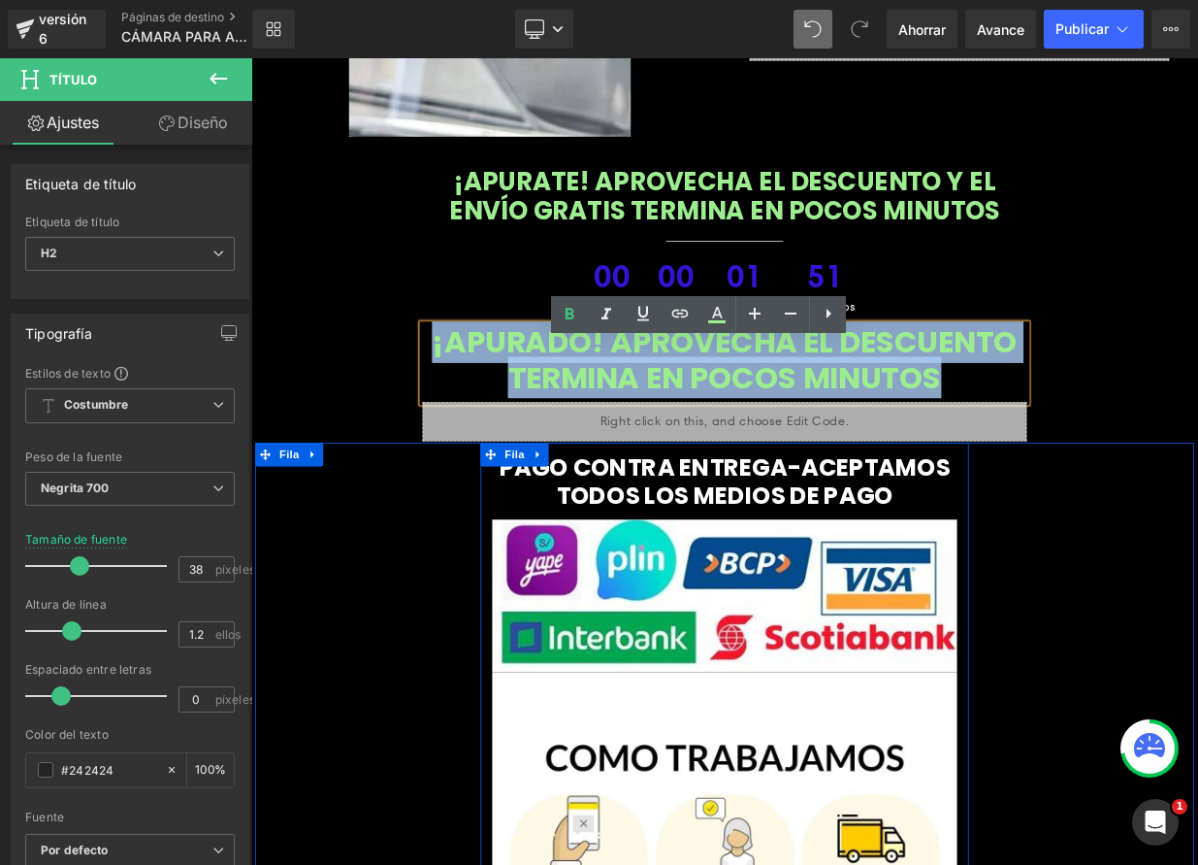
paste div
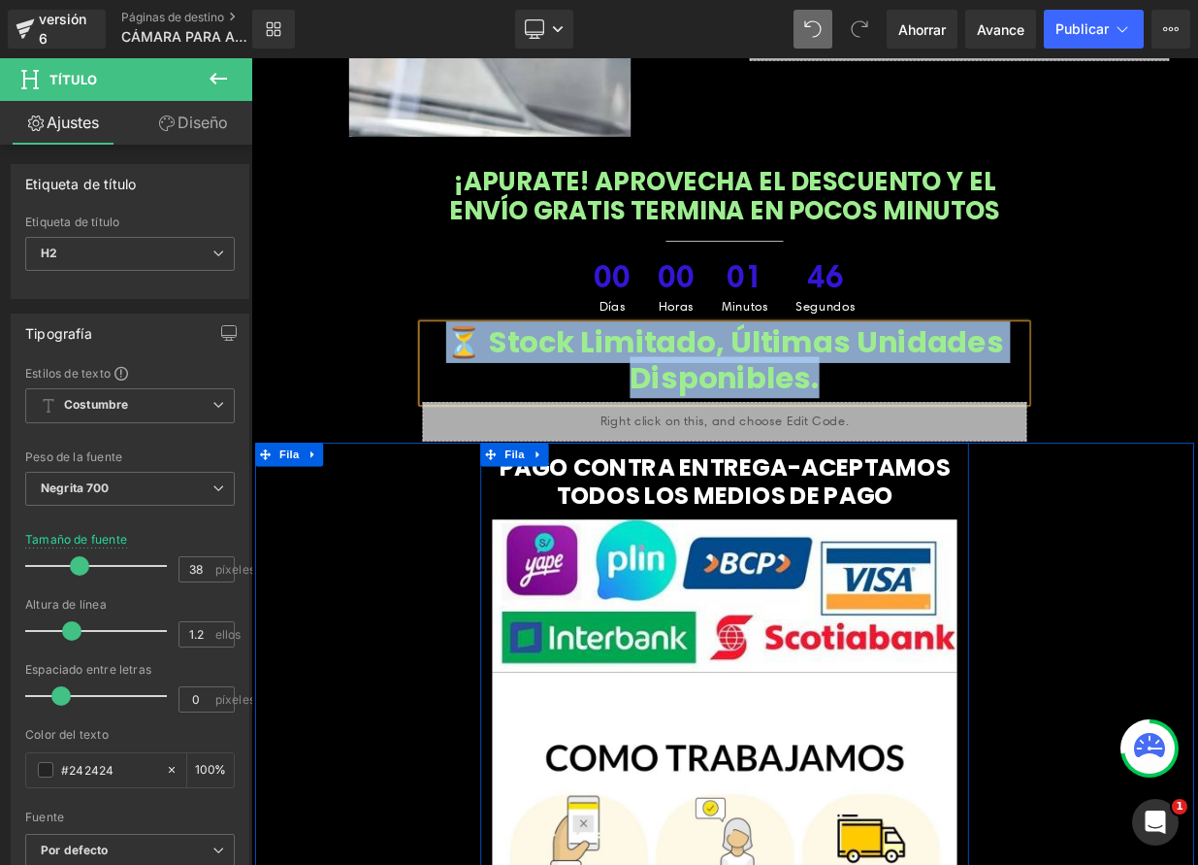
drag, startPoint x: 957, startPoint y: 484, endPoint x: 520, endPoint y: 434, distance: 439.6
click at [520, 434] on h2 "⏳ Stock limitado, últimas unidades disponibles." at bounding box center [838, 432] width 749 height 88
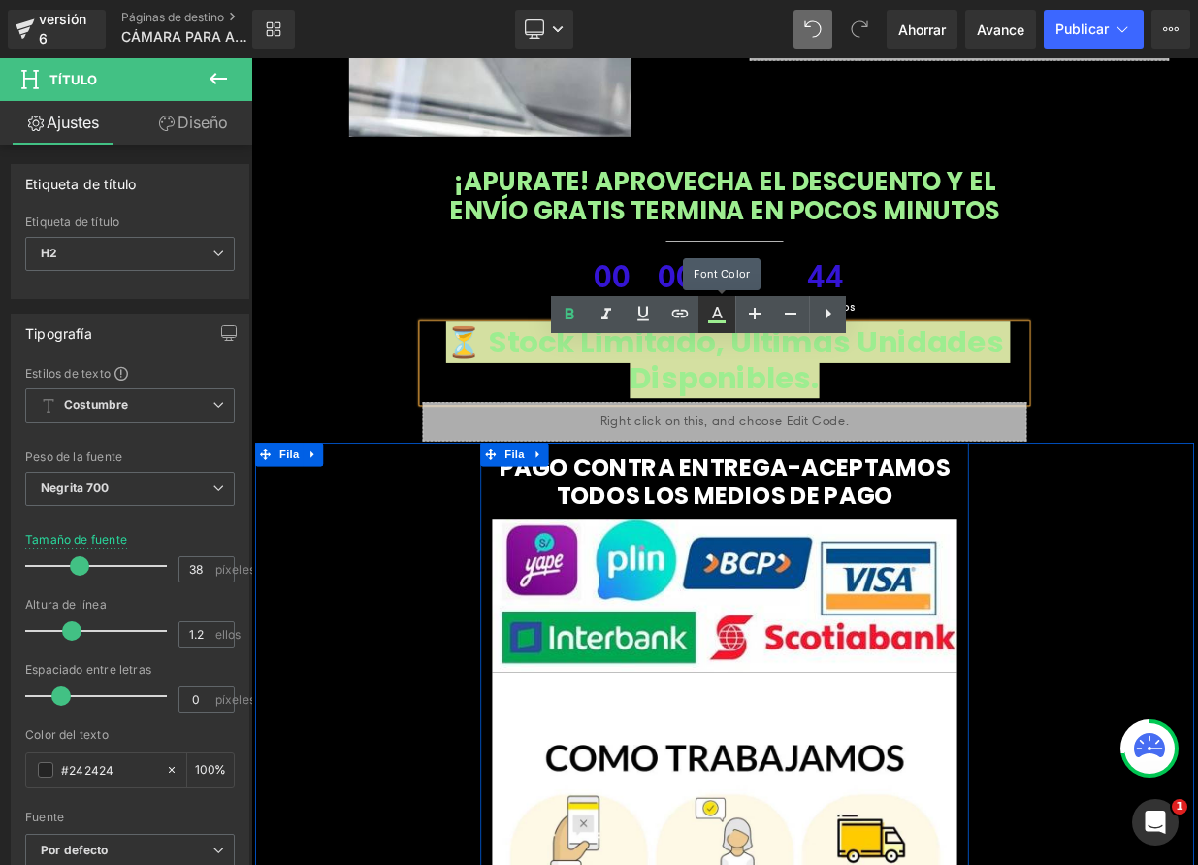
click at [709, 319] on icon at bounding box center [716, 314] width 23 height 23
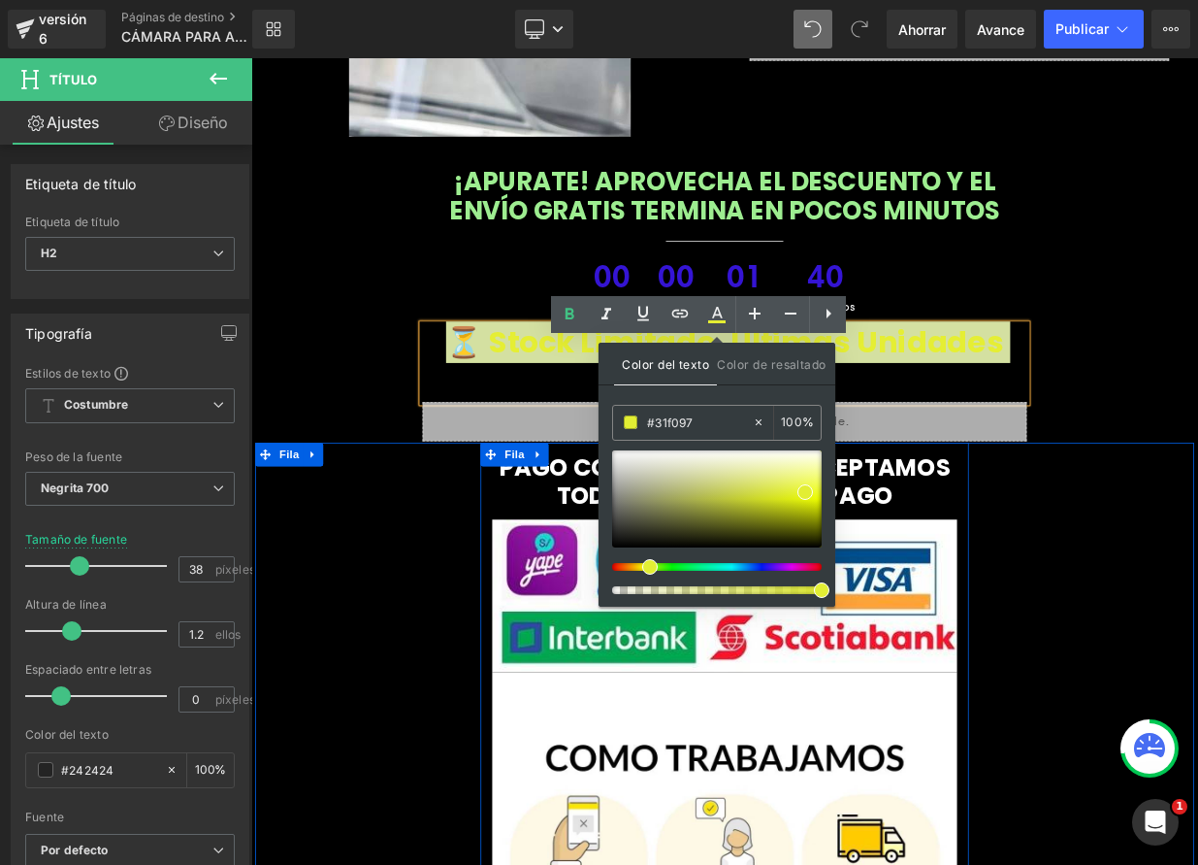
drag, startPoint x: 694, startPoint y: 566, endPoint x: 637, endPoint y: 569, distance: 57.3
click at [637, 569] on div at bounding box center [710, 567] width 210 height 8
click at [809, 485] on span at bounding box center [807, 487] width 16 height 16
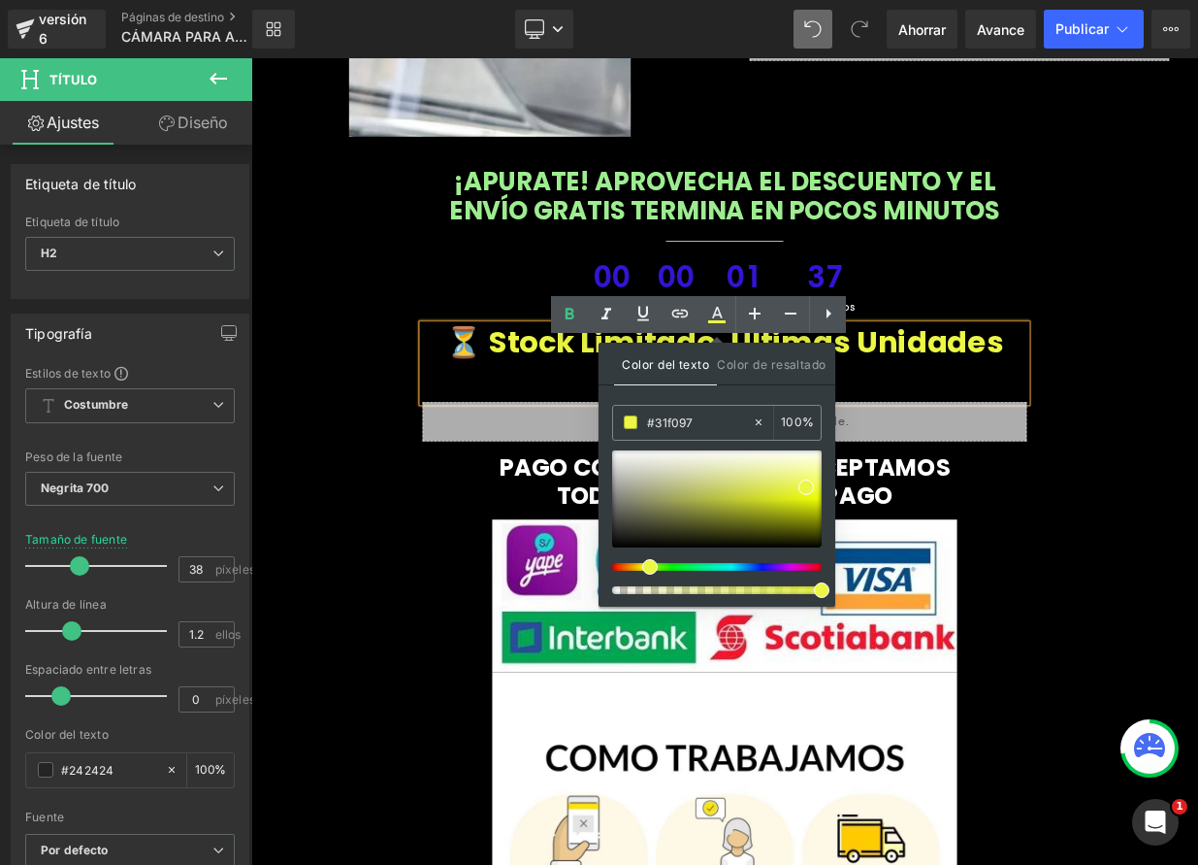
click at [1198, 342] on div "¡APURATE! APROVECHA EL DESCUENTO Y EL ENVÍO GRATIS TERMINA EN POCOS MINUTOS Tít…" at bounding box center [838, 362] width 1165 height 341
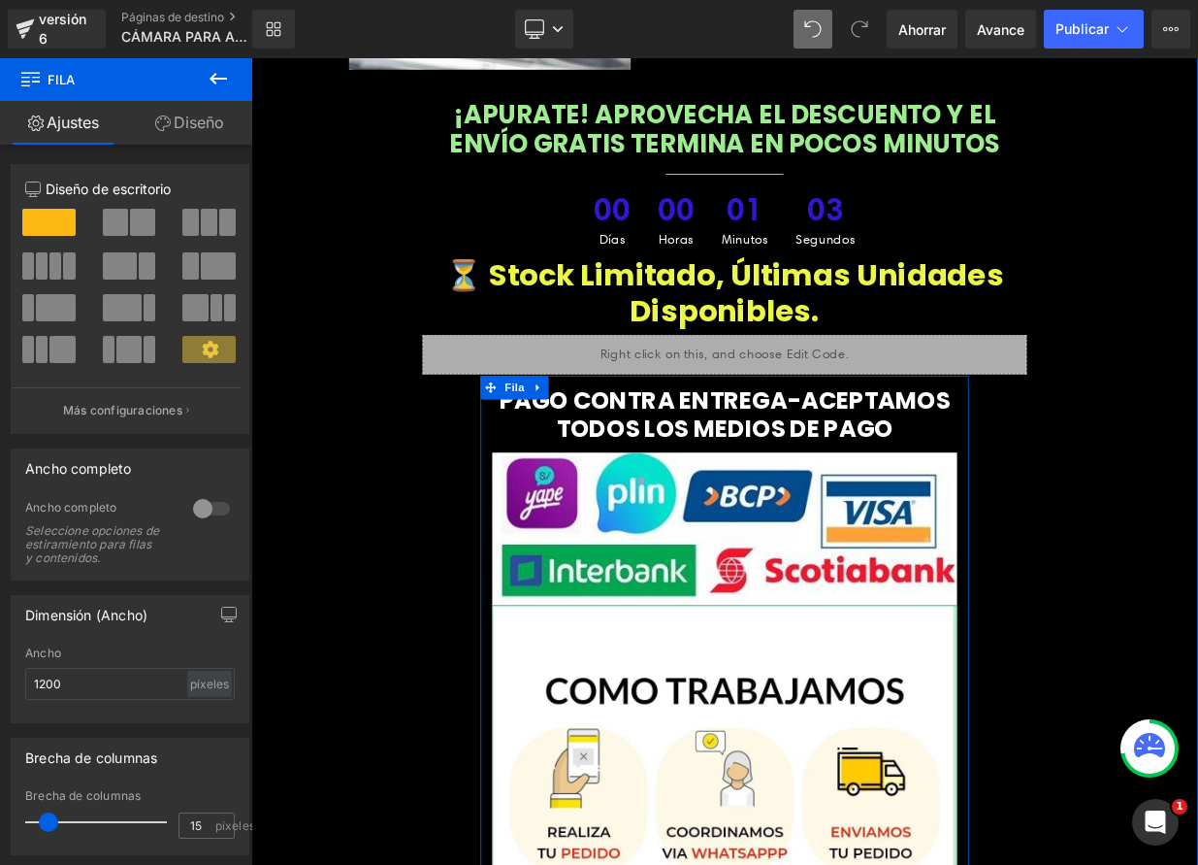
scroll to position [9026, 0]
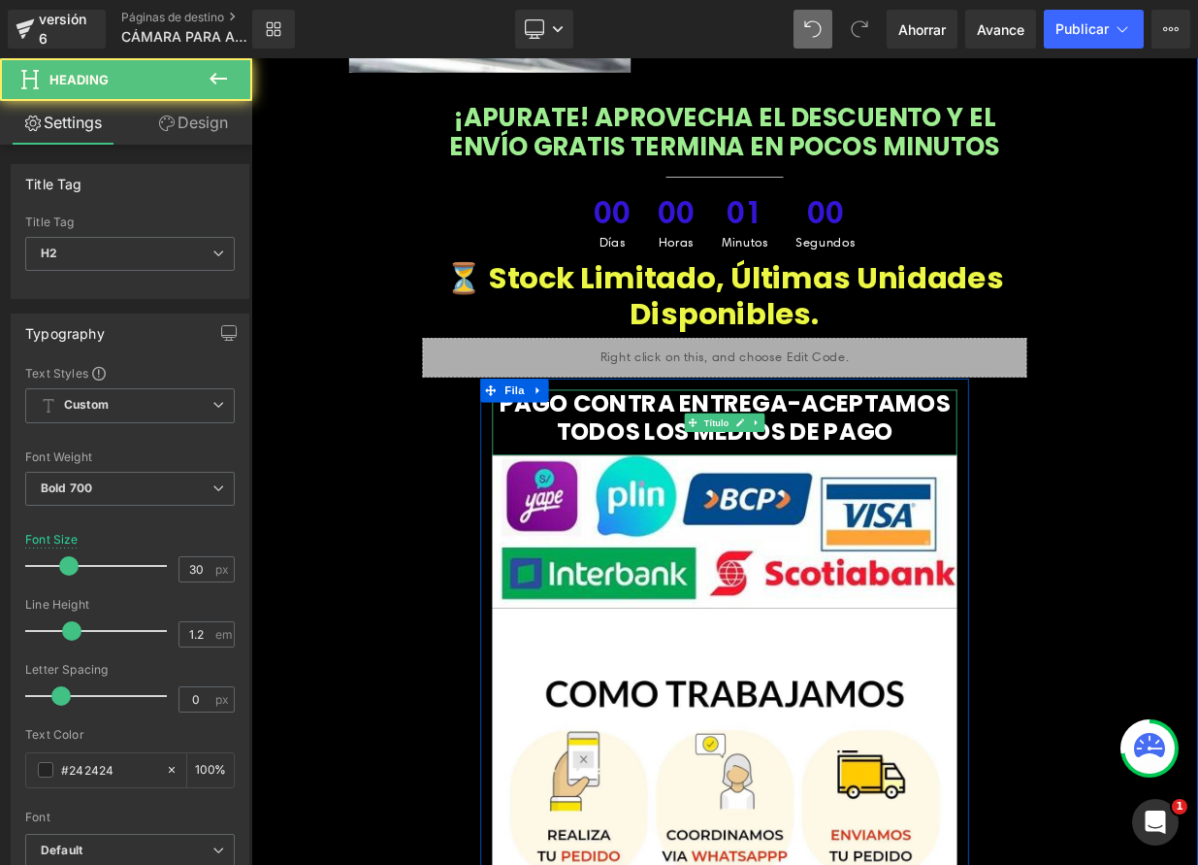
click at [681, 516] on font "PAGO CONTRA ENTREGA-ACEPTAMOS TODOS LOS MEDIOS DE PAGO" at bounding box center [838, 503] width 559 height 77
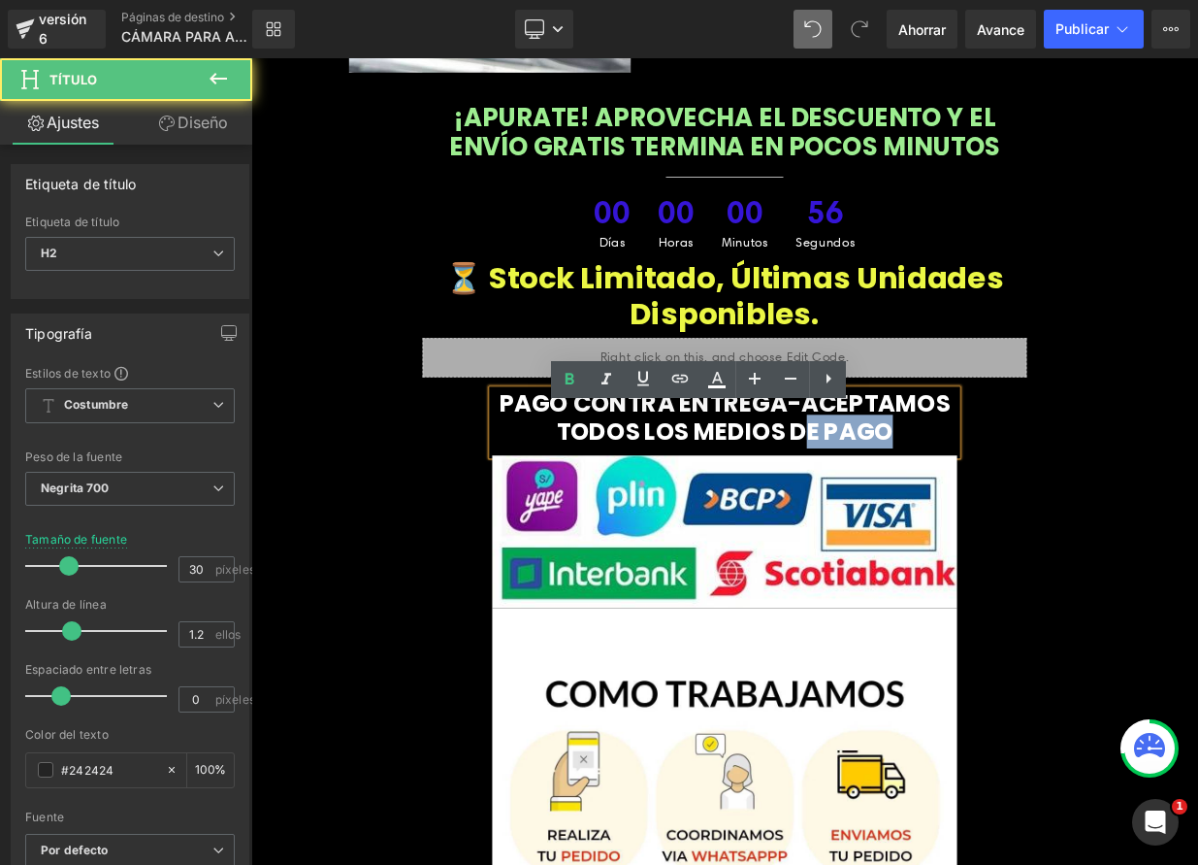
drag, startPoint x: 1064, startPoint y: 551, endPoint x: 931, endPoint y: 538, distance: 133.6
click at [930, 539] on h2 "PAGO CONTRA ENTREGA-ACEPTAMOS TODOS LOS MEDIOS DE PAGO" at bounding box center [838, 504] width 576 height 70
click at [932, 534] on font "PAGO CONTRA ENTREGA-ACEPTAMOS TODOS LOS MEDIOS DE PAGO" at bounding box center [838, 503] width 559 height 77
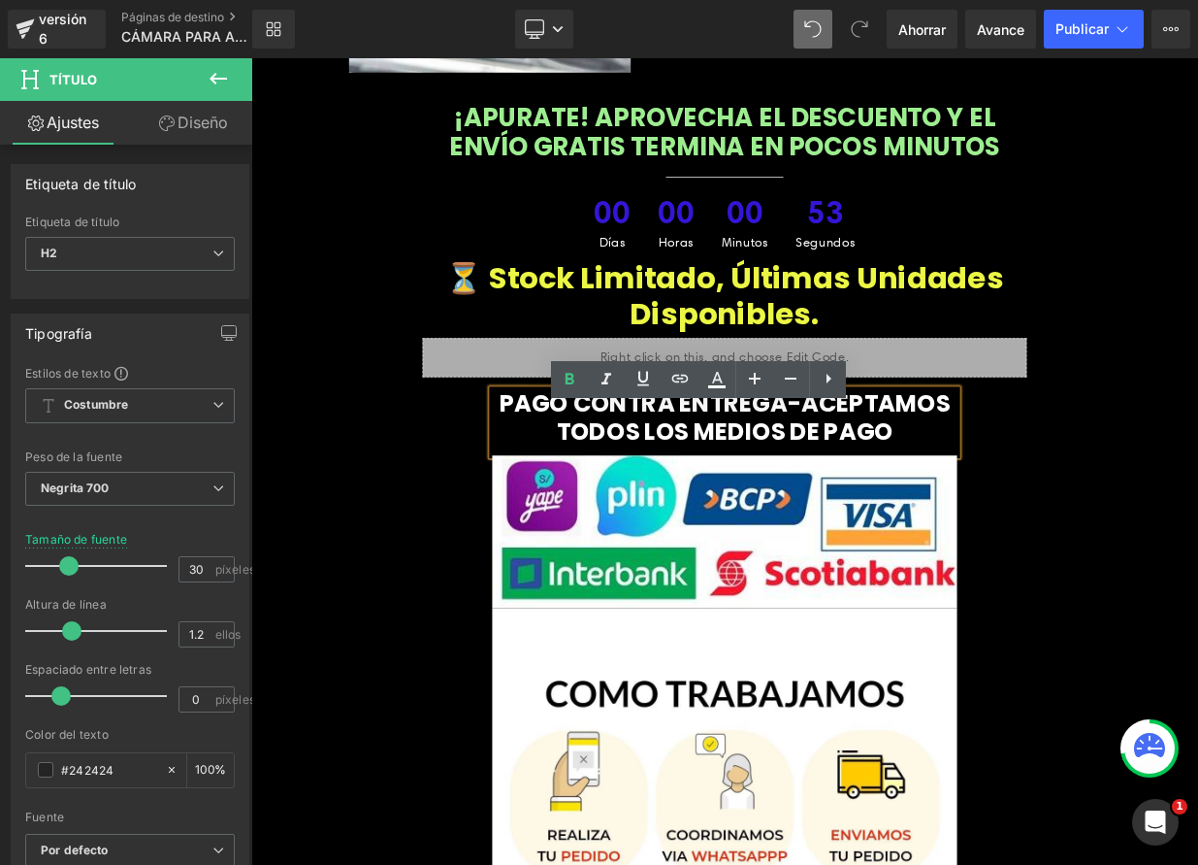
click at [909, 506] on font "PAGO CONTRA ENTREGA-ACEPTAMOS TODOS LOS MEDIOS DE PAGO" at bounding box center [838, 503] width 559 height 77
drag, startPoint x: 911, startPoint y: 508, endPoint x: 559, endPoint y: 482, distance: 353.2
paste div
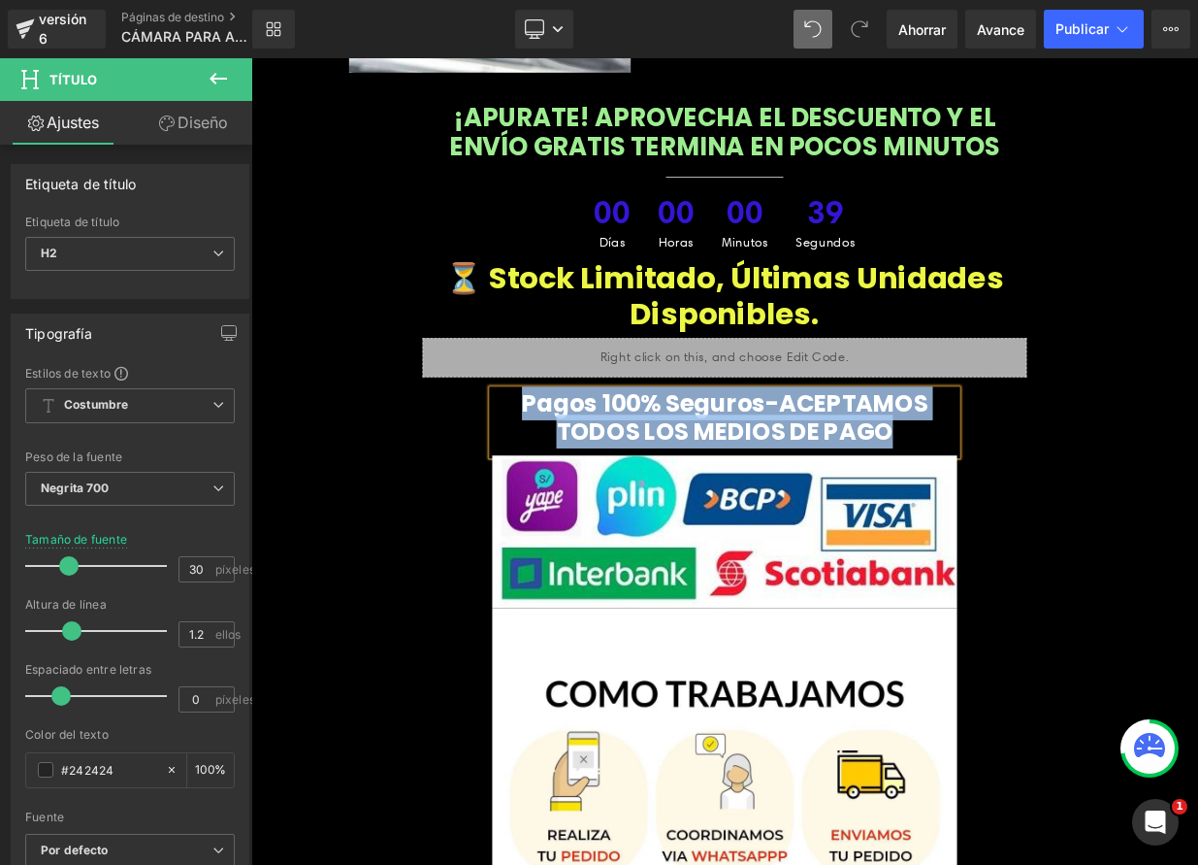
drag, startPoint x: 613, startPoint y: 510, endPoint x: 1051, endPoint y: 553, distance: 439.7
click at [1051, 539] on h2 "Pagos 100% seguros-ACEPTAMOS TODOS LOS MEDIOS DE PAGO" at bounding box center [838, 504] width 576 height 70
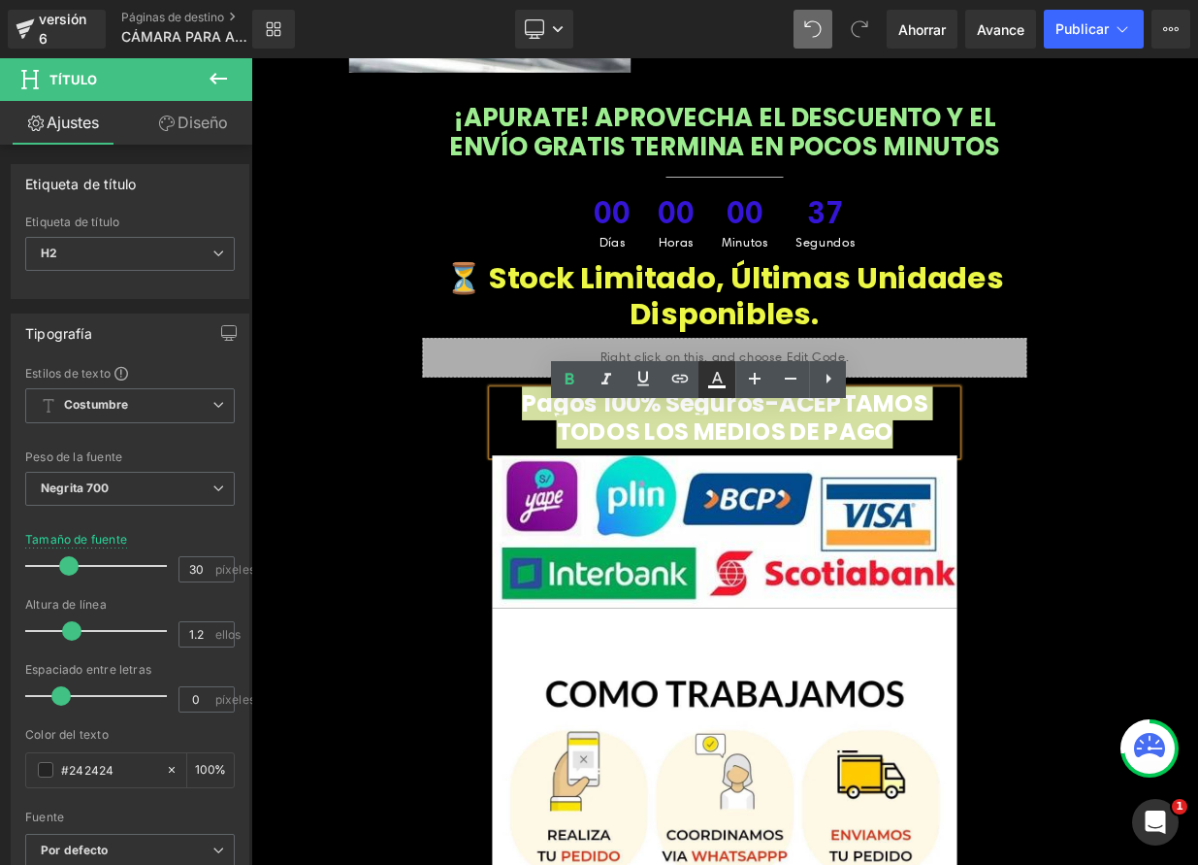
click at [723, 386] on icon at bounding box center [716, 386] width 17 height 3
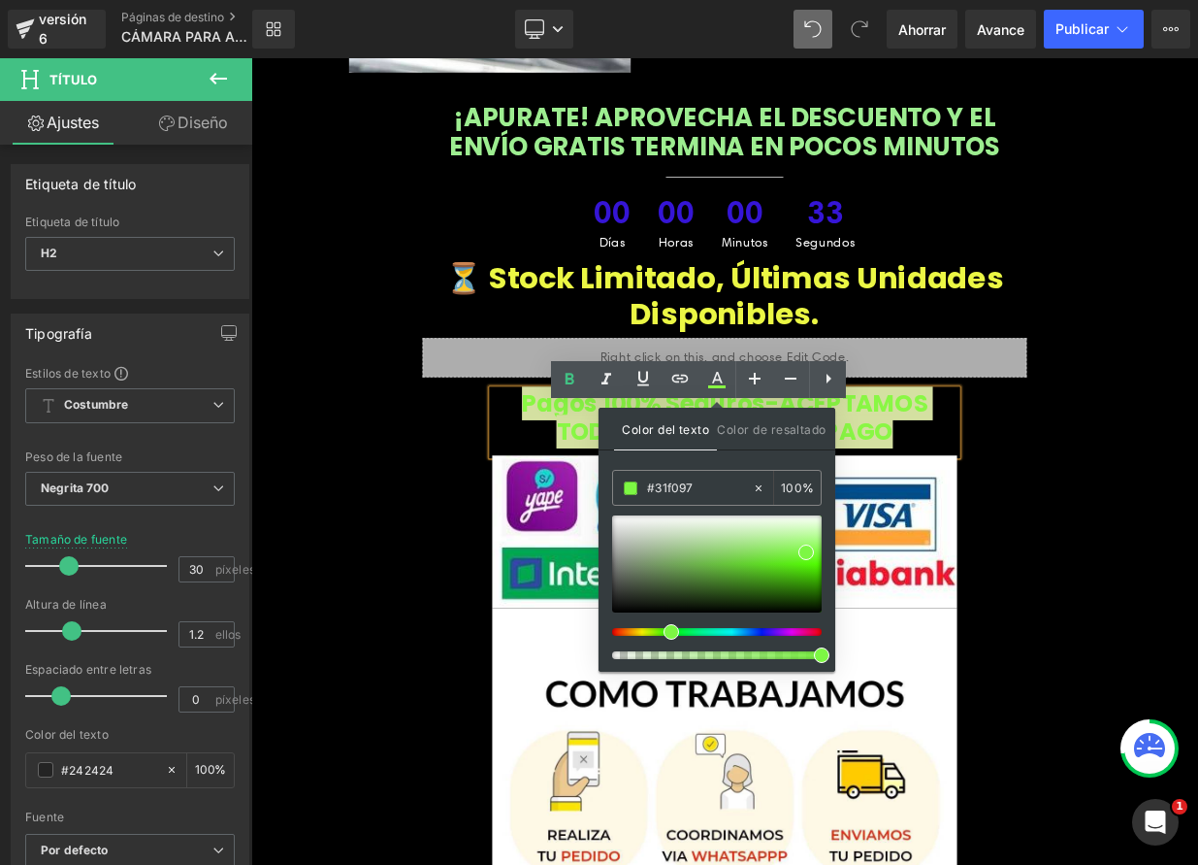
drag, startPoint x: 654, startPoint y: 634, endPoint x: 669, endPoint y: 636, distance: 14.7
click at [669, 636] on span at bounding box center [672, 632] width 16 height 16
drag, startPoint x: 804, startPoint y: 550, endPoint x: 604, endPoint y: 498, distance: 206.7
click at [803, 562] on span at bounding box center [807, 564] width 16 height 16
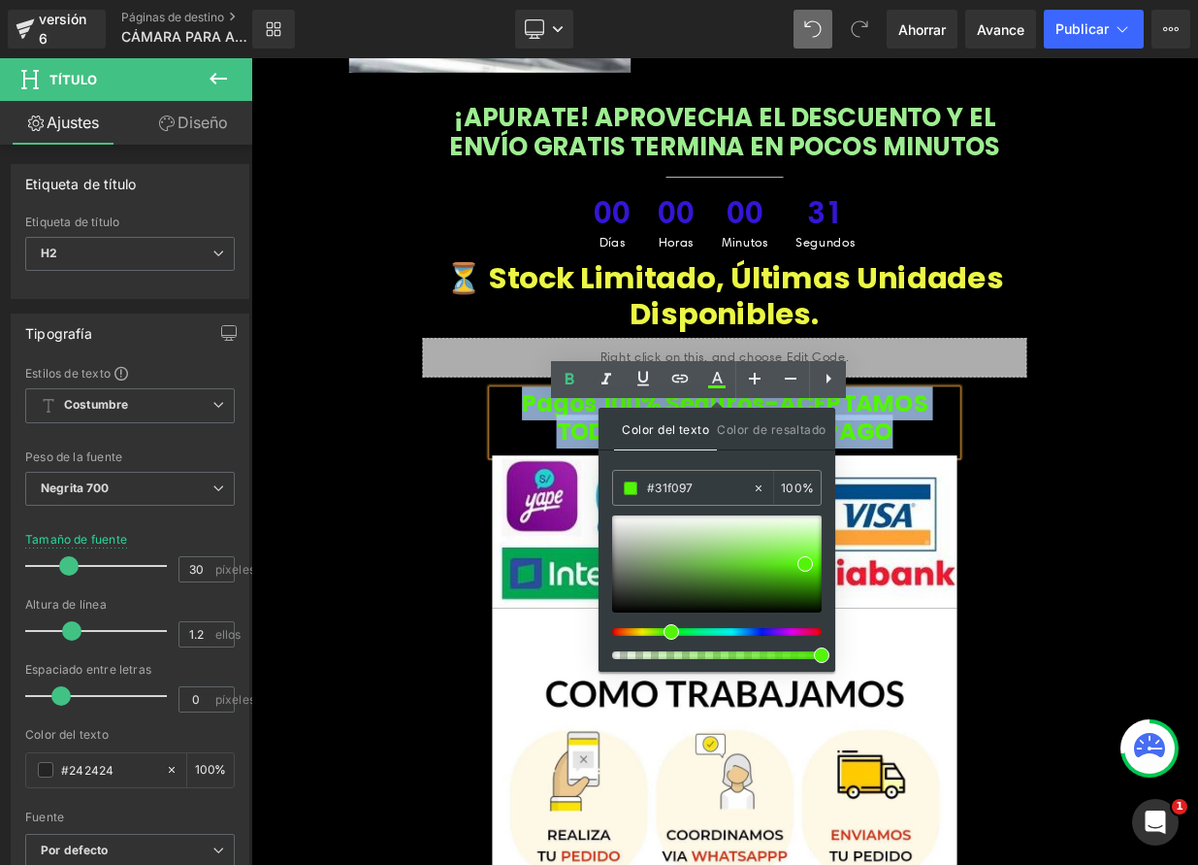
click at [440, 453] on div "¡APURATE! APROVECHA EL DESCUENTO Y EL ENVÍO GRATIS TERMINA EN POCOS MINUTOS Tít…" at bounding box center [838, 283] width 1165 height 341
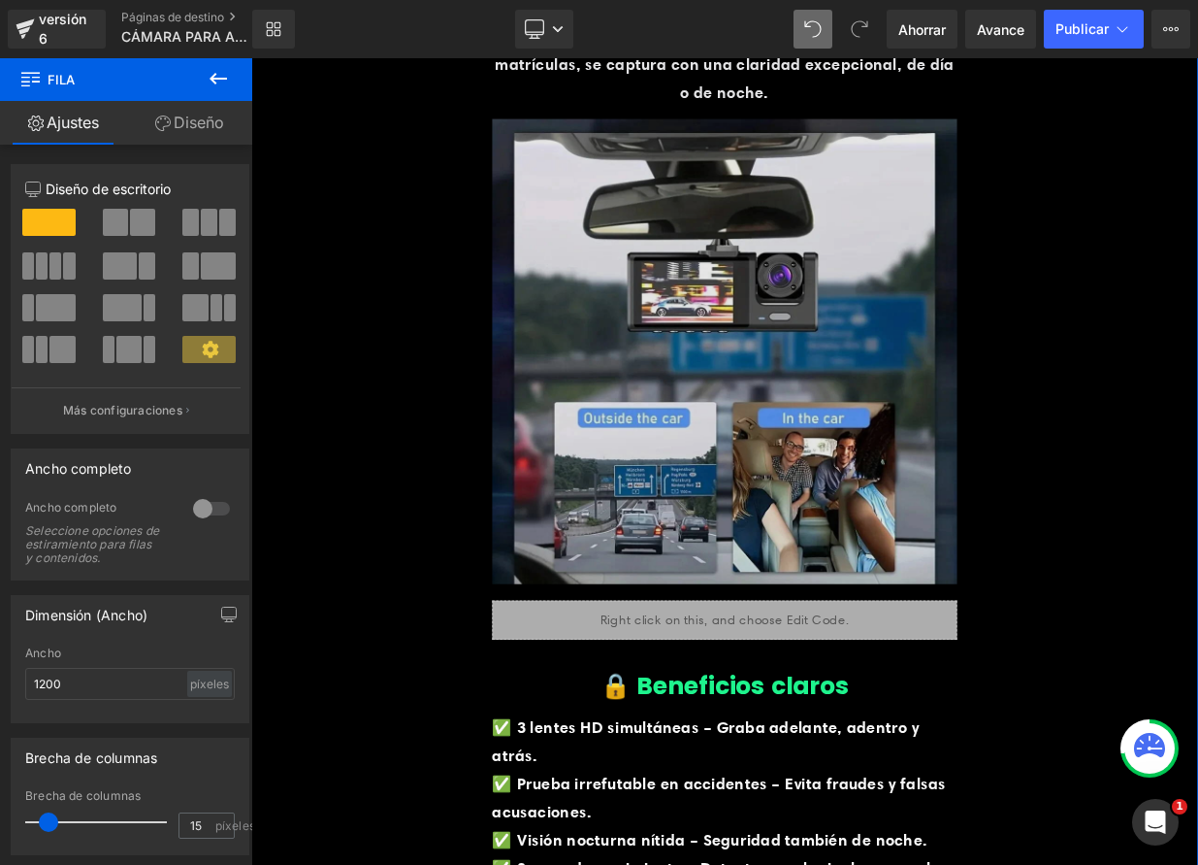
scroll to position [1827, 0]
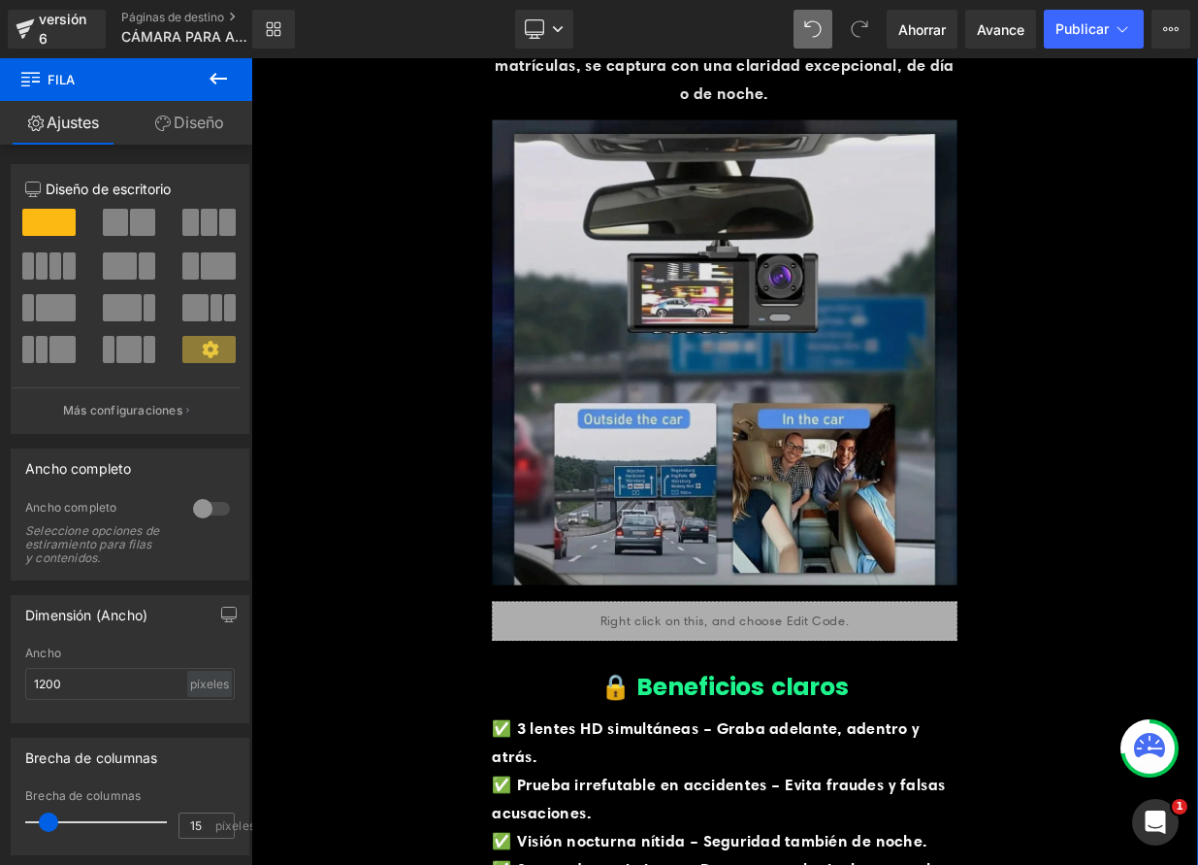
click at [752, 441] on img at bounding box center [838, 425] width 576 height 612
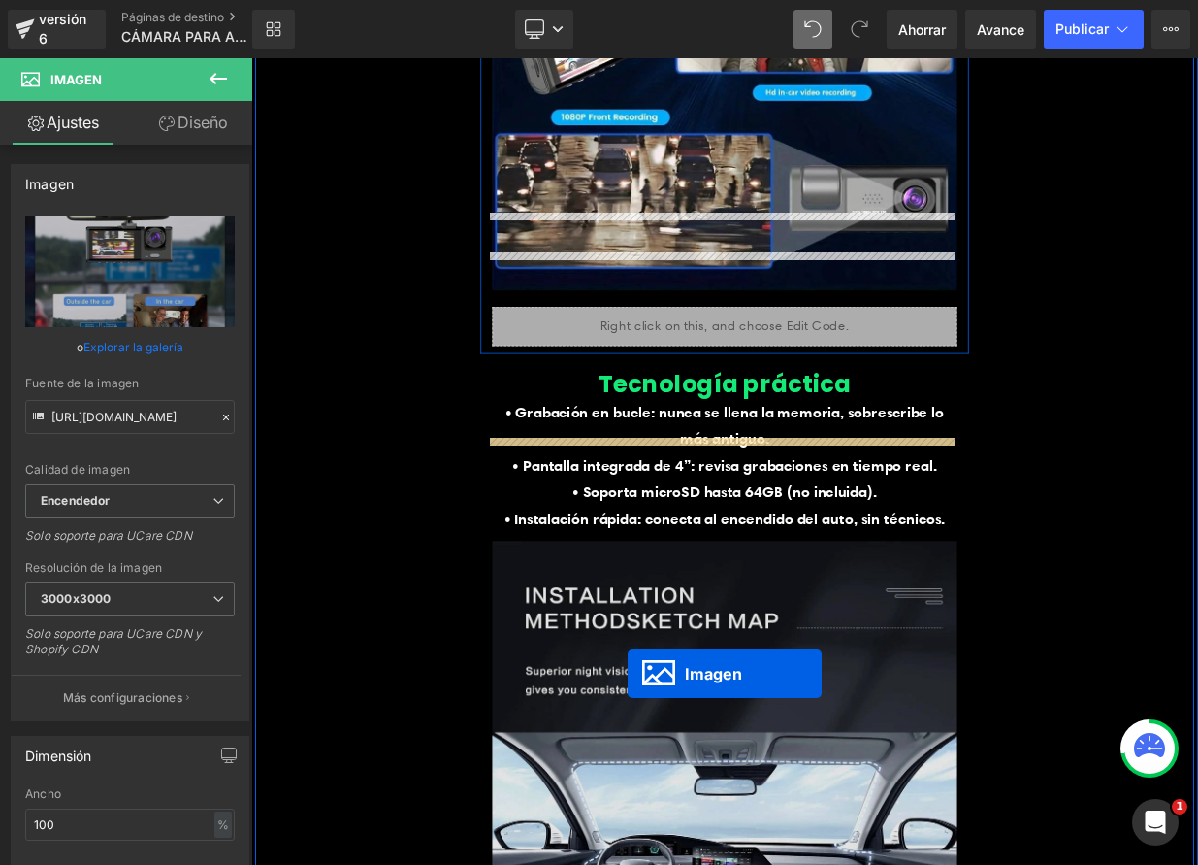
scroll to position [6593, 0]
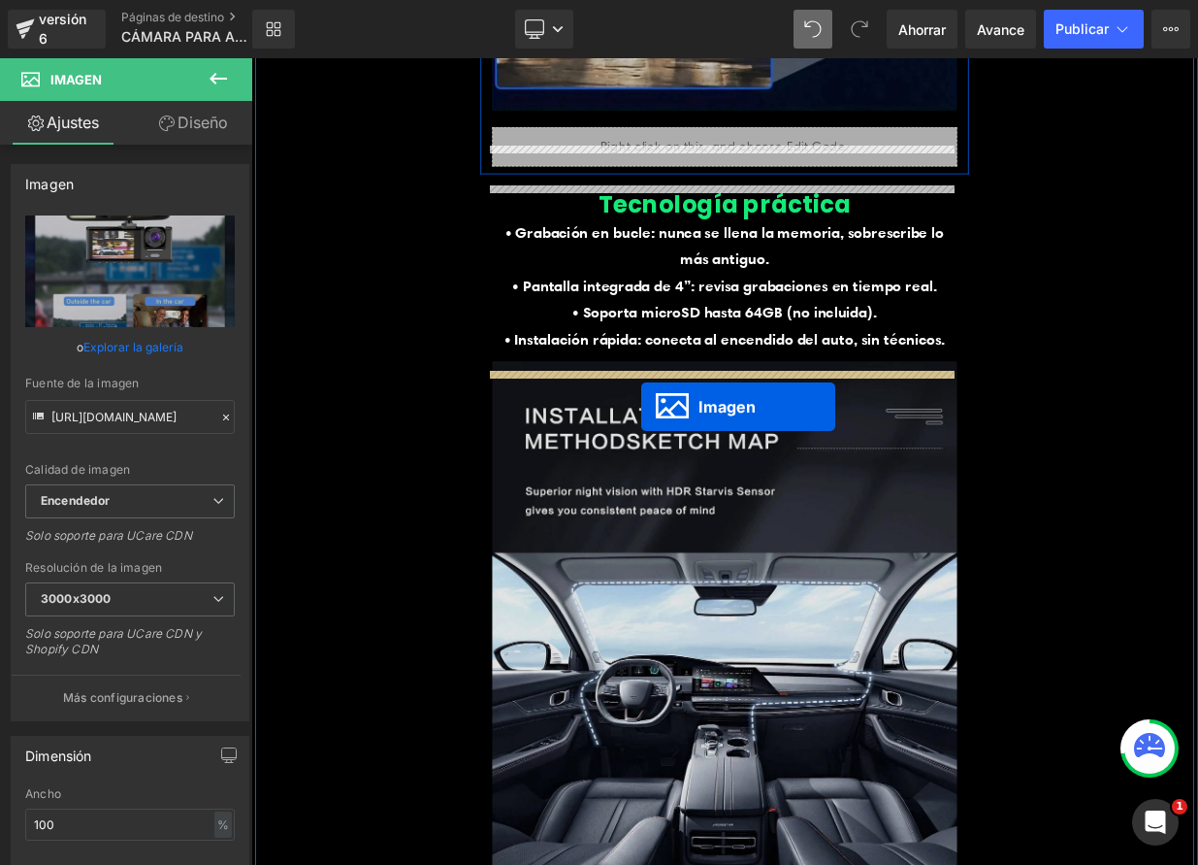
drag, startPoint x: 793, startPoint y: 421, endPoint x: 735, endPoint y: 490, distance: 90.2
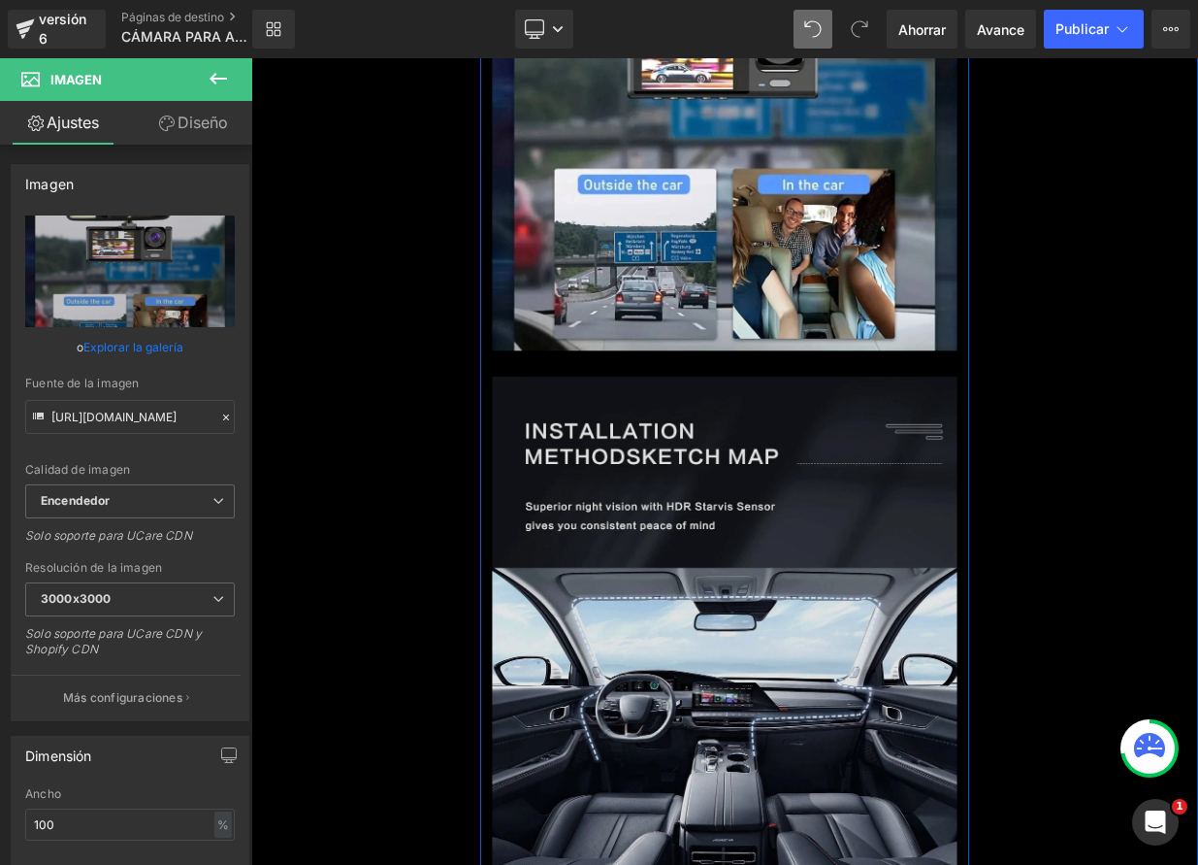
scroll to position [7154, 0]
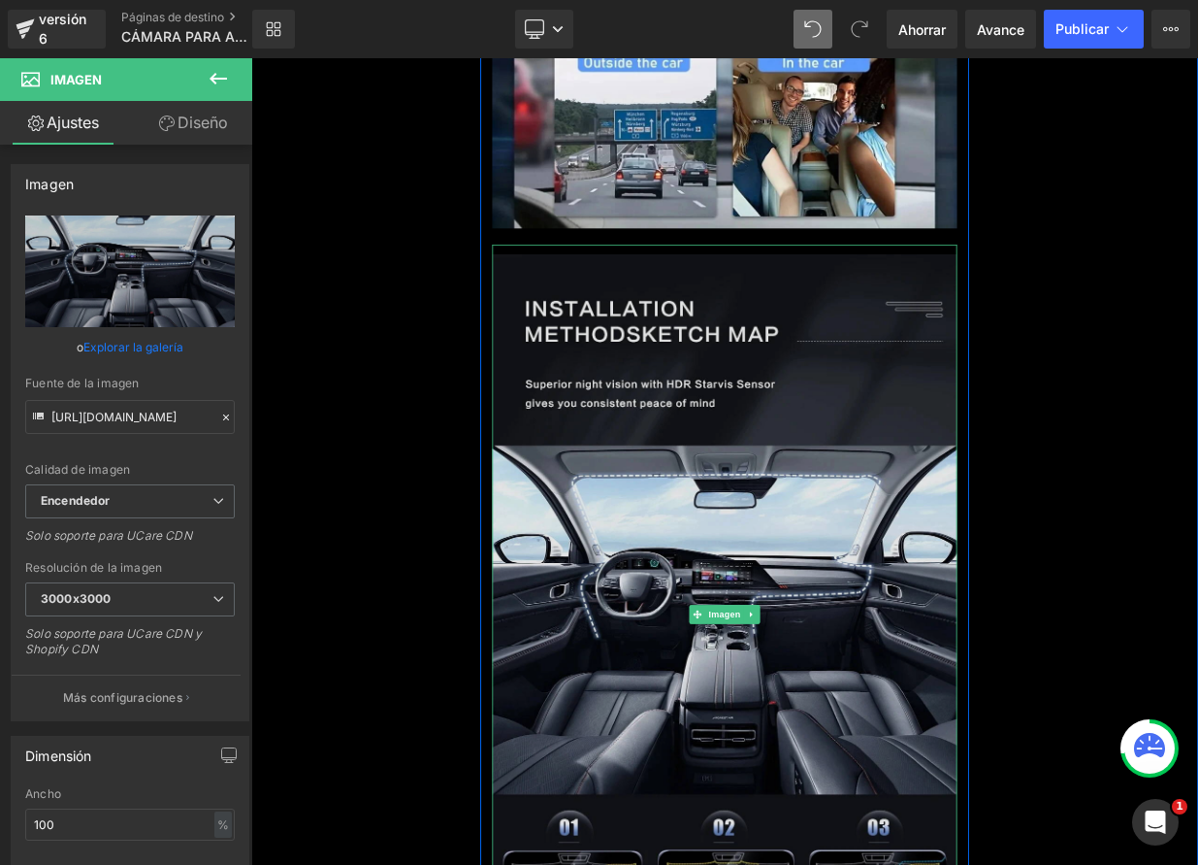
scroll to position [7321, 0]
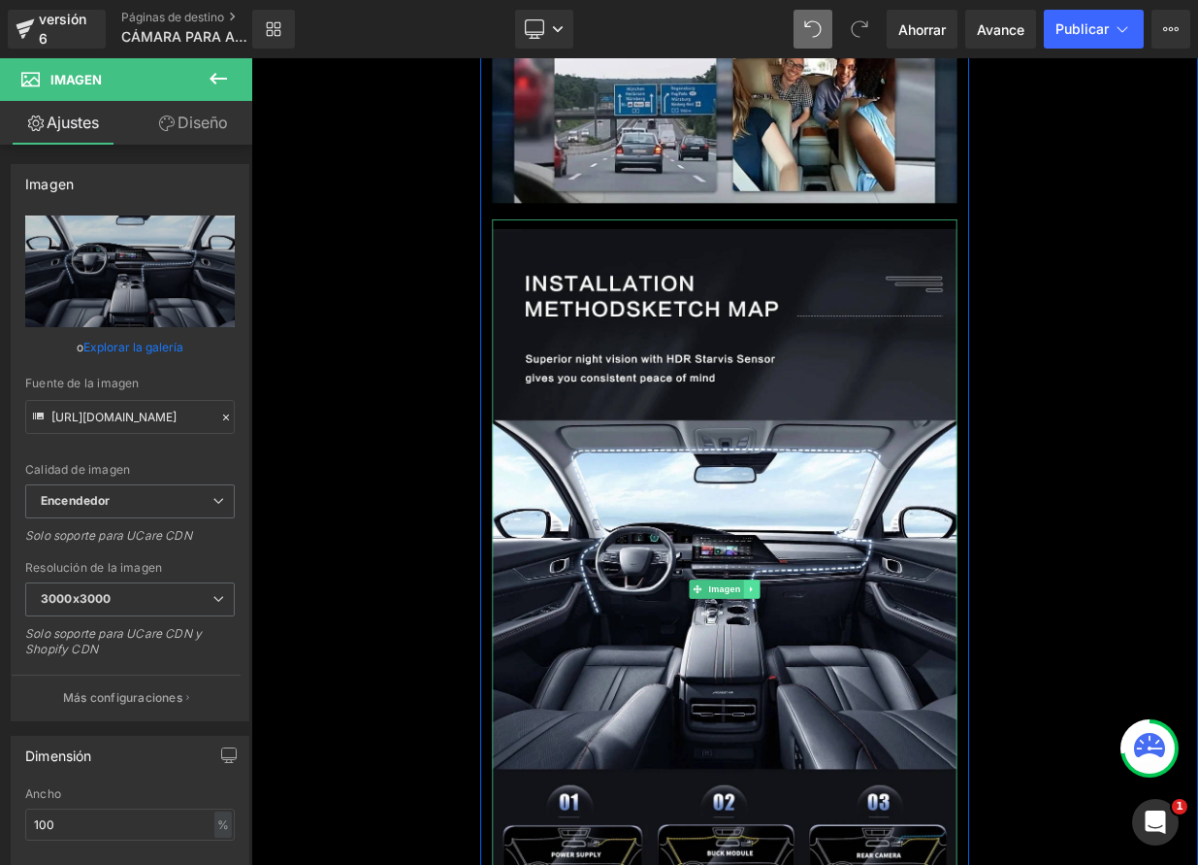
click at [870, 722] on icon at bounding box center [872, 716] width 11 height 12
click at [877, 722] on icon at bounding box center [882, 716] width 11 height 11
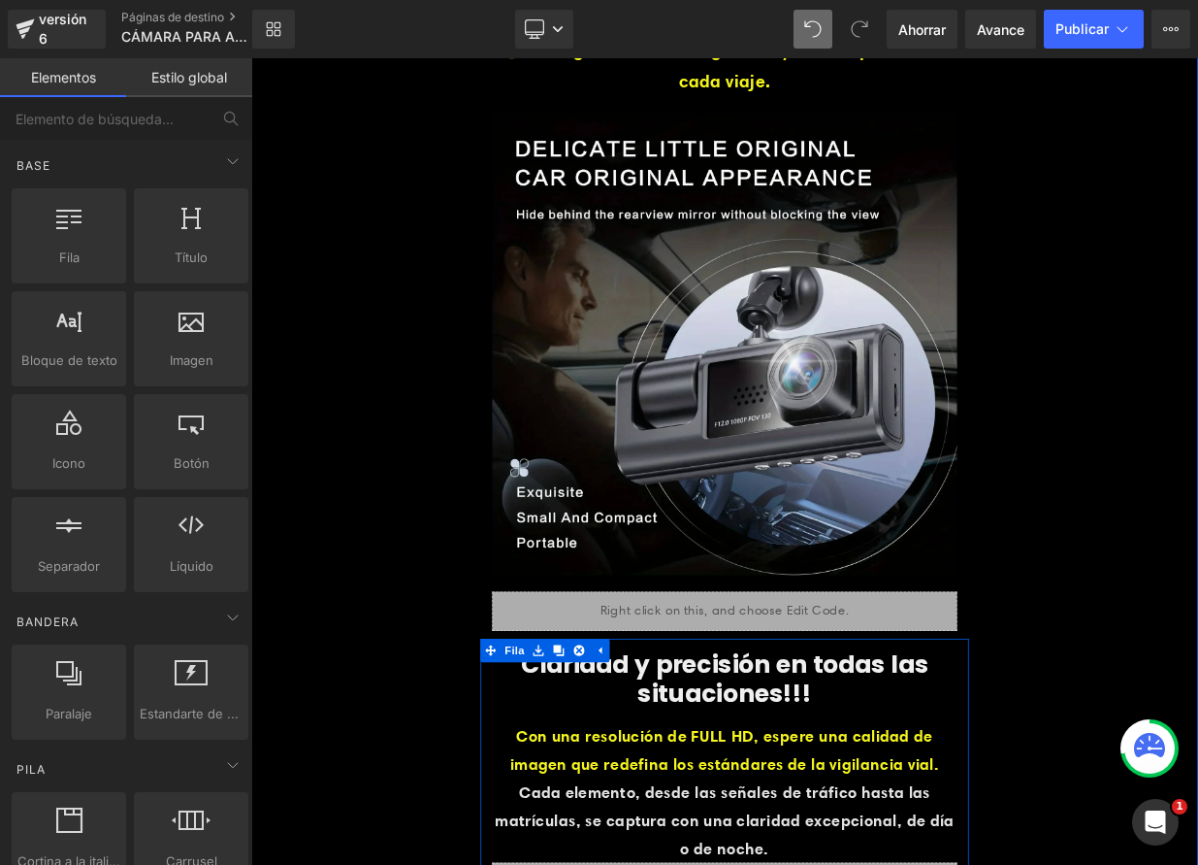
scroll to position [893, 0]
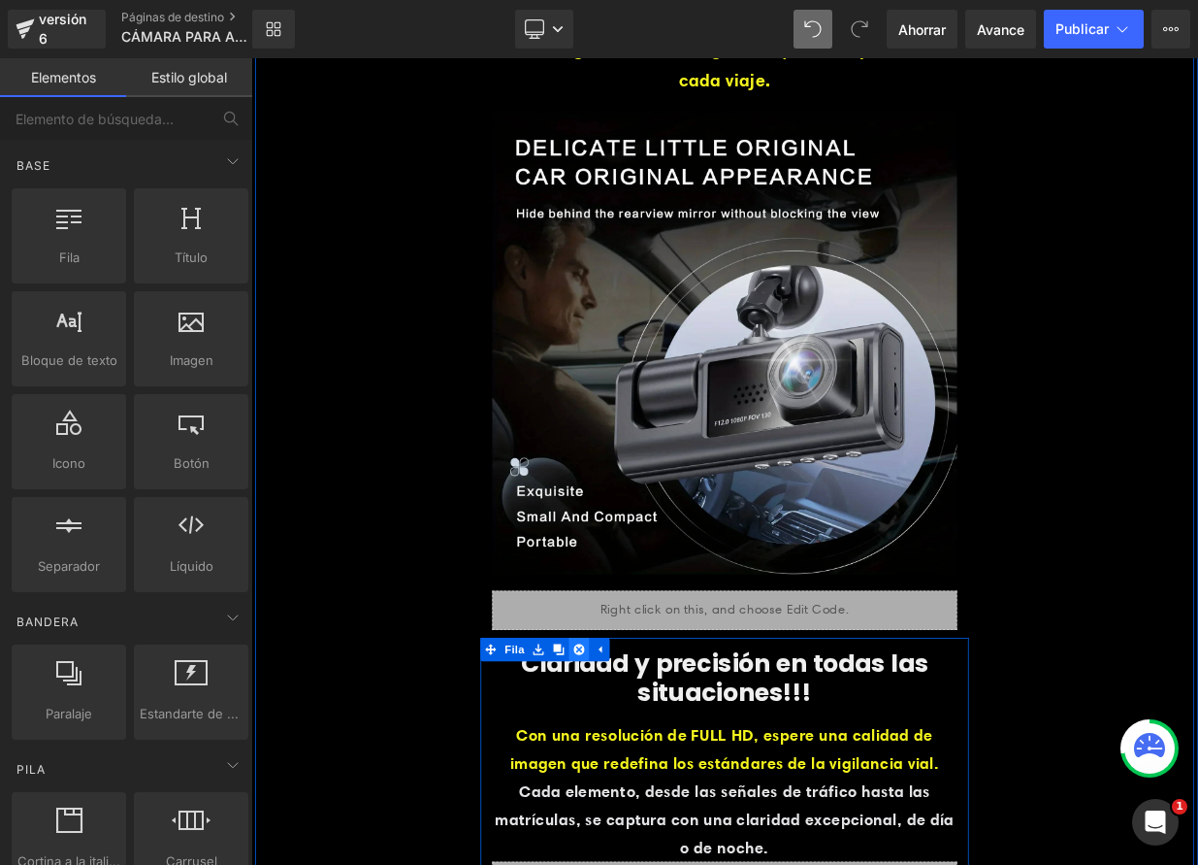
click at [651, 788] on icon at bounding box center [658, 791] width 14 height 14
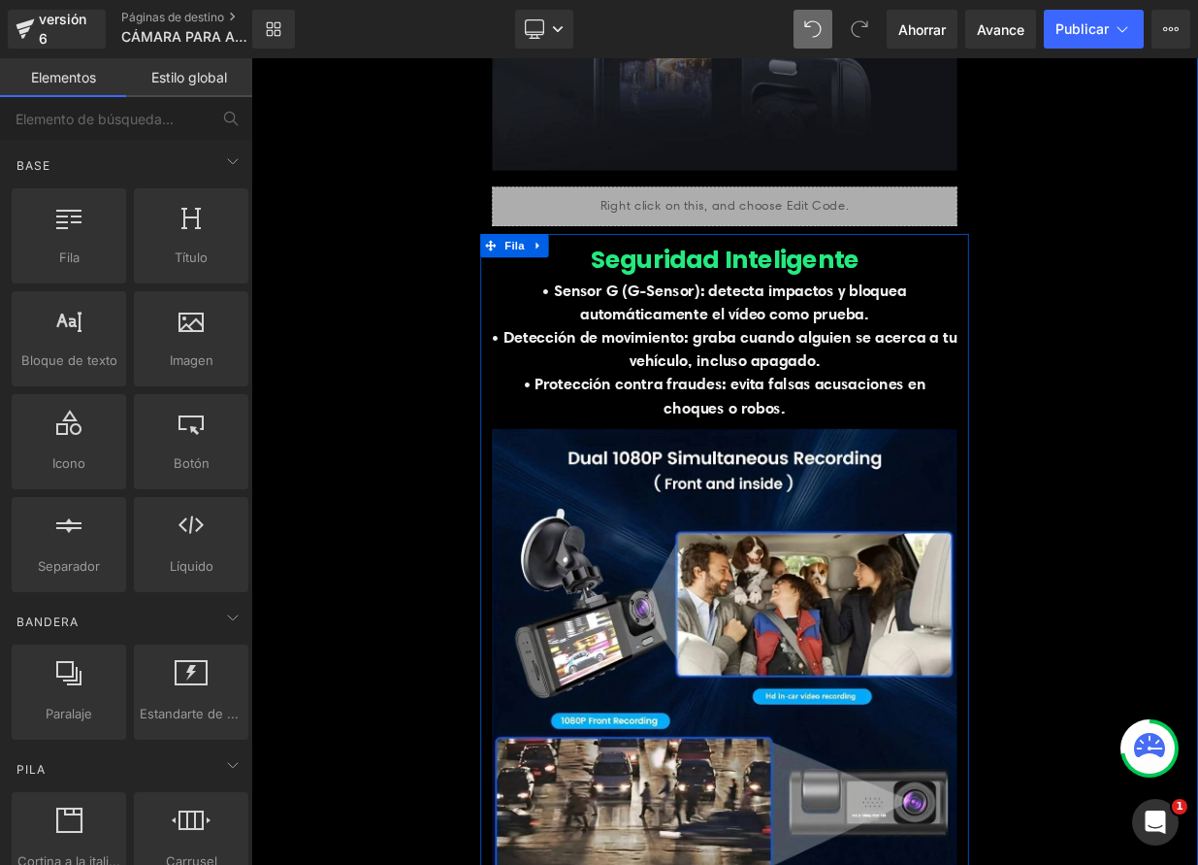
scroll to position [6272, 0]
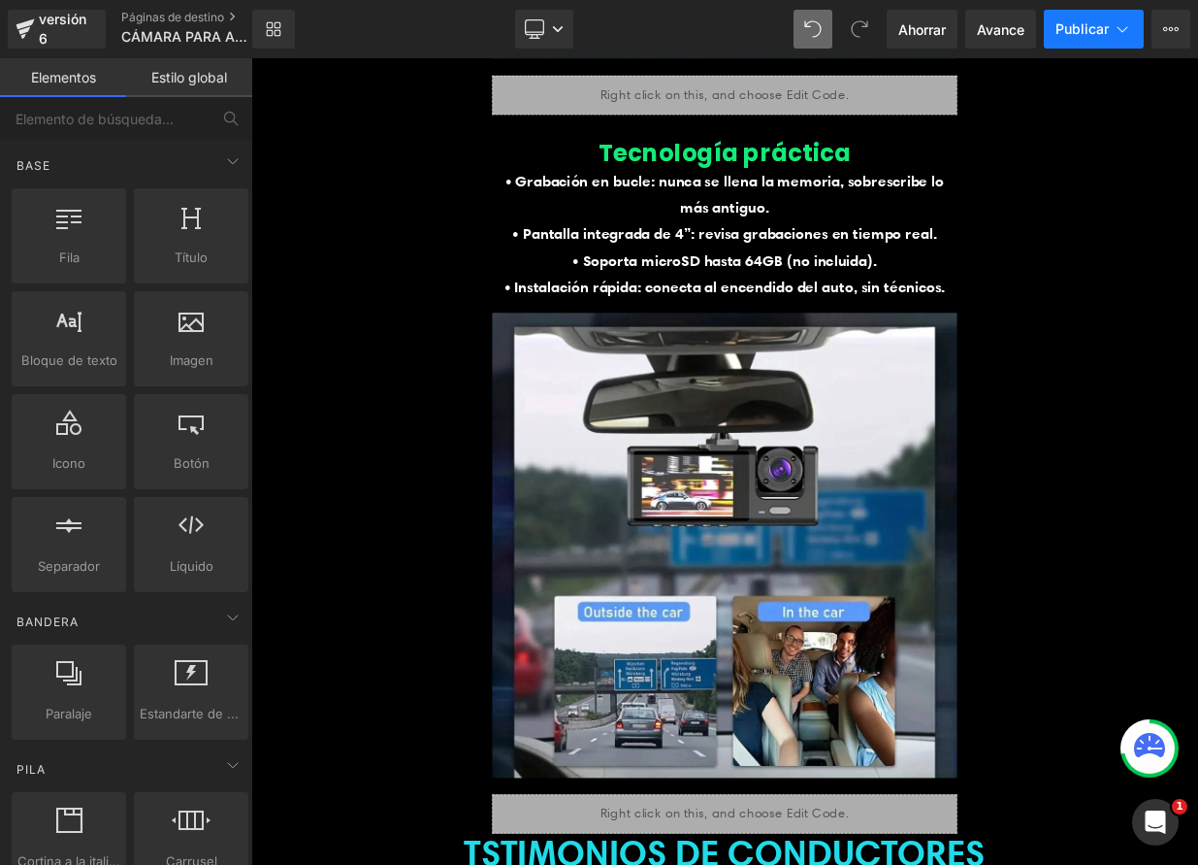
click at [1086, 37] on button "Publicar" at bounding box center [1094, 29] width 100 height 39
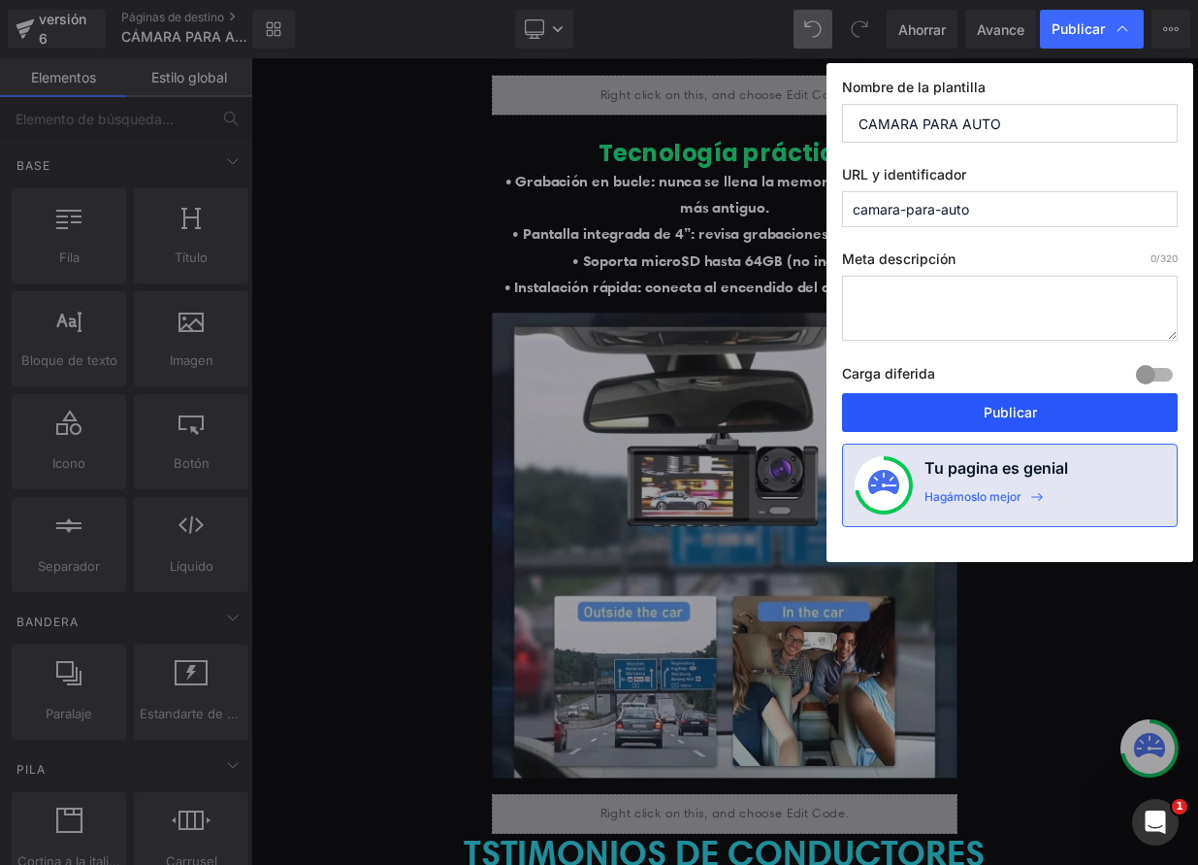
click at [1030, 415] on font "Publicar" at bounding box center [1010, 412] width 53 height 16
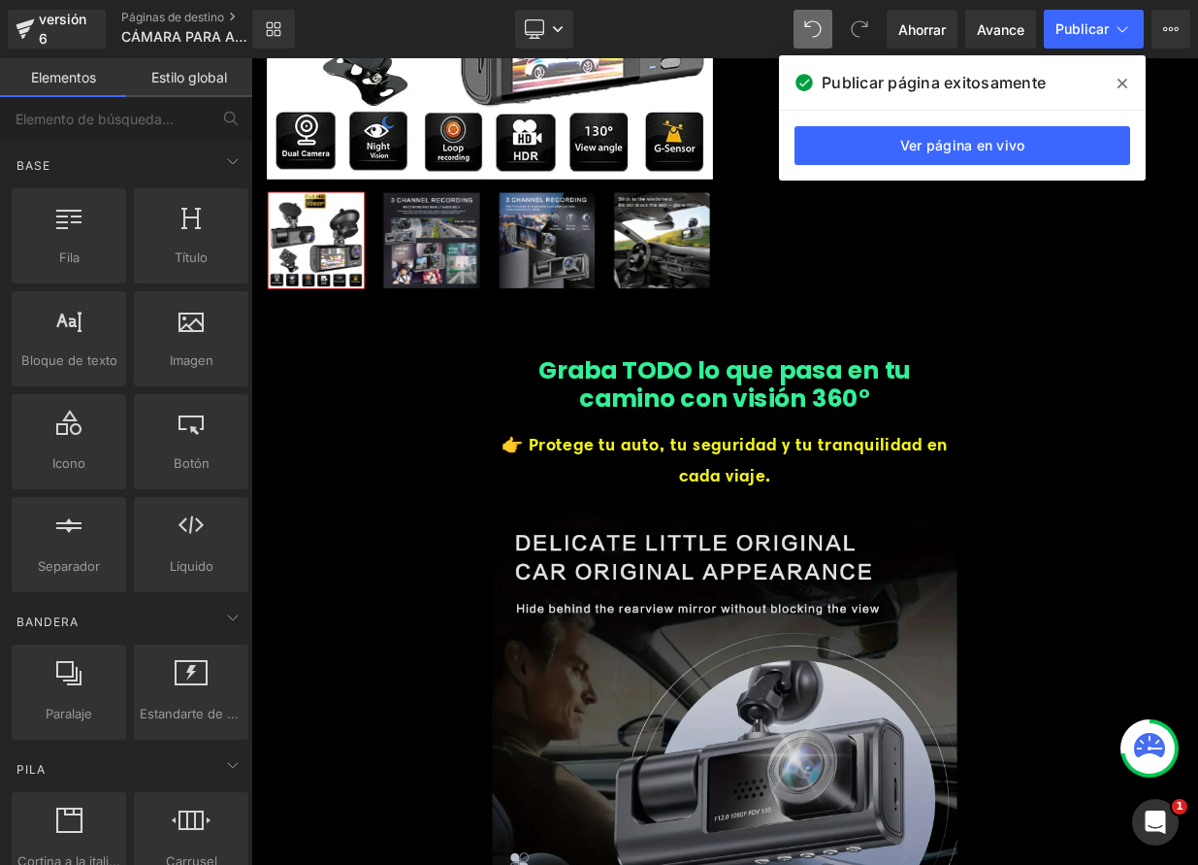
scroll to position [390, 0]
